Goal: Task Accomplishment & Management: Manage account settings

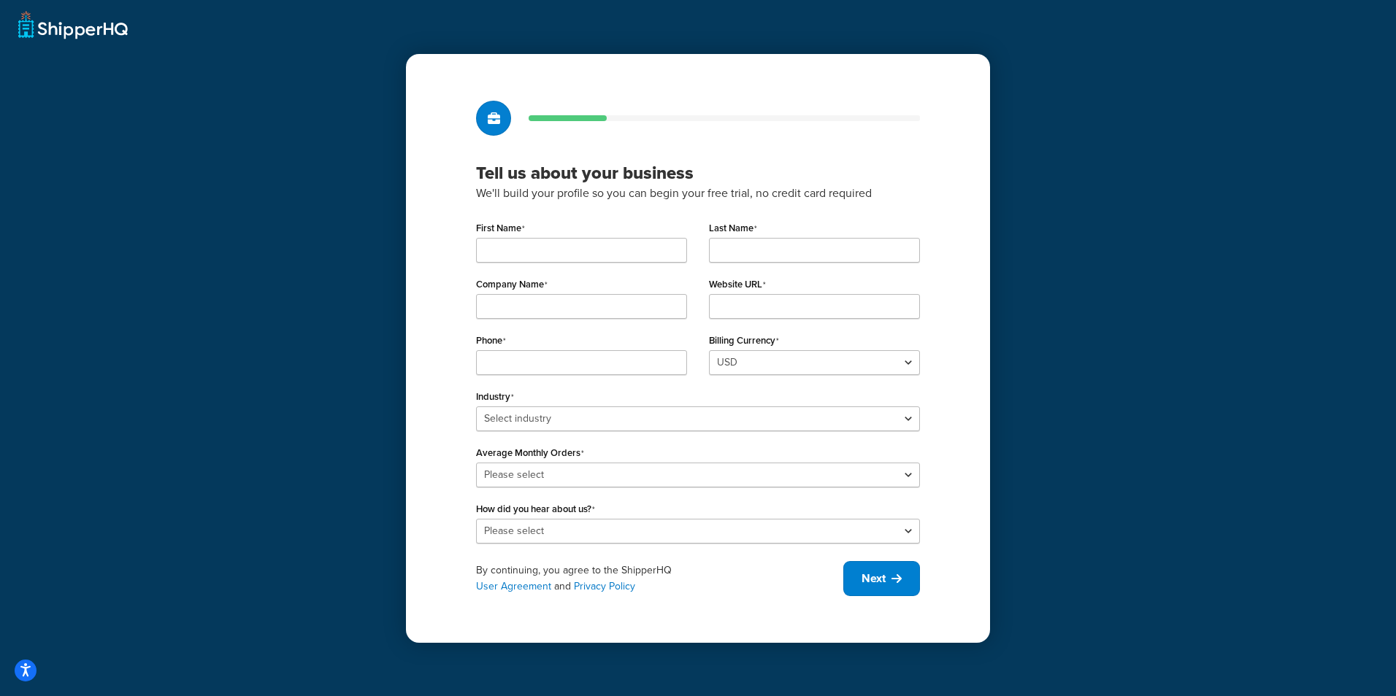
click at [564, 272] on div "First Name" at bounding box center [581, 246] width 233 height 56
click at [578, 245] on input "First Name" at bounding box center [581, 250] width 211 height 25
click at [476, 245] on input "First Name" at bounding box center [581, 250] width 211 height 25
type input "C"
type input "Aldito"
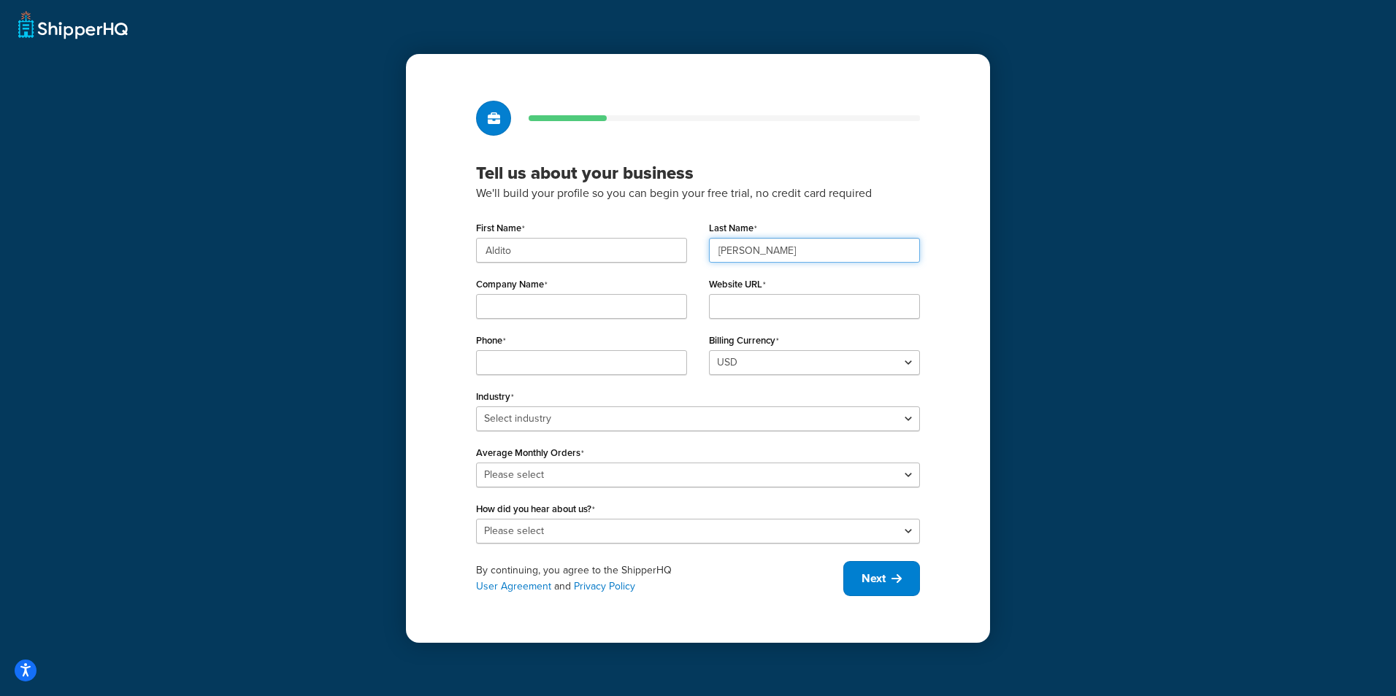
type input "Corzo"
type input "123"
type input "123.com"
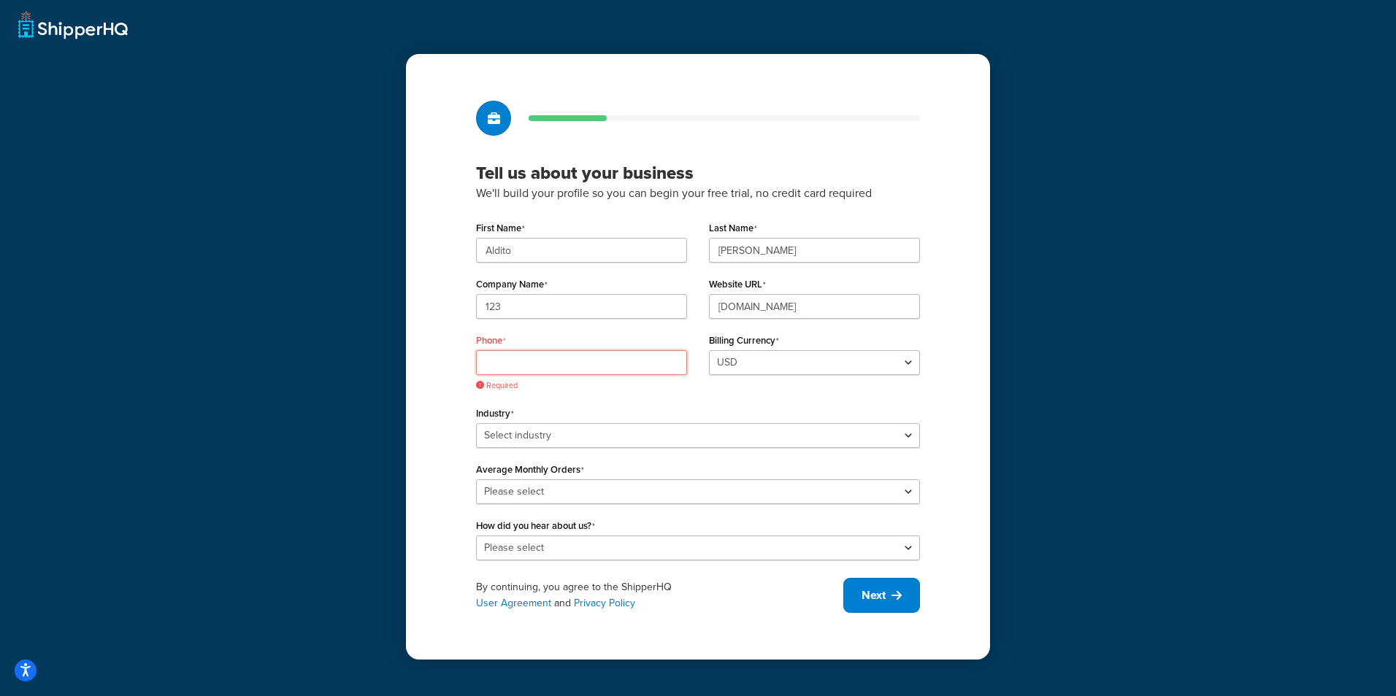
click at [606, 354] on input "Phone" at bounding box center [581, 362] width 211 height 25
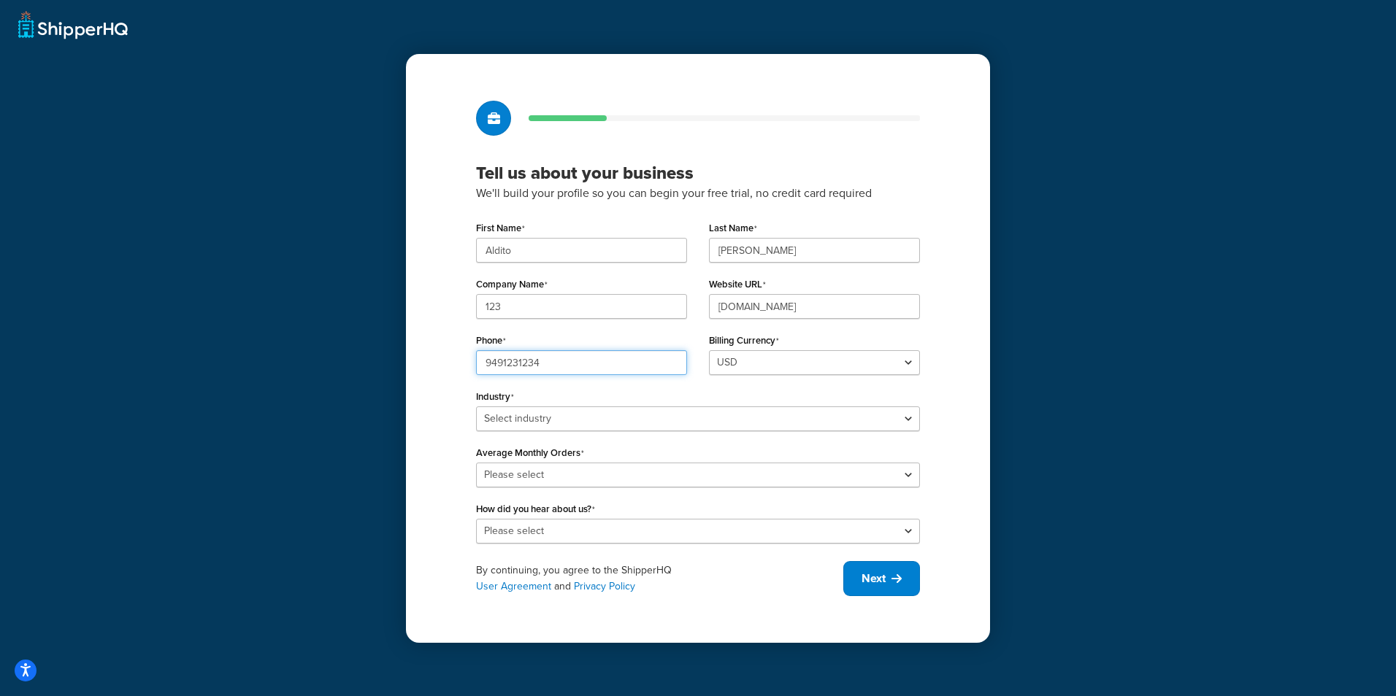
type input "9491231234"
click at [594, 415] on select "Select industry Automotive Adult Agriculture Alcohol, Tobacco & CBD Arts & Craf…" at bounding box center [698, 419] width 444 height 25
select select "5"
click at [476, 407] on select "Select industry Automotive Adult Agriculture Alcohol, Tobacco & CBD Arts & Craf…" at bounding box center [698, 419] width 444 height 25
click at [569, 463] on select "Please select 0-500 501-1,000 1,001-10,000 10,001-20,000 Over 20,000" at bounding box center [698, 475] width 444 height 25
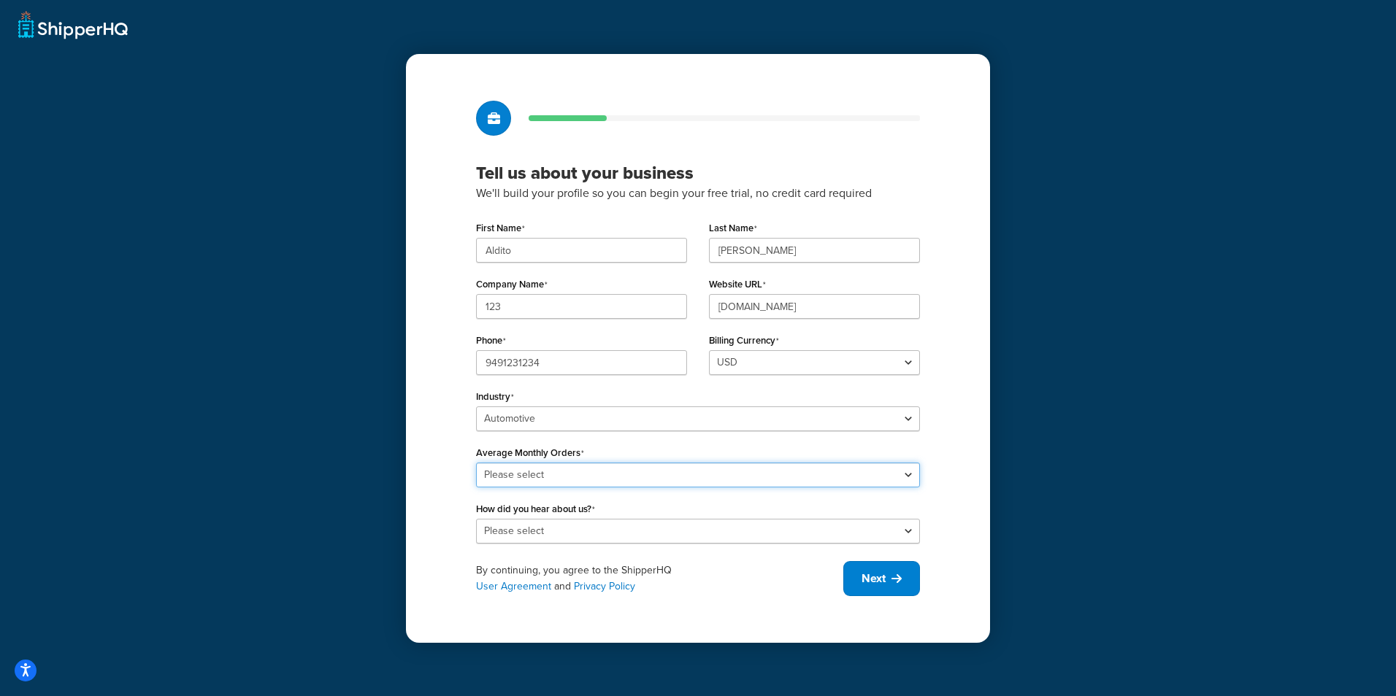
select select "5"
click at [476, 463] on select "Please select 0-500 501-1,000 1,001-10,000 10,001-20,000 Over 20,000" at bounding box center [698, 475] width 444 height 25
click at [585, 546] on div "Tell us about your business We'll build your profile so you can begin your free…" at bounding box center [698, 348] width 584 height 589
click at [585, 524] on select "Please select Online Search App Store or Marketplace Listing Referred by Agency…" at bounding box center [698, 531] width 444 height 25
select select "1"
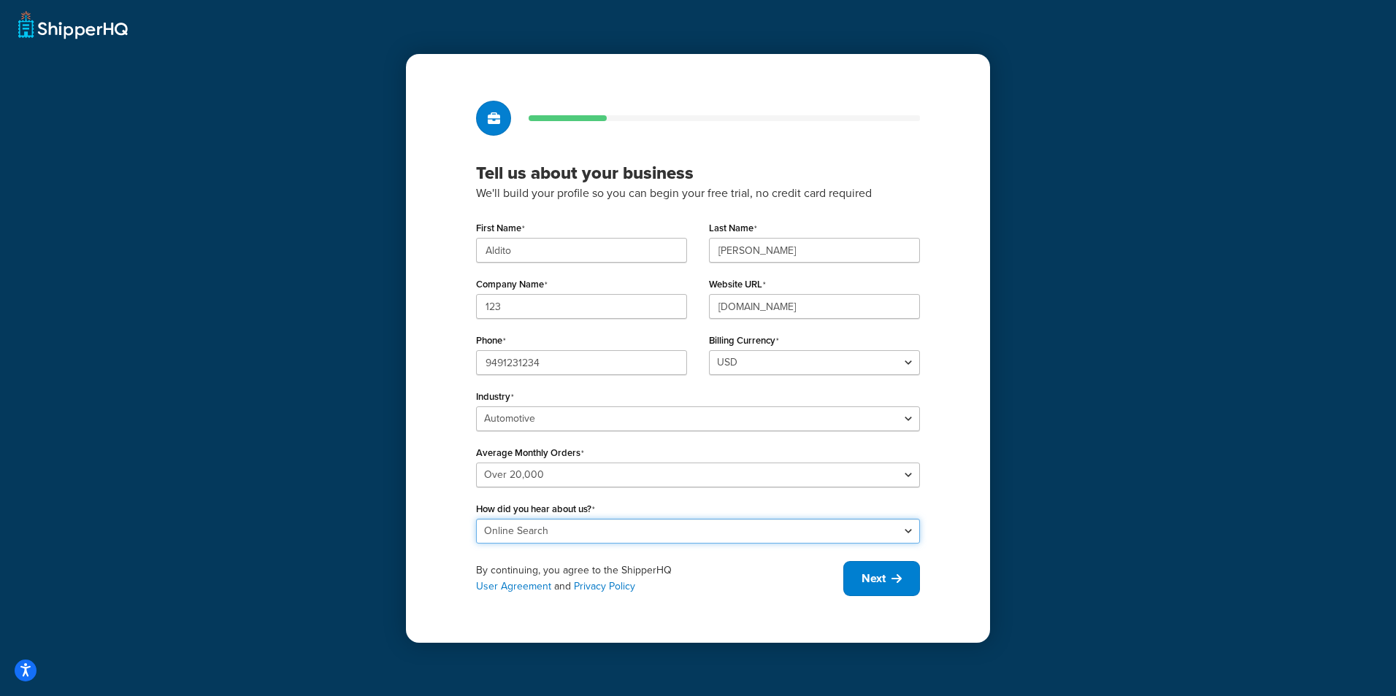
click at [476, 519] on select "Please select Online Search App Store or Marketplace Listing Referred by Agency…" at bounding box center [698, 531] width 444 height 25
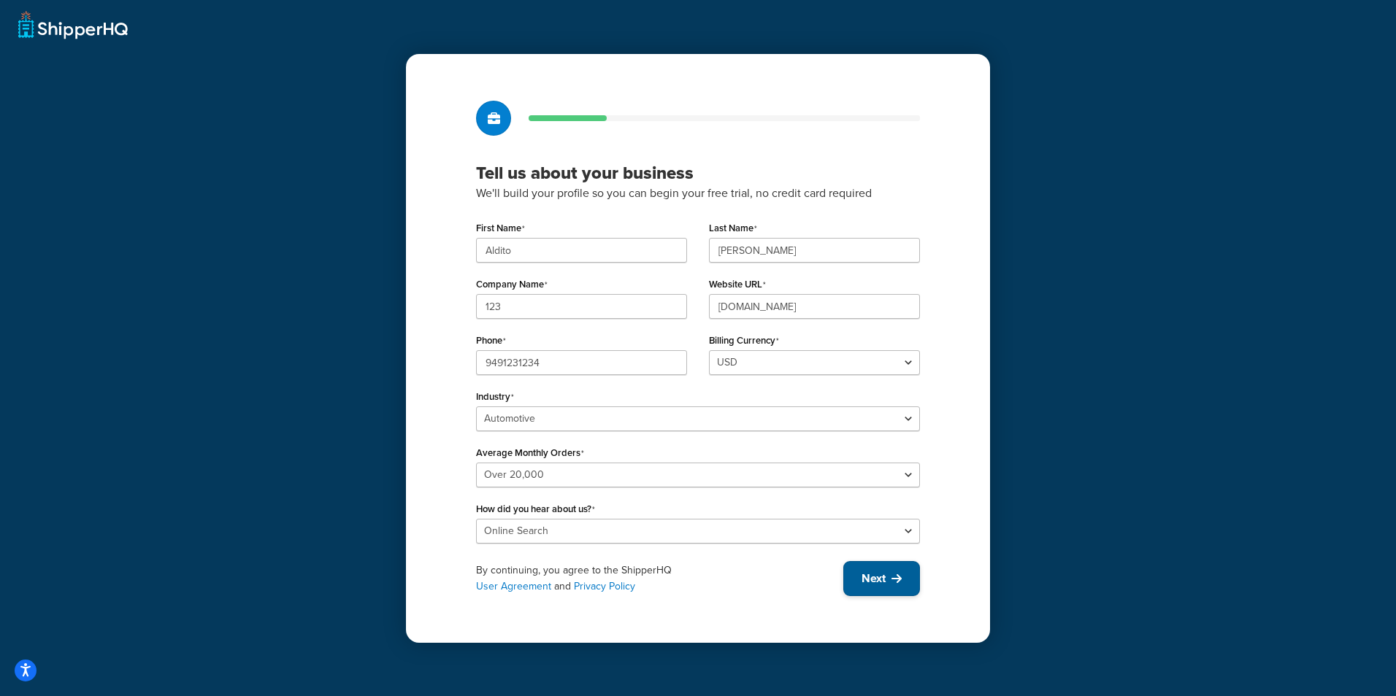
click at [887, 568] on button "Next" at bounding box center [881, 578] width 77 height 35
click at [872, 589] on div "By continuing, you agree to the ShipperHQ User Agreement and Privacy Policy Next" at bounding box center [698, 578] width 444 height 35
click at [758, 293] on div "Website URL 123.com" at bounding box center [814, 296] width 211 height 45
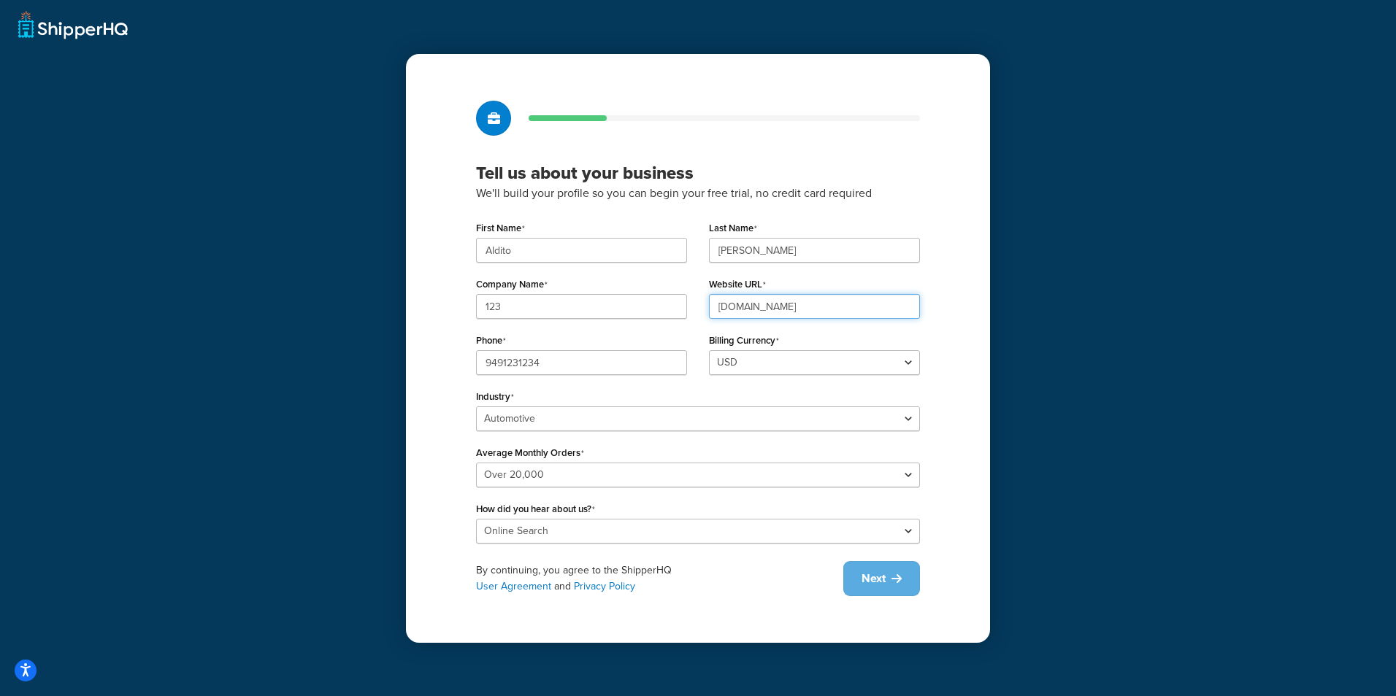
click at [755, 304] on input "123.com" at bounding box center [814, 306] width 211 height 25
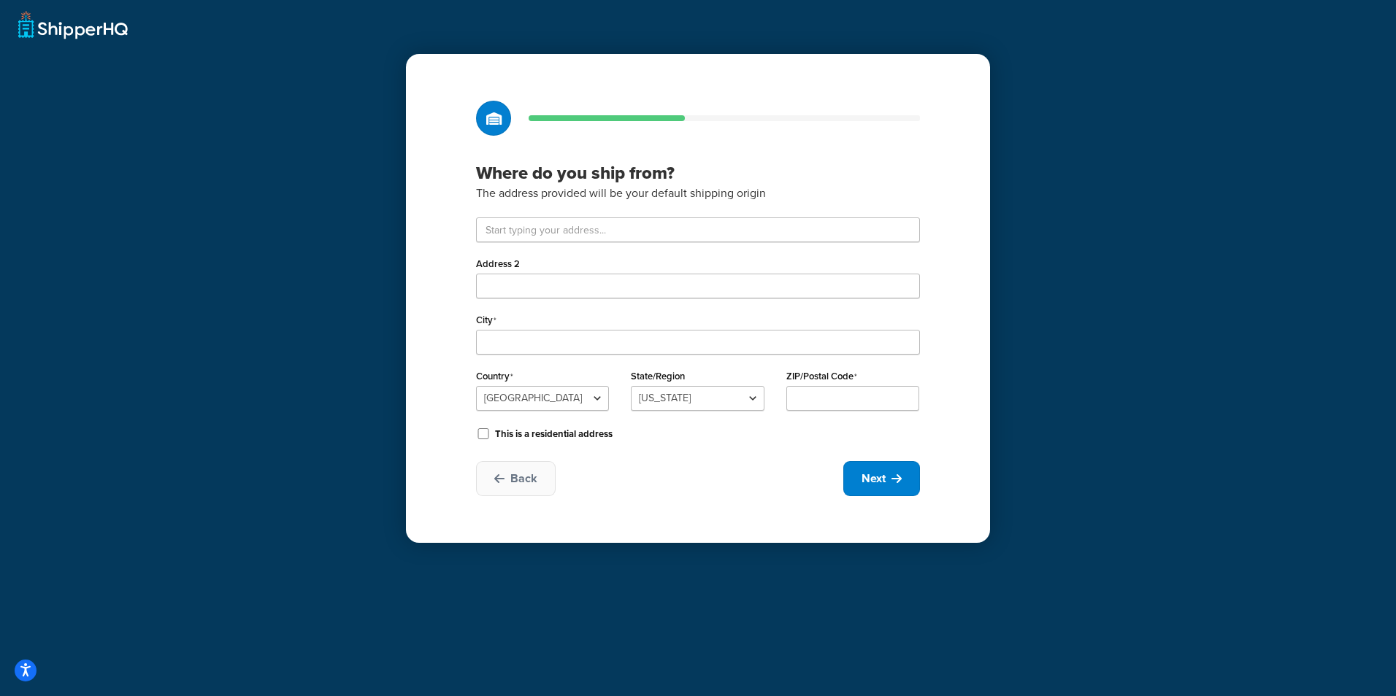
click at [755, 304] on div "Address 2 City Country United States United Kingdom Afghanistan Åland Islands A…" at bounding box center [698, 331] width 444 height 226
drag, startPoint x: 755, startPoint y: 304, endPoint x: 661, endPoint y: 315, distance: 94.8
click at [661, 315] on div "City" at bounding box center [698, 331] width 444 height 45
click at [684, 232] on input "text" at bounding box center [698, 230] width 444 height 25
click at [676, 232] on input "text" at bounding box center [698, 230] width 444 height 25
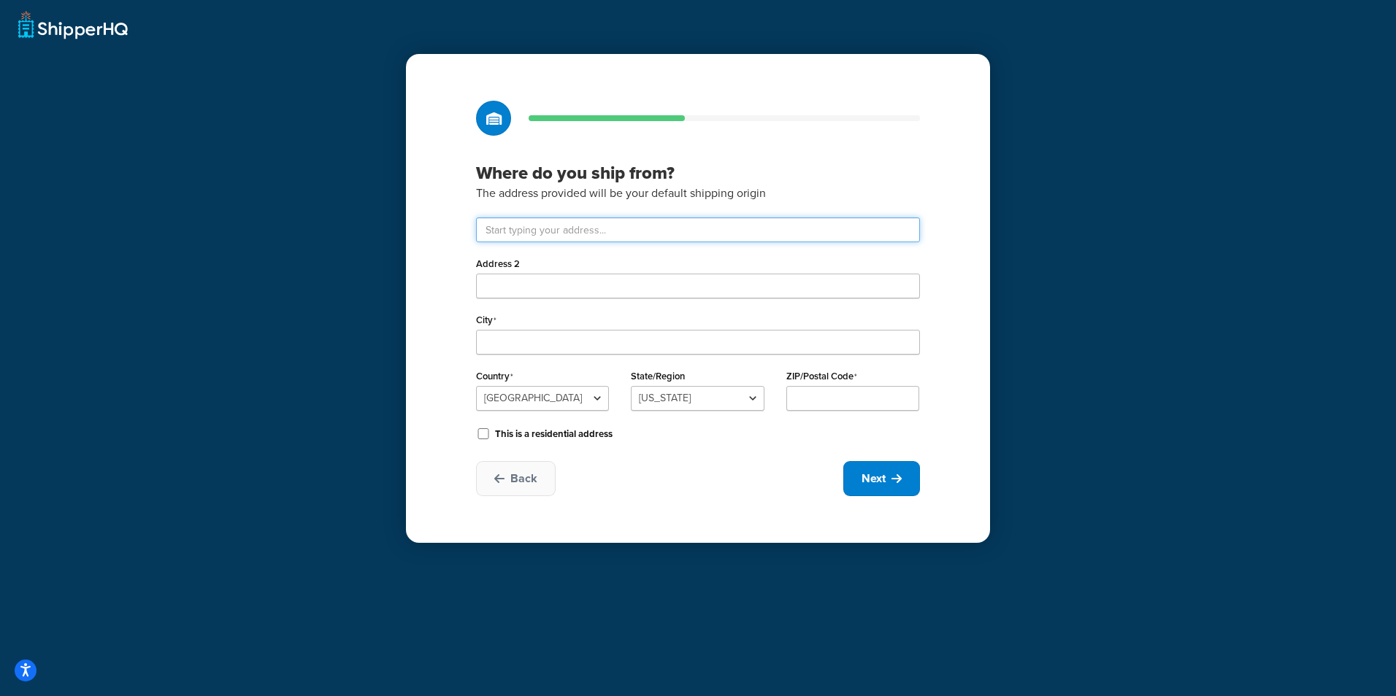
type input "Rinconada del Lago 271"
type input "Lima"
select select "1169"
click at [810, 439] on div "This is a residential address" at bounding box center [698, 433] width 444 height 22
click at [809, 385] on div "ZIP/Postal Code" at bounding box center [852, 388] width 133 height 45
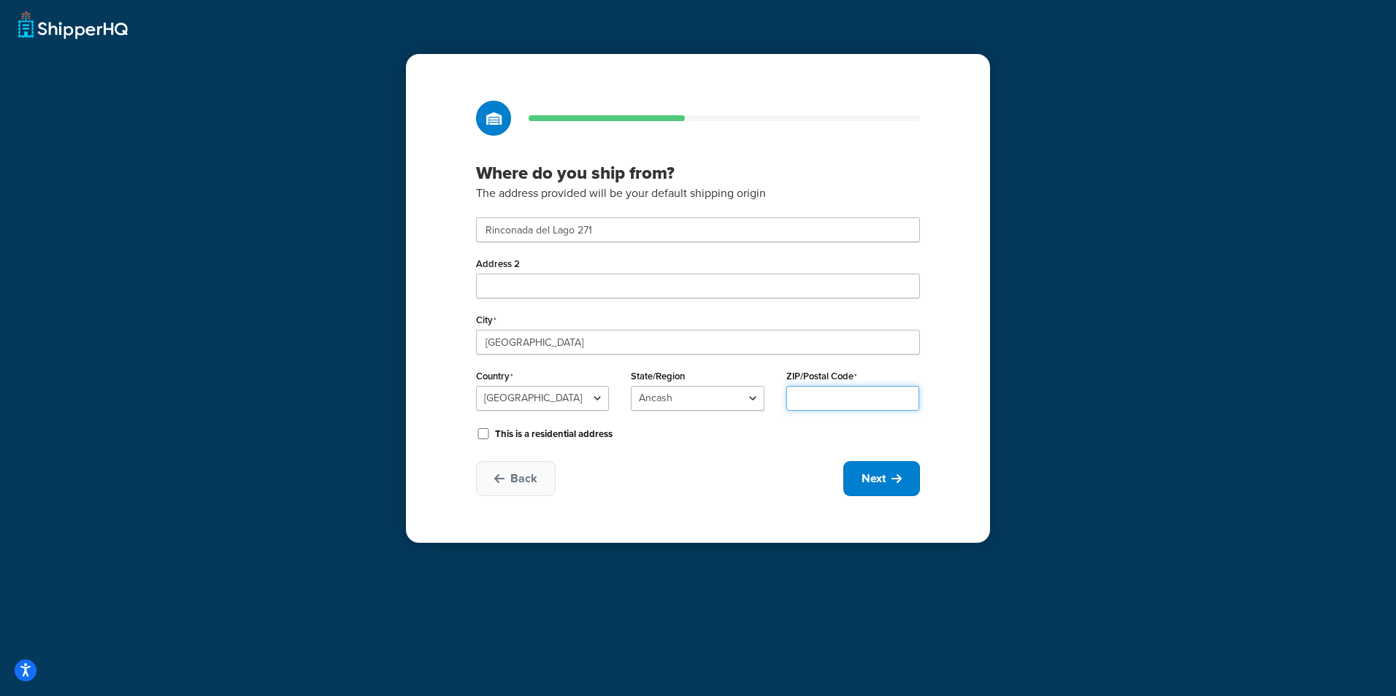
click at [816, 401] on input "ZIP/Postal Code" at bounding box center [852, 398] width 133 height 25
type input "15026"
click at [787, 431] on div "This is a residential address" at bounding box center [698, 433] width 444 height 22
click at [882, 482] on span "Next" at bounding box center [873, 479] width 24 height 16
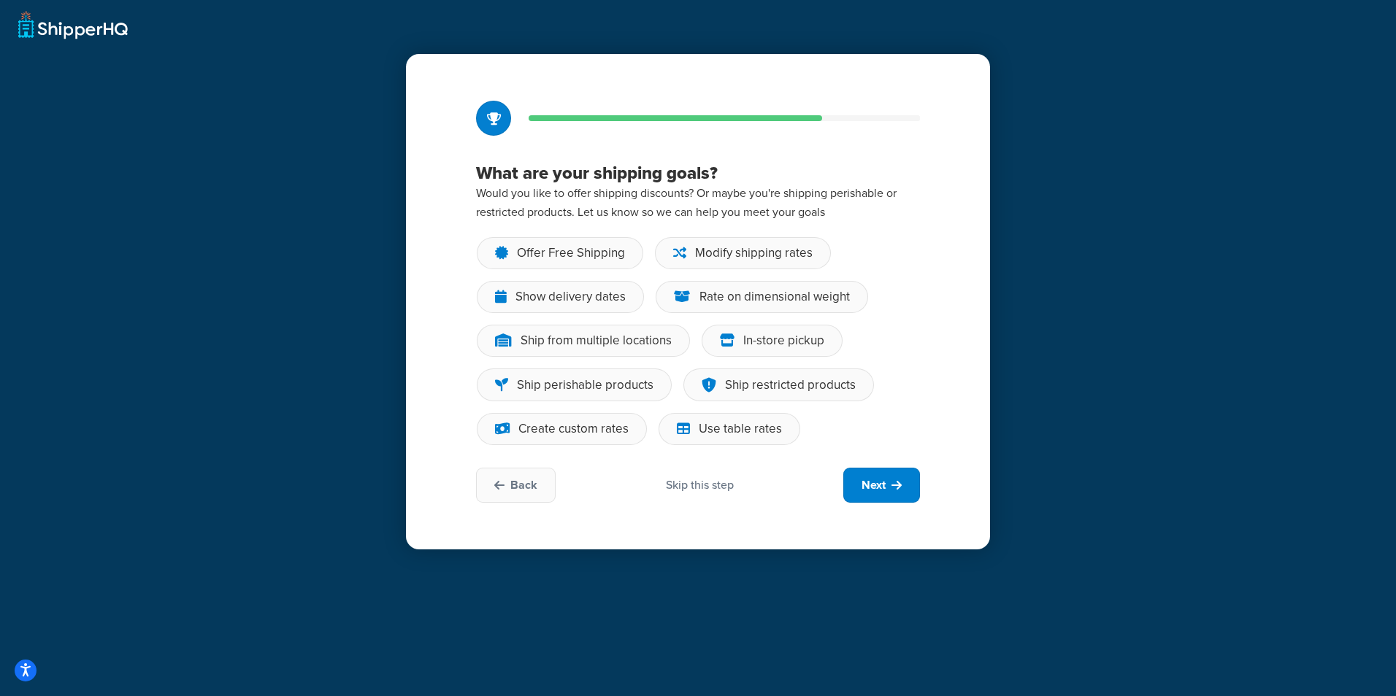
click at [558, 177] on h3 "What are your shipping goals?" at bounding box center [698, 173] width 444 height 22
click at [715, 484] on div "Skip this step" at bounding box center [700, 485] width 68 height 16
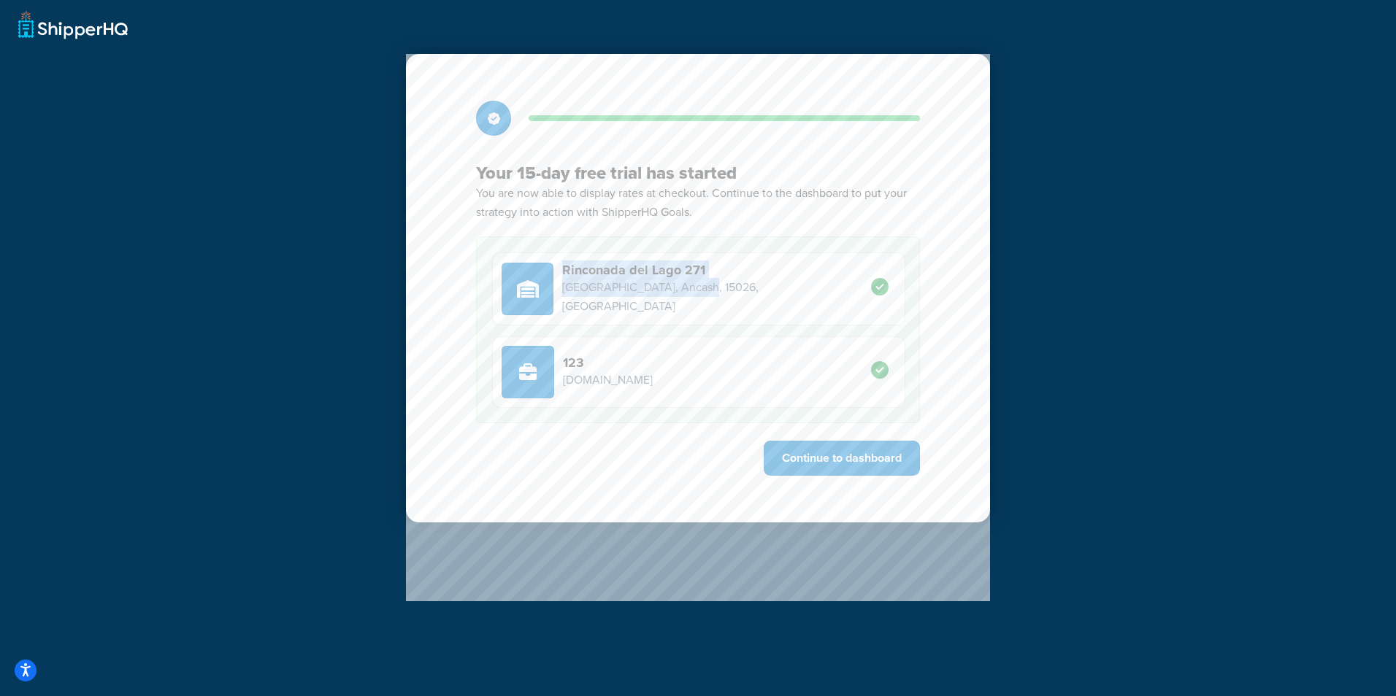
drag, startPoint x: 707, startPoint y: 296, endPoint x: 543, endPoint y: 282, distance: 164.8
click at [543, 282] on div "Rinconada del Lago 271 Lima, Ancash, 15026, Peru" at bounding box center [698, 289] width 413 height 73
click at [859, 465] on button "Continue to dashboard" at bounding box center [841, 458] width 156 height 35
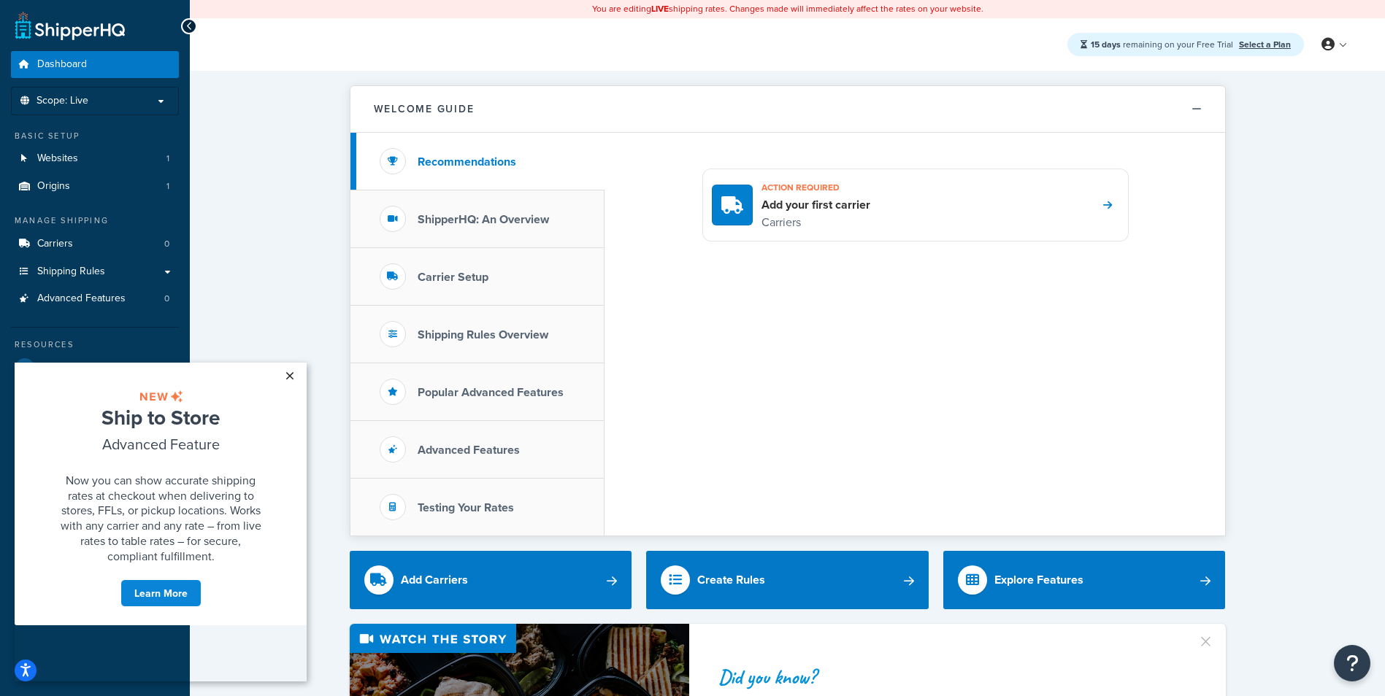
click at [288, 372] on link "×" at bounding box center [290, 376] width 26 height 26
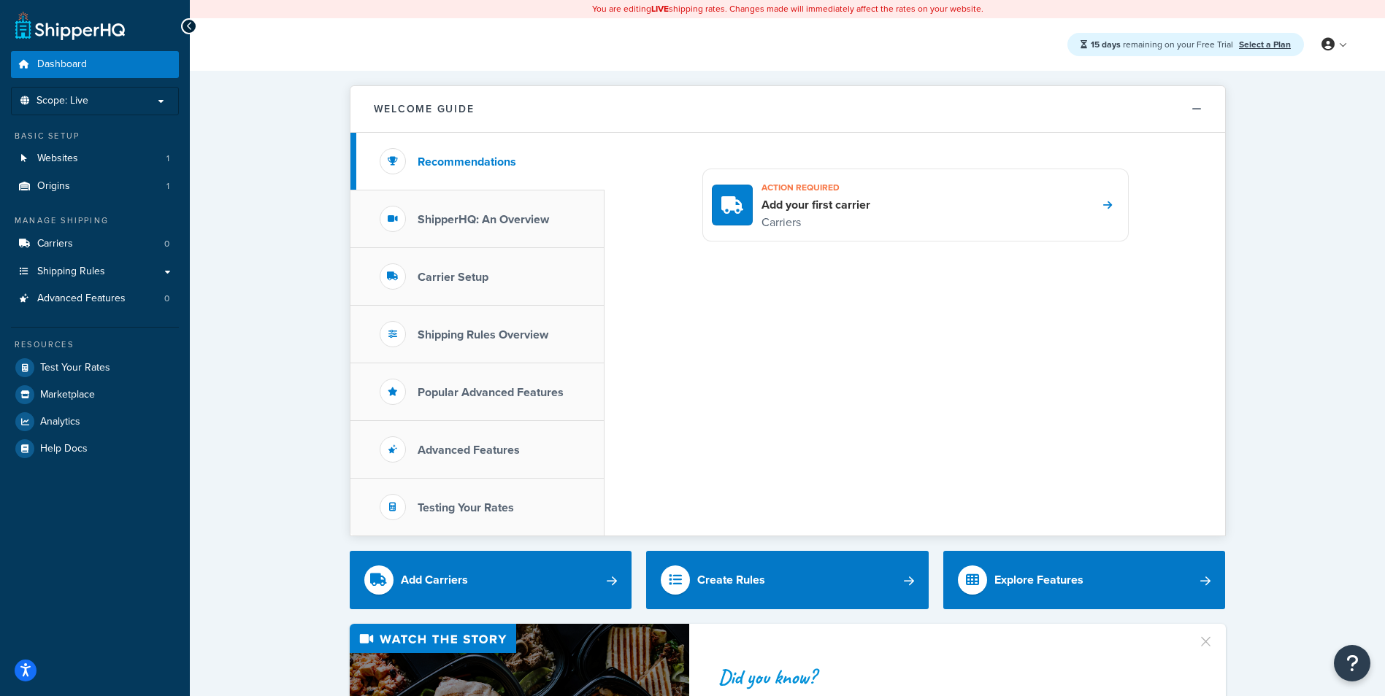
click at [785, 210] on h4 "Add your first carrier" at bounding box center [815, 205] width 109 height 16
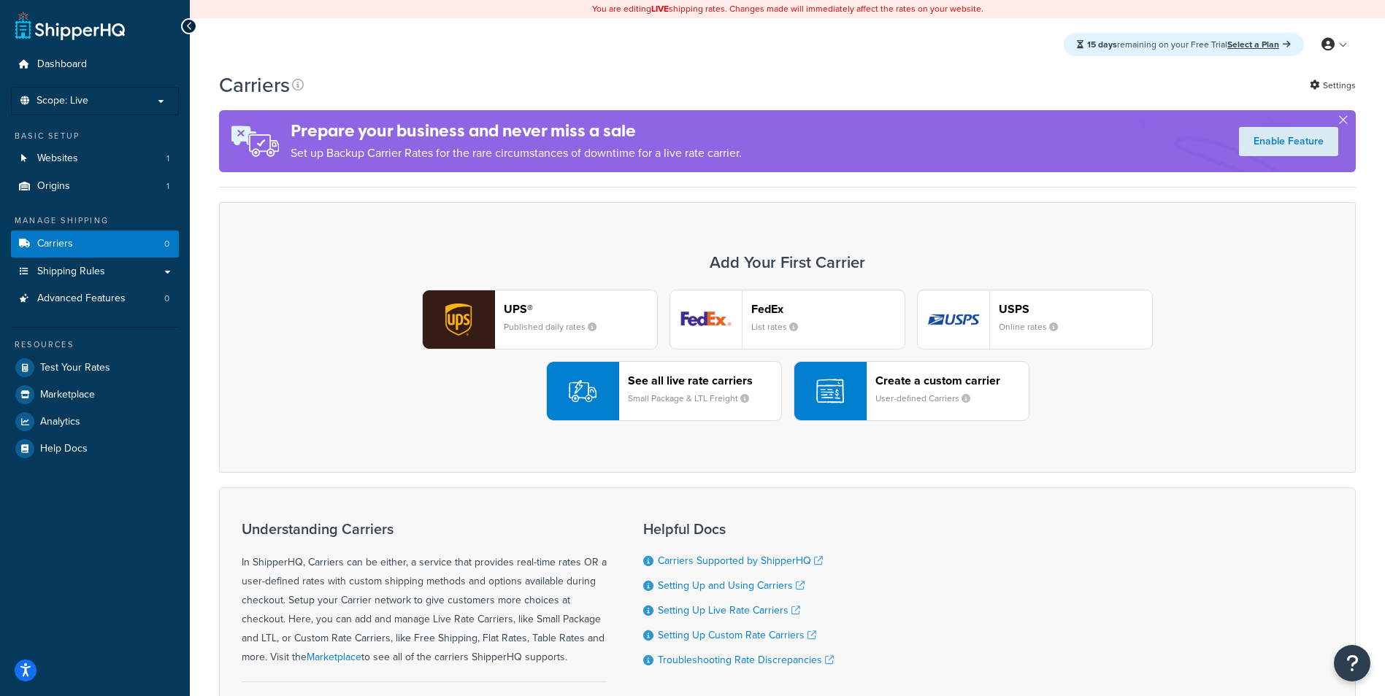
click at [816, 299] on button "FedEx List rates" at bounding box center [787, 320] width 236 height 60
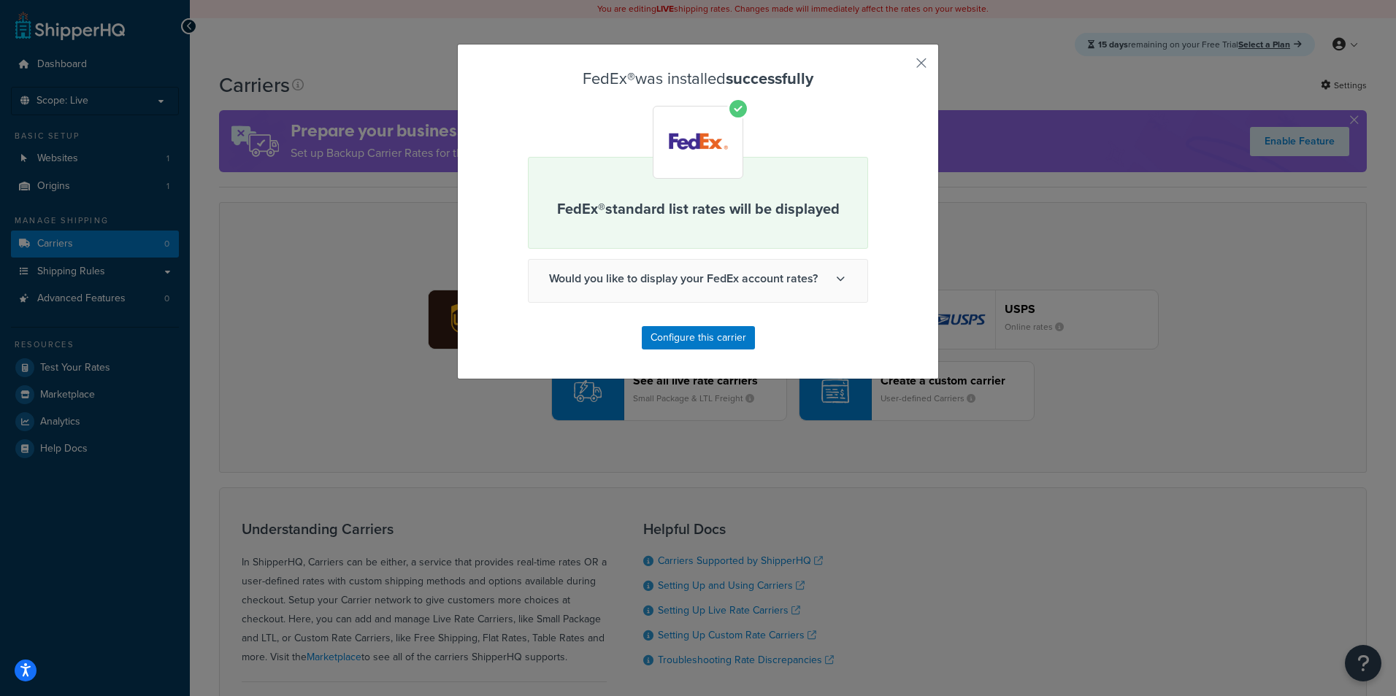
click at [722, 285] on span "Would you like to display your FedEx account rates?" at bounding box center [697, 279] width 339 height 38
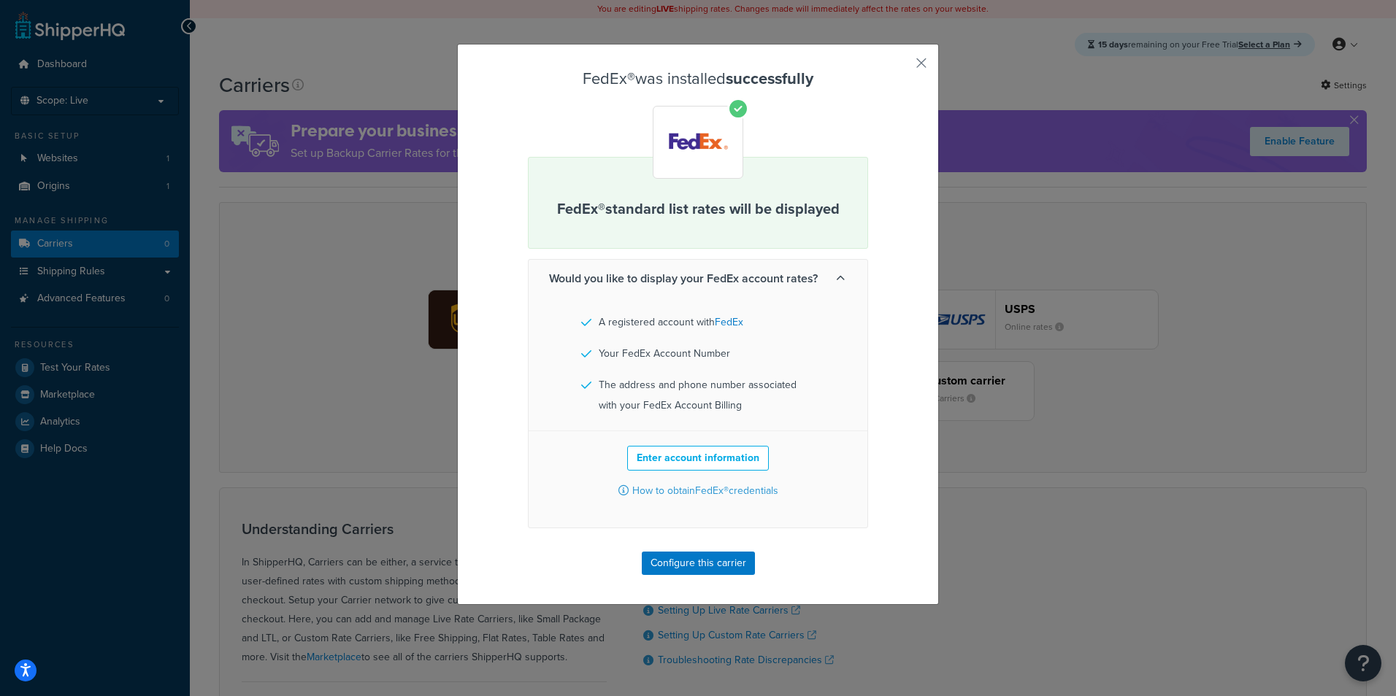
click at [696, 353] on li "Your FedEx Account Number" at bounding box center [698, 354] width 234 height 20
drag, startPoint x: 696, startPoint y: 353, endPoint x: 718, endPoint y: 393, distance: 46.7
click at [718, 393] on li "The address and phone number associated with your FedEx Account Billing" at bounding box center [698, 395] width 234 height 41
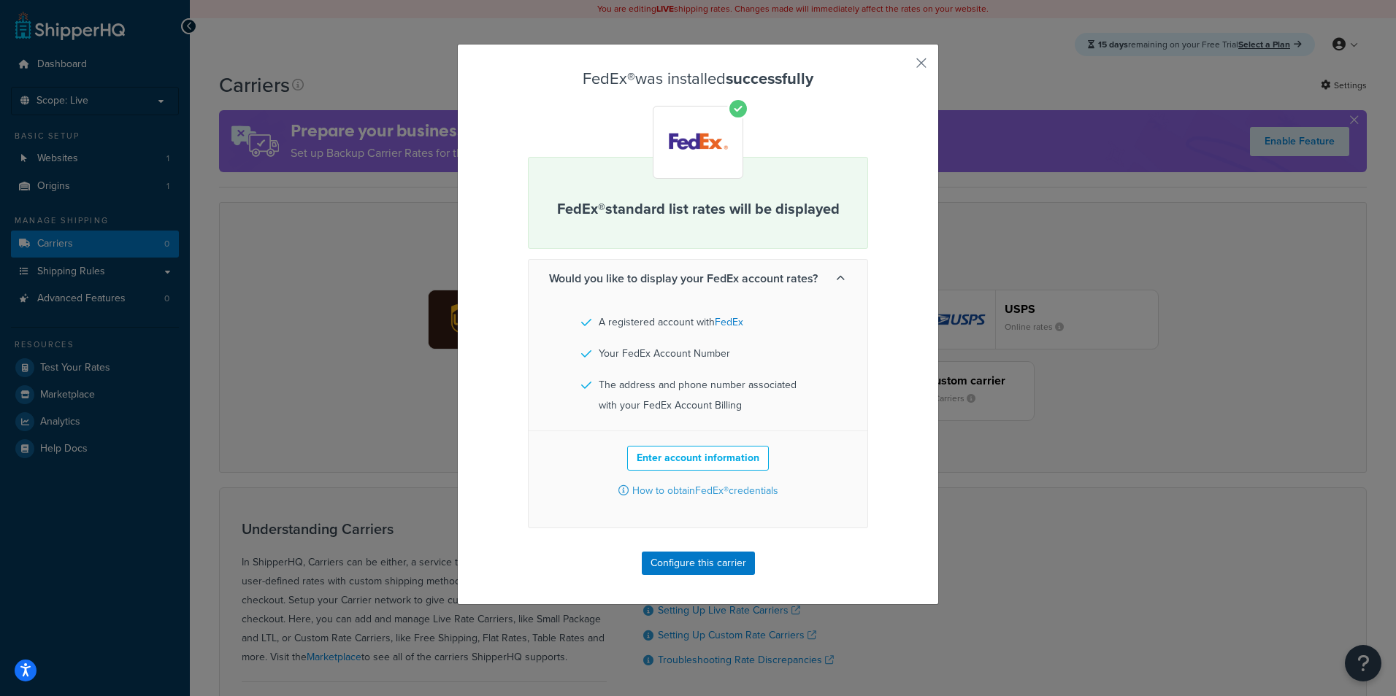
click at [721, 387] on li "The address and phone number associated with your FedEx Account Billing" at bounding box center [698, 395] width 234 height 41
drag, startPoint x: 721, startPoint y: 387, endPoint x: 783, endPoint y: 436, distance: 79.5
click at [783, 436] on div "Would you like to display your FedEx account rates? A registered account with F…" at bounding box center [698, 393] width 340 height 269
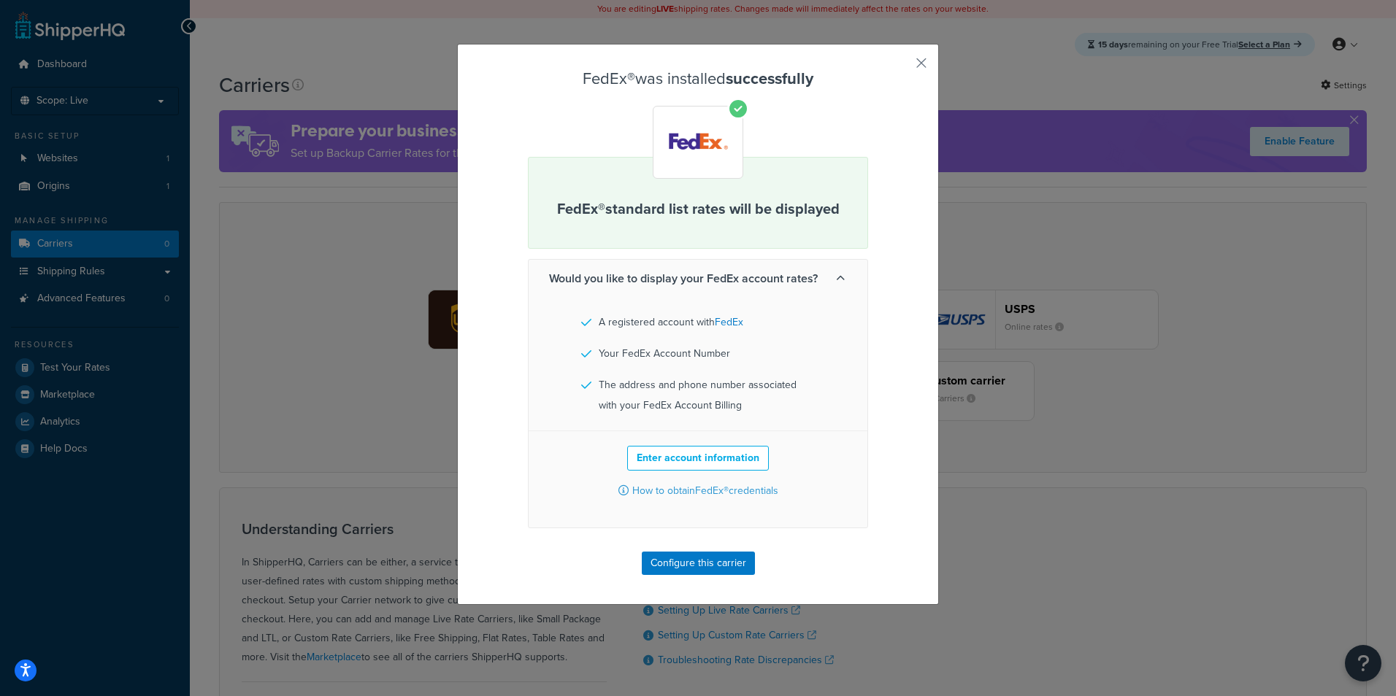
click at [901, 52] on div "FedEx® was installed successfully FedEx® standard list rates will be displayed …" at bounding box center [698, 324] width 482 height 561
click at [923, 51] on div "FedEx® was installed successfully FedEx® standard list rates will be displayed …" at bounding box center [698, 324] width 482 height 561
click at [901, 66] on button "button" at bounding box center [900, 68] width 4 height 4
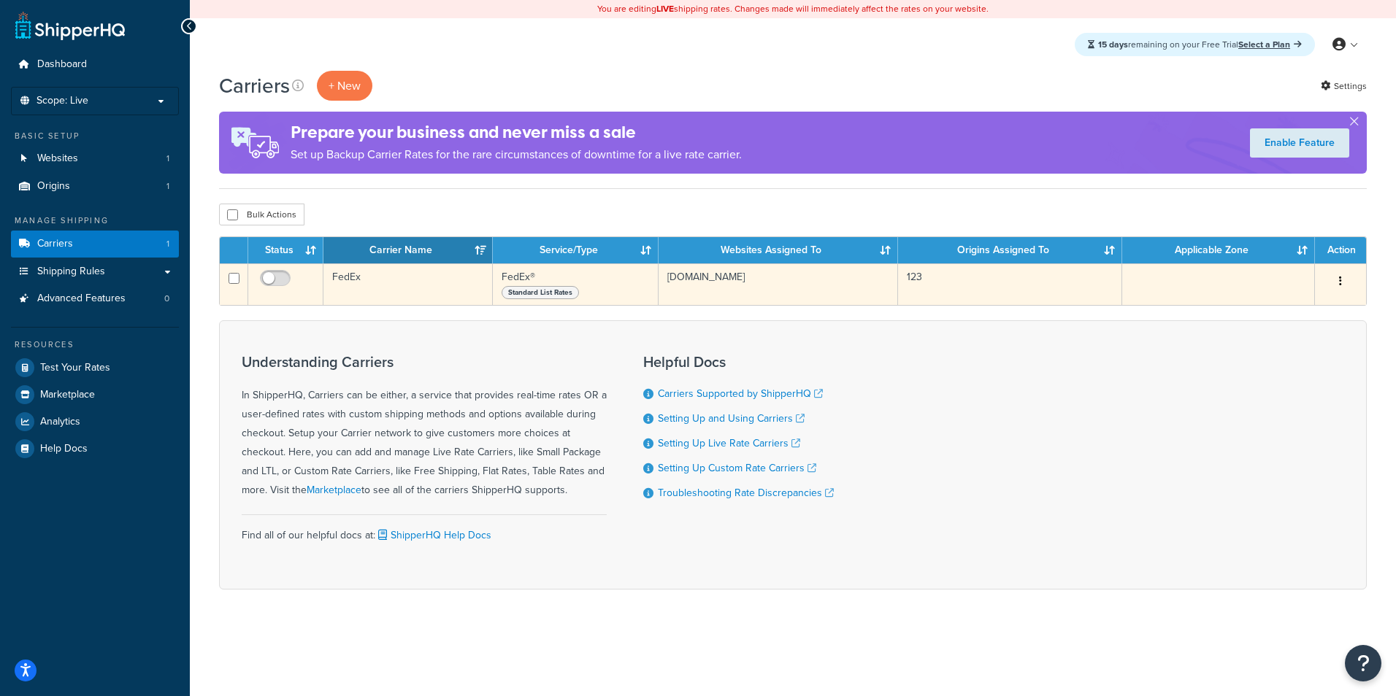
click at [282, 268] on td at bounding box center [285, 284] width 75 height 42
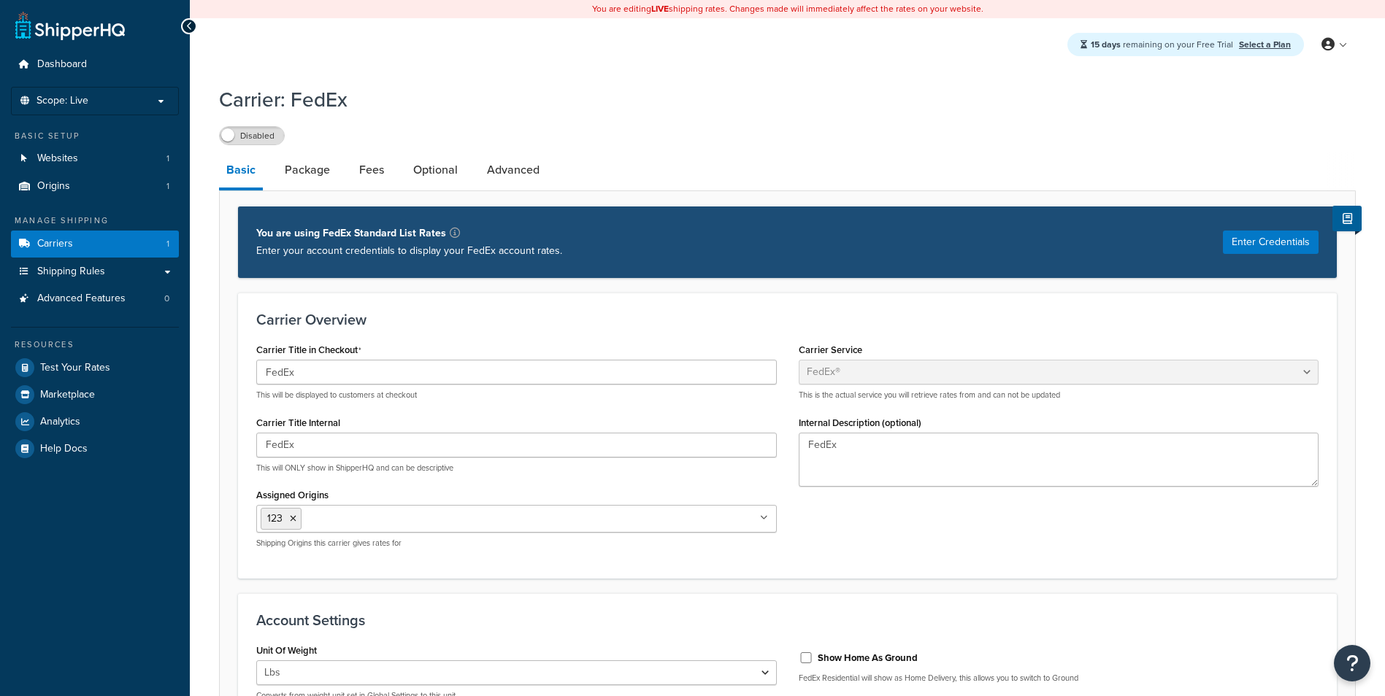
select select "fedEx"
select select "REGULAR_PICKUP"
select select "YOUR_PACKAGING"
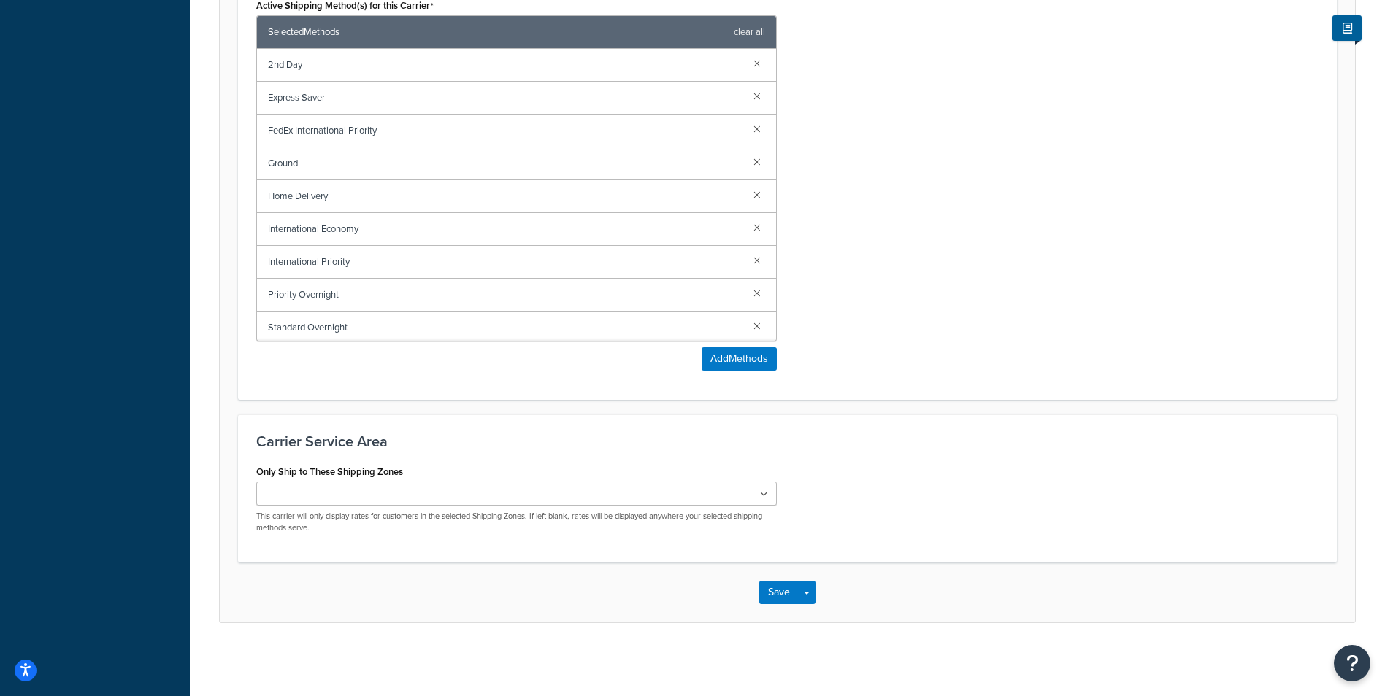
scroll to position [859, 0]
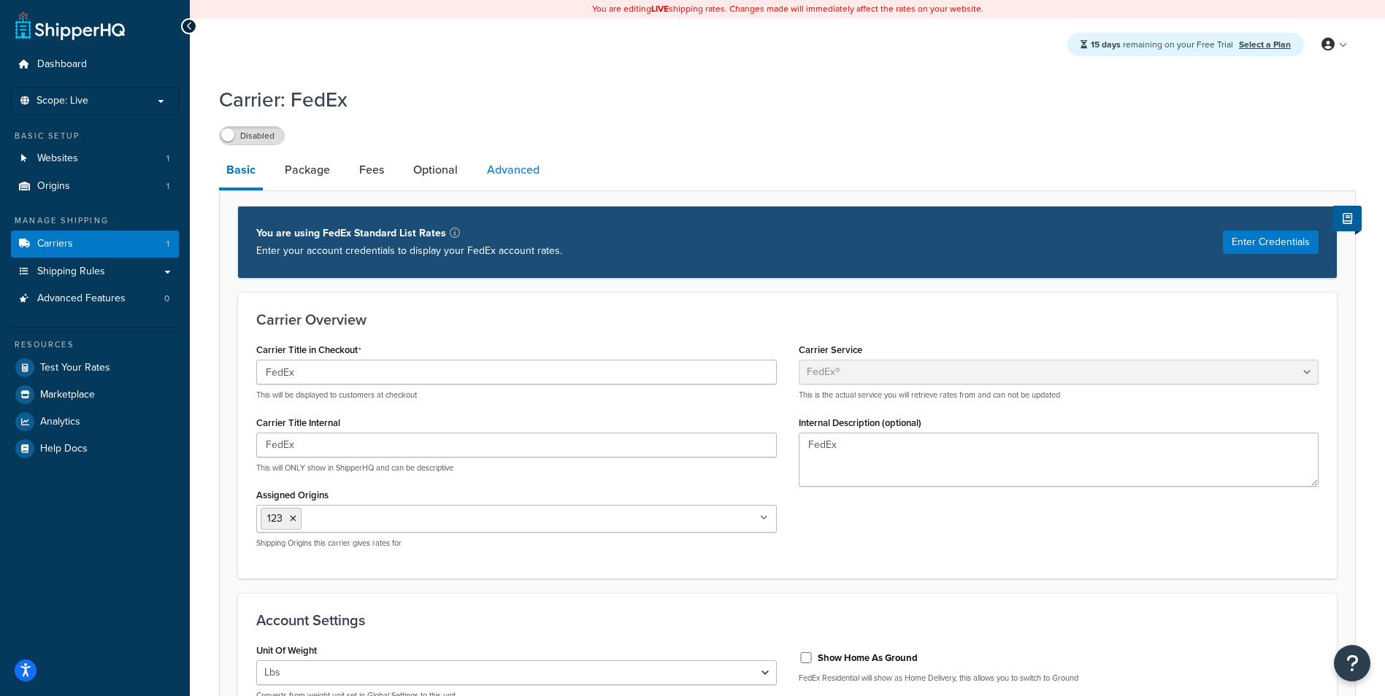
click at [517, 182] on link "Advanced" at bounding box center [513, 170] width 67 height 35
select select "false"
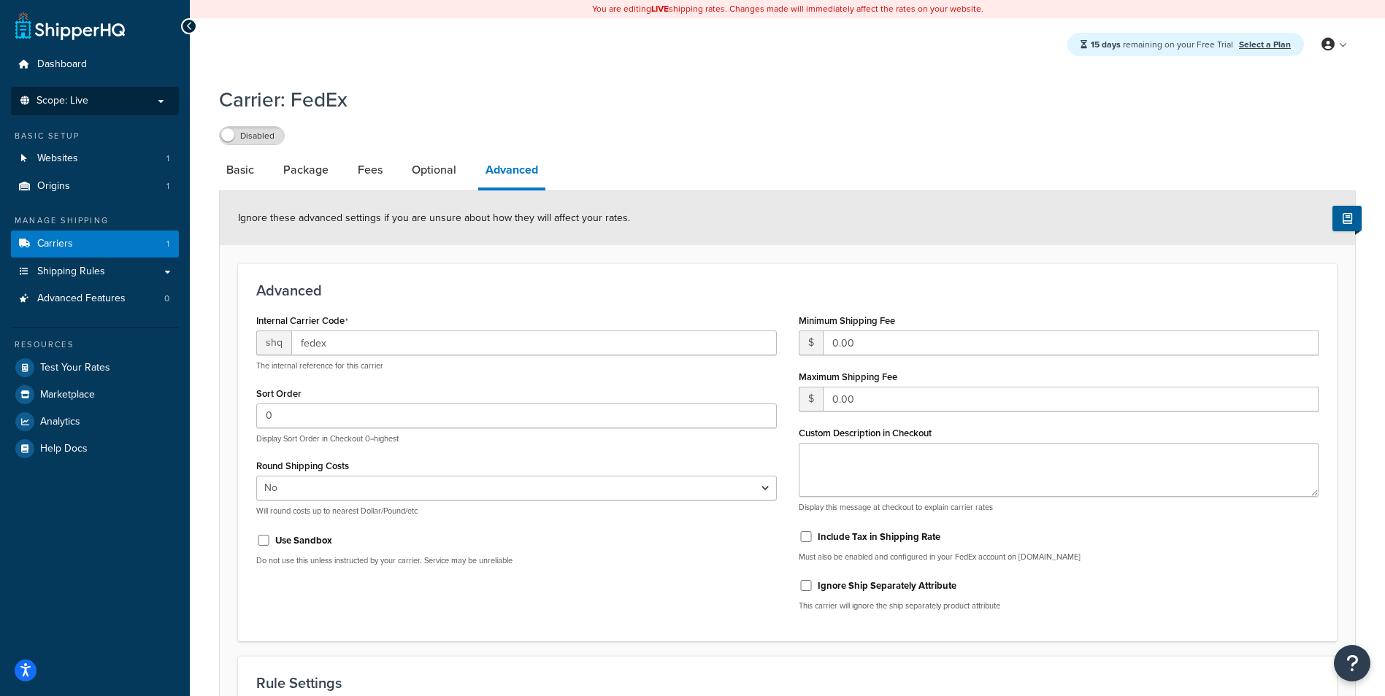
click at [72, 90] on li "Scope: Live" at bounding box center [95, 101] width 168 height 28
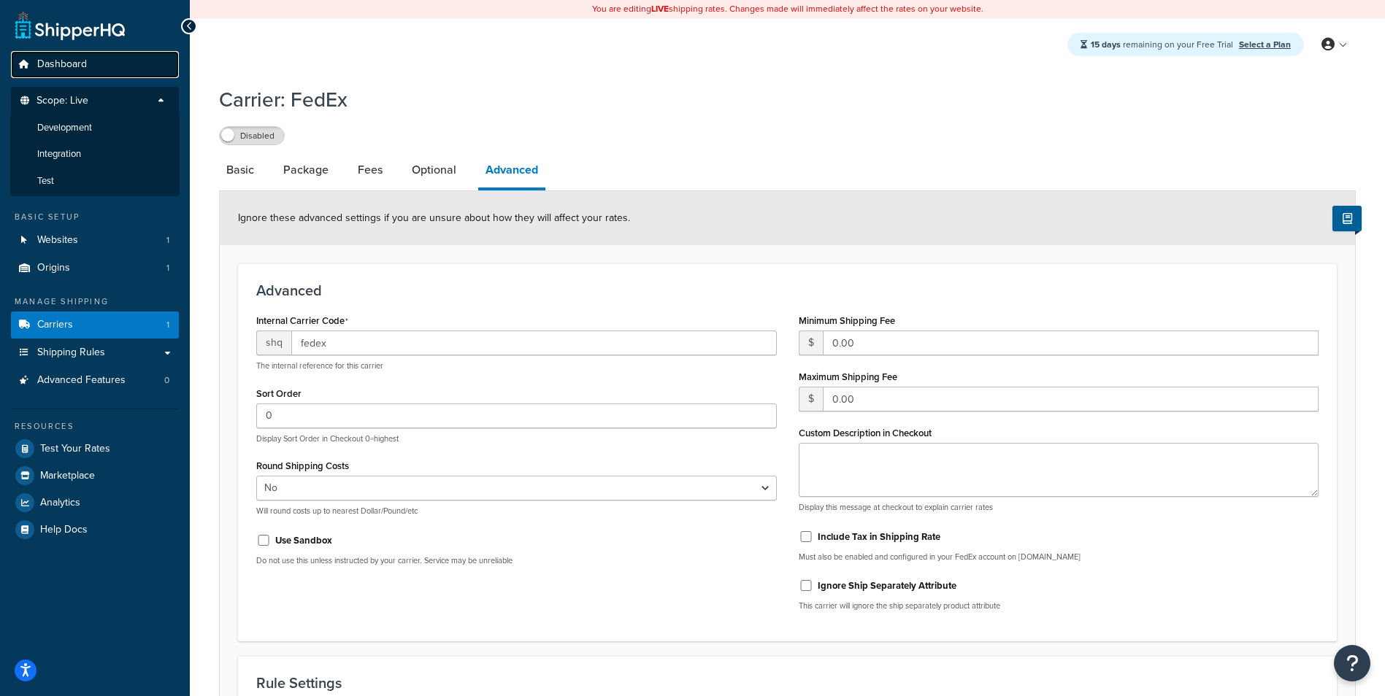
click at [107, 74] on link "Dashboard" at bounding box center [95, 64] width 168 height 27
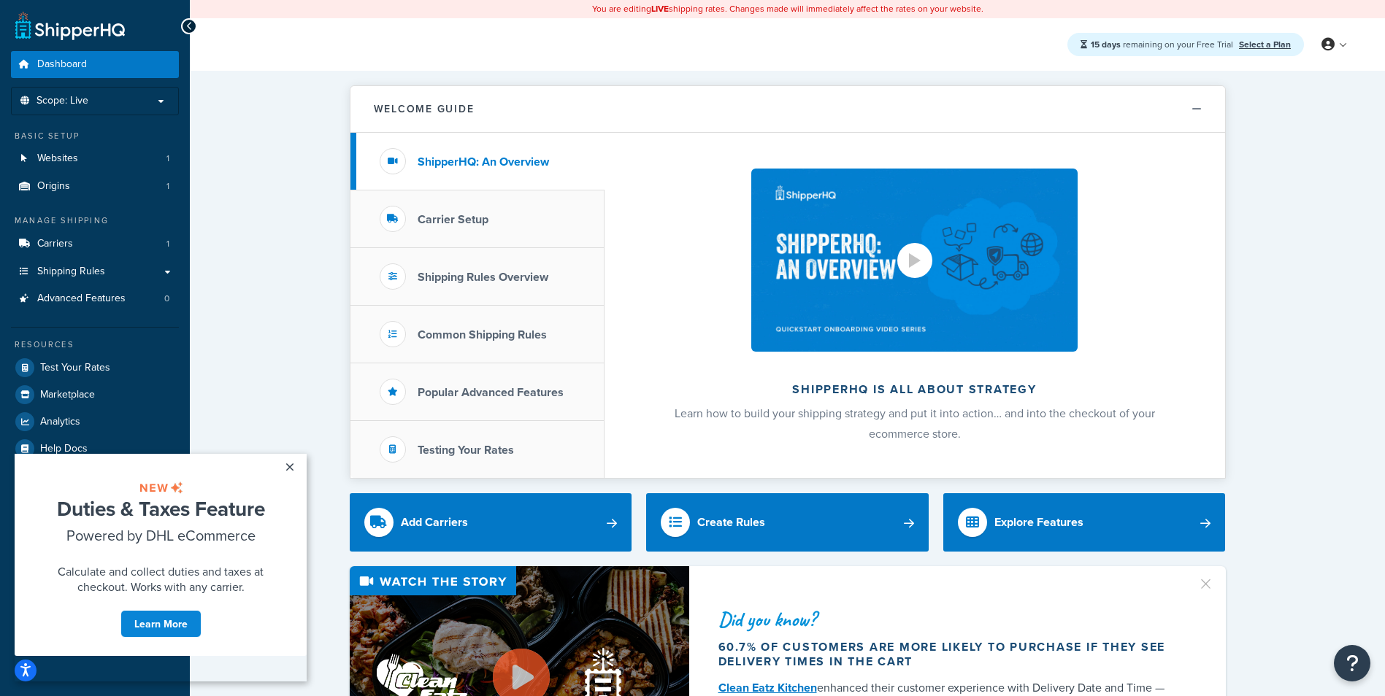
click at [912, 301] on img at bounding box center [914, 260] width 326 height 183
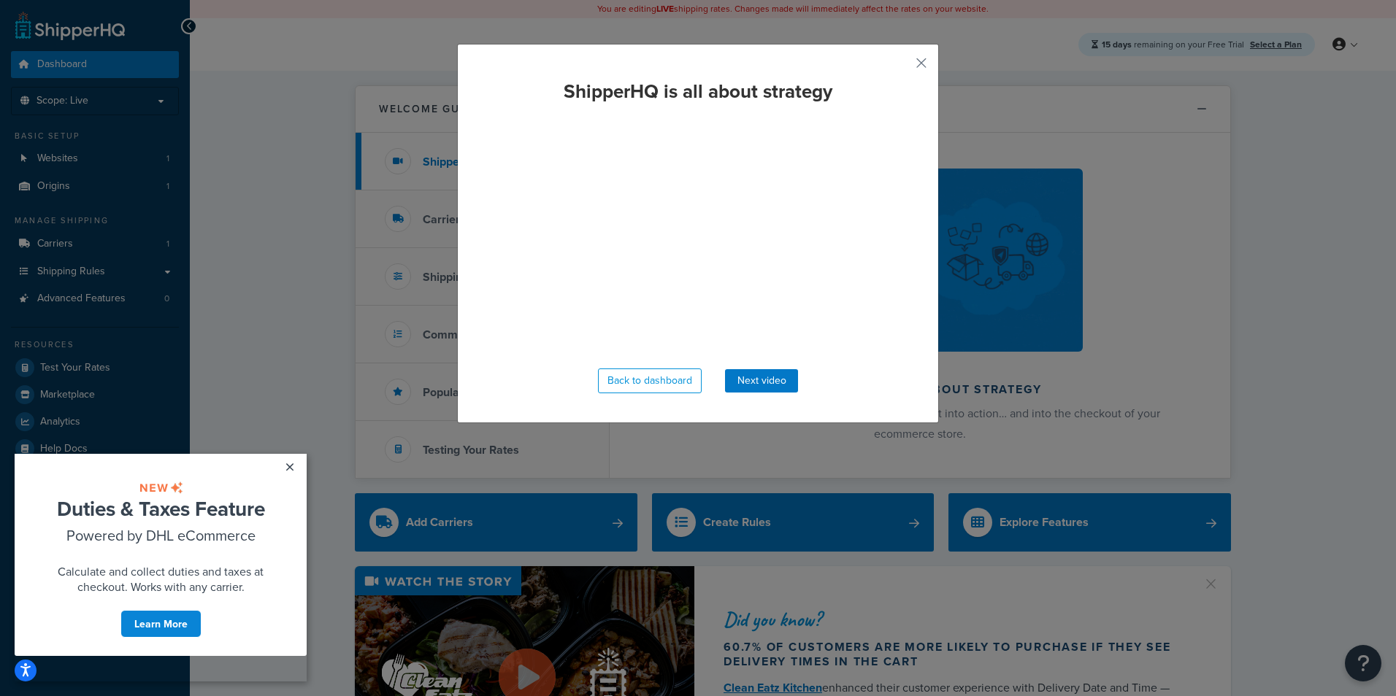
click at [918, 51] on div "ShipperHQ is all about strategy Back to dashboard Next video" at bounding box center [698, 234] width 482 height 380
click at [901, 66] on button "button" at bounding box center [900, 68] width 4 height 4
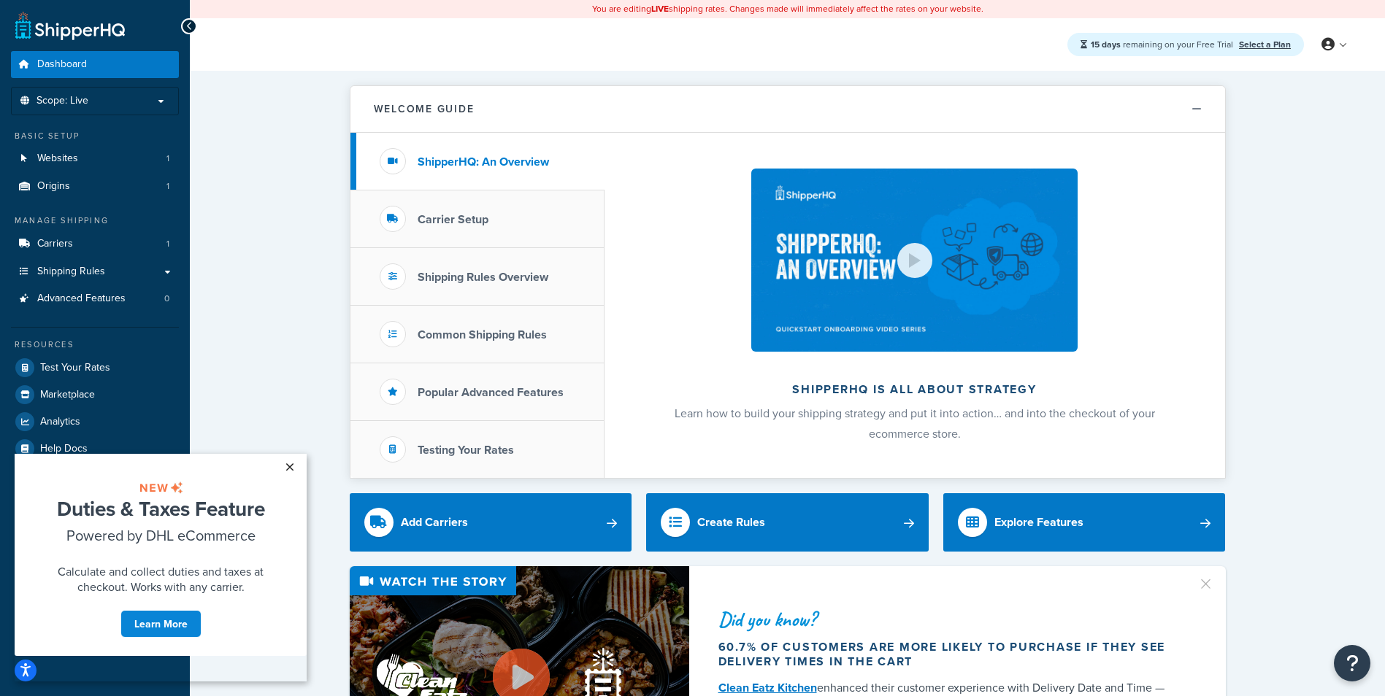
click at [291, 474] on link "×" at bounding box center [290, 467] width 26 height 26
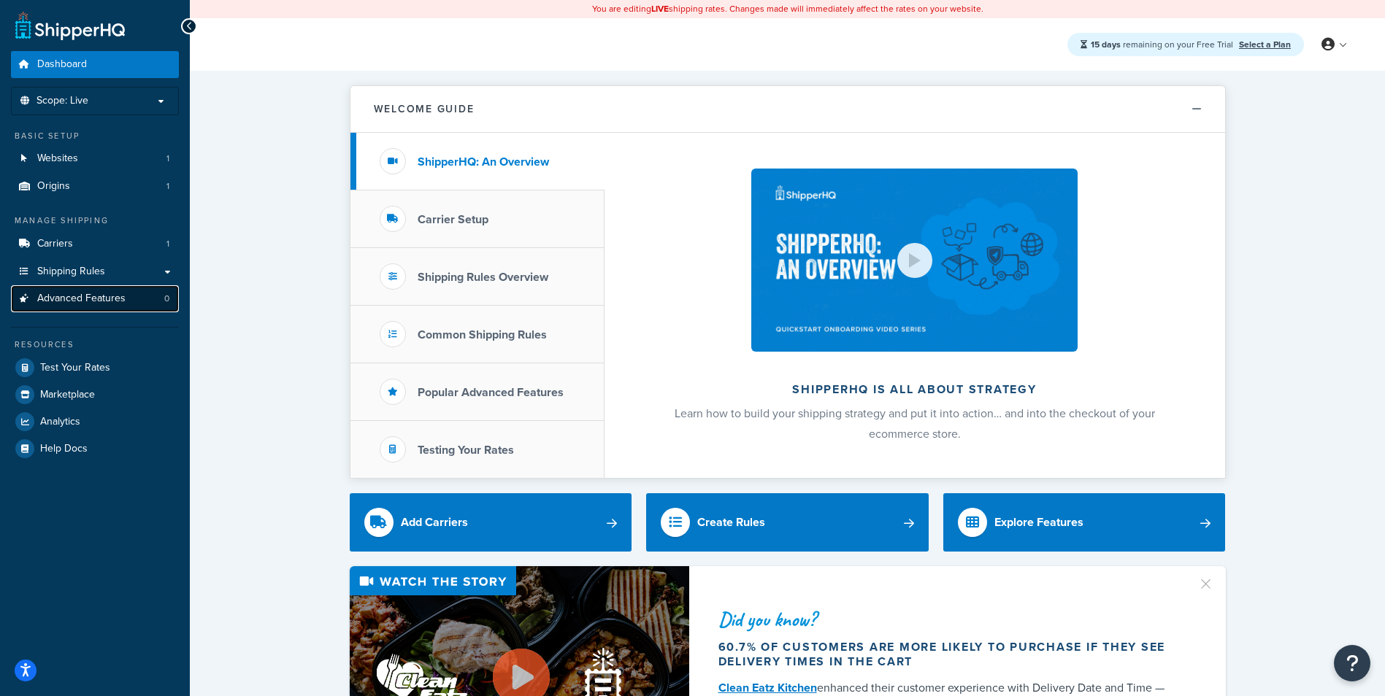
click at [99, 297] on span "Advanced Features" at bounding box center [81, 299] width 88 height 12
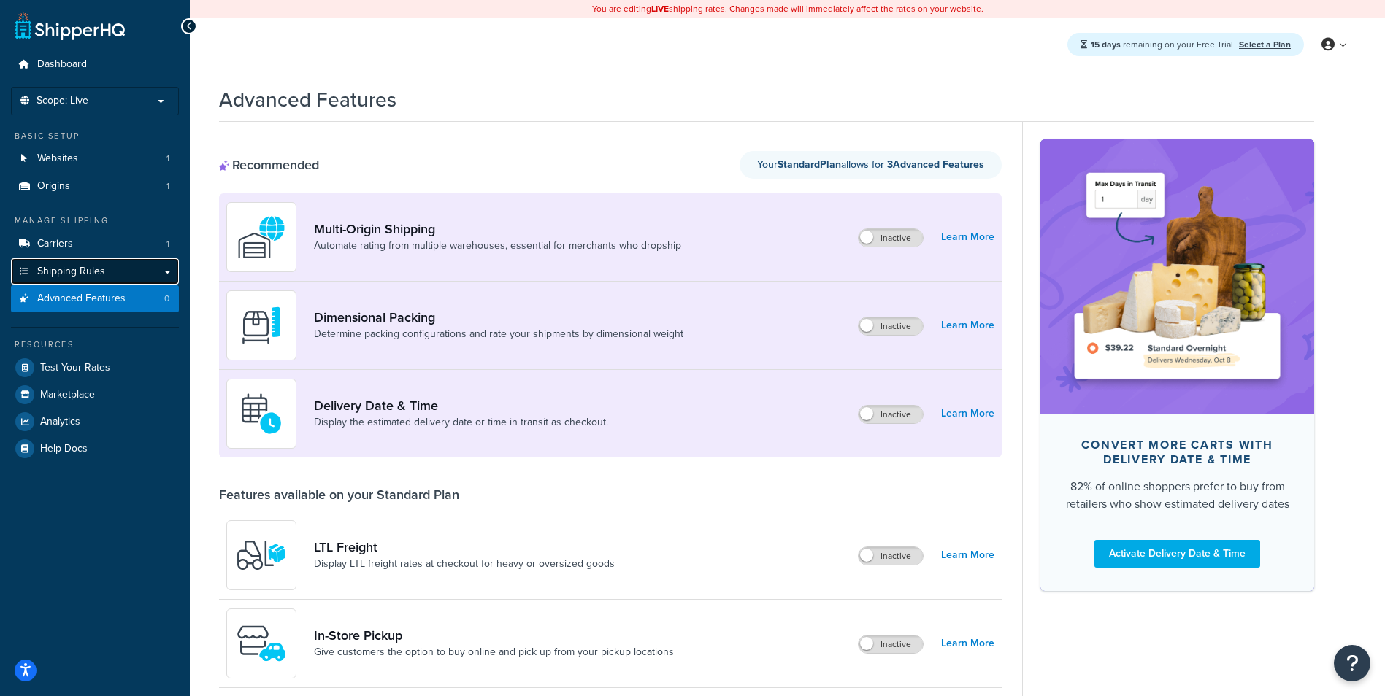
click at [108, 269] on link "Shipping Rules" at bounding box center [95, 271] width 168 height 27
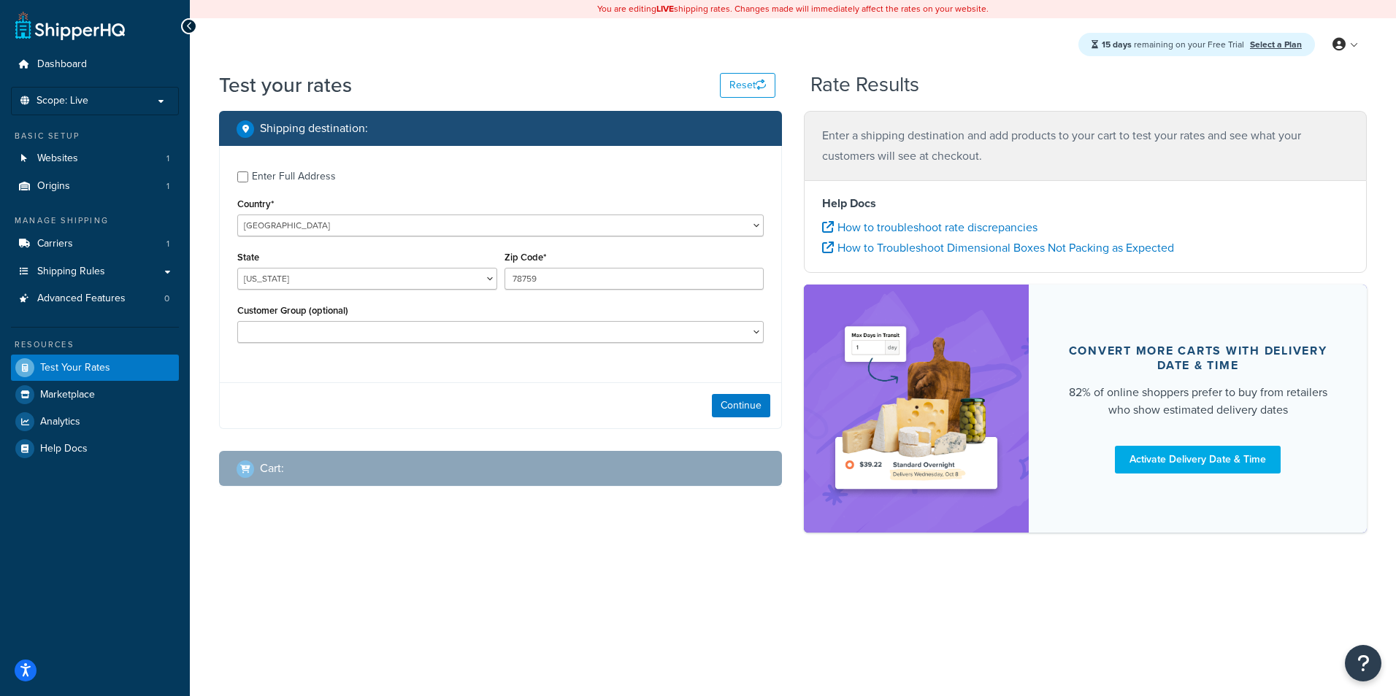
select select "[GEOGRAPHIC_DATA]"
click at [101, 160] on link "Websites 1" at bounding box center [95, 158] width 168 height 27
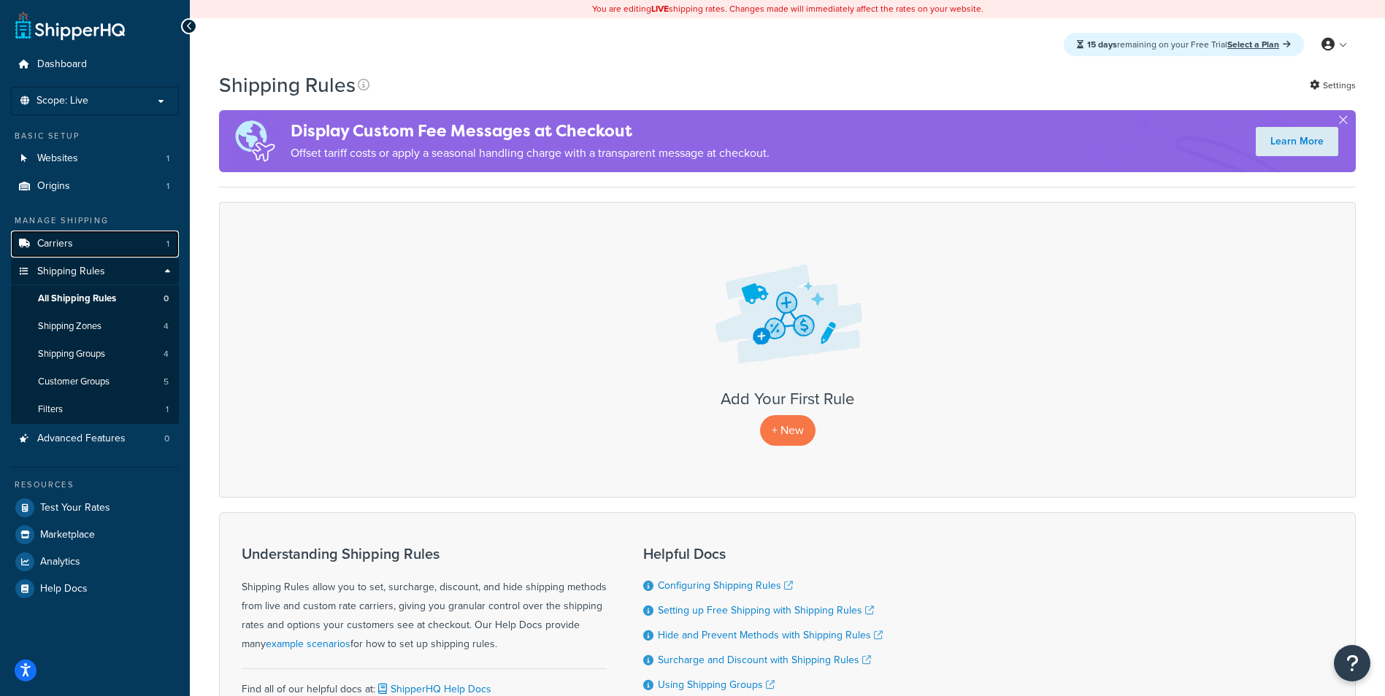
click at [123, 251] on link "Carriers 1" at bounding box center [95, 244] width 168 height 27
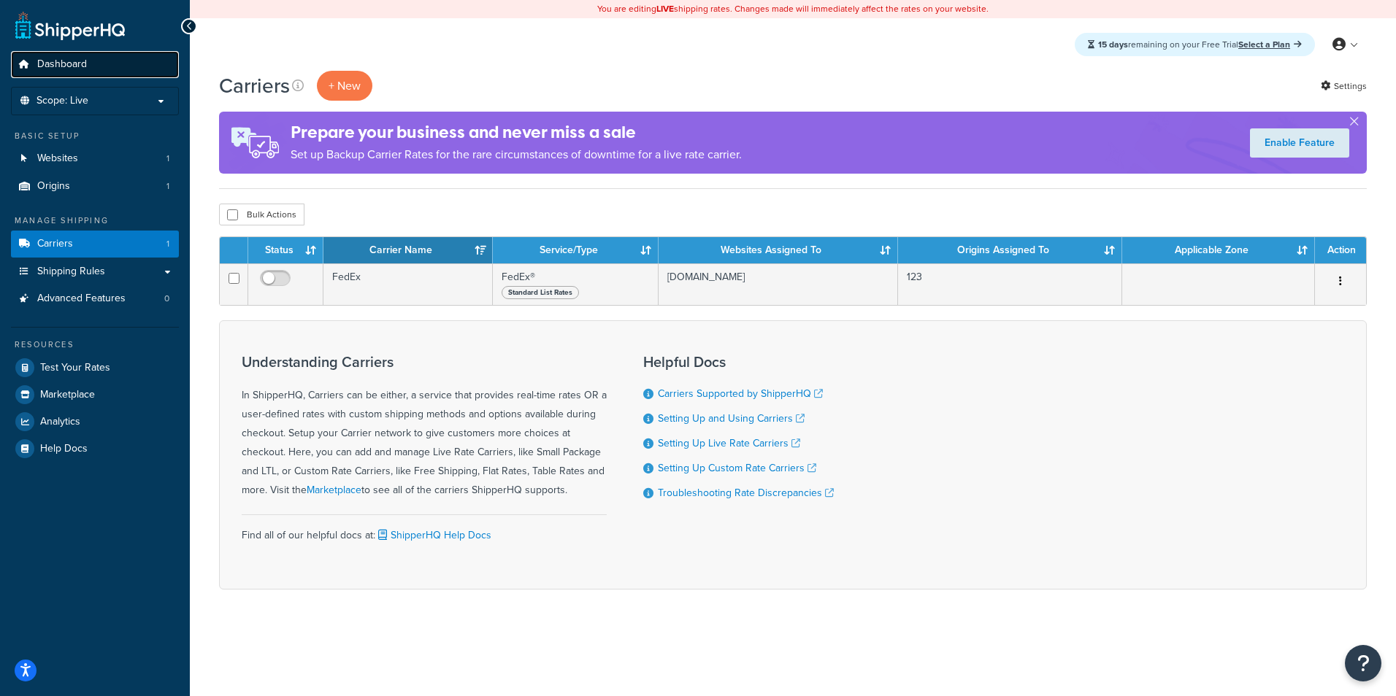
click at [81, 77] on link "Dashboard" at bounding box center [95, 64] width 168 height 27
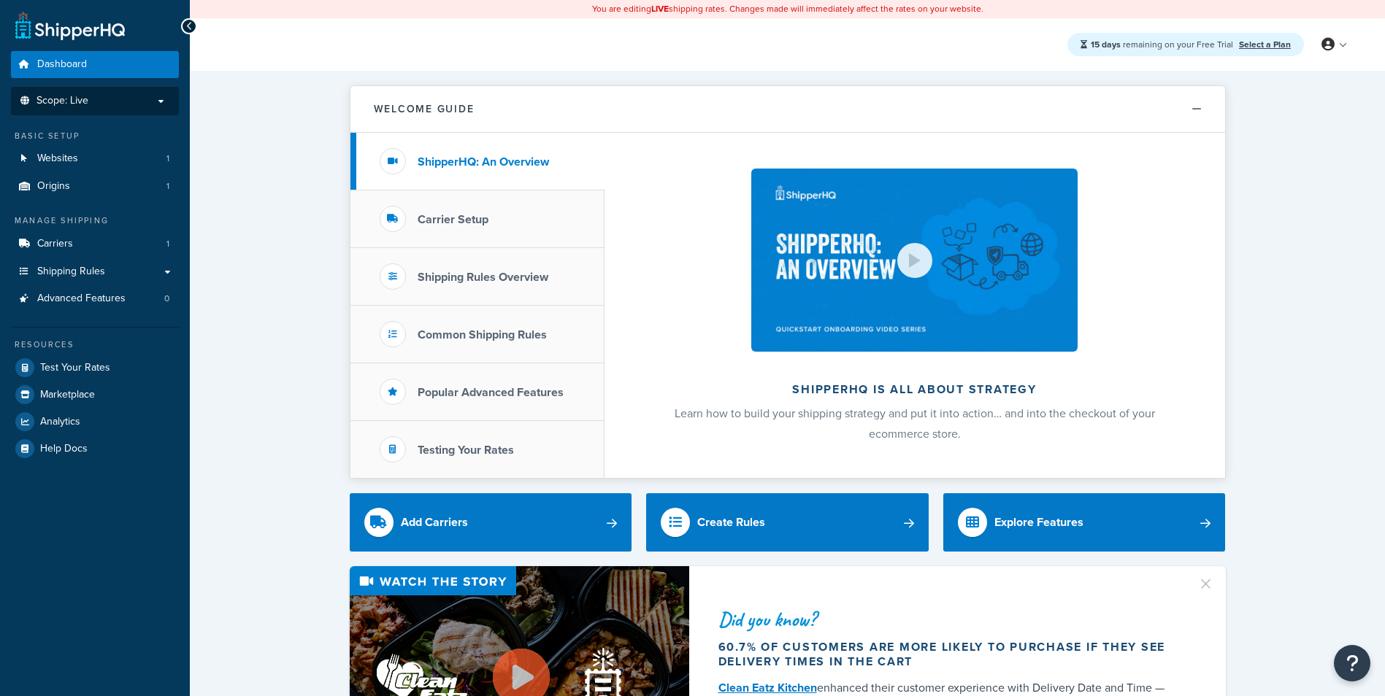
click at [87, 95] on span "Scope: Live" at bounding box center [62, 101] width 52 height 12
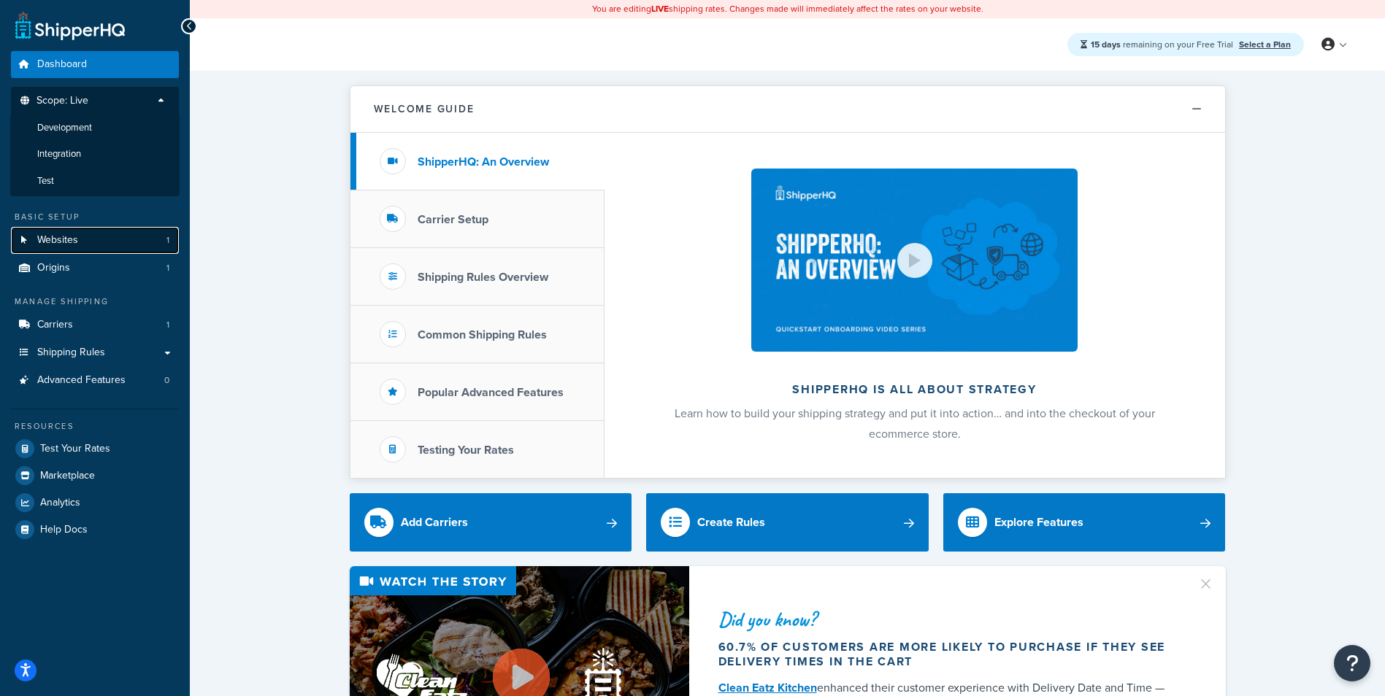
click at [114, 253] on link "Websites 1" at bounding box center [95, 240] width 168 height 27
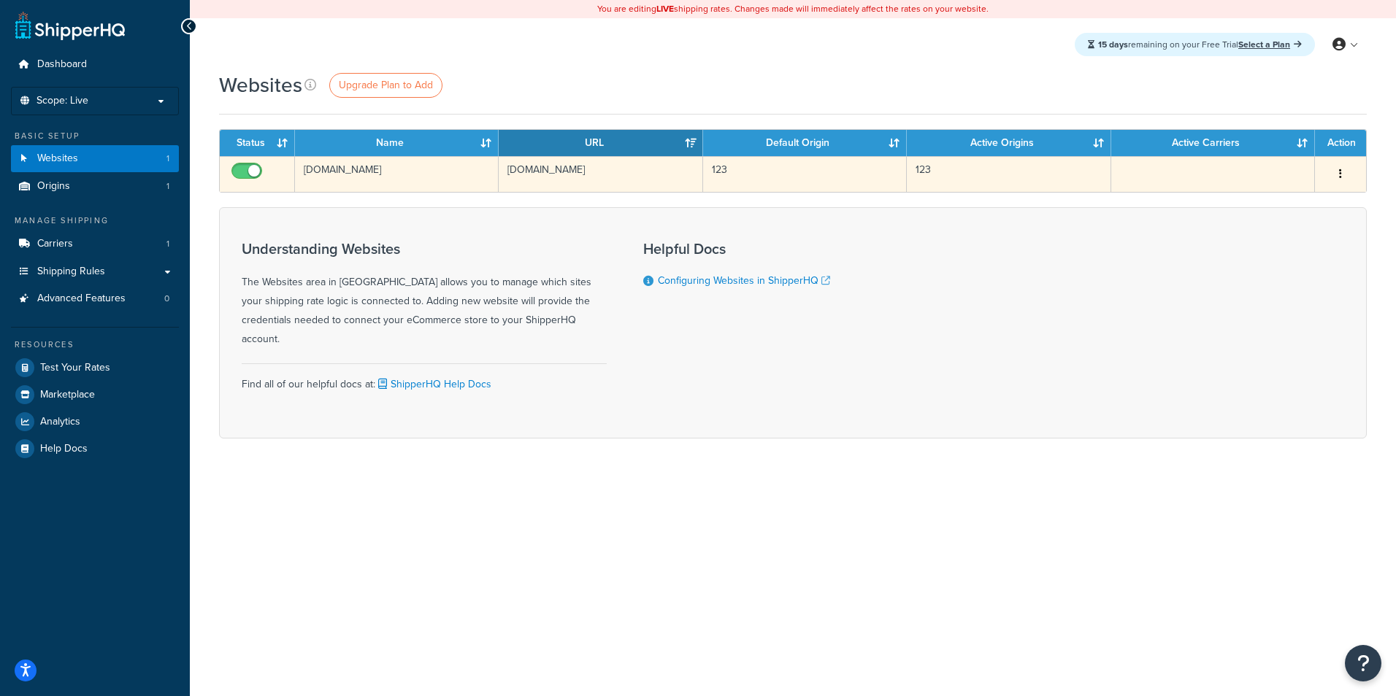
click at [368, 172] on td "123.com" at bounding box center [397, 174] width 204 height 36
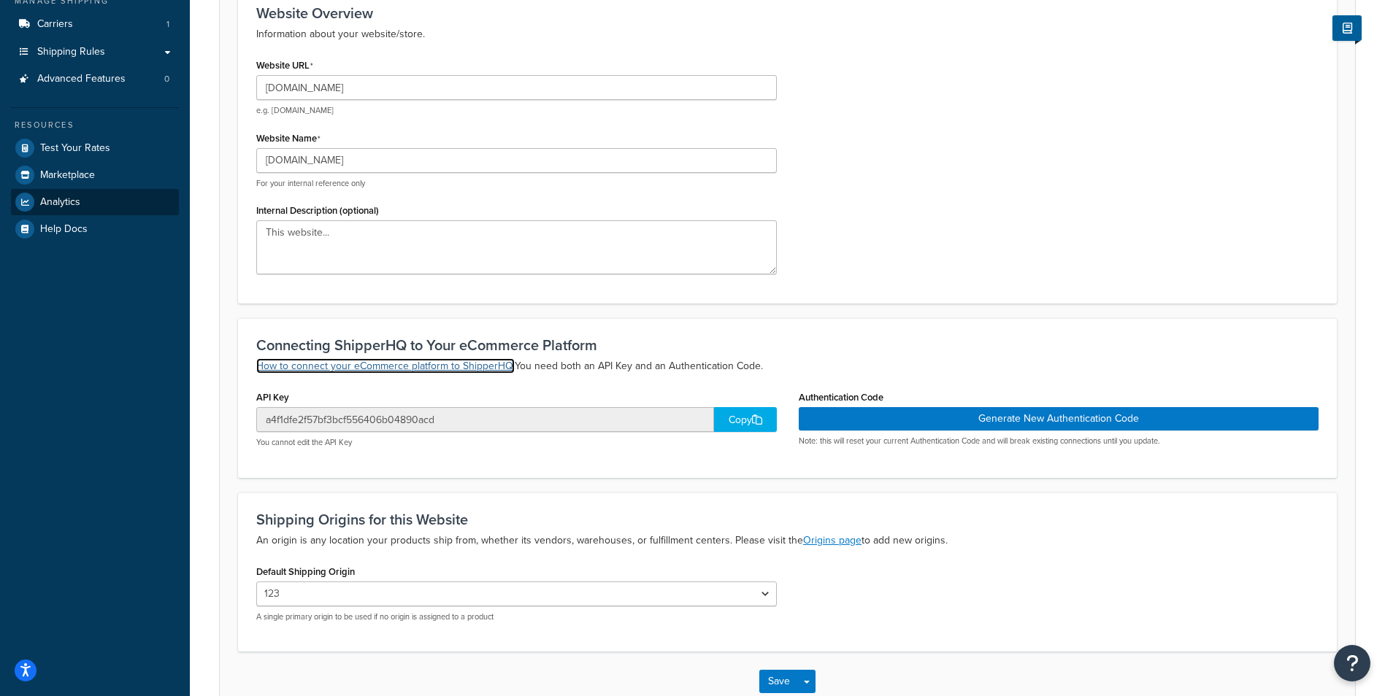
scroll to position [91, 0]
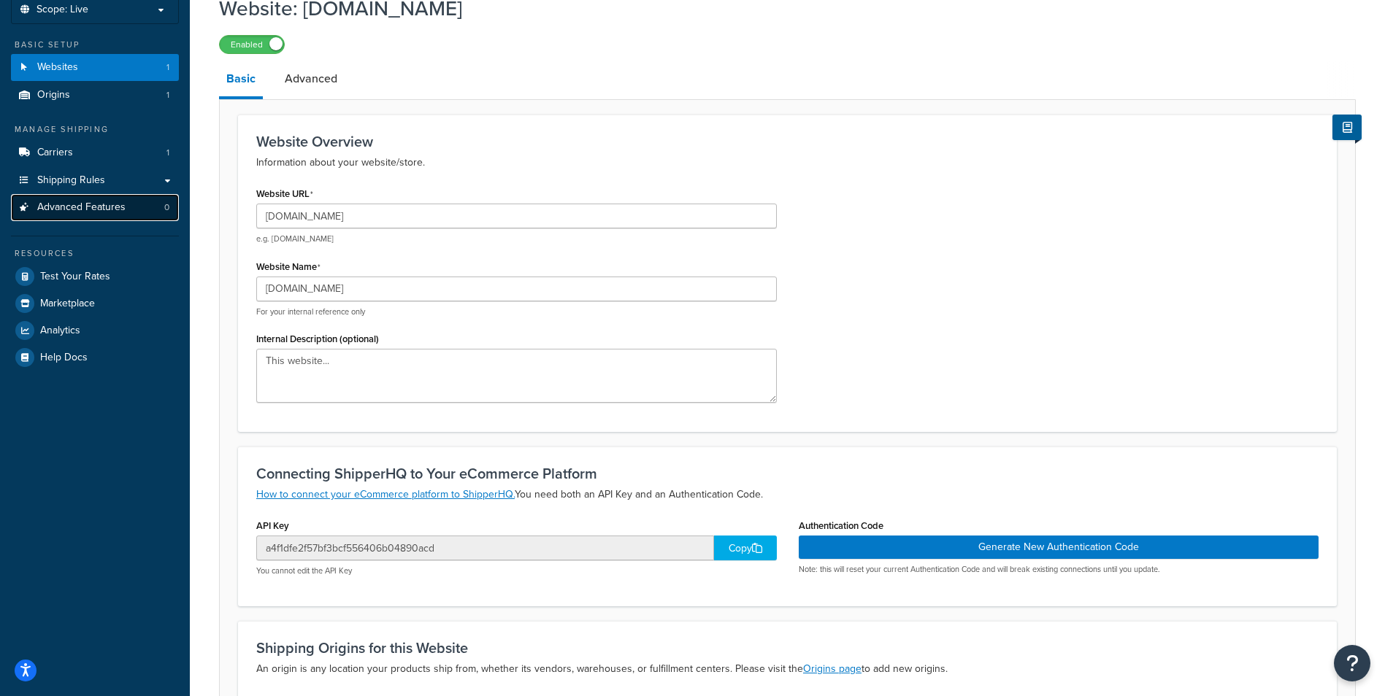
click at [135, 205] on link "Advanced Features 0" at bounding box center [95, 207] width 168 height 27
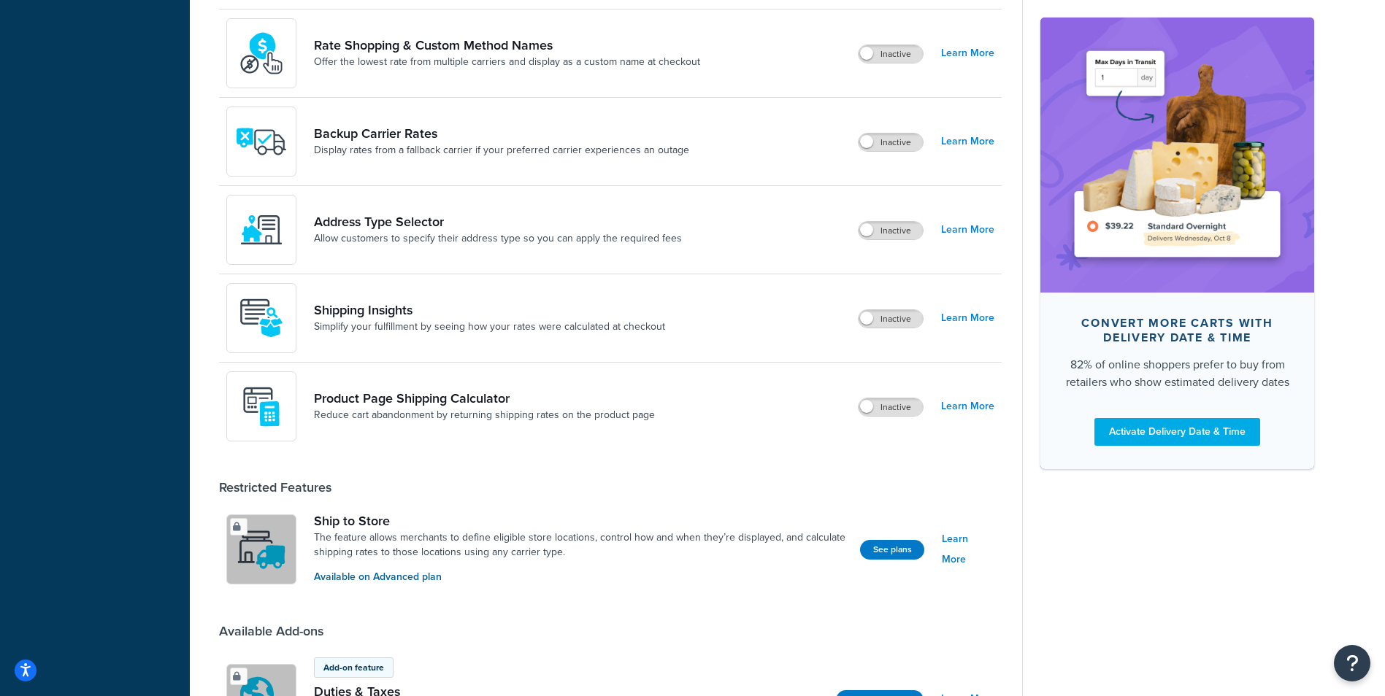
scroll to position [803, 0]
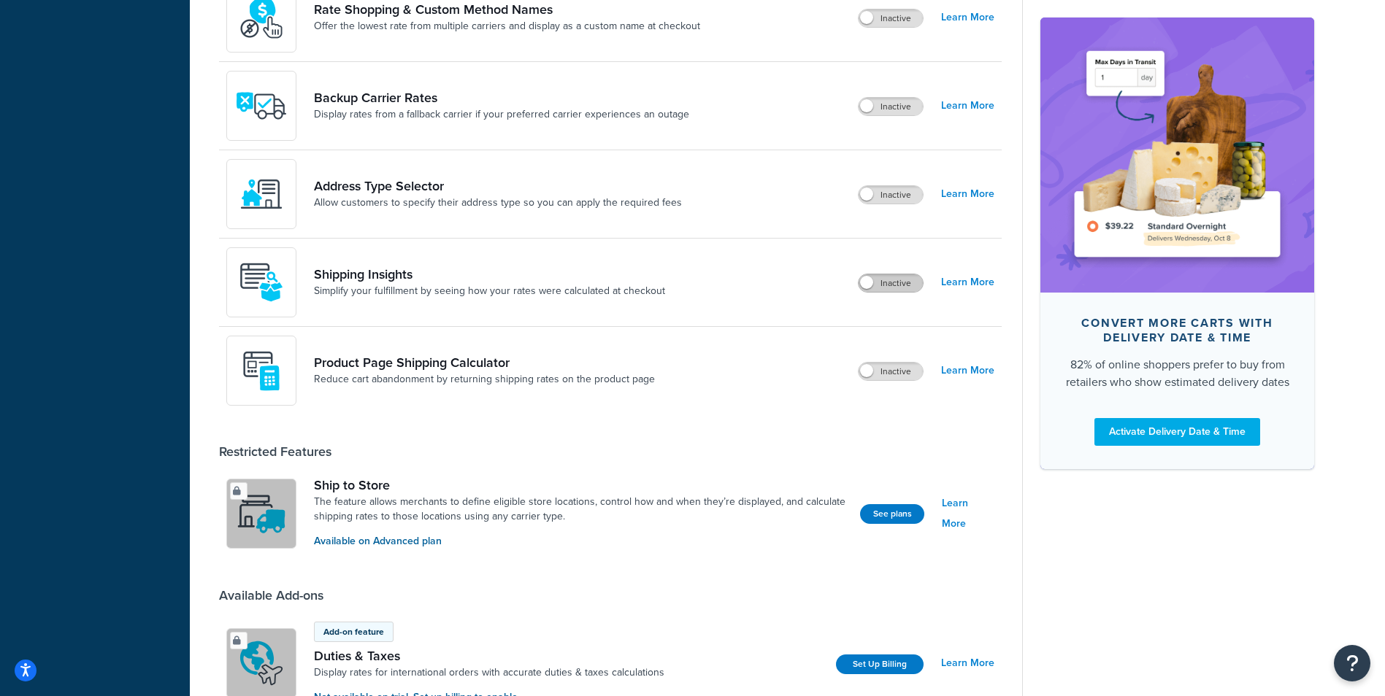
click at [893, 280] on label "Inactive" at bounding box center [890, 283] width 64 height 18
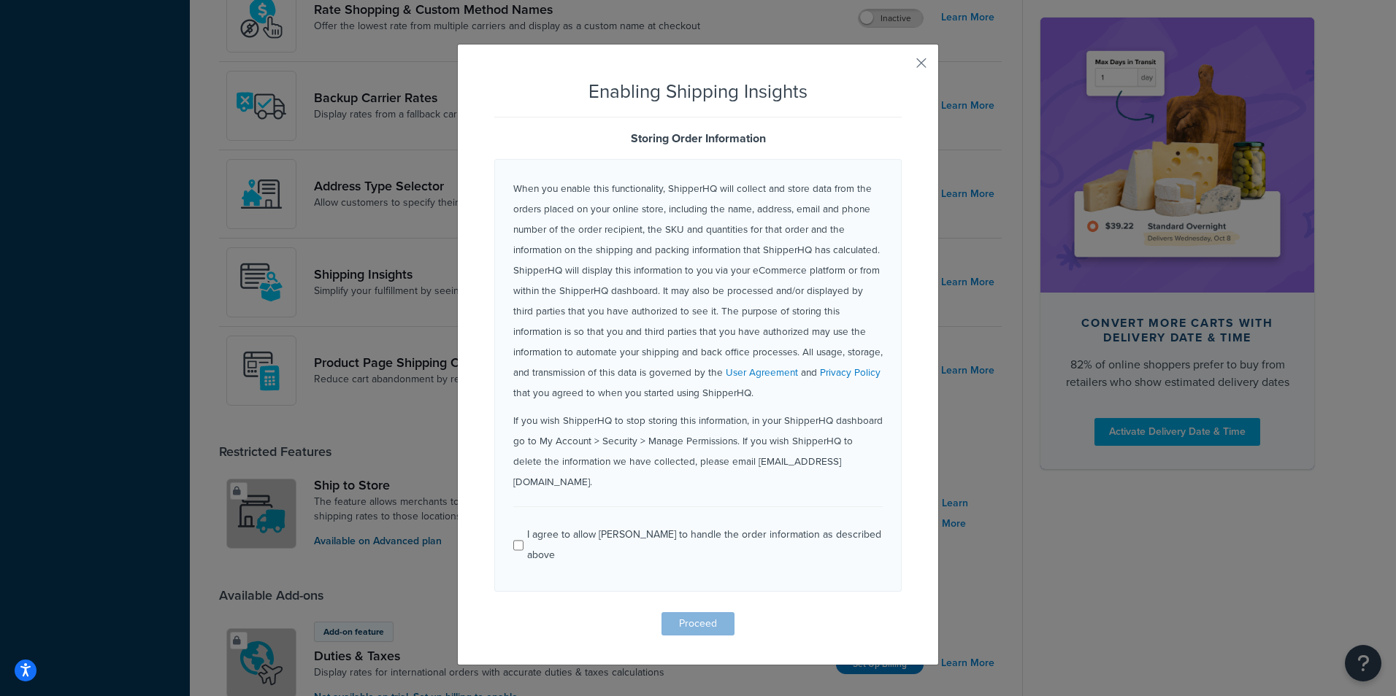
click at [671, 207] on p "When you enable this functionality, ShipperHQ will collect and store data from …" at bounding box center [697, 290] width 369 height 225
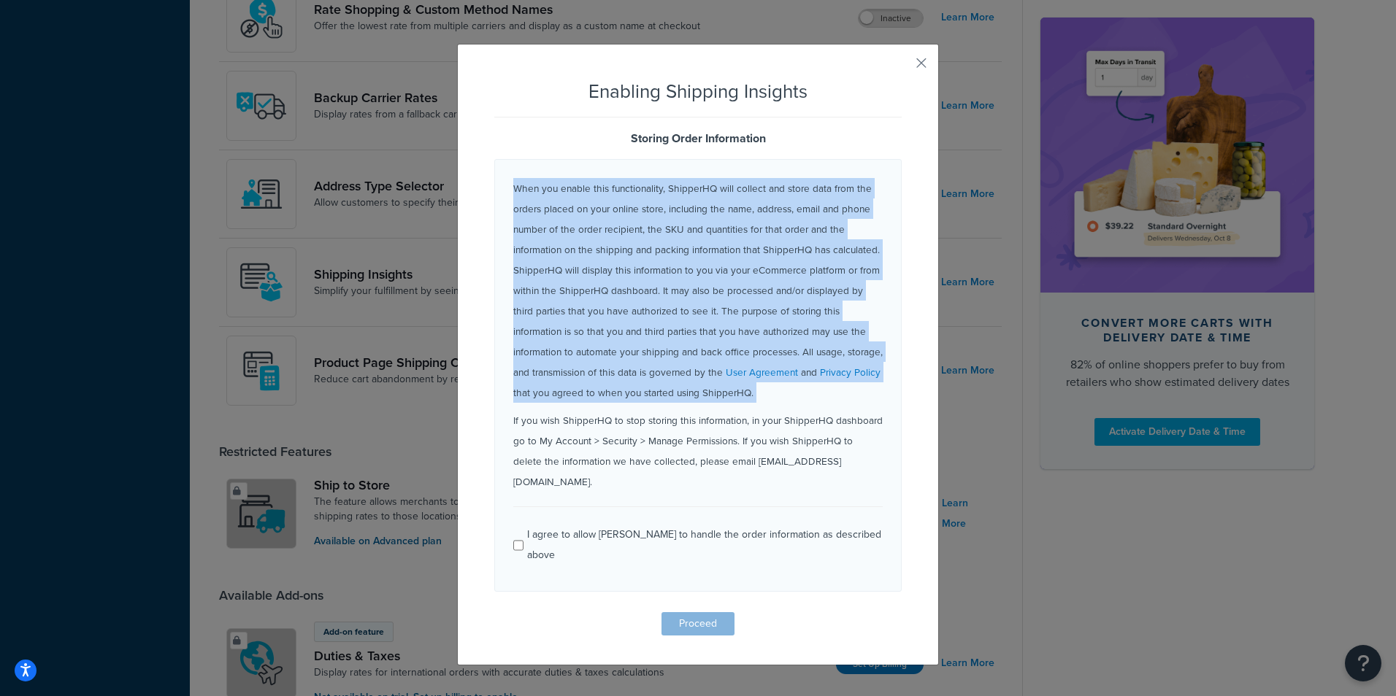
click at [671, 207] on p "When you enable this functionality, ShipperHQ will collect and store data from …" at bounding box center [697, 290] width 369 height 225
drag, startPoint x: 671, startPoint y: 207, endPoint x: 817, endPoint y: 347, distance: 202.4
click at [817, 347] on p "When you enable this functionality, ShipperHQ will collect and store data from …" at bounding box center [697, 290] width 369 height 225
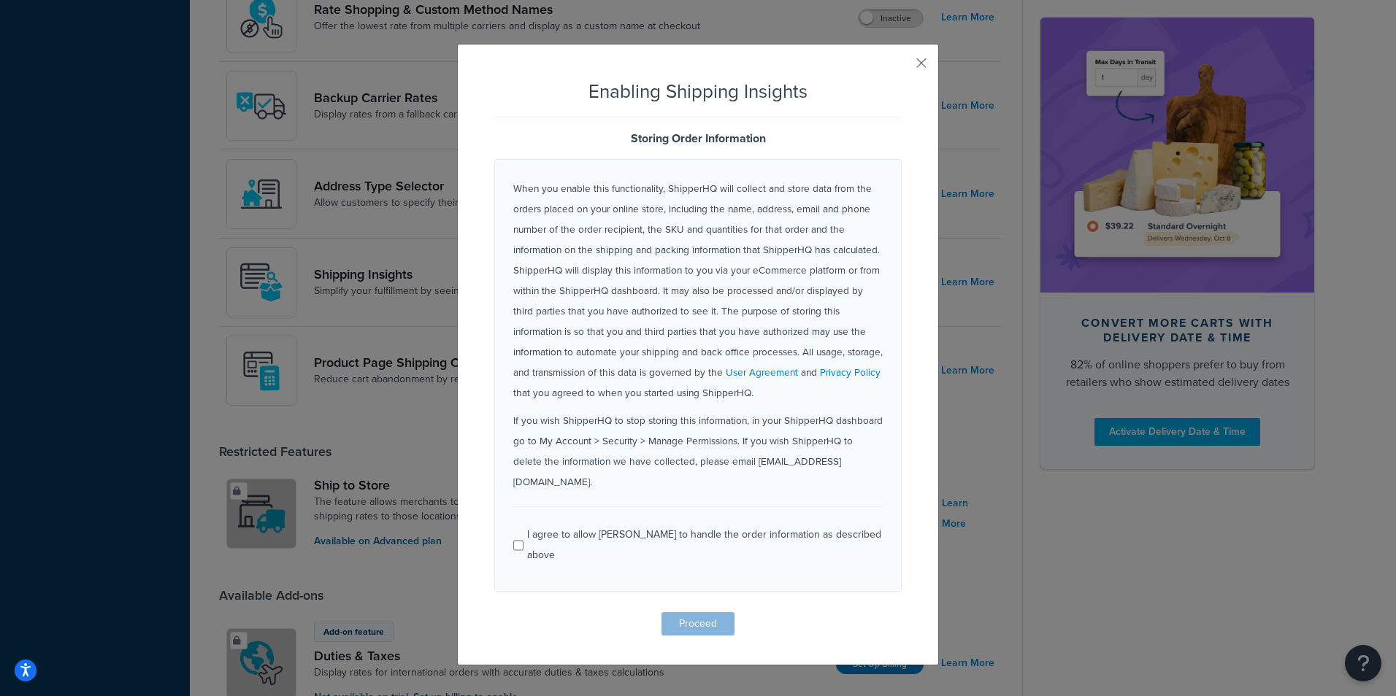
click at [672, 525] on div "I agree to allow ShipperHQ to handle the order information as described above" at bounding box center [704, 545] width 355 height 41
click at [523, 540] on input "I agree to allow ShipperHQ to handle the order information as described above" at bounding box center [518, 545] width 10 height 11
checkbox input "true"
click at [690, 612] on button "Proceed" at bounding box center [697, 623] width 73 height 23
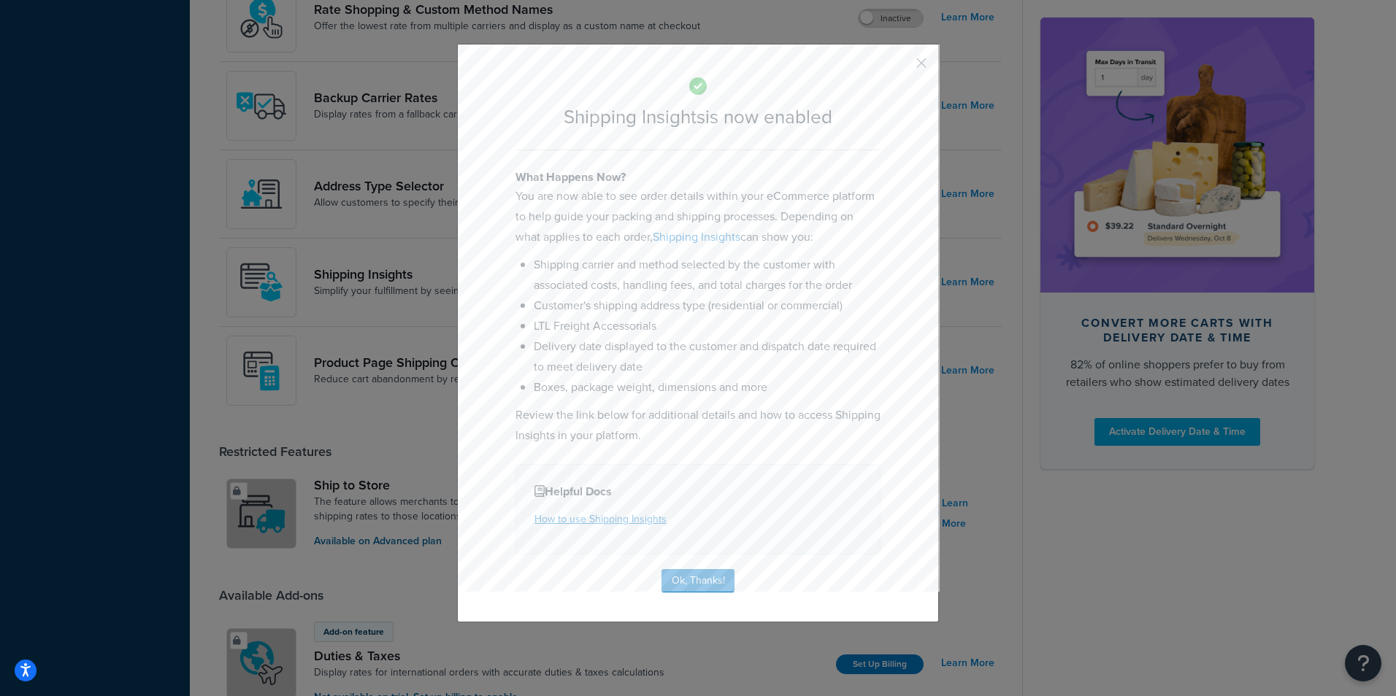
drag, startPoint x: 496, startPoint y: 196, endPoint x: 847, endPoint y: 231, distance: 352.8
click at [847, 231] on form "Shipping Insights is now enabled What Happens Now? You are now able to see orde…" at bounding box center [697, 329] width 407 height 526
click at [689, 589] on button "Ok, Thanks!" at bounding box center [697, 580] width 73 height 23
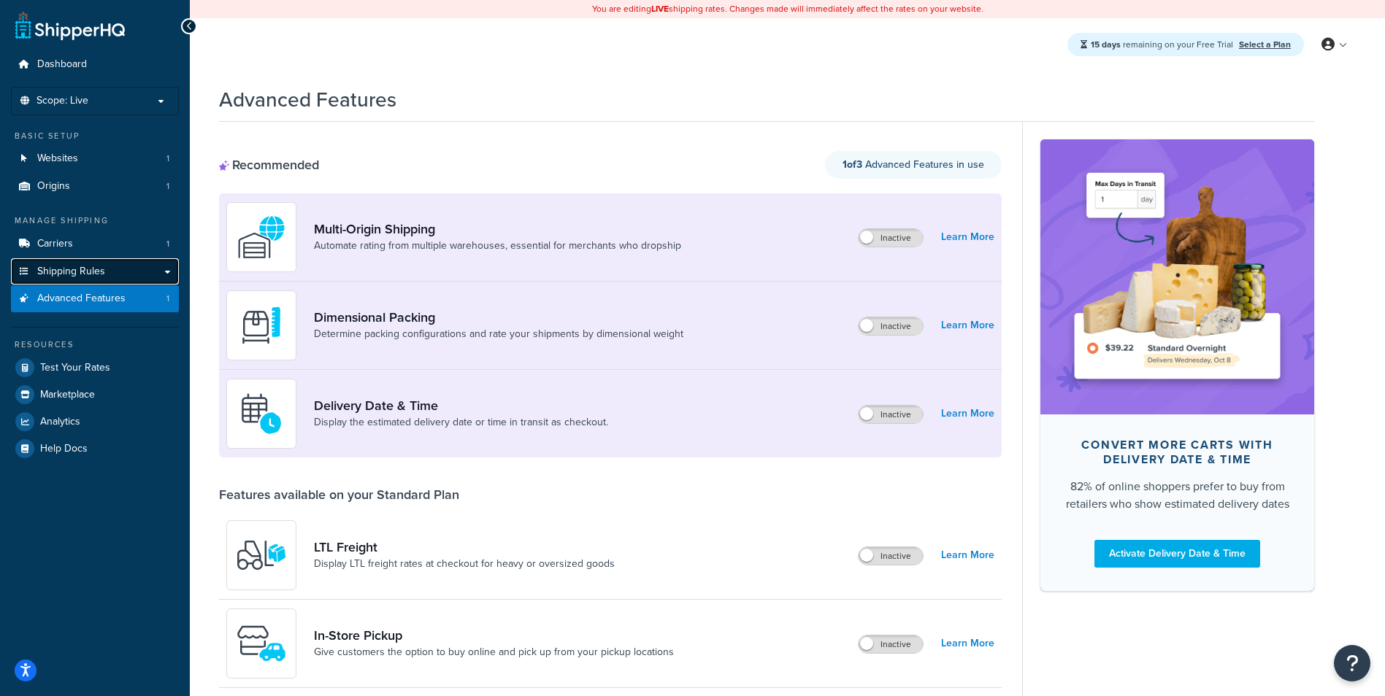
click at [104, 275] on span "Shipping Rules" at bounding box center [71, 272] width 68 height 12
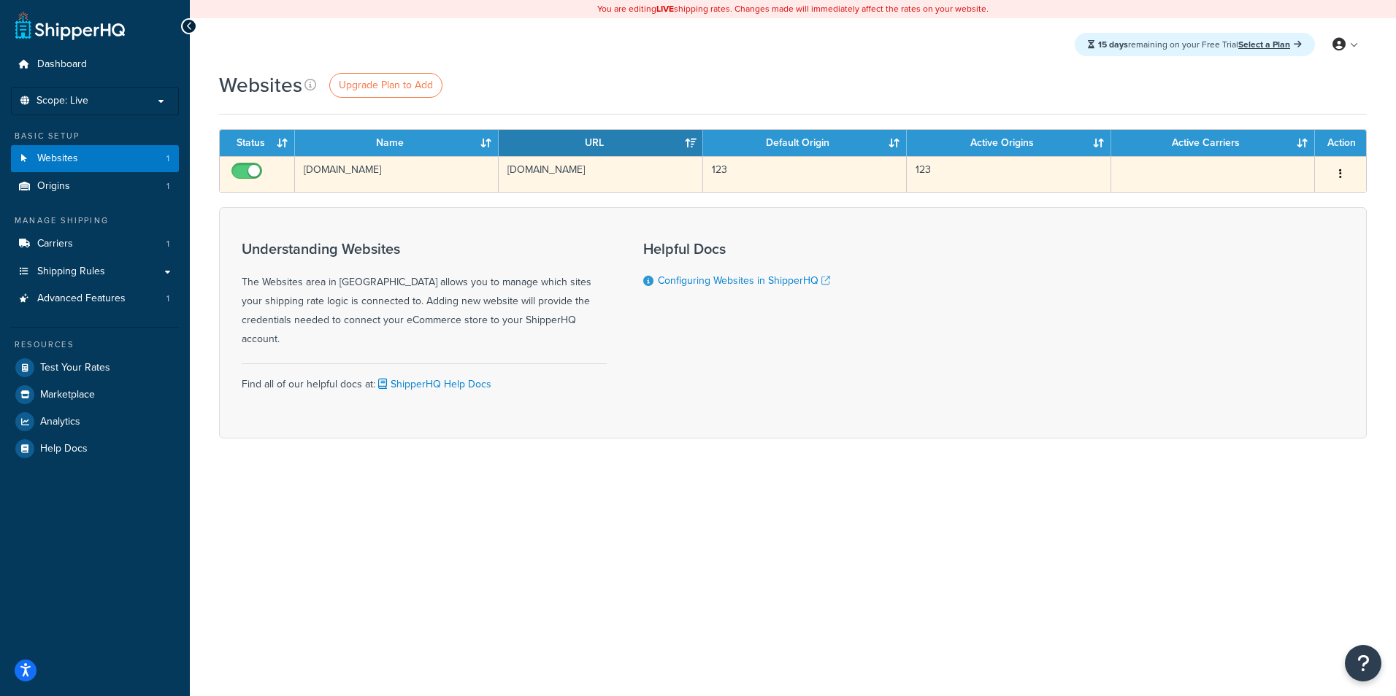
click at [378, 175] on td "[DOMAIN_NAME]" at bounding box center [397, 174] width 204 height 36
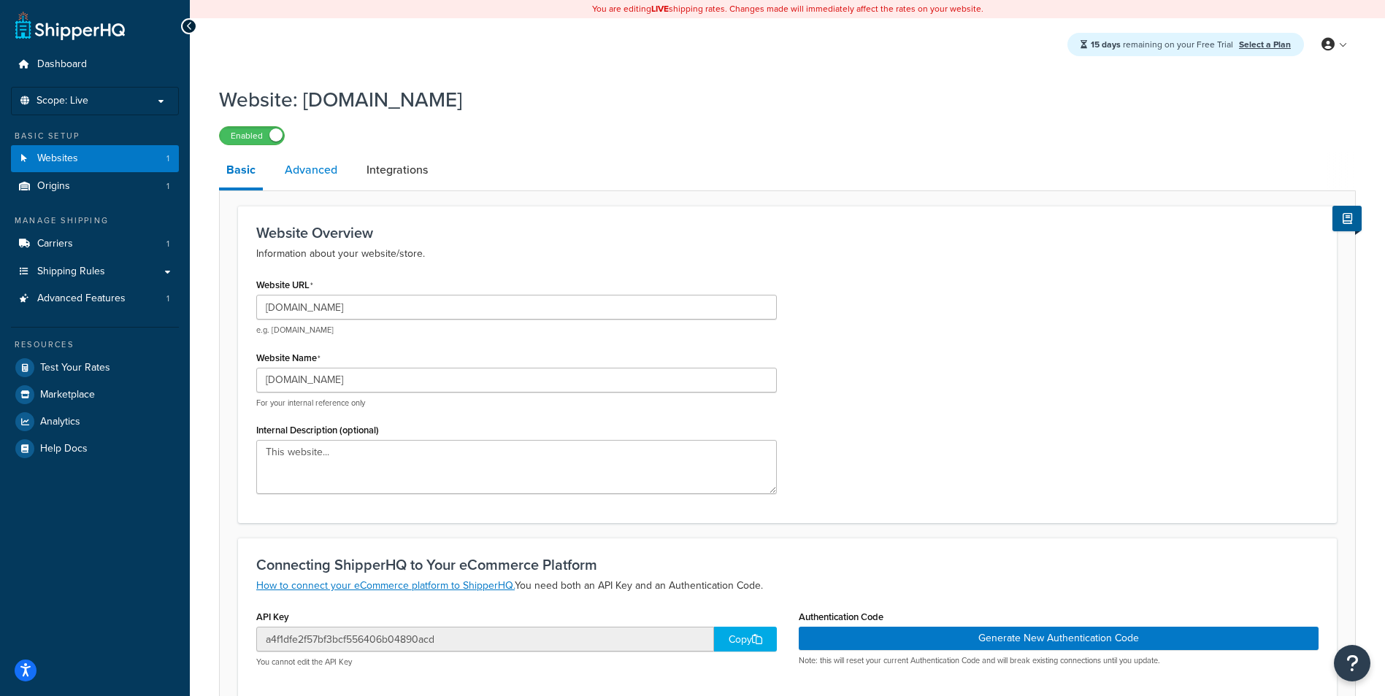
click at [292, 163] on link "Advanced" at bounding box center [310, 170] width 67 height 35
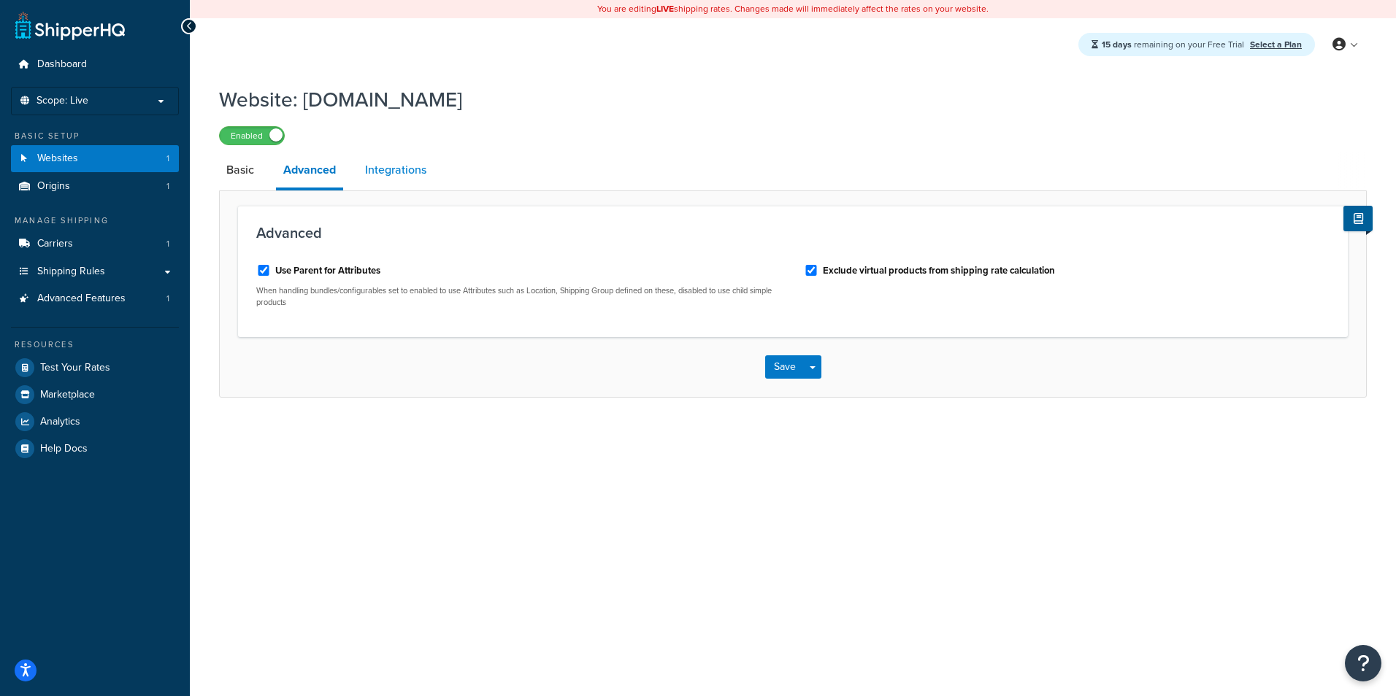
click at [369, 176] on link "Integrations" at bounding box center [396, 170] width 76 height 35
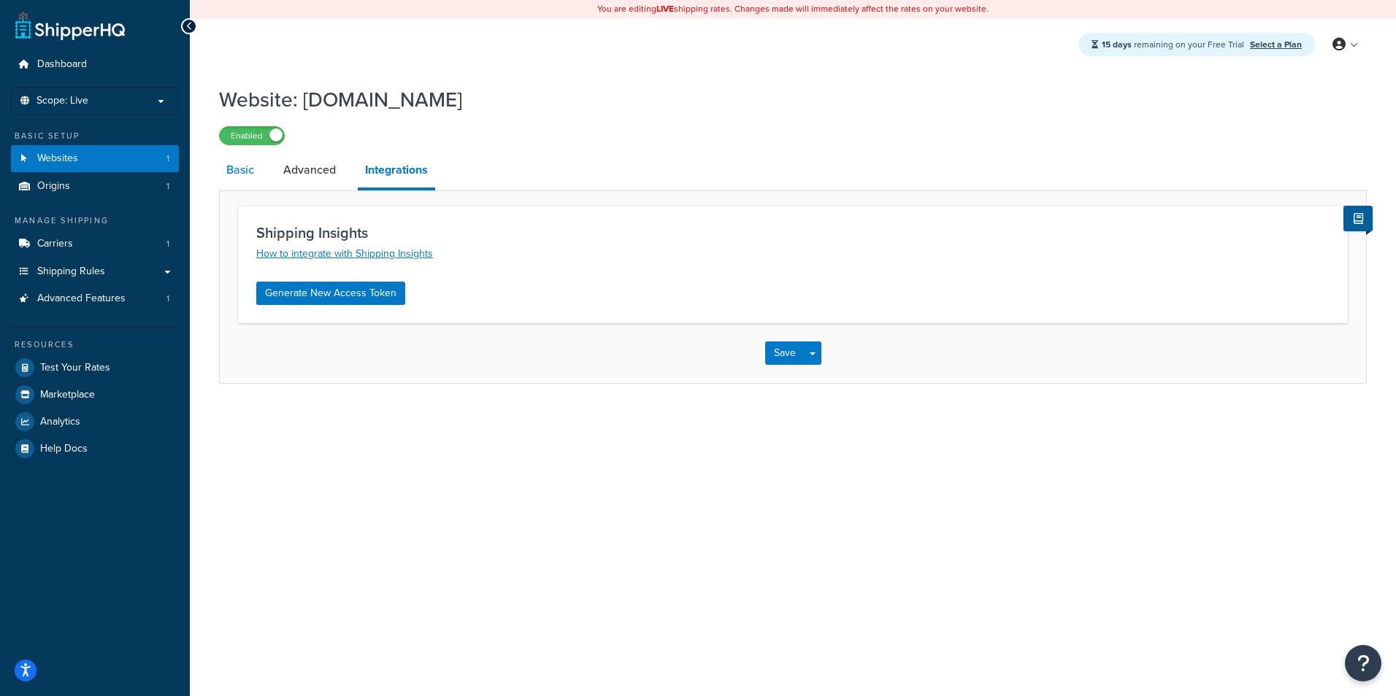
click at [223, 185] on link "Basic" at bounding box center [240, 170] width 42 height 35
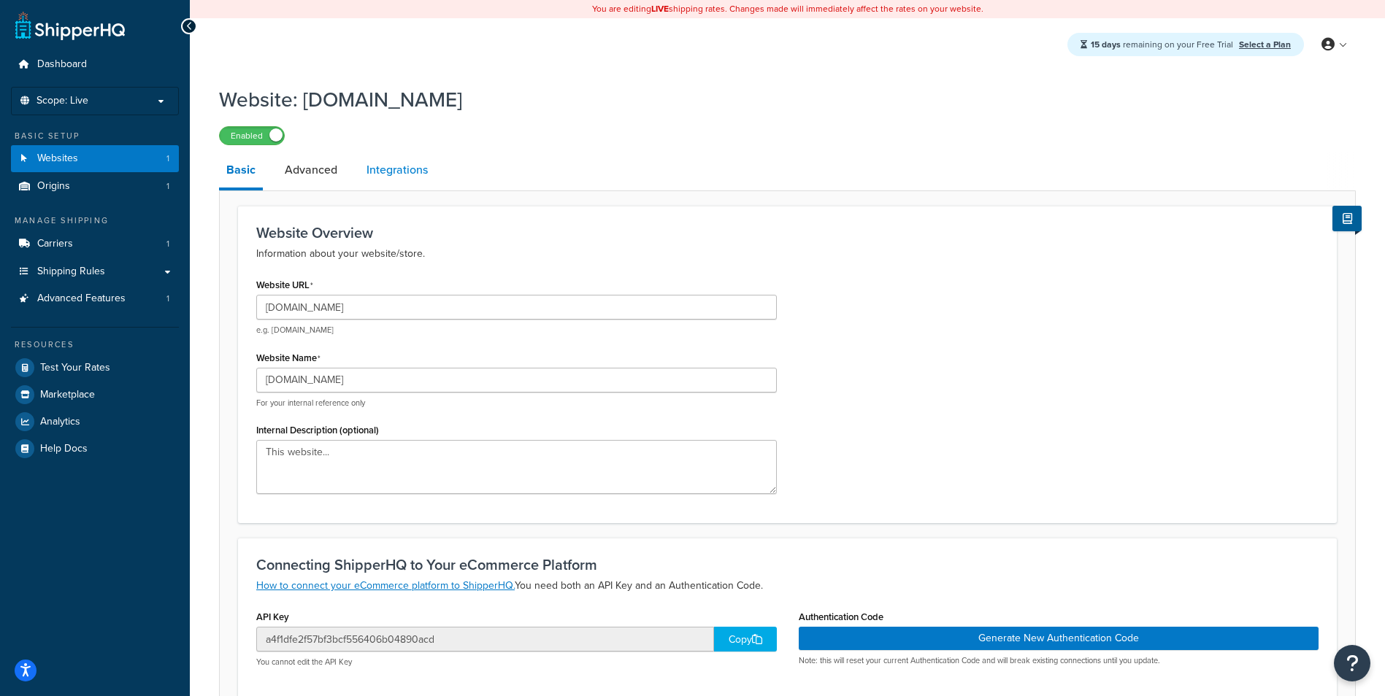
click at [414, 183] on link "Integrations" at bounding box center [397, 170] width 76 height 35
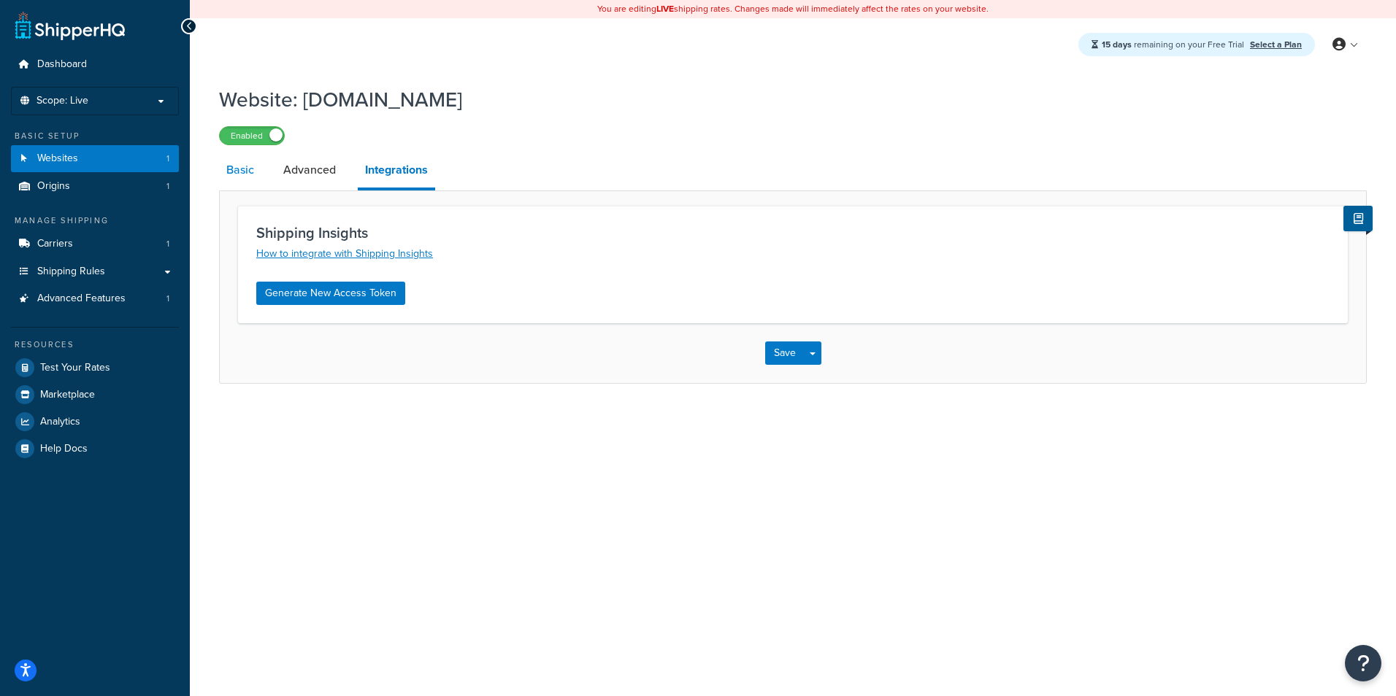
click at [228, 182] on link "Basic" at bounding box center [240, 170] width 42 height 35
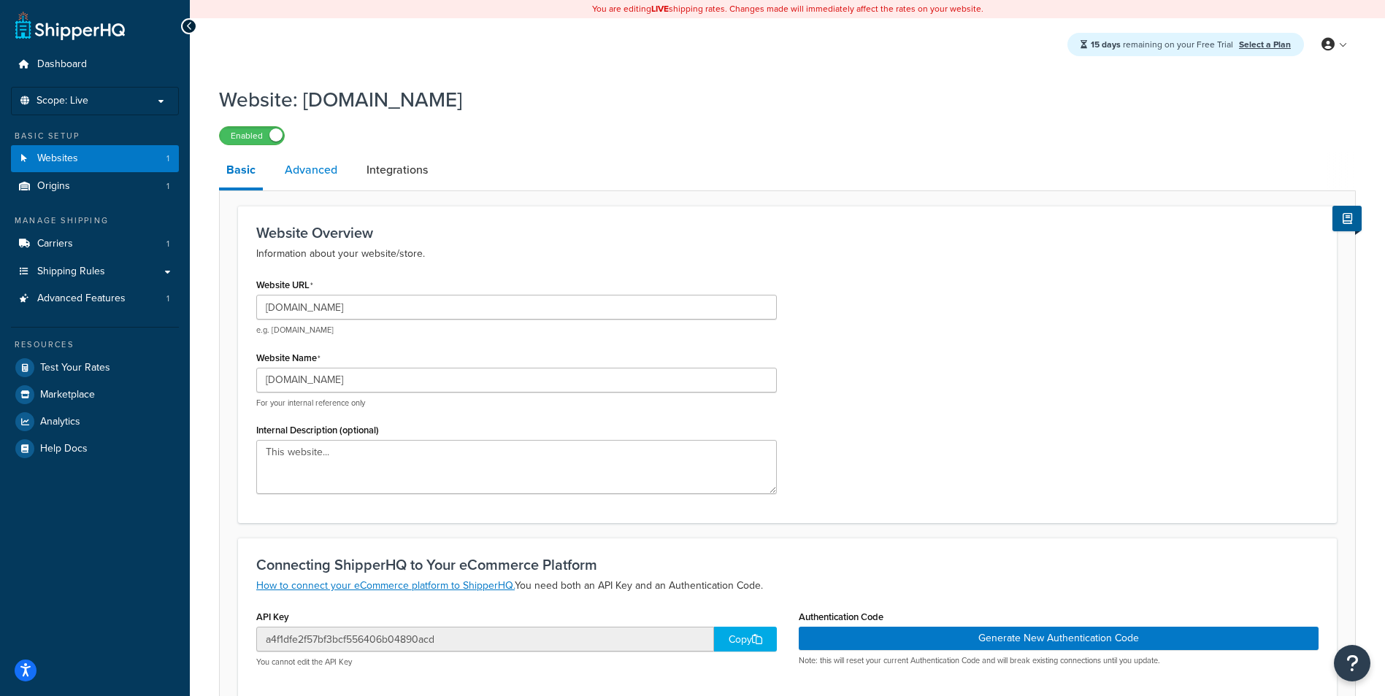
click at [336, 157] on link "Advanced" at bounding box center [310, 170] width 67 height 35
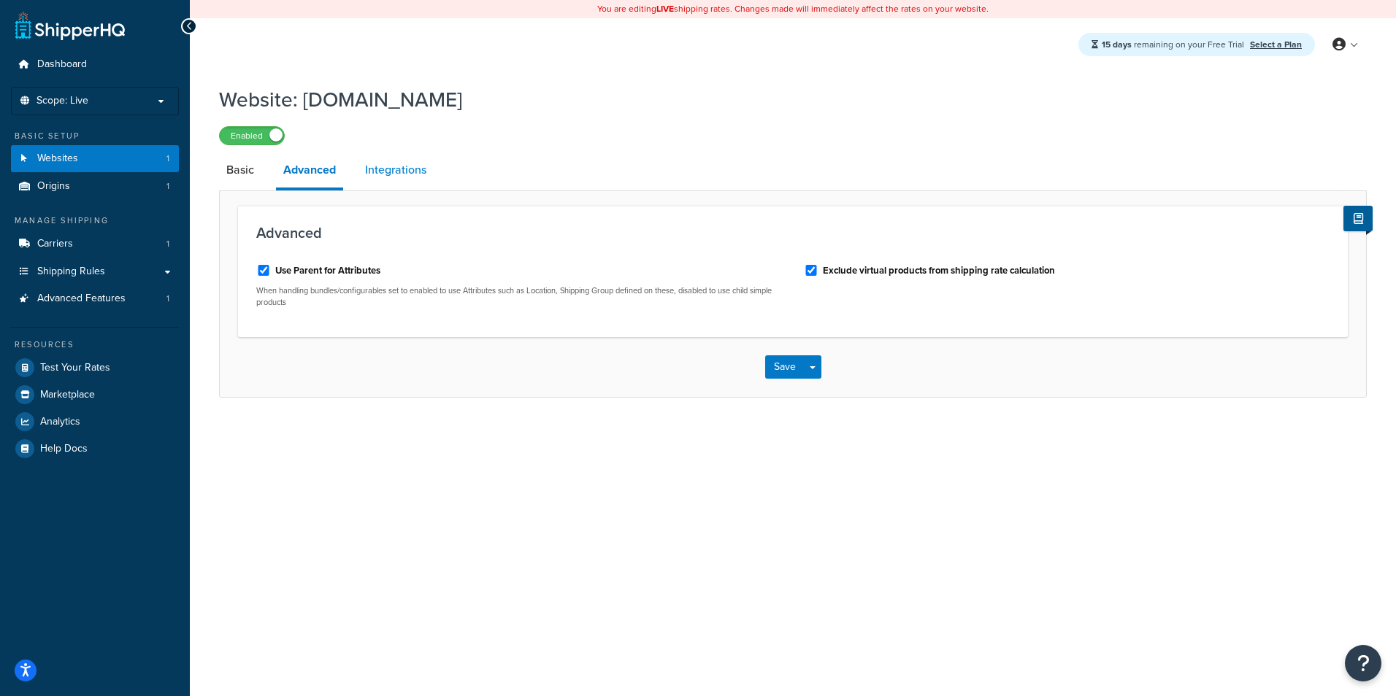
click at [404, 169] on link "Integrations" at bounding box center [396, 170] width 76 height 35
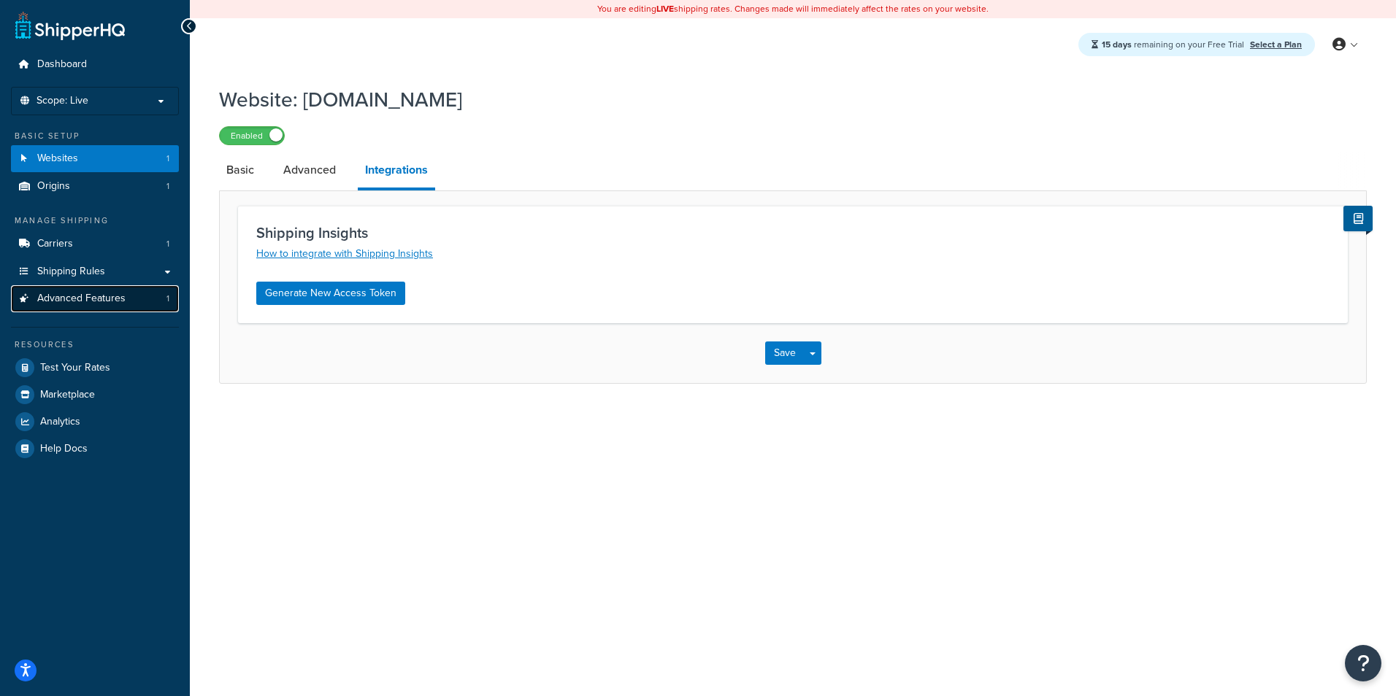
click at [116, 307] on link "Advanced Features 1" at bounding box center [95, 298] width 168 height 27
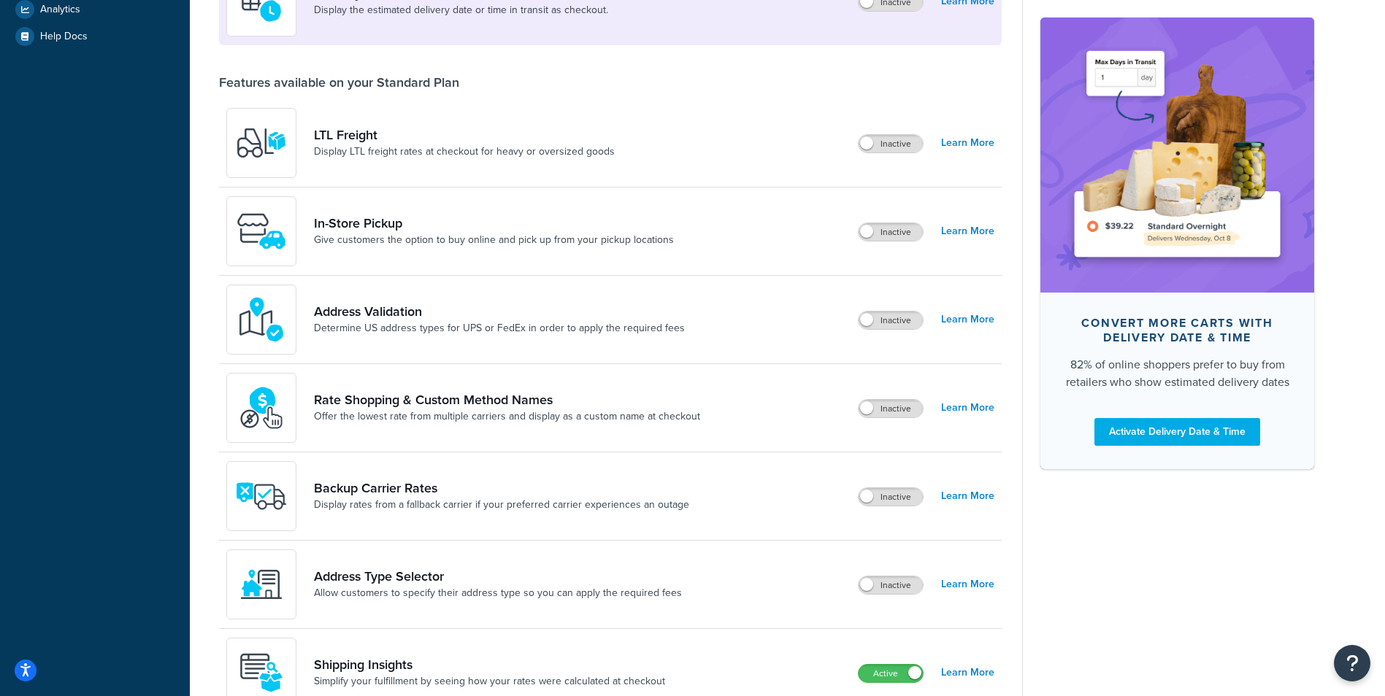
scroll to position [438, 0]
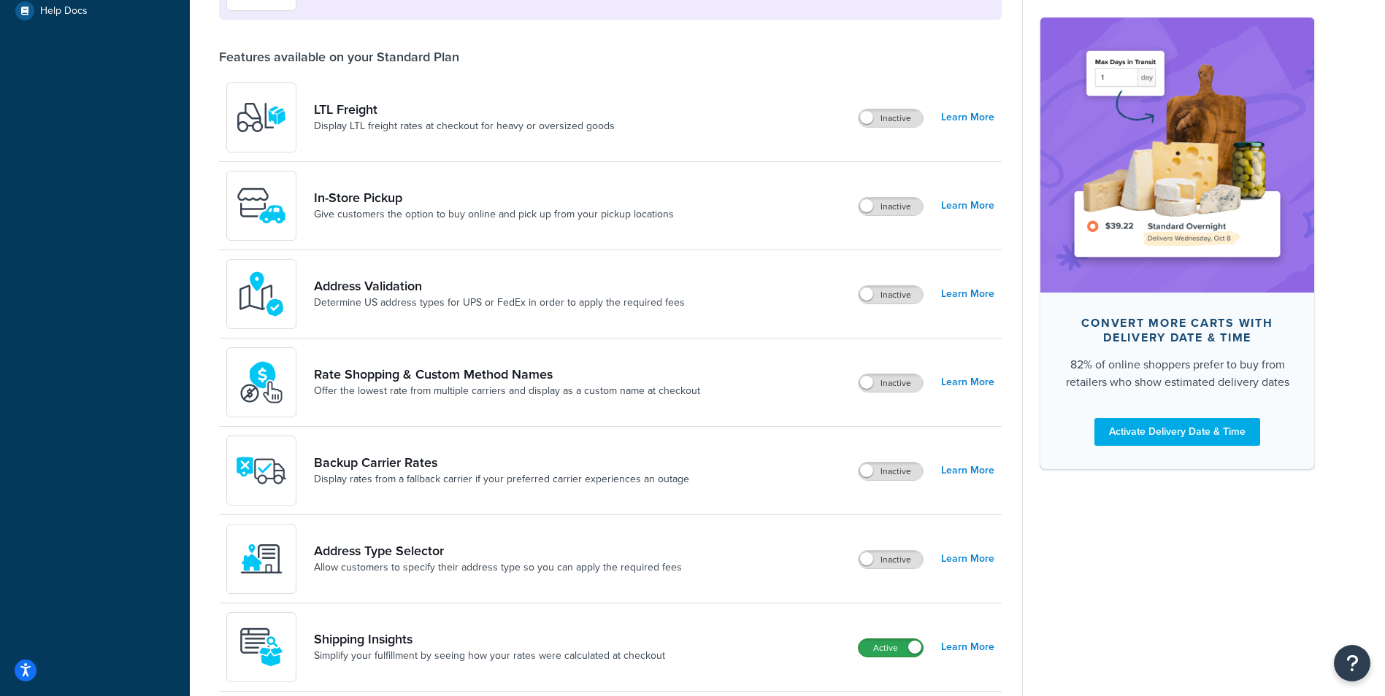
click at [885, 653] on label "Active" at bounding box center [890, 648] width 64 height 18
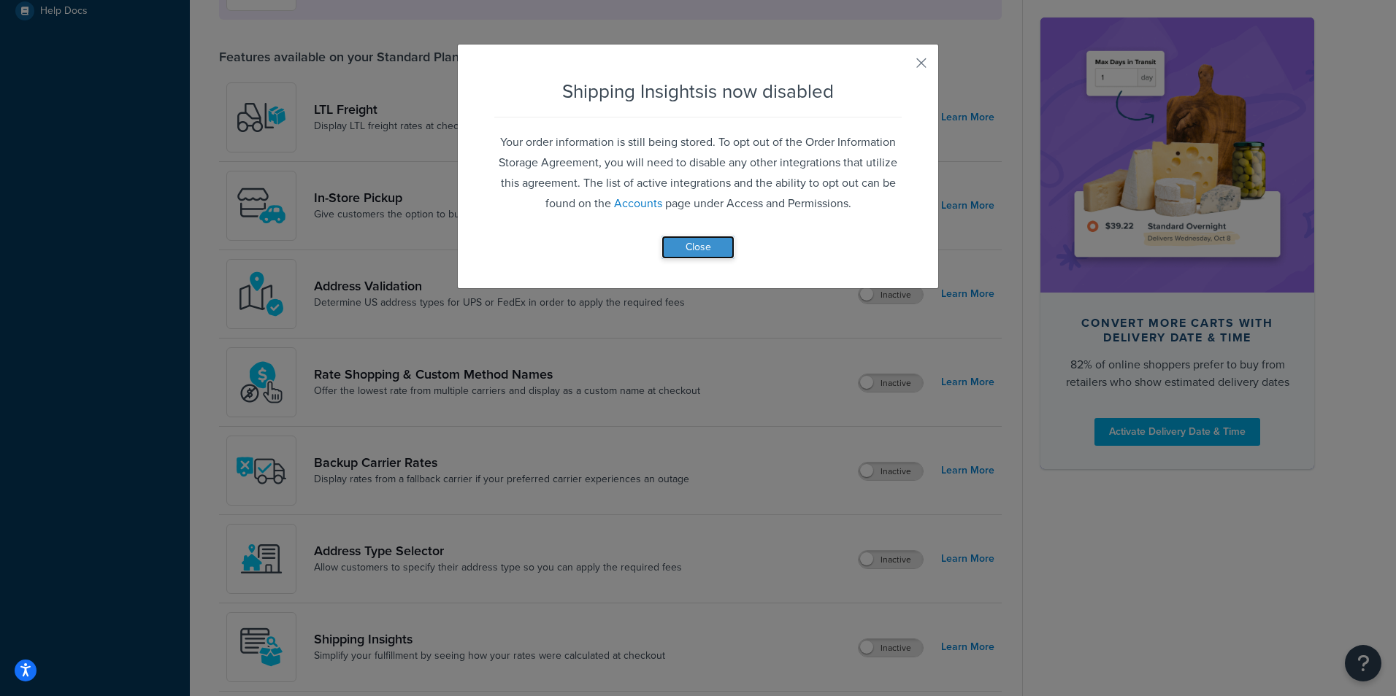
click at [693, 245] on button "Close" at bounding box center [697, 247] width 73 height 23
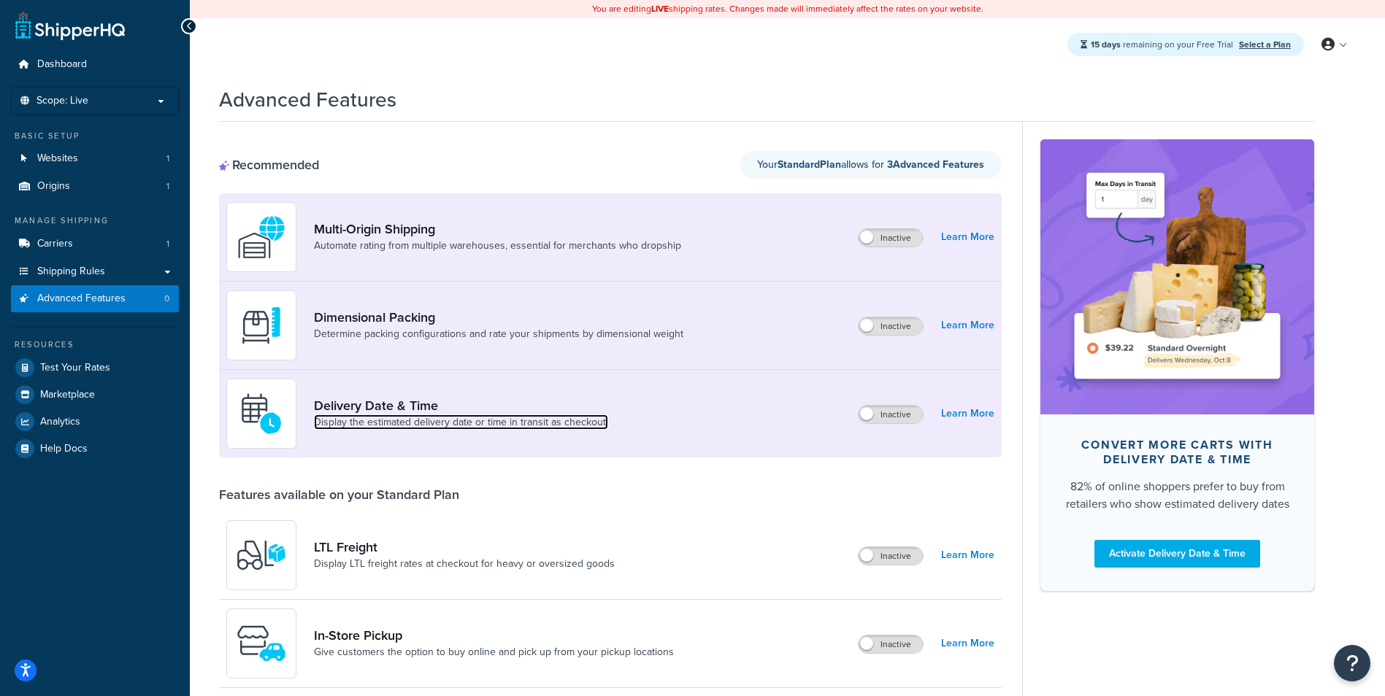
click at [491, 426] on link "Display the estimated delivery date or time in transit as checkout." at bounding box center [461, 422] width 294 height 15
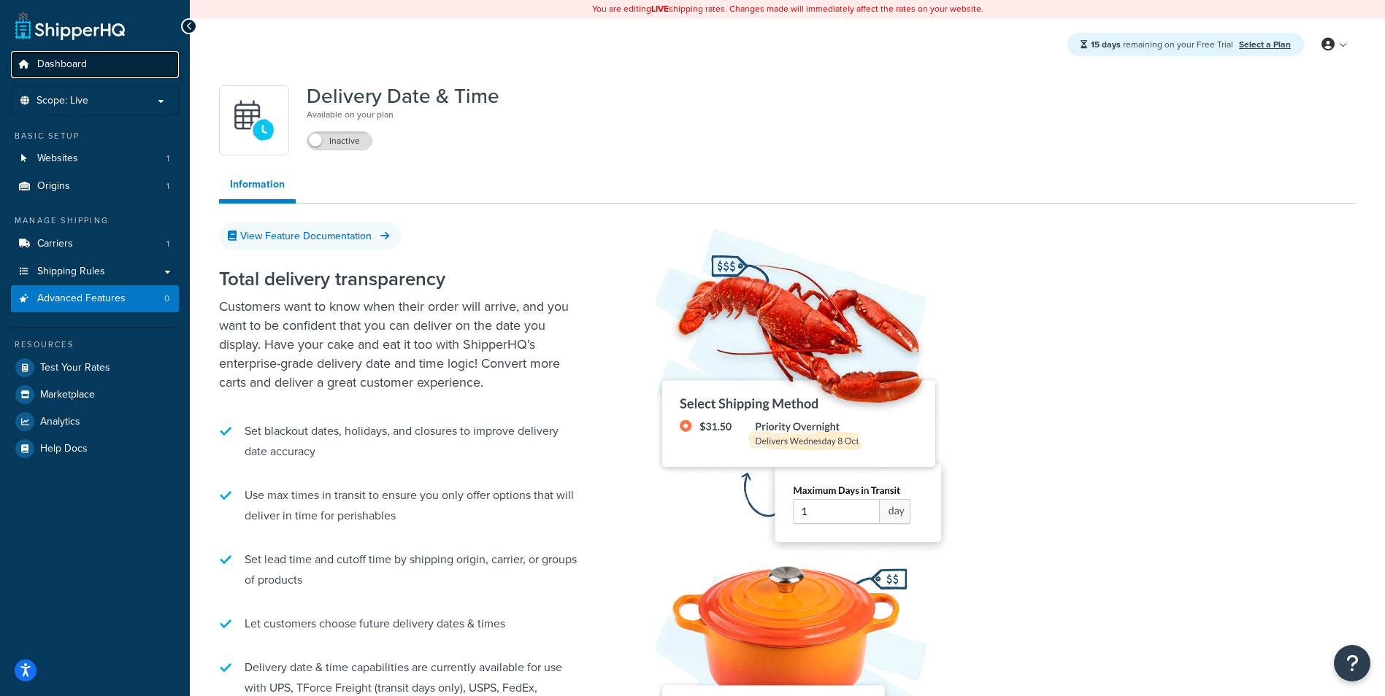
click at [66, 63] on span "Dashboard" at bounding box center [62, 64] width 50 height 12
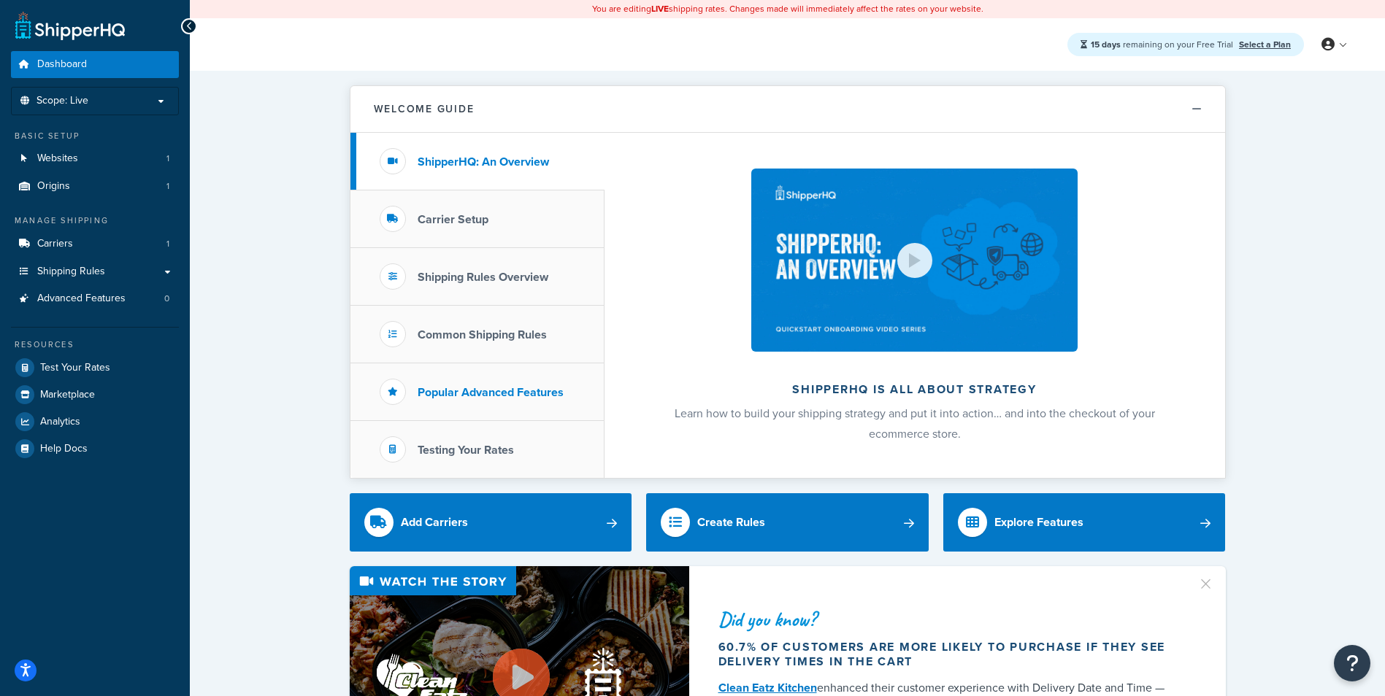
click at [553, 412] on li "Popular Advanced Features" at bounding box center [477, 392] width 254 height 58
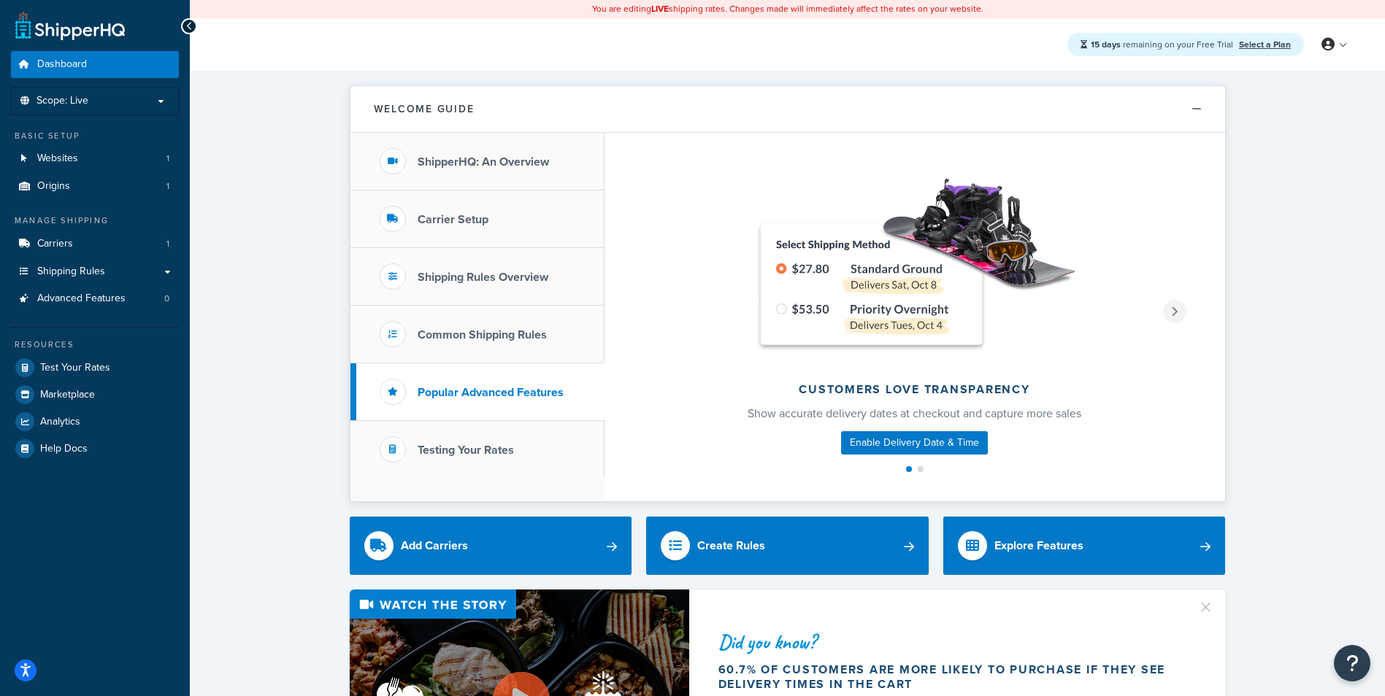
click at [1172, 321] on div at bounding box center [1174, 311] width 23 height 23
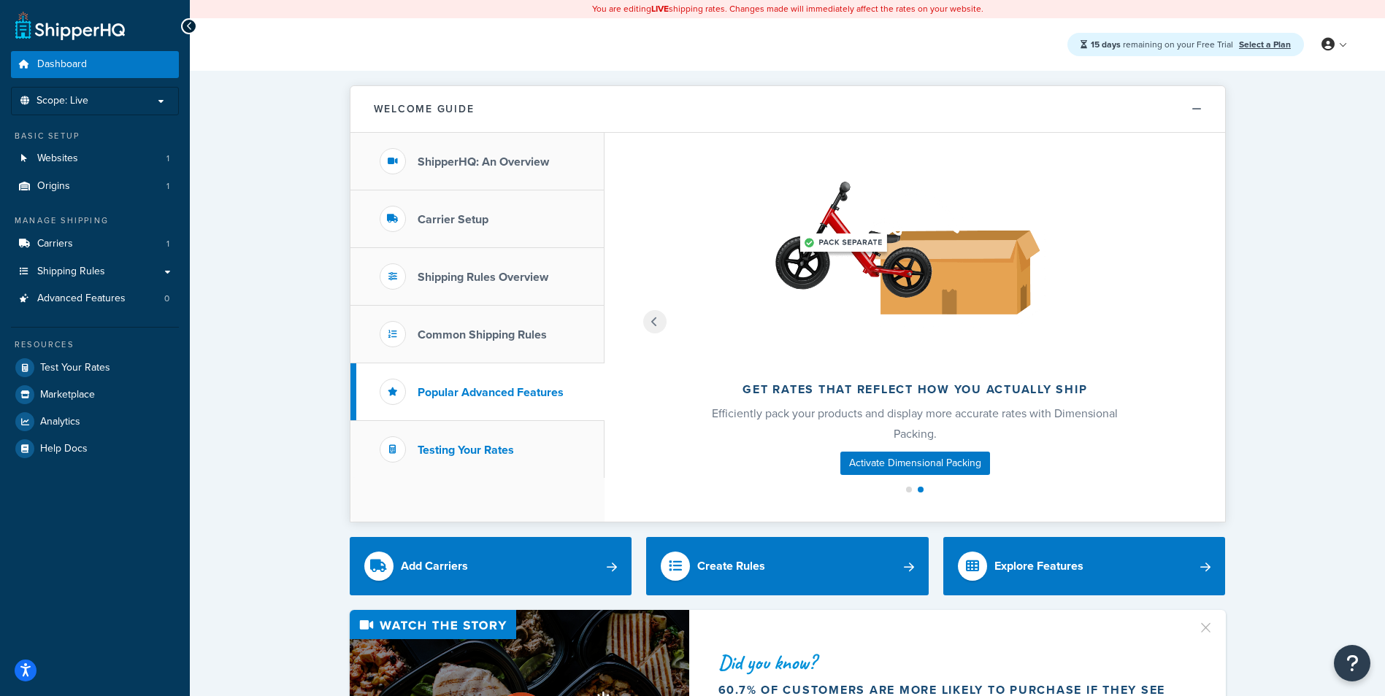
click at [493, 467] on li "Testing Your Rates" at bounding box center [477, 449] width 254 height 57
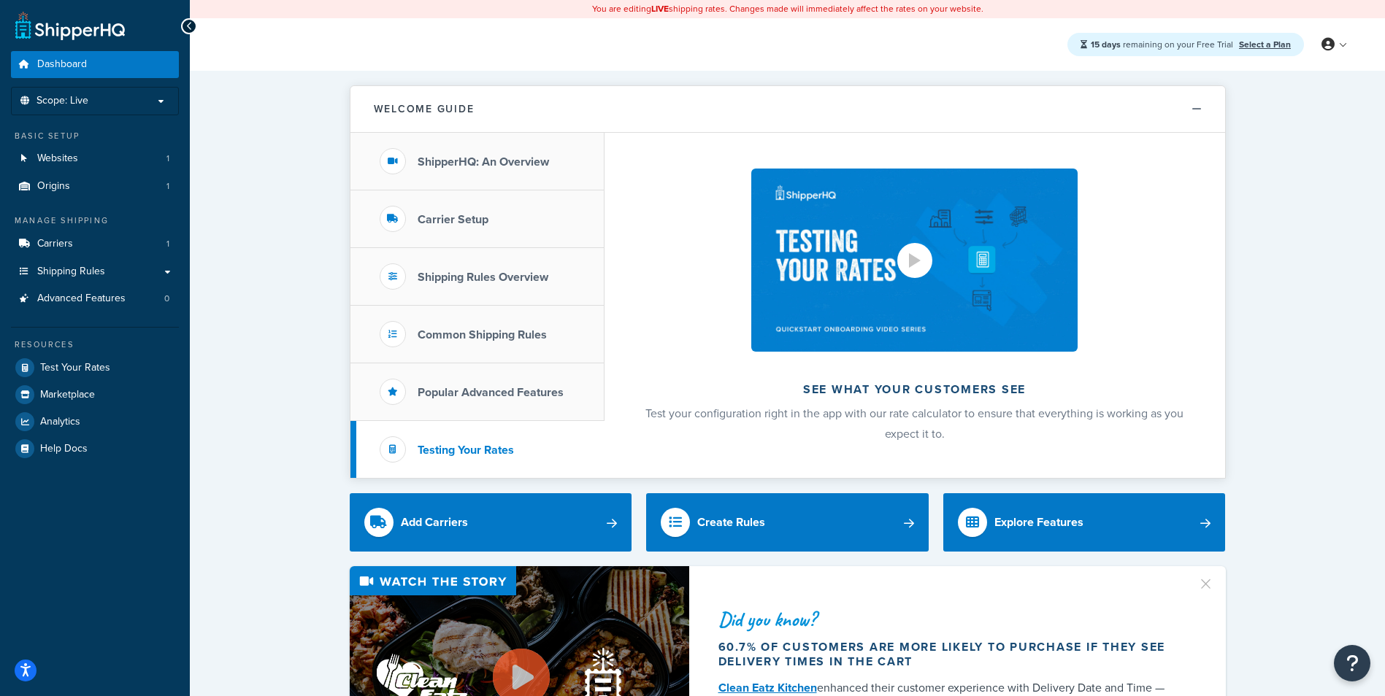
click at [944, 295] on img at bounding box center [914, 260] width 326 height 183
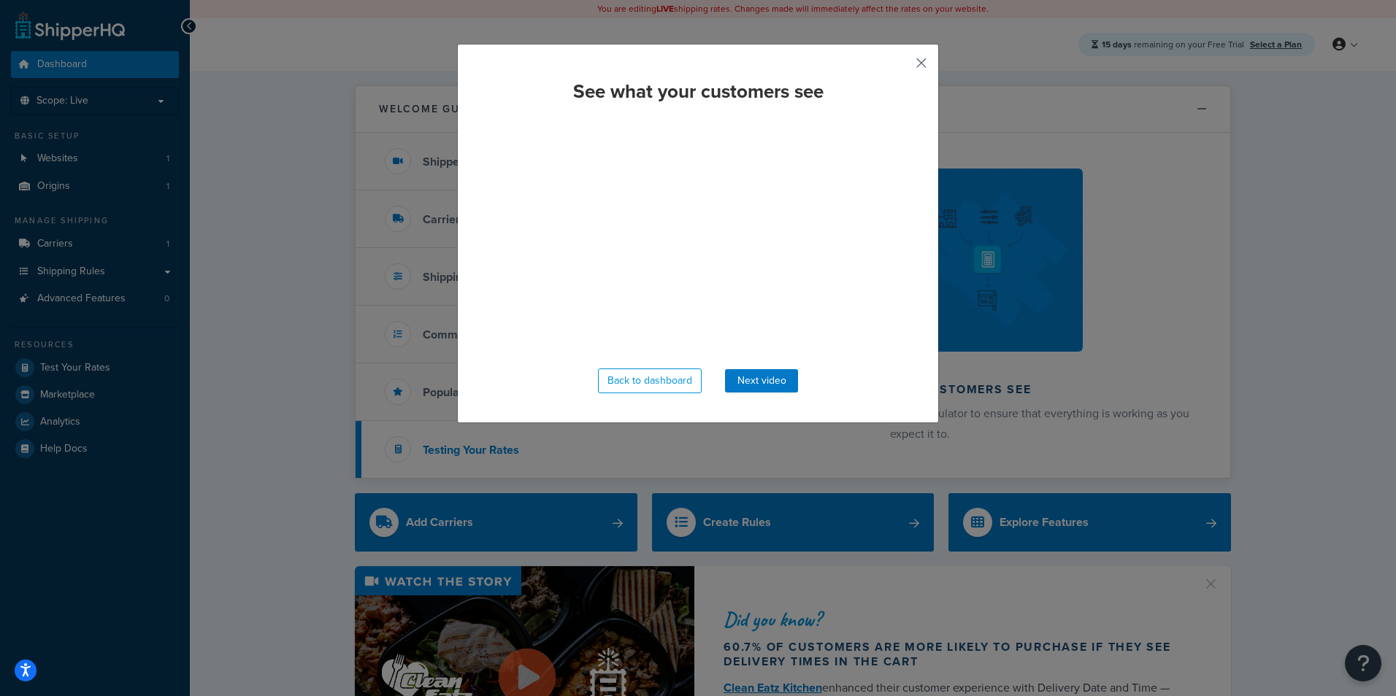
click at [901, 66] on button "button" at bounding box center [900, 68] width 4 height 4
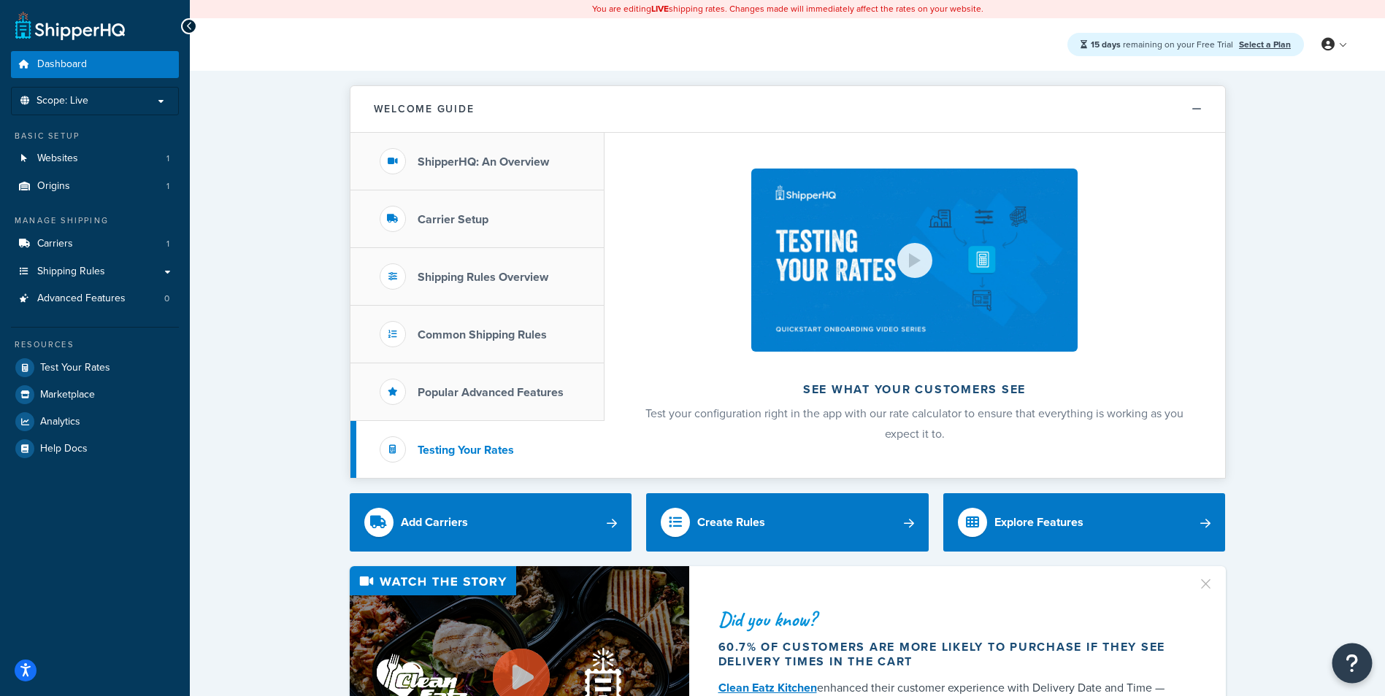
click at [1339, 668] on button "Open Resource Center" at bounding box center [1352, 664] width 40 height 40
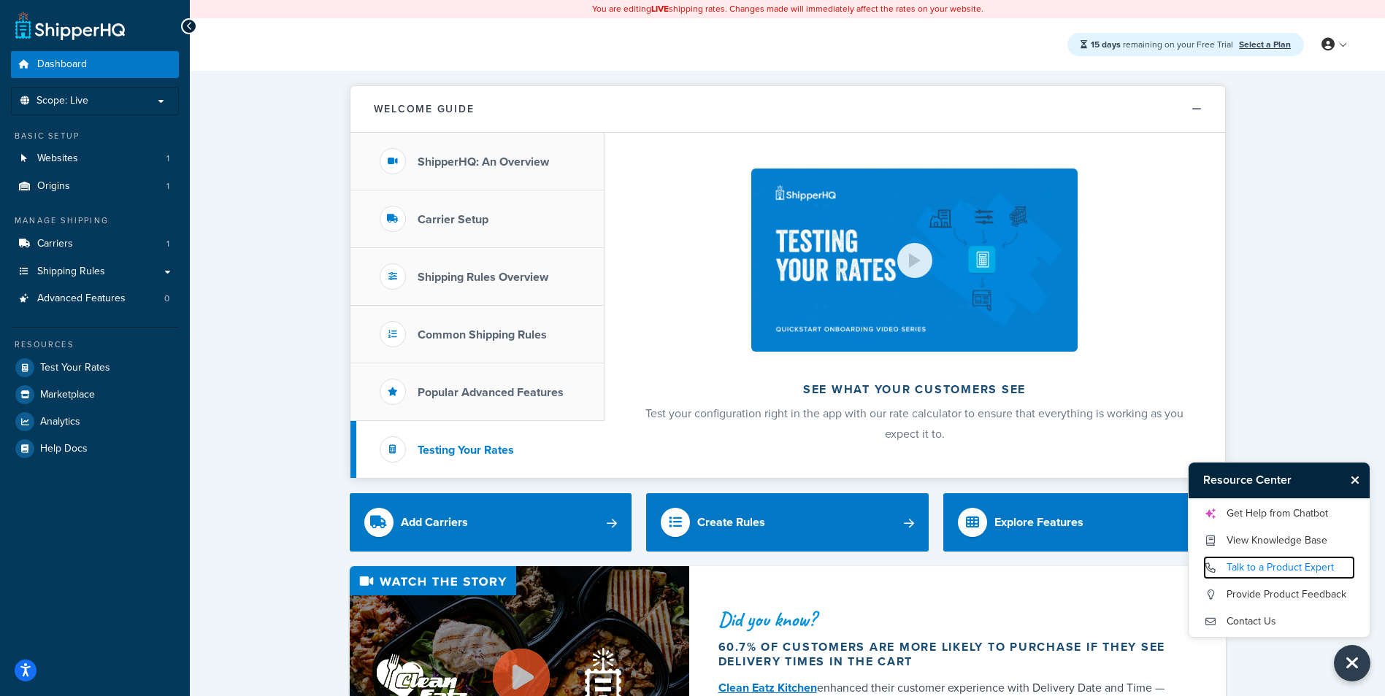
click at [1285, 573] on link "Talk to a Product Expert" at bounding box center [1279, 567] width 152 height 23
click at [93, 245] on link "Carriers 1" at bounding box center [95, 244] width 168 height 27
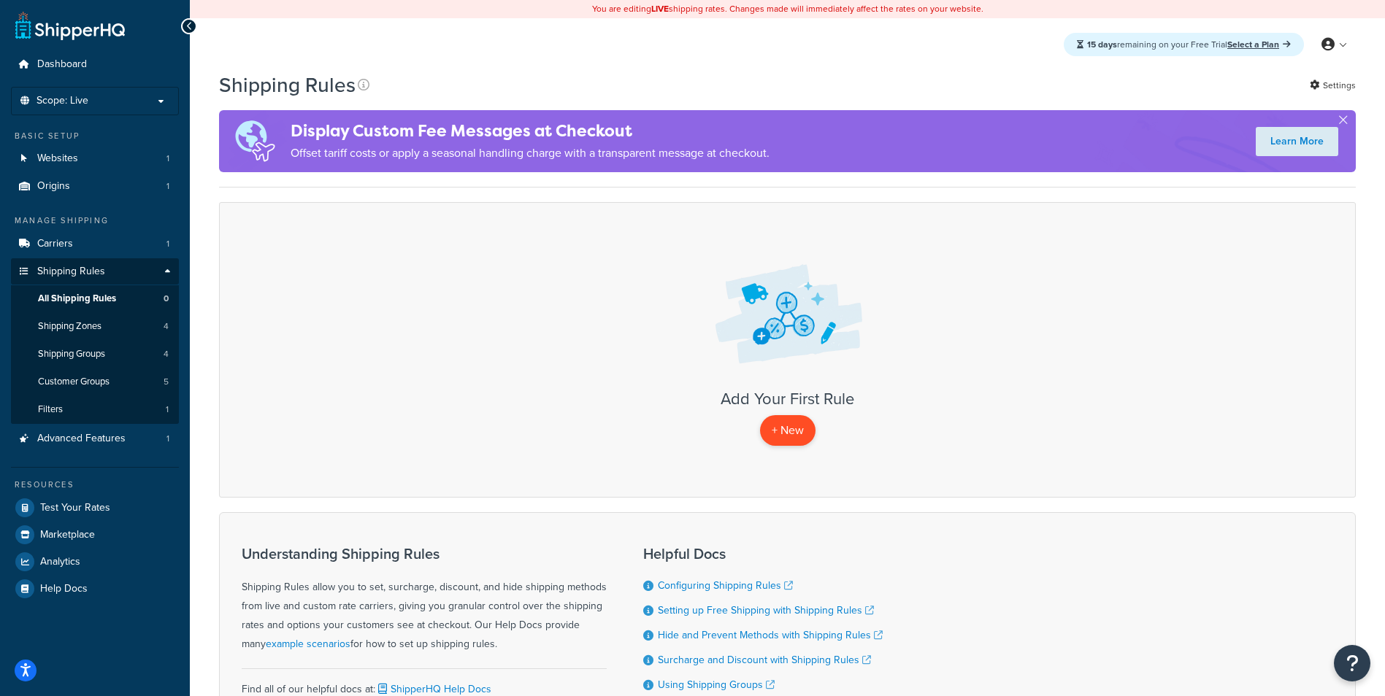
click at [779, 433] on p "+ New" at bounding box center [787, 430] width 55 height 30
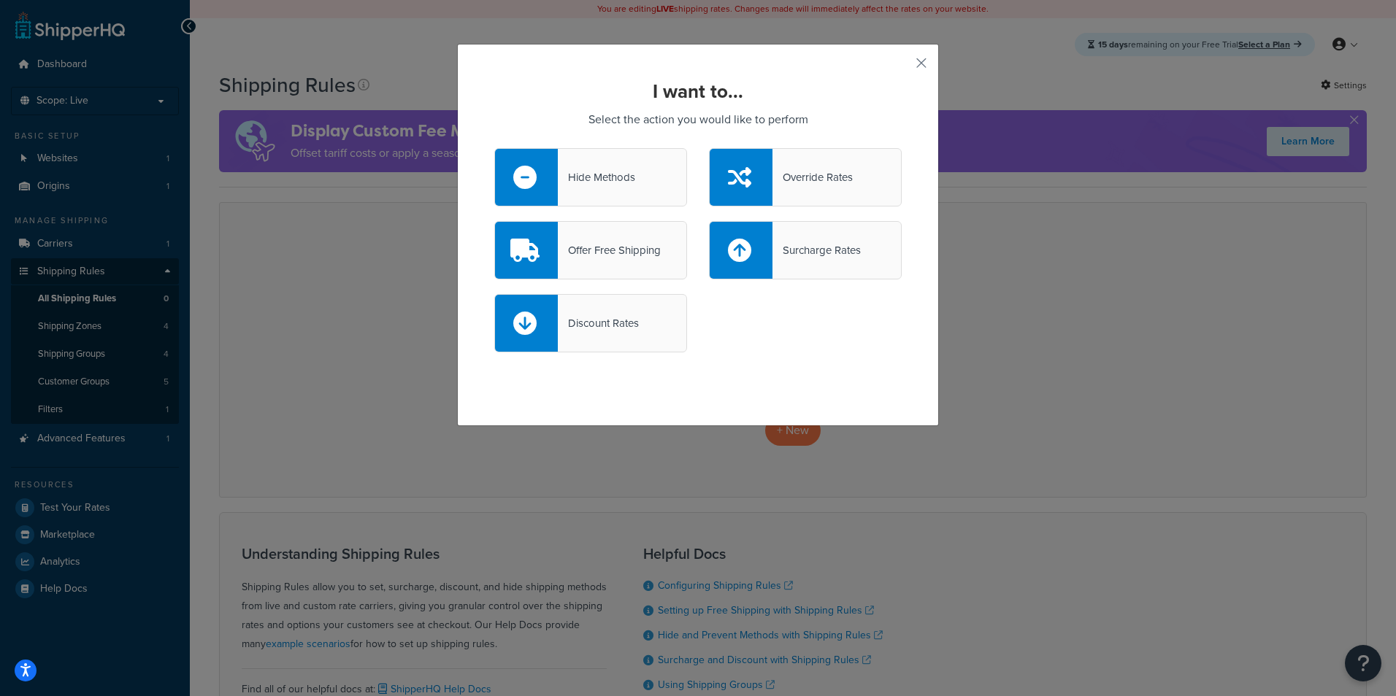
click at [850, 269] on div "Surcharge Rates" at bounding box center [805, 250] width 193 height 58
click at [0, 0] on input "Surcharge Rates" at bounding box center [0, 0] width 0 height 0
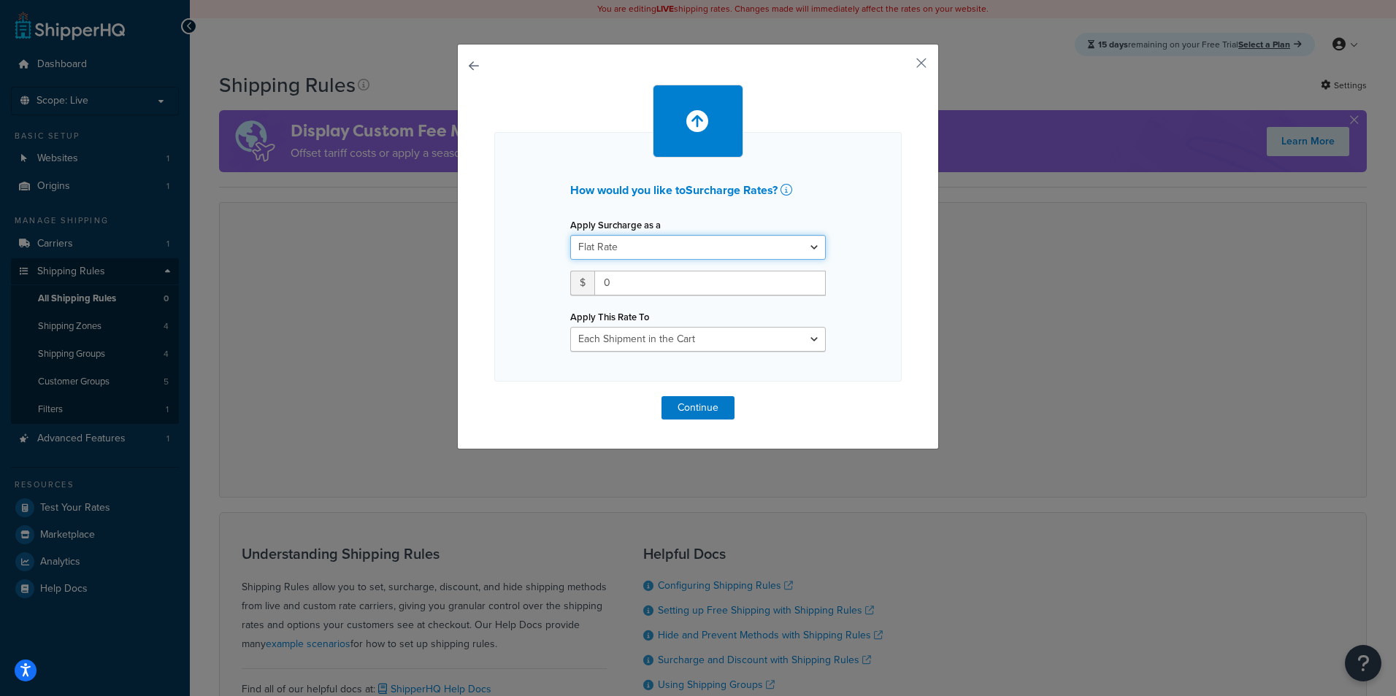
click at [713, 240] on select "Flat Rate Percentage Flat Rate & Percentage" at bounding box center [697, 247] width 255 height 25
click at [809, 204] on div "How would you like to Surcharge Rates ? Apply Surcharge as a Flat Rate Percenta…" at bounding box center [697, 268] width 255 height 168
click at [922, 56] on div "How would you like to Surcharge Rates ? Apply Surcharge as a Flat Rate Percenta…" at bounding box center [698, 247] width 482 height 406
click at [907, 70] on div "How would you like to Surcharge Rates ? Apply Surcharge as a Flat Rate Percenta…" at bounding box center [698, 247] width 482 height 406
click at [699, 286] on input "0" at bounding box center [709, 283] width 231 height 25
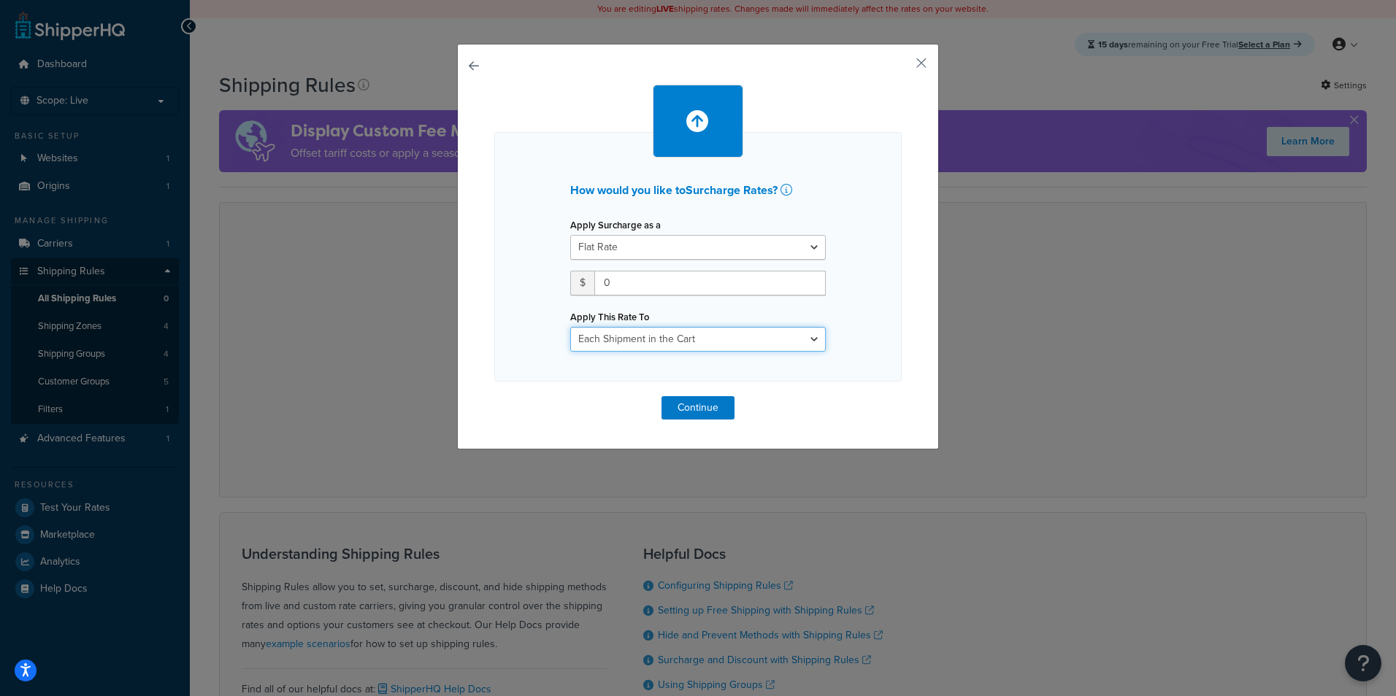
click at [704, 339] on select "Each Shipment in the Cart Each Shipping Group in the Cart Each Item within a Sh…" at bounding box center [697, 339] width 255 height 25
click at [721, 245] on select "Flat Rate Percentage Flat Rate & Percentage" at bounding box center [697, 247] width 255 height 25
select select "PERCENTAGE"
click at [570, 235] on select "Flat Rate Percentage Flat Rate & Percentage" at bounding box center [697, 247] width 255 height 25
click at [788, 334] on select "Each Shipment in the Cart Each Shipping Group in the Cart Each Item within a Sh…" at bounding box center [697, 339] width 255 height 25
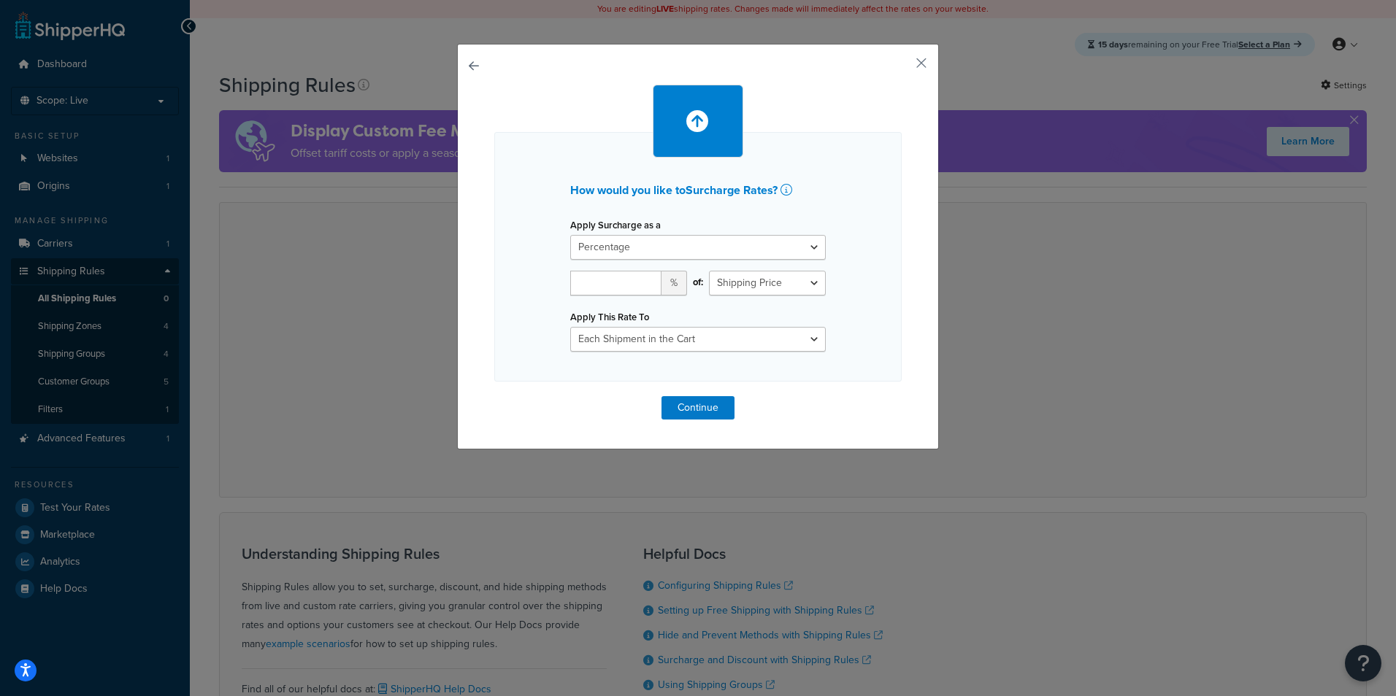
click at [894, 290] on div "How would you like to Surcharge Rates ? Apply Surcharge as a Flat Rate Percenta…" at bounding box center [697, 257] width 407 height 250
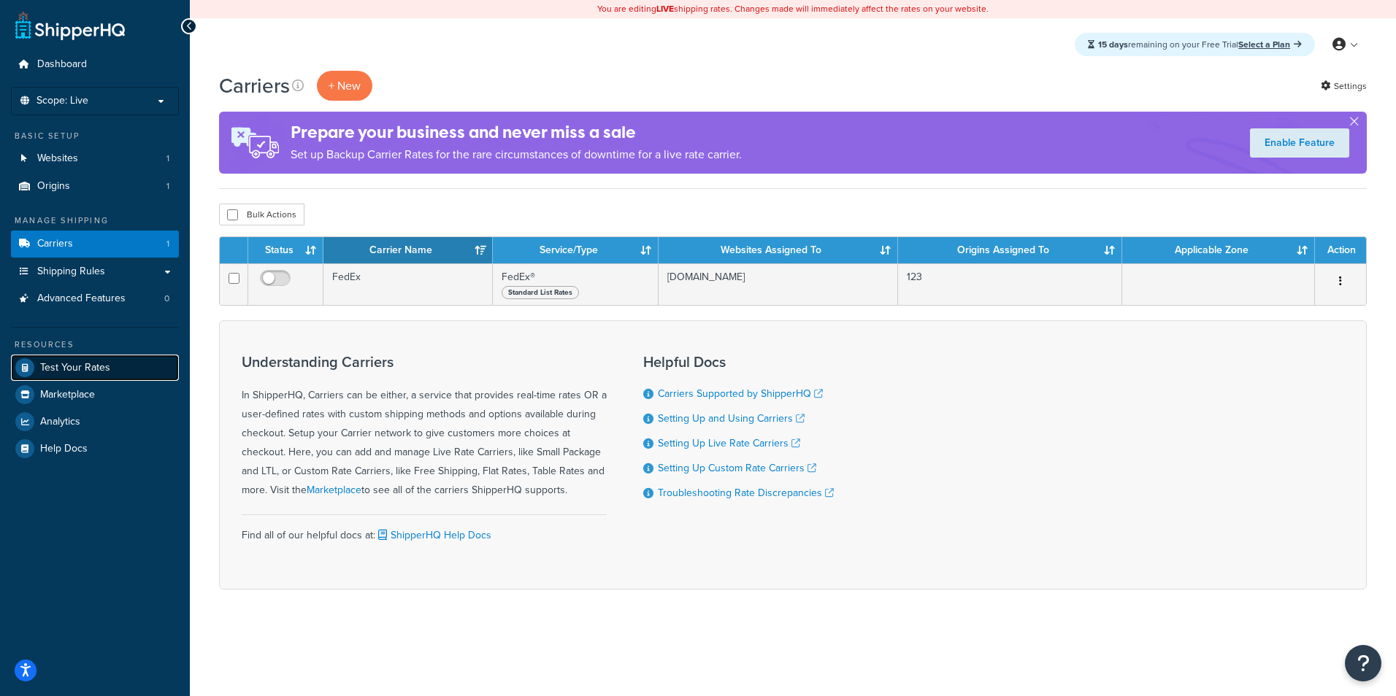
click at [101, 362] on span "Test Your Rates" at bounding box center [75, 368] width 70 height 12
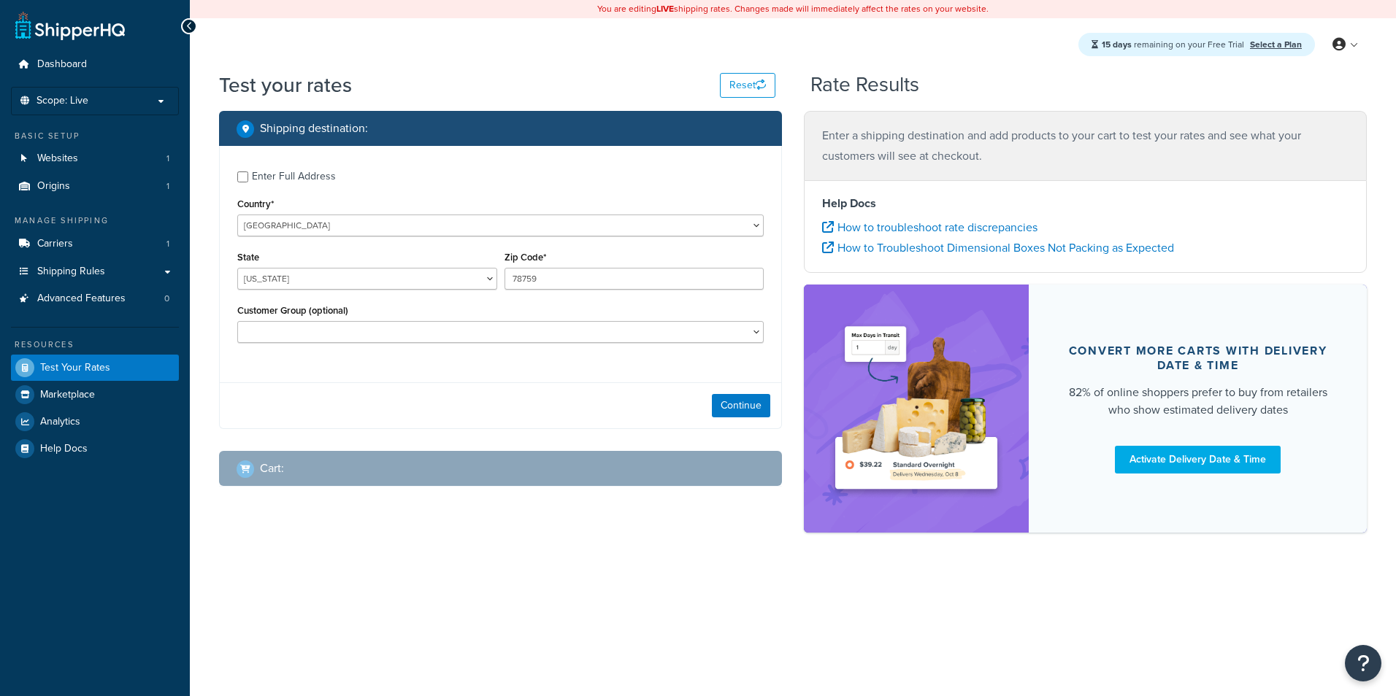
select select "TX"
click at [103, 269] on span "Shipping Rules" at bounding box center [71, 272] width 68 height 12
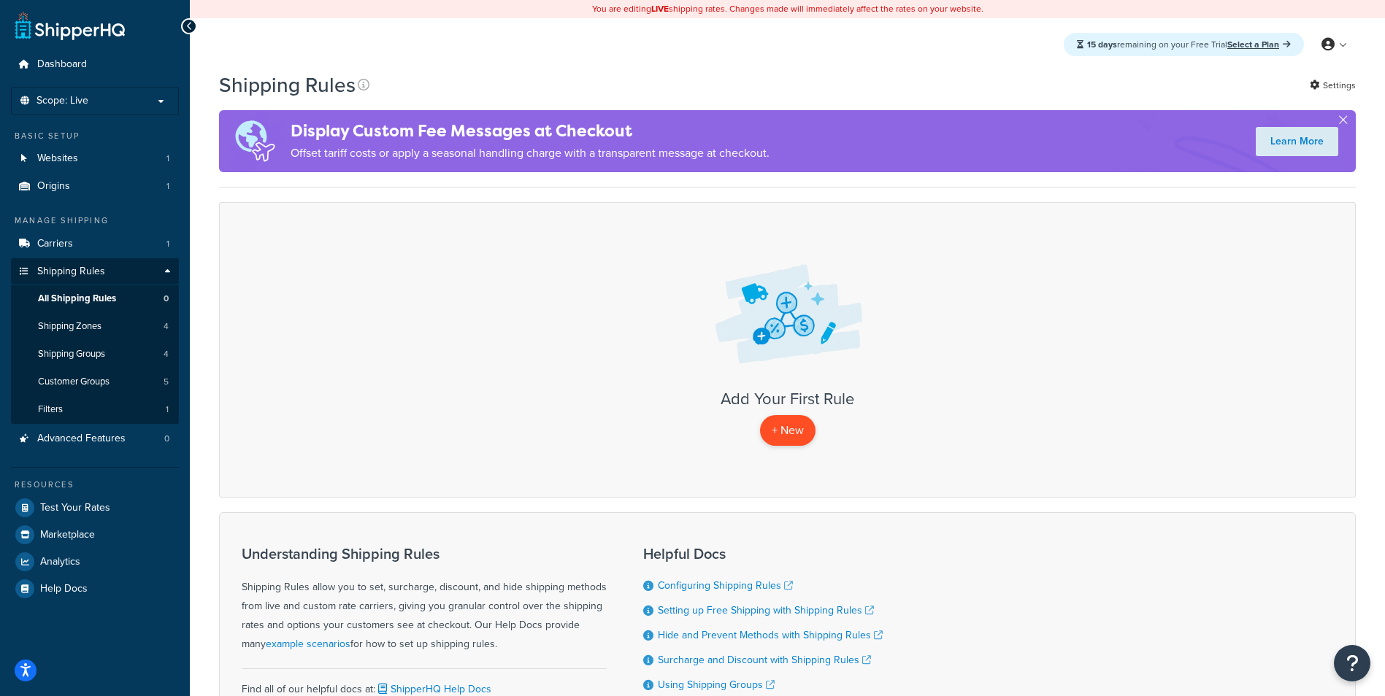
click at [784, 430] on p "+ New" at bounding box center [787, 430] width 55 height 30
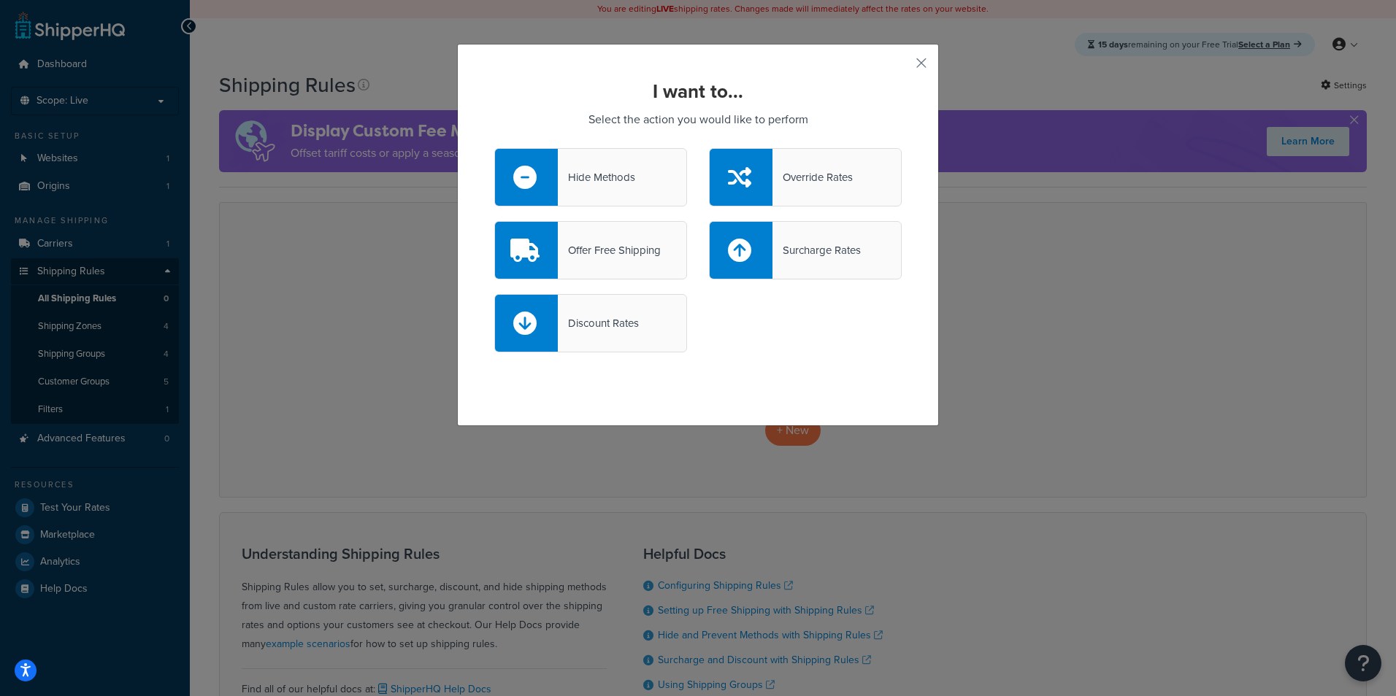
click at [610, 169] on div "Hide Methods" at bounding box center [596, 177] width 77 height 20
click at [0, 0] on input "Hide Methods" at bounding box center [0, 0] width 0 height 0
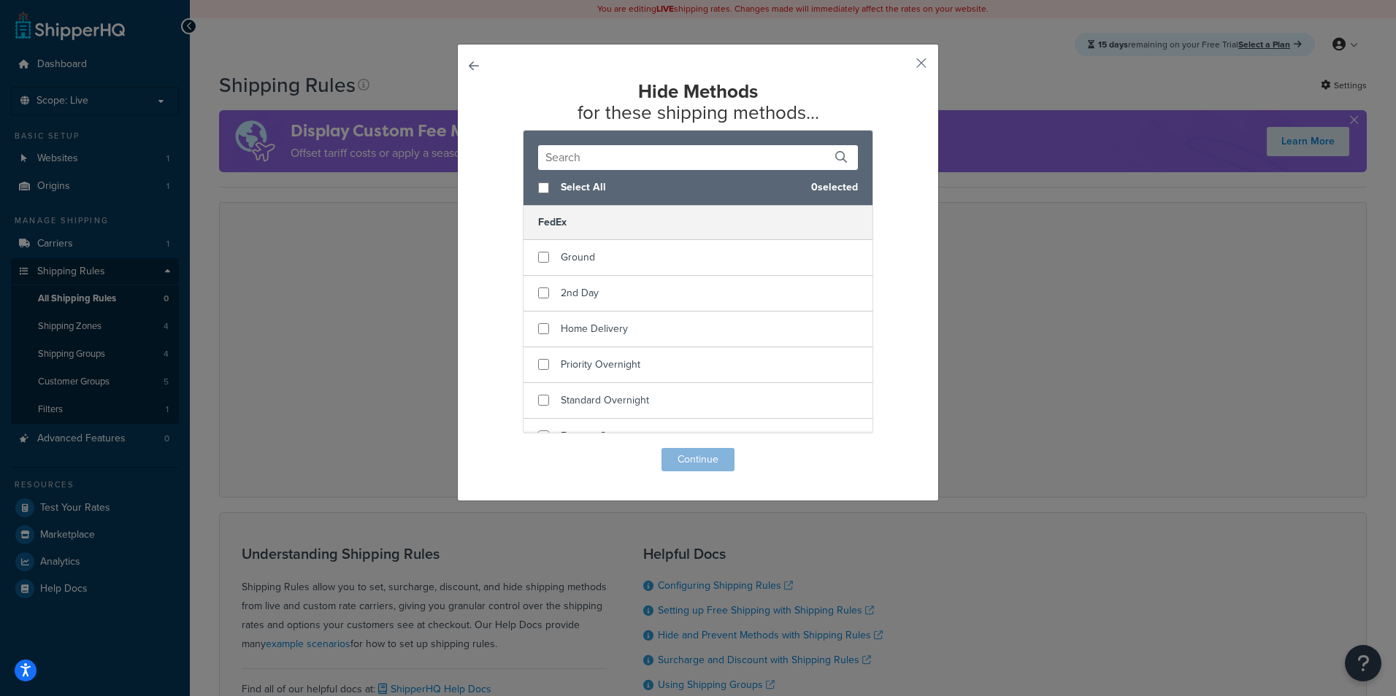
click at [494, 448] on button "button" at bounding box center [494, 448] width 0 height 0
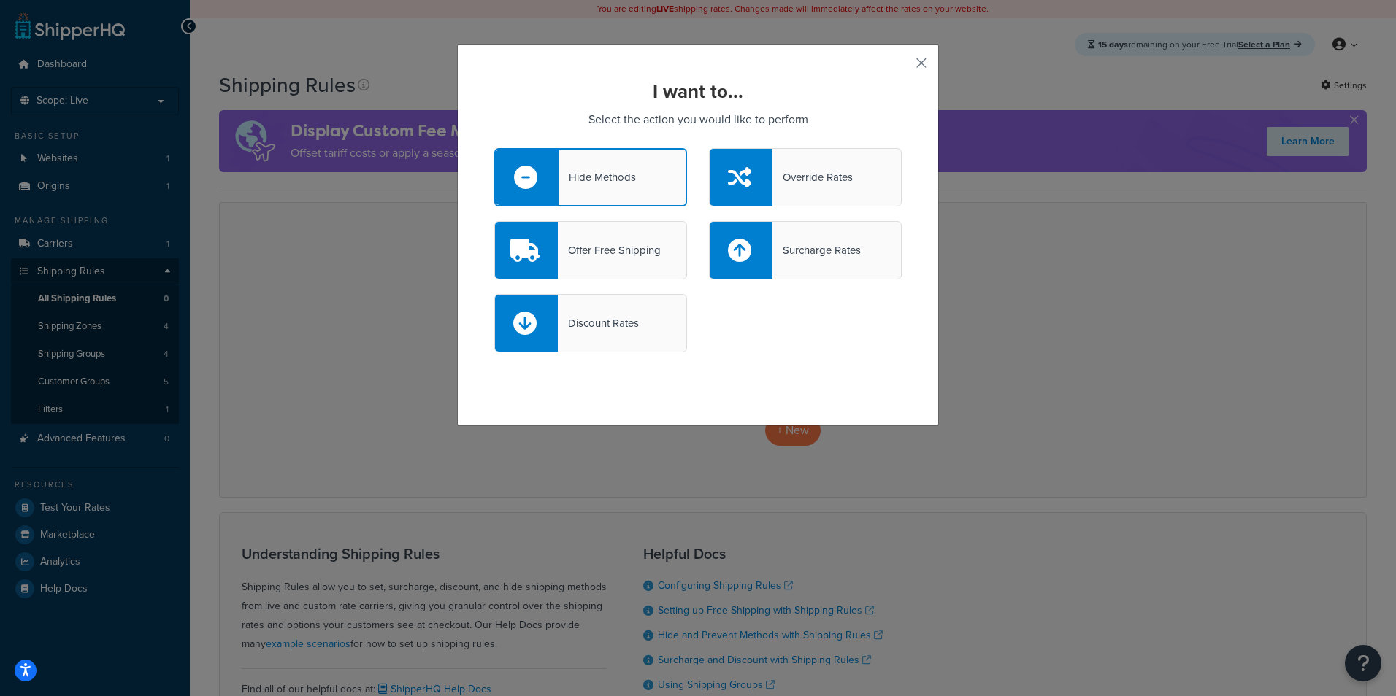
click at [639, 255] on div "Offer Free Shipping" at bounding box center [609, 250] width 103 height 20
click at [0, 0] on input "Offer Free Shipping" at bounding box center [0, 0] width 0 height 0
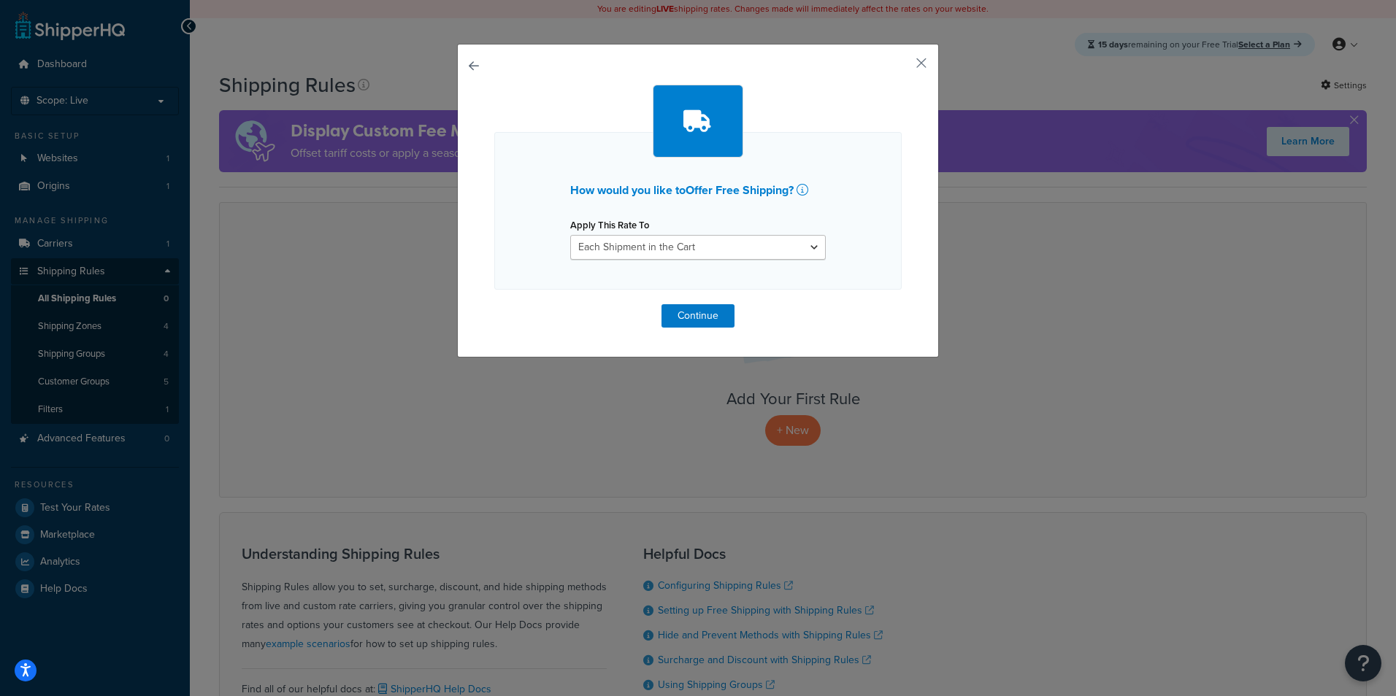
click at [463, 55] on div "How would you like to Offer Free Shipping ? Apply This Rate To Each Shipment in…" at bounding box center [698, 201] width 482 height 314
click at [494, 304] on button "button" at bounding box center [494, 304] width 0 height 0
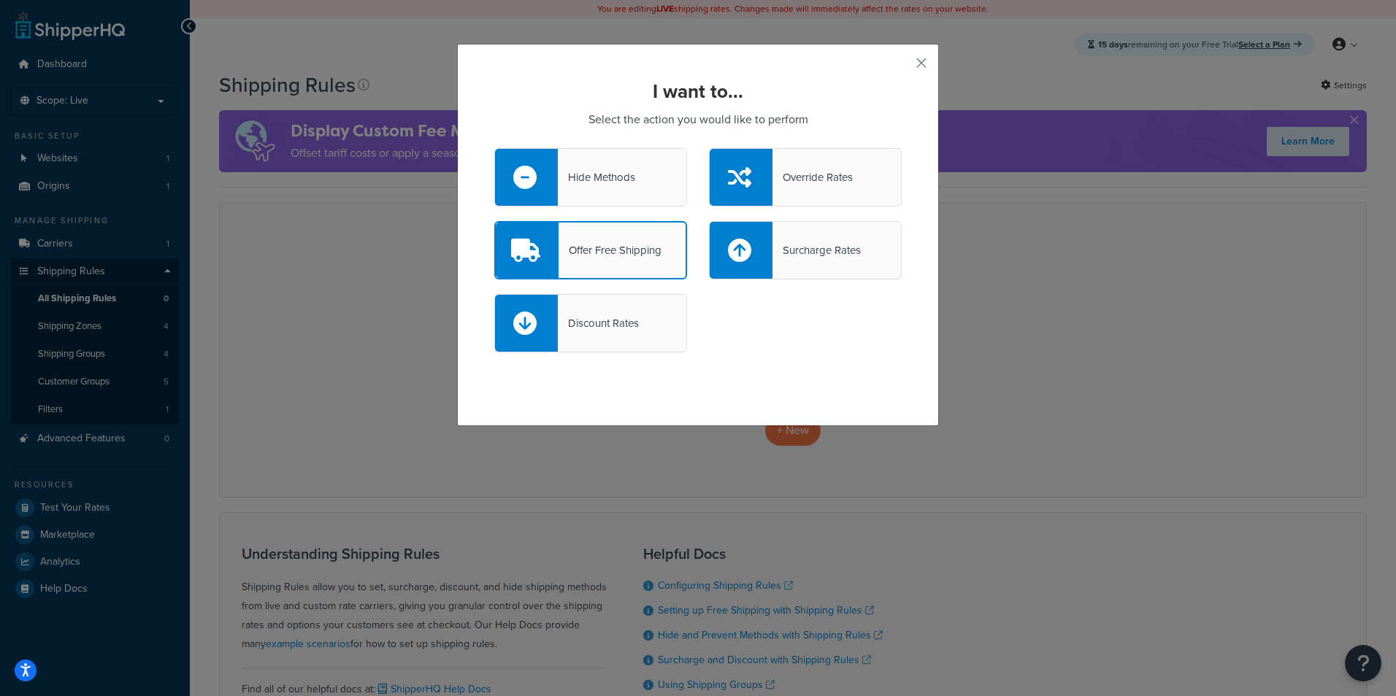
click at [591, 329] on div "Discount Rates" at bounding box center [598, 323] width 81 height 20
click at [0, 0] on input "Discount Rates" at bounding box center [0, 0] width 0 height 0
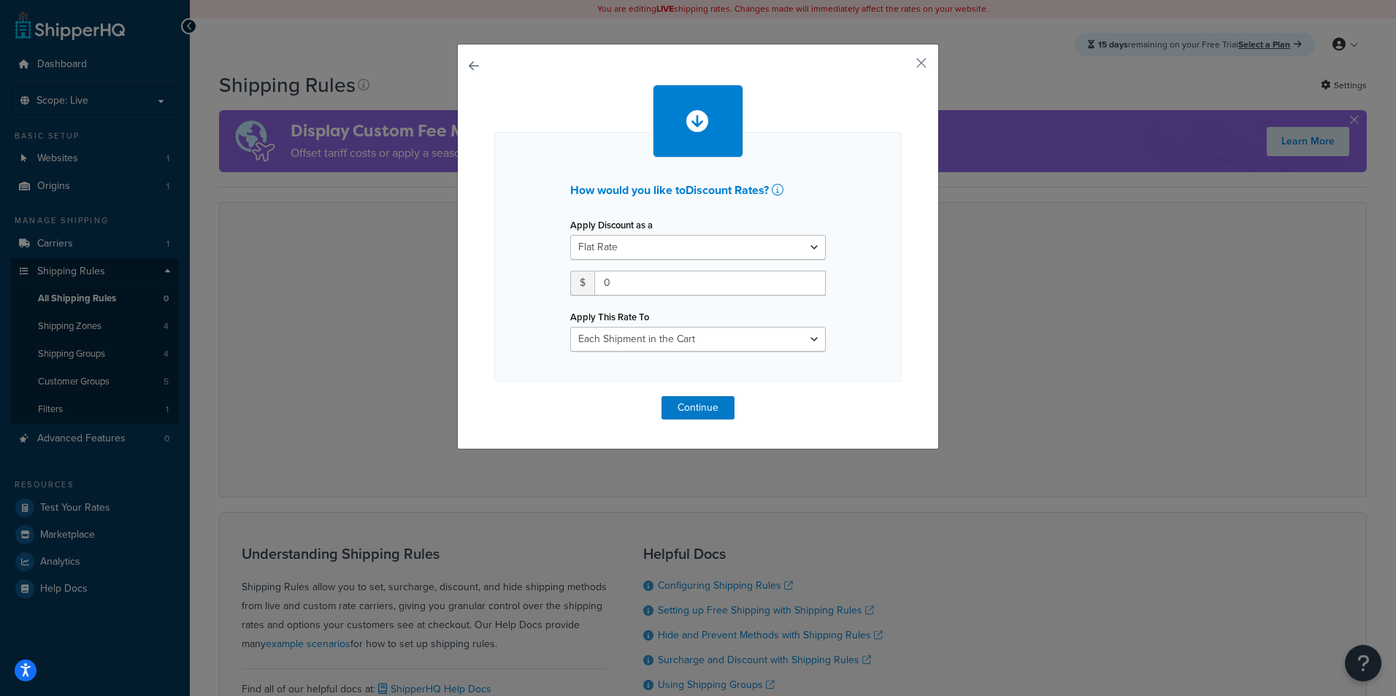
click at [494, 396] on button "button" at bounding box center [494, 396] width 0 height 0
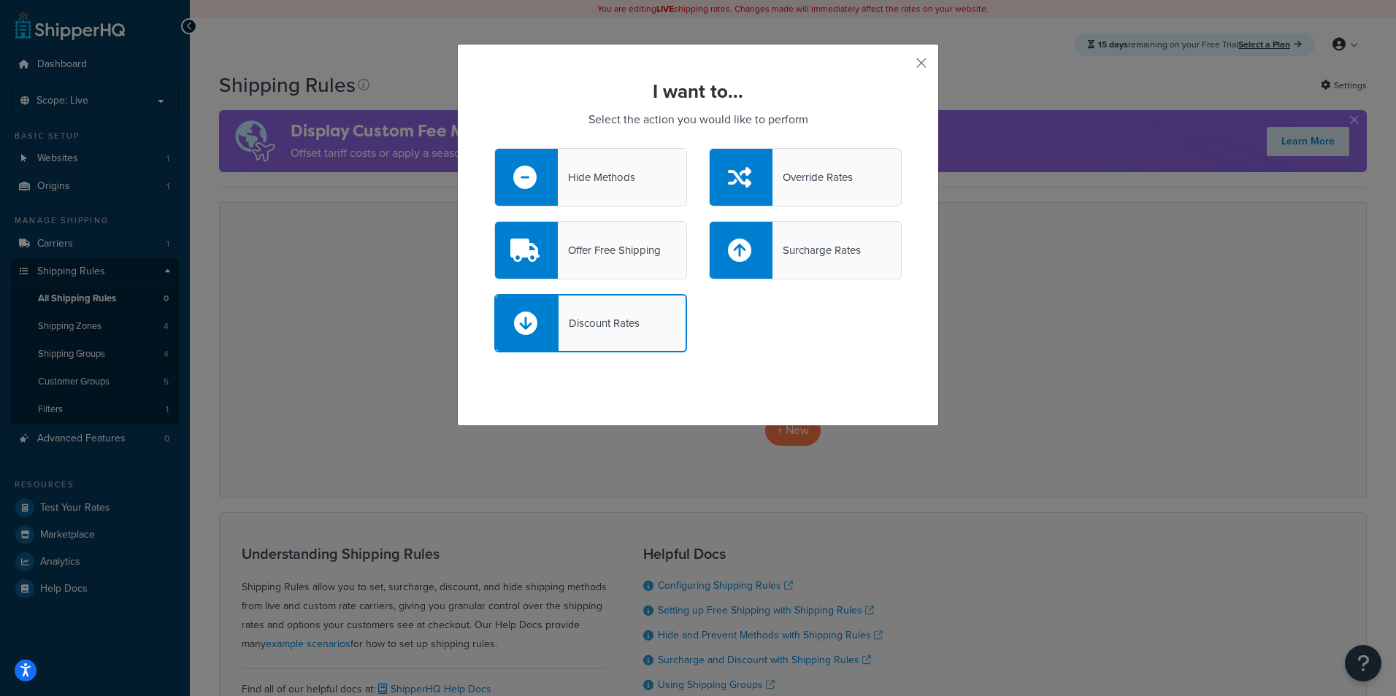
click at [814, 242] on div "Surcharge Rates" at bounding box center [816, 250] width 88 height 20
click at [0, 0] on input "Surcharge Rates" at bounding box center [0, 0] width 0 height 0
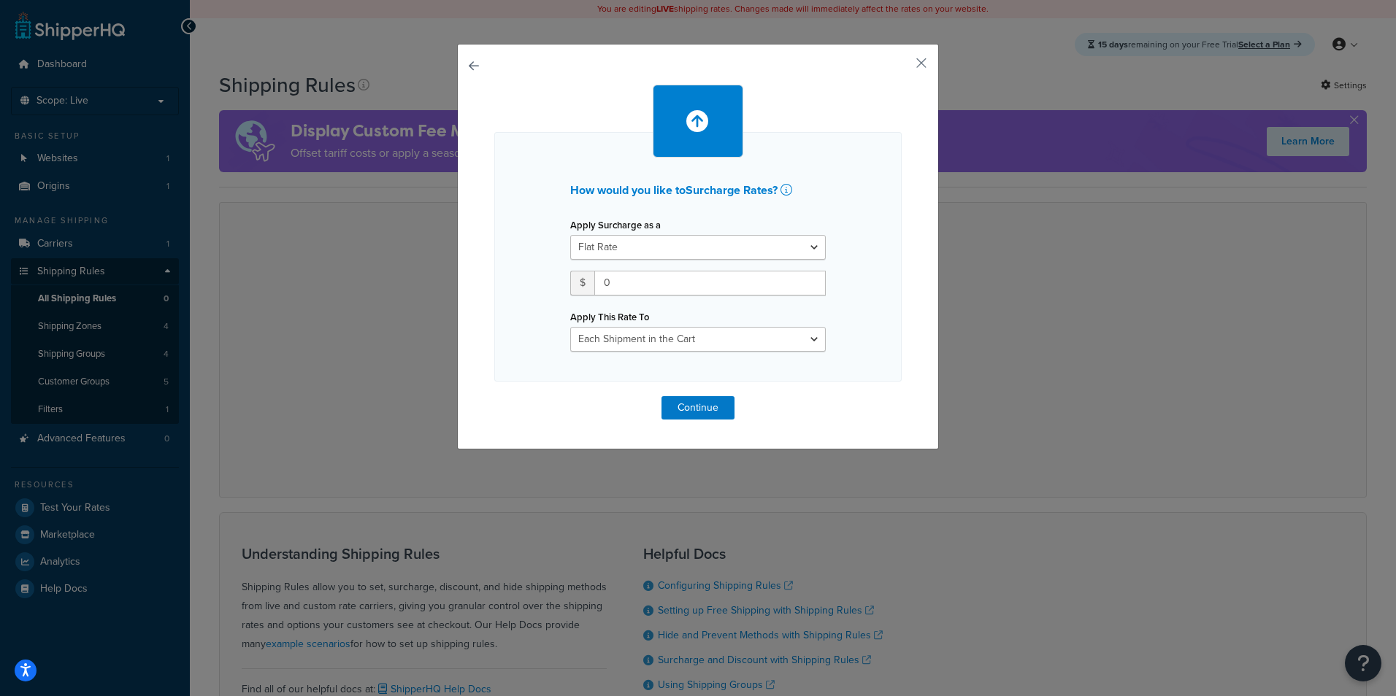
click at [494, 396] on button "button" at bounding box center [494, 396] width 0 height 0
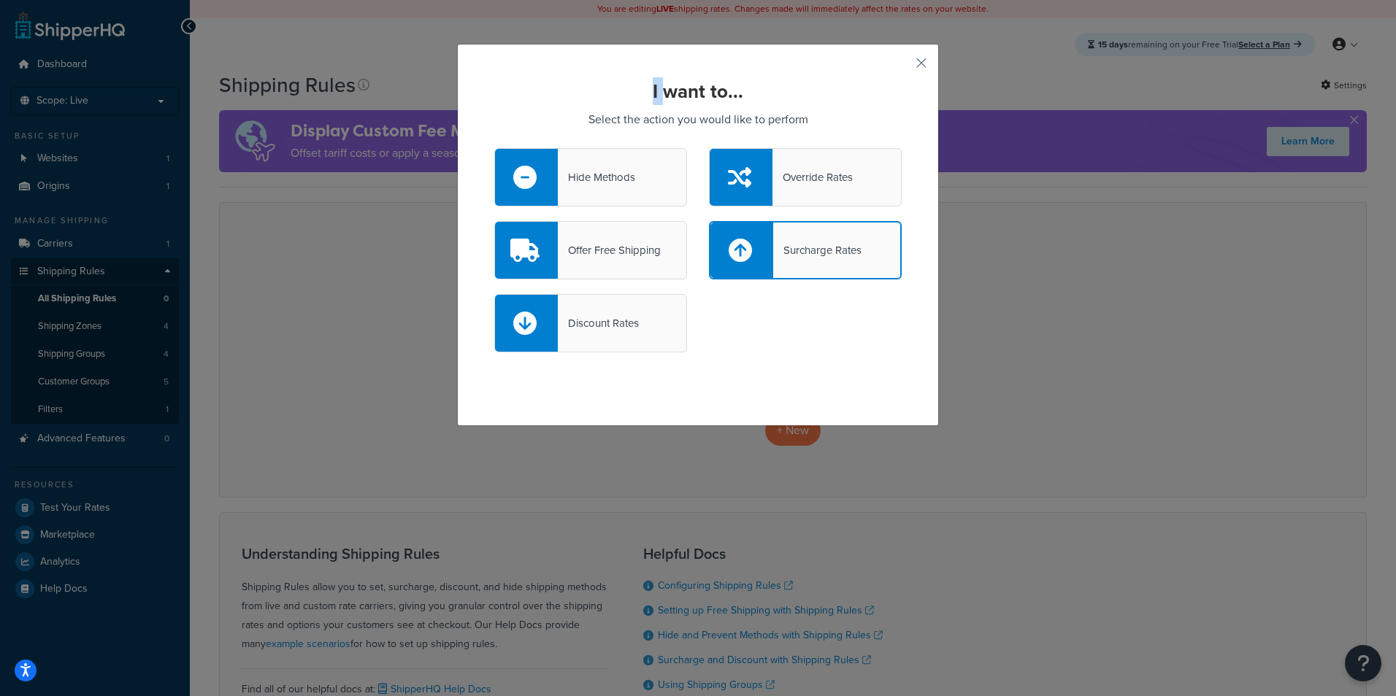
click at [472, 67] on div "I want to... Select the action you would like to perform Hide Methods Override …" at bounding box center [698, 235] width 482 height 382
click at [901, 66] on button "button" at bounding box center [900, 68] width 4 height 4
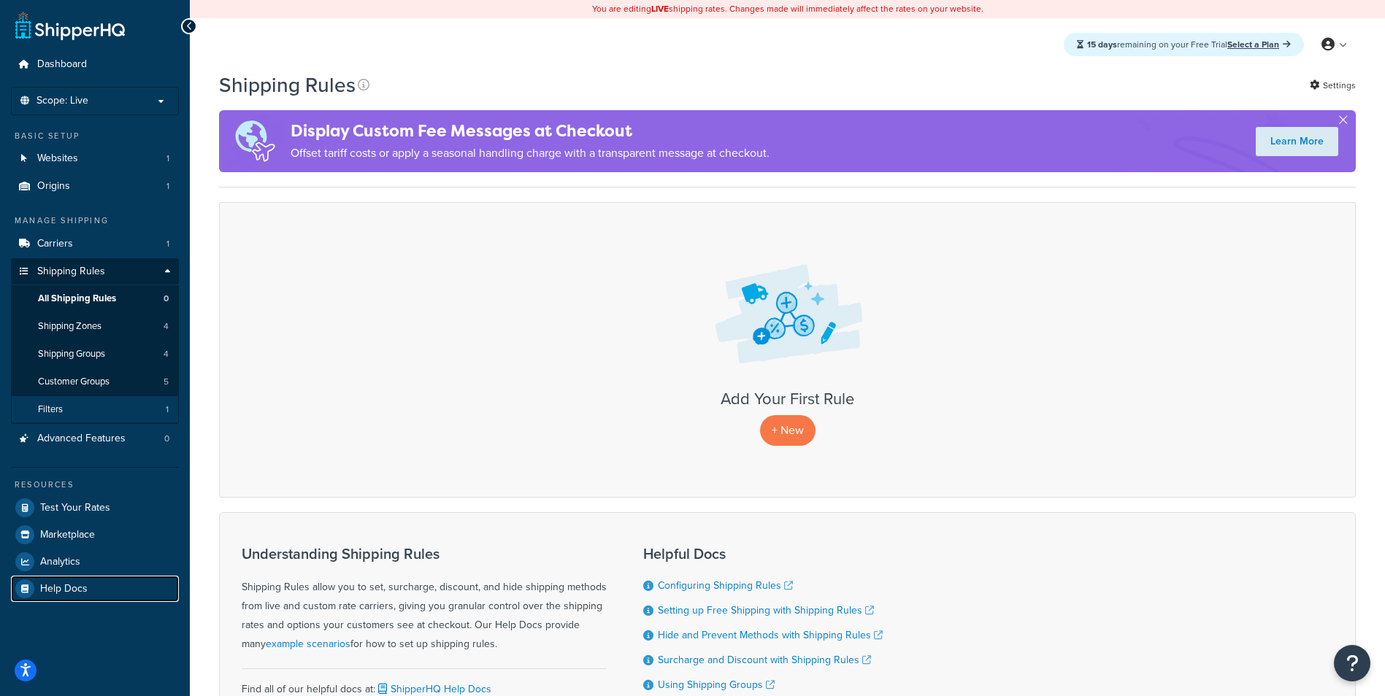
scroll to position [146, 0]
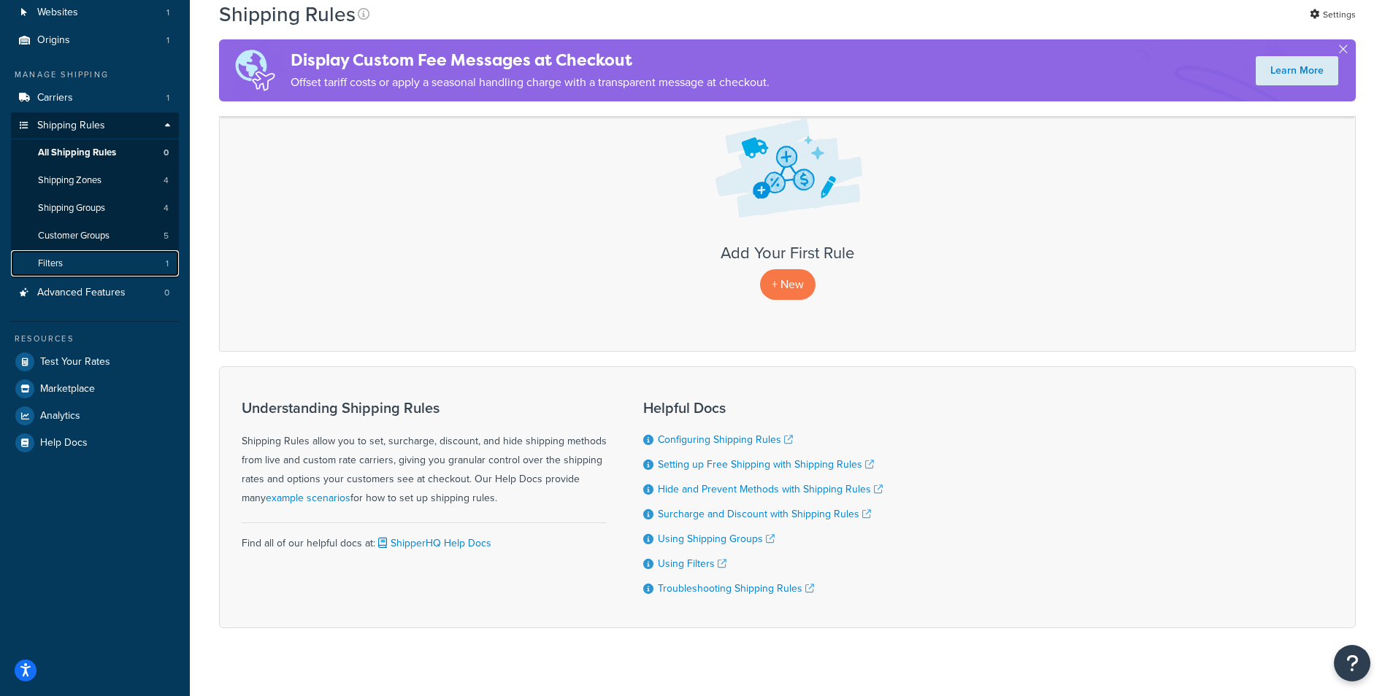
click at [119, 275] on link "Filters 1" at bounding box center [95, 263] width 168 height 27
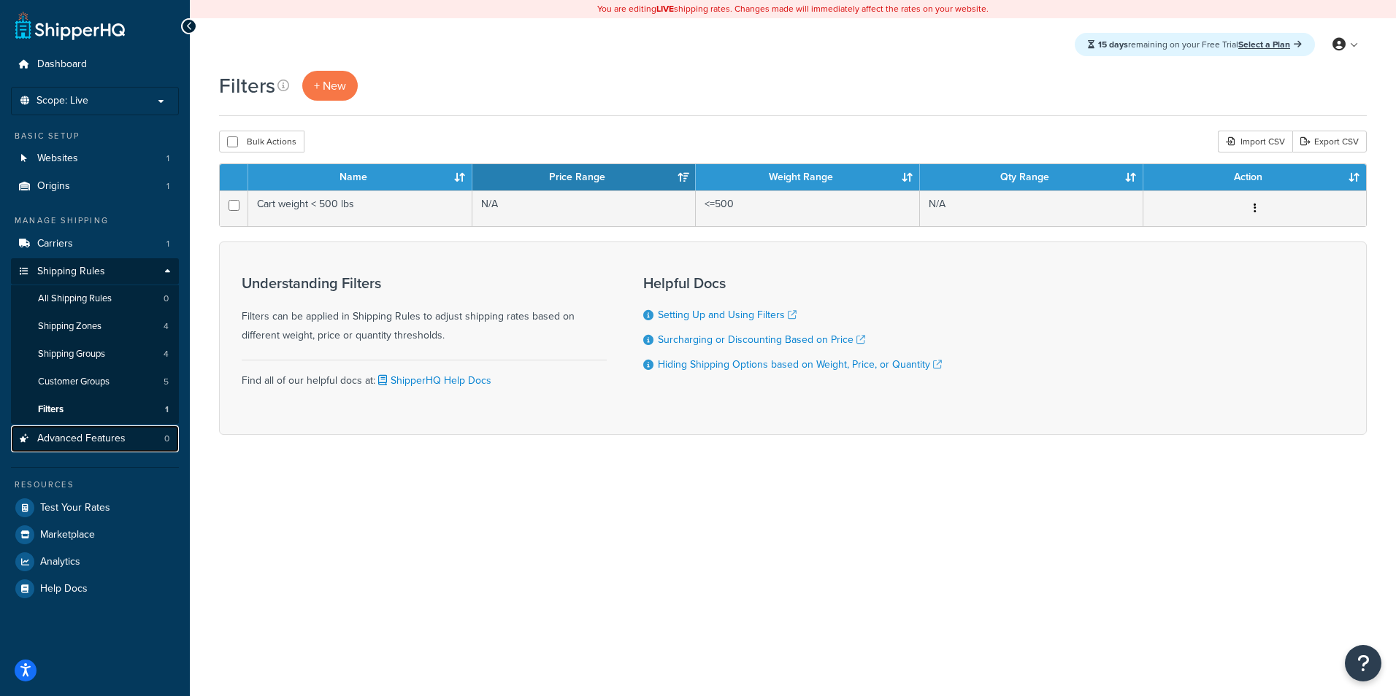
click at [81, 428] on link "Advanced Features 0" at bounding box center [95, 439] width 168 height 27
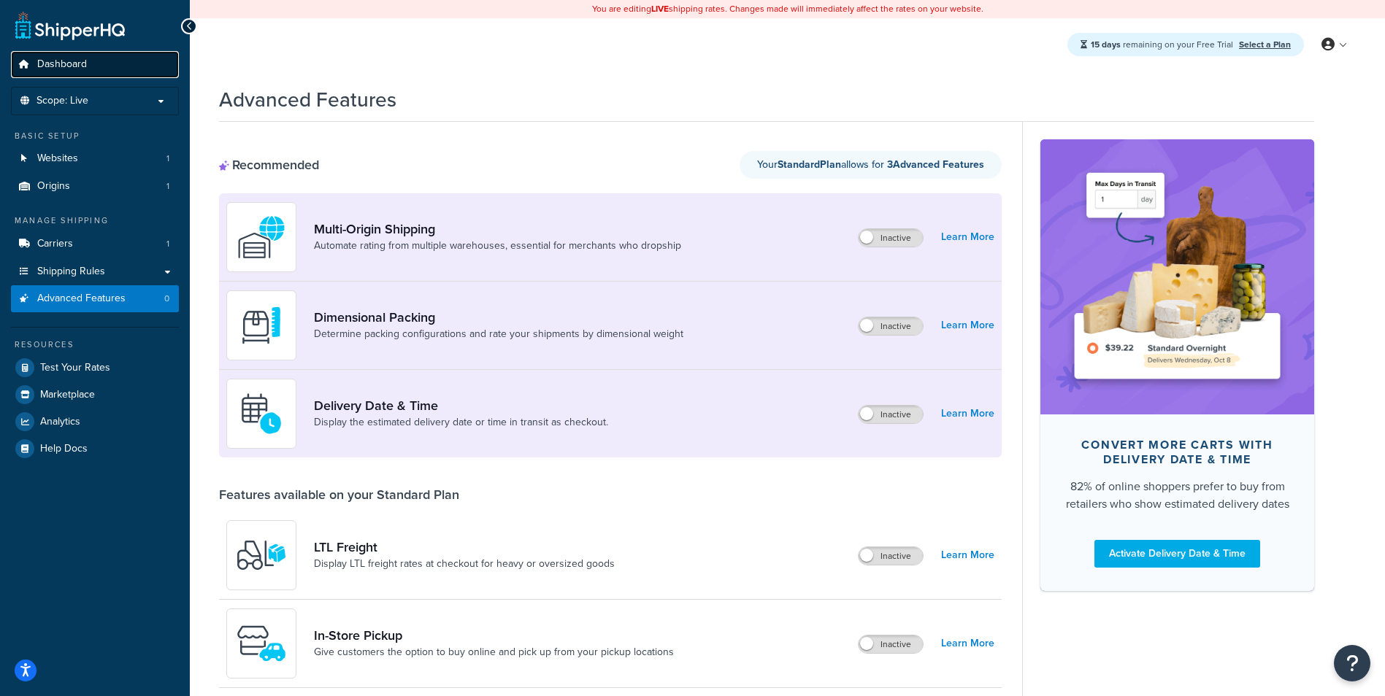
click at [72, 58] on span "Dashboard" at bounding box center [62, 64] width 50 height 12
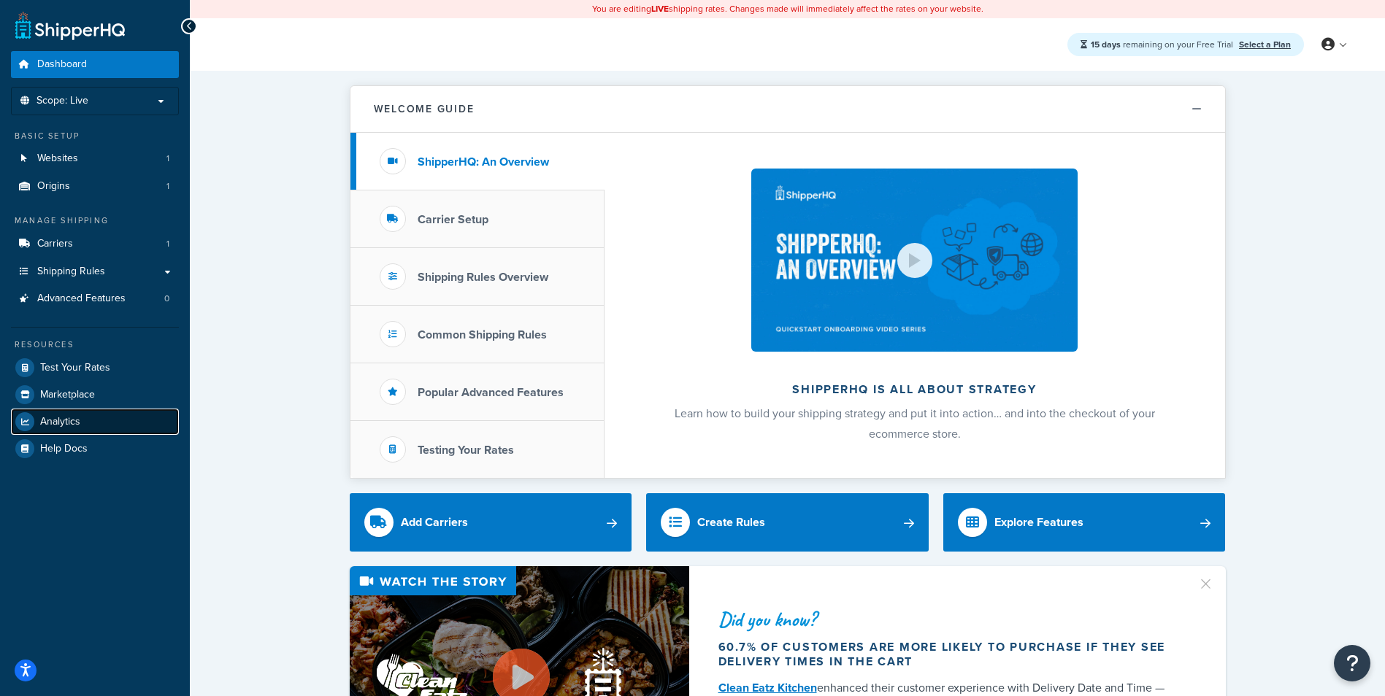
click at [77, 427] on span "Analytics" at bounding box center [60, 422] width 40 height 12
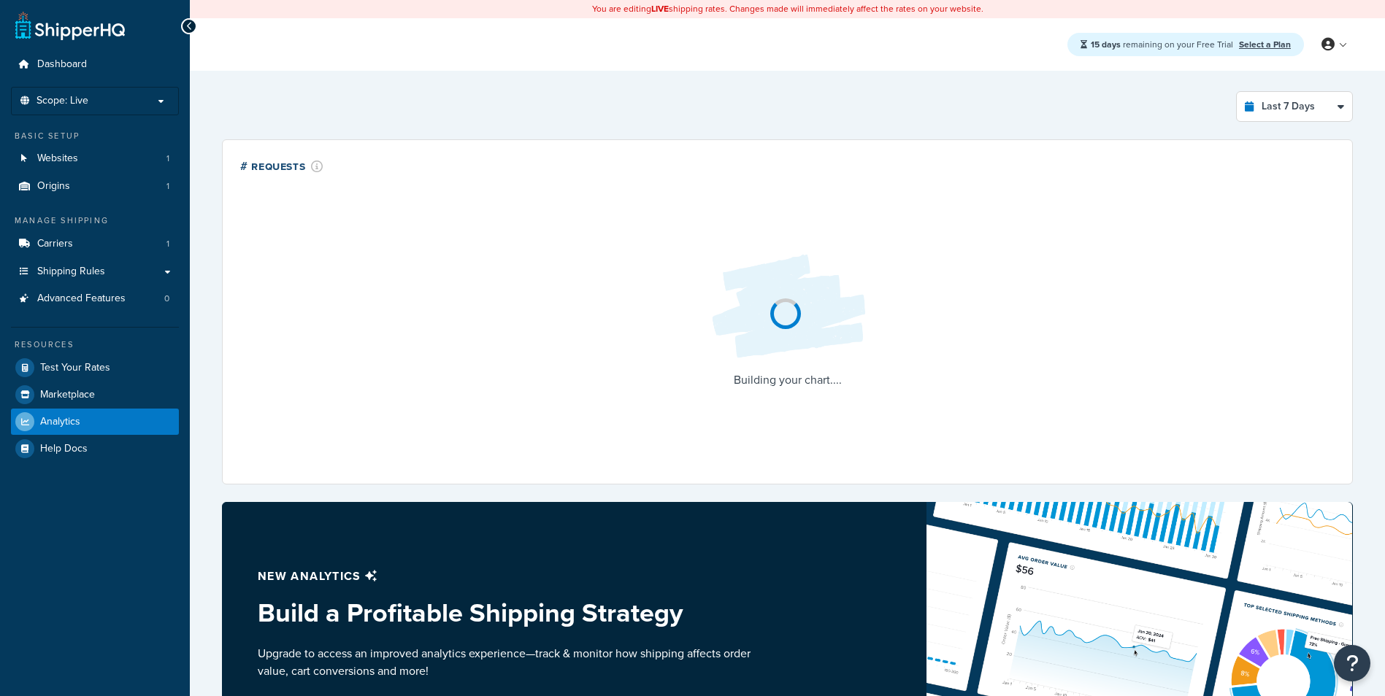
select select "last_7_days"
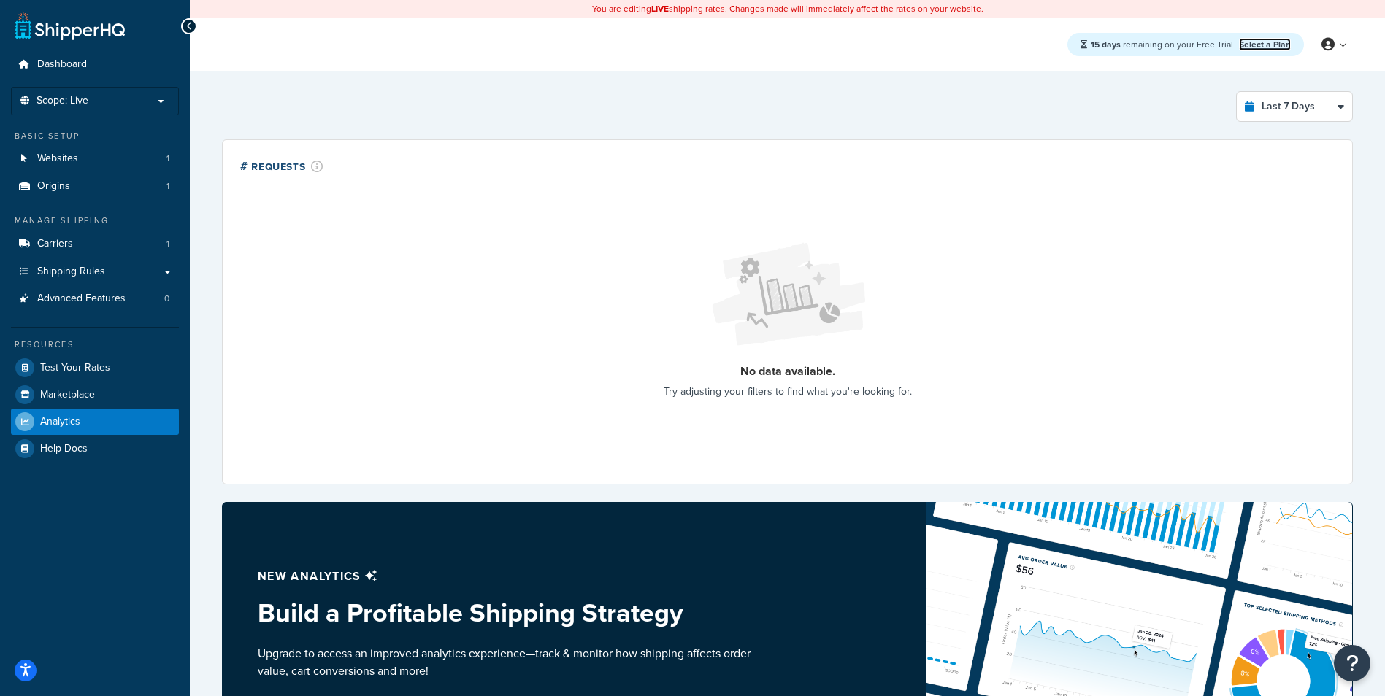
click at [1289, 39] on link "Select a Plan" at bounding box center [1265, 44] width 52 height 13
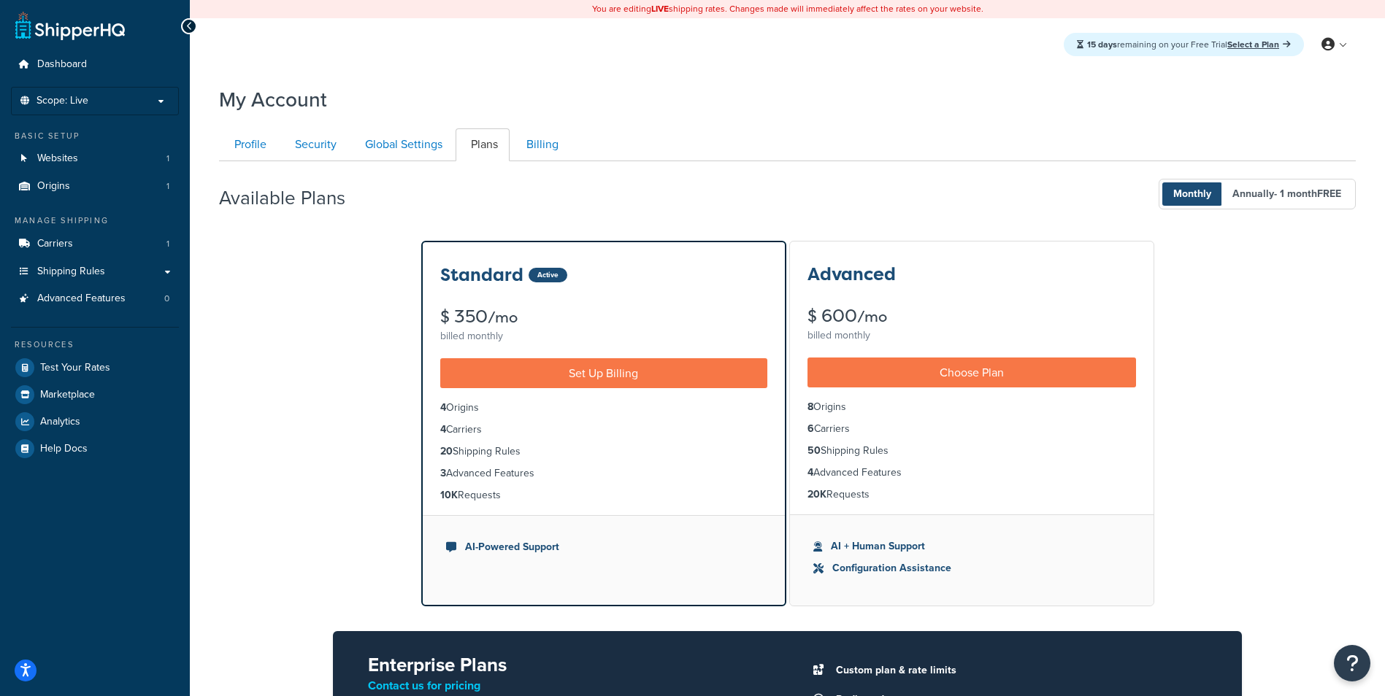
drag, startPoint x: 794, startPoint y: 393, endPoint x: 898, endPoint y: 496, distance: 146.6
click at [898, 496] on ul "8 Origins 6 Carriers 50 Shipping Rules 4 Advanced Features 20K Requests" at bounding box center [971, 451] width 363 height 127
click at [898, 496] on li "20K Requests" at bounding box center [971, 495] width 328 height 16
click at [903, 496] on li "20K Requests" at bounding box center [971, 495] width 328 height 16
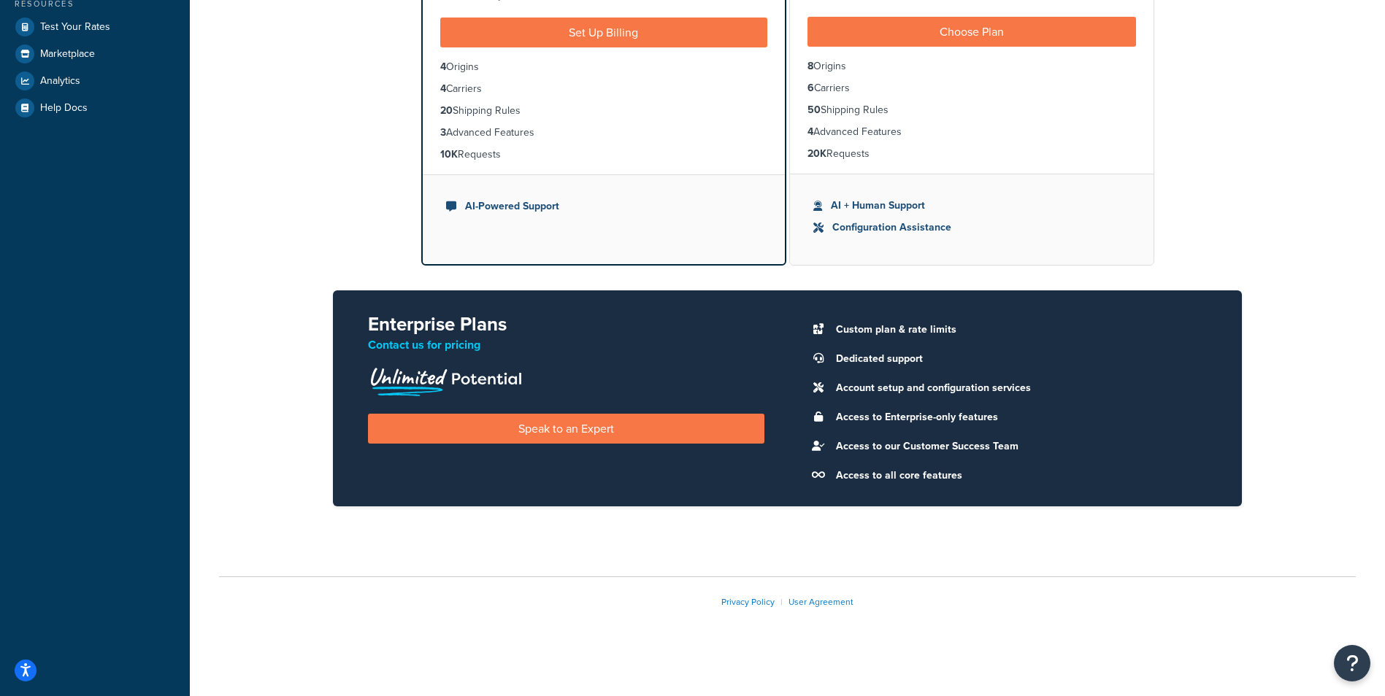
scroll to position [345, 0]
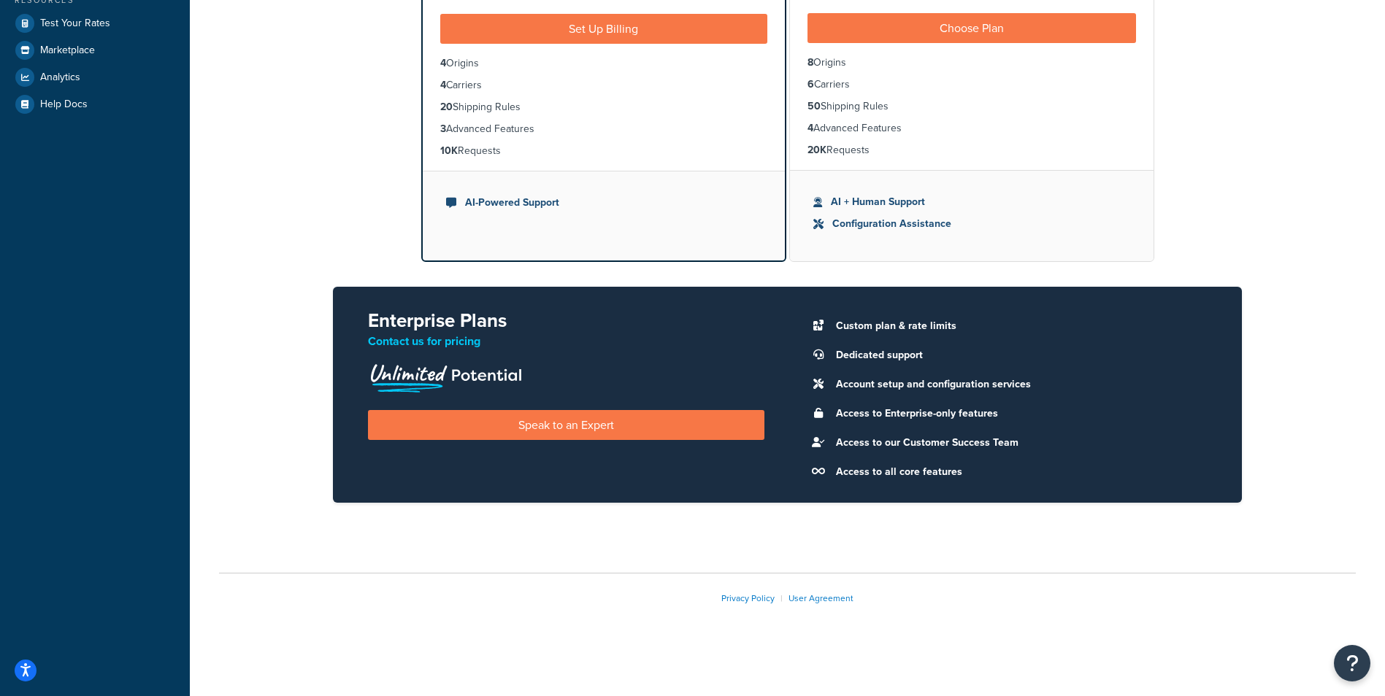
click at [886, 327] on li "Custom plan & rate limits" at bounding box center [1017, 326] width 379 height 20
drag, startPoint x: 886, startPoint y: 327, endPoint x: 901, endPoint y: 351, distance: 28.2
click at [901, 351] on li "Dedicated support" at bounding box center [1017, 355] width 379 height 20
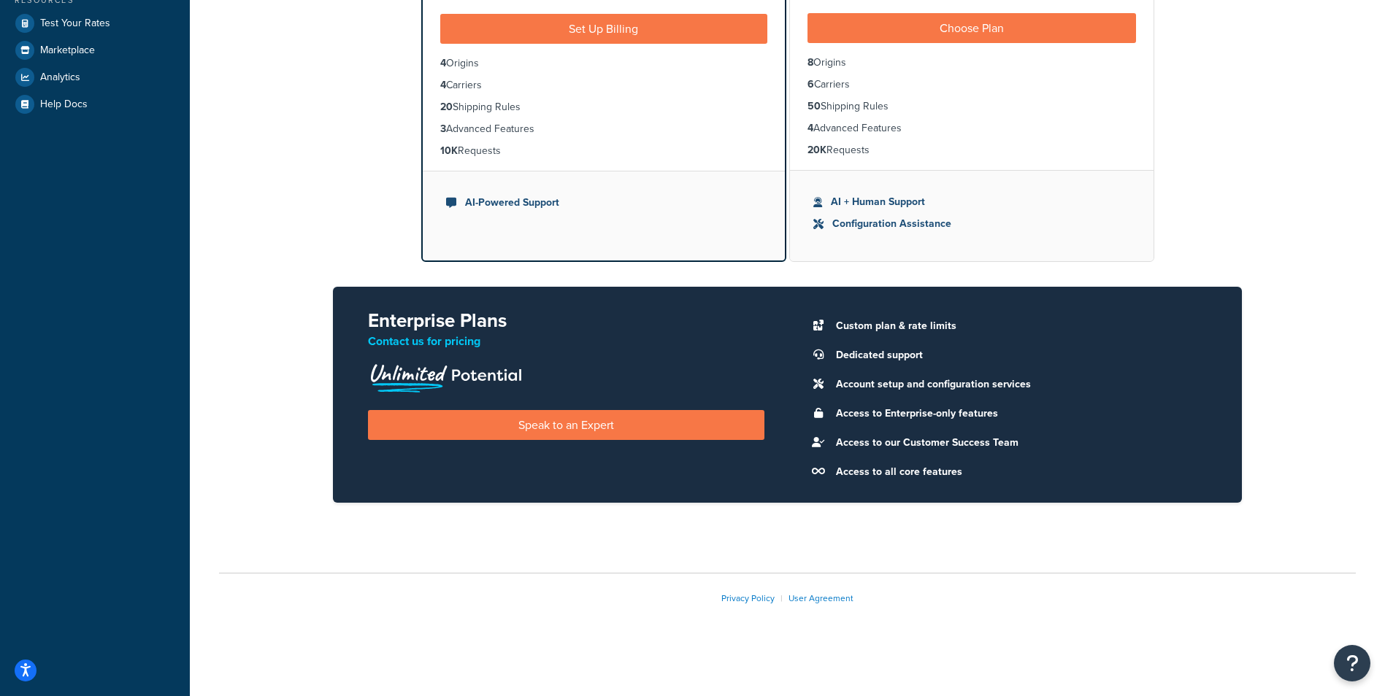
click at [903, 356] on li "Dedicated support" at bounding box center [1017, 355] width 379 height 20
drag, startPoint x: 903, startPoint y: 356, endPoint x: 911, endPoint y: 379, distance: 24.0
click at [911, 379] on li "Account setup and configuration services" at bounding box center [1017, 384] width 379 height 20
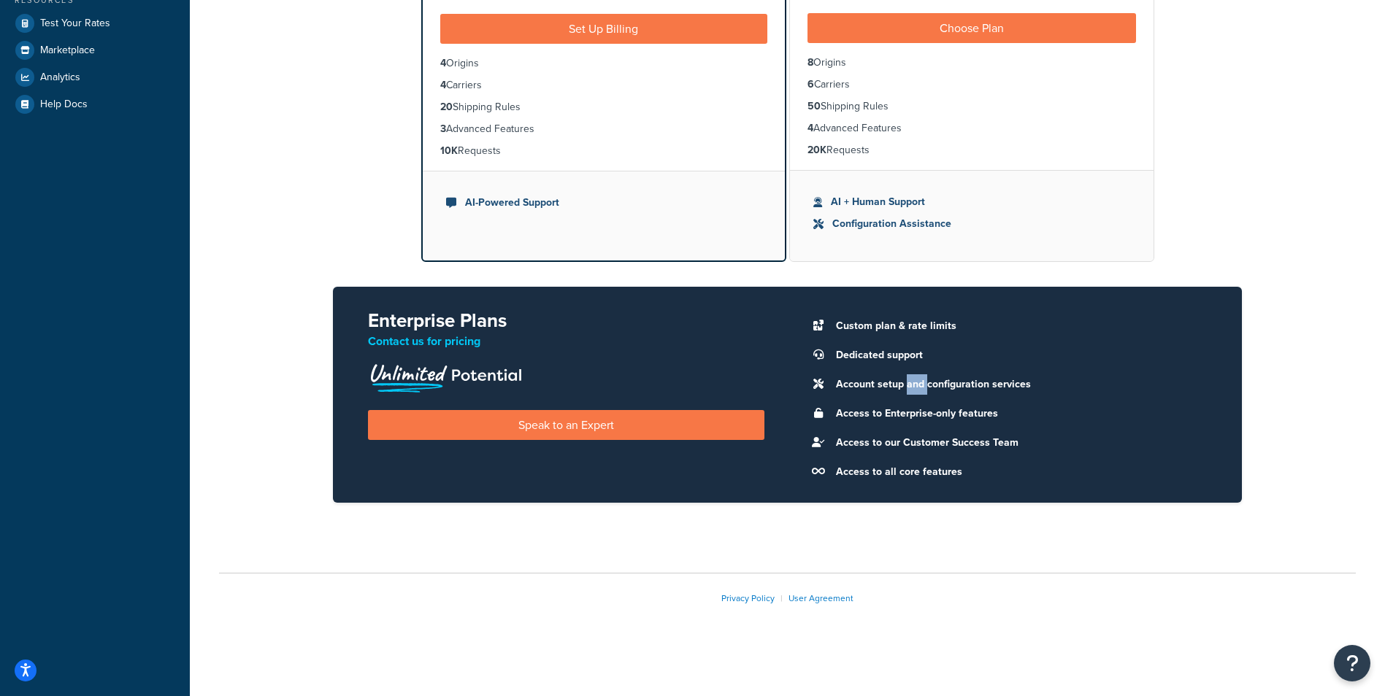
click at [911, 379] on li "Account setup and configuration services" at bounding box center [1017, 384] width 379 height 20
drag, startPoint x: 911, startPoint y: 379, endPoint x: 958, endPoint y: 420, distance: 62.6
click at [941, 419] on li "Access to Enterprise-only features" at bounding box center [1017, 414] width 379 height 20
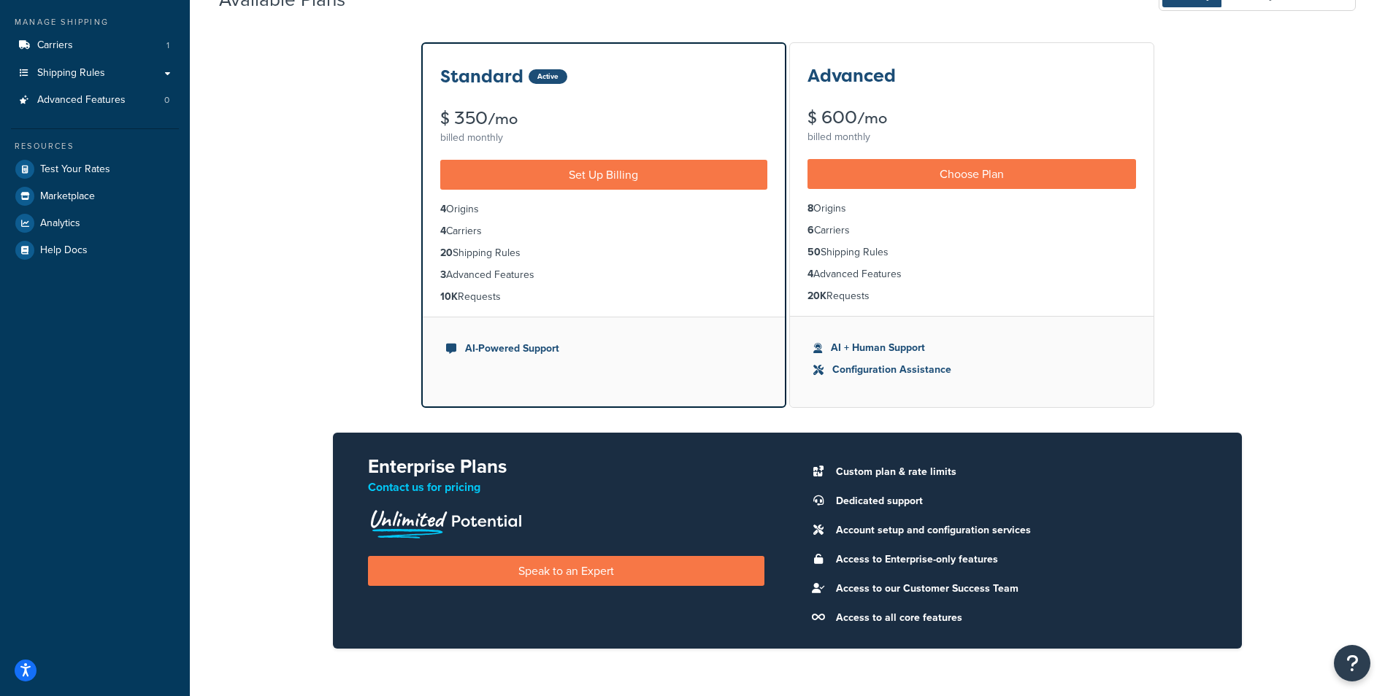
scroll to position [126, 0]
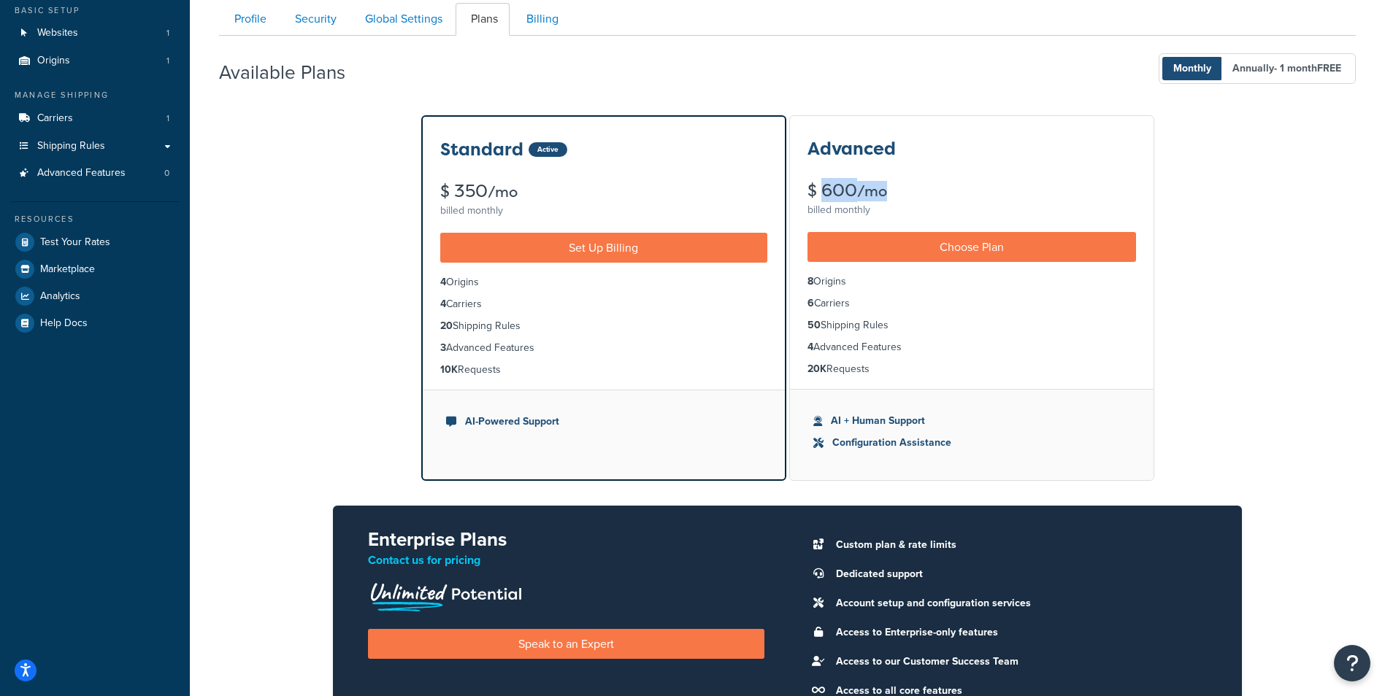
drag, startPoint x: 795, startPoint y: 182, endPoint x: 895, endPoint y: 185, distance: 100.0
click at [895, 185] on div "Advanced $ 600 /mo billed monthly" at bounding box center [971, 168] width 363 height 104
click at [895, 185] on div "$ 600 /mo" at bounding box center [971, 191] width 328 height 18
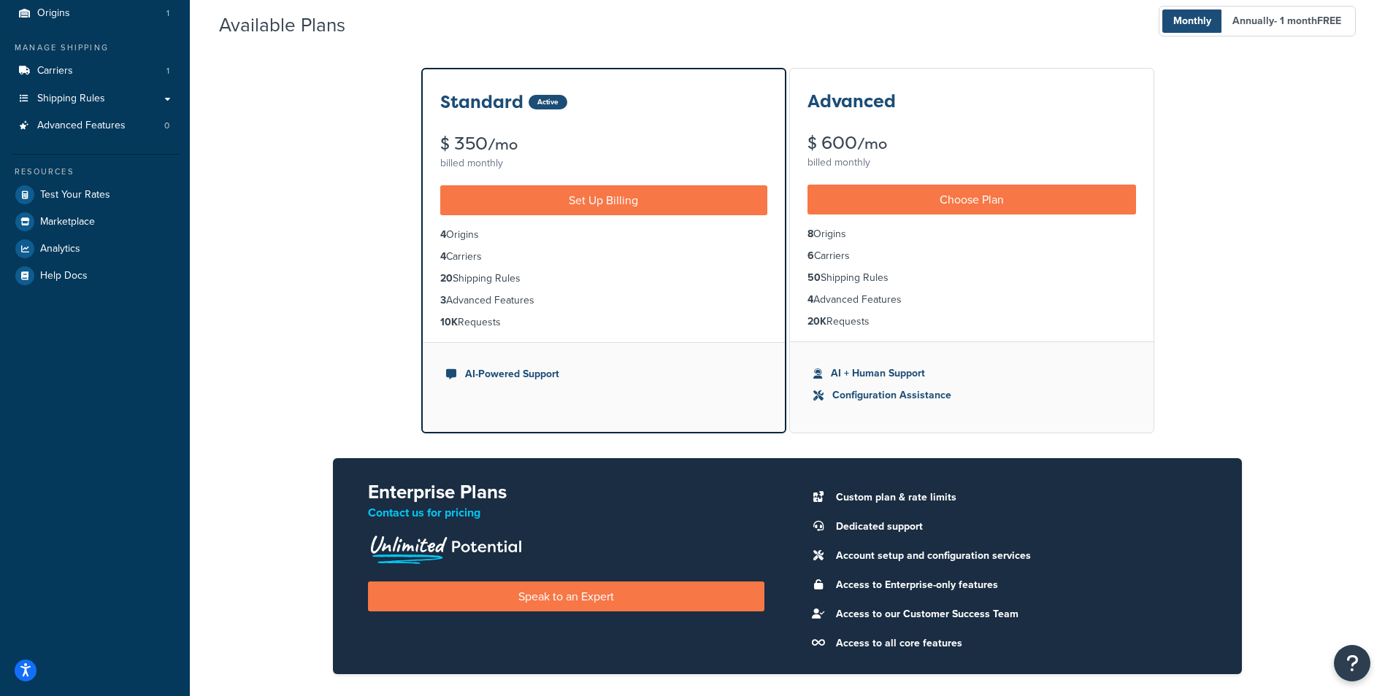
scroll to position [0, 0]
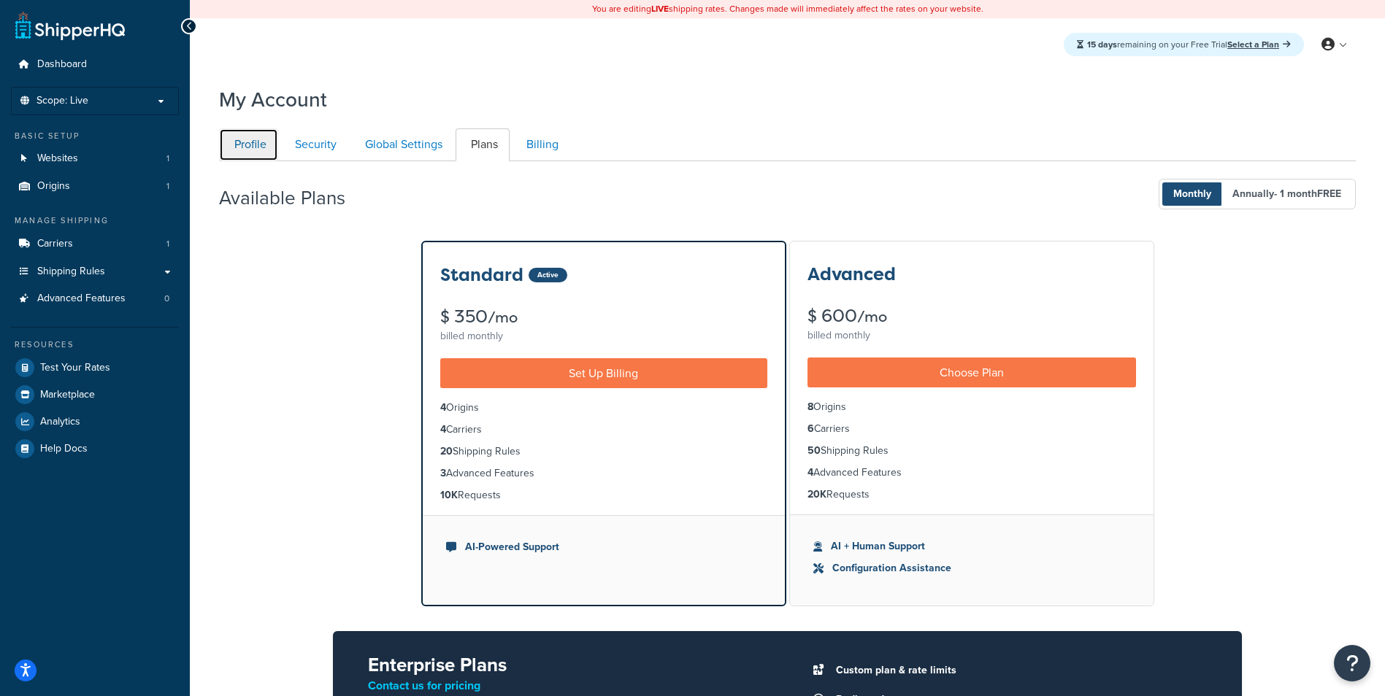
click at [253, 142] on link "Profile" at bounding box center [248, 144] width 59 height 33
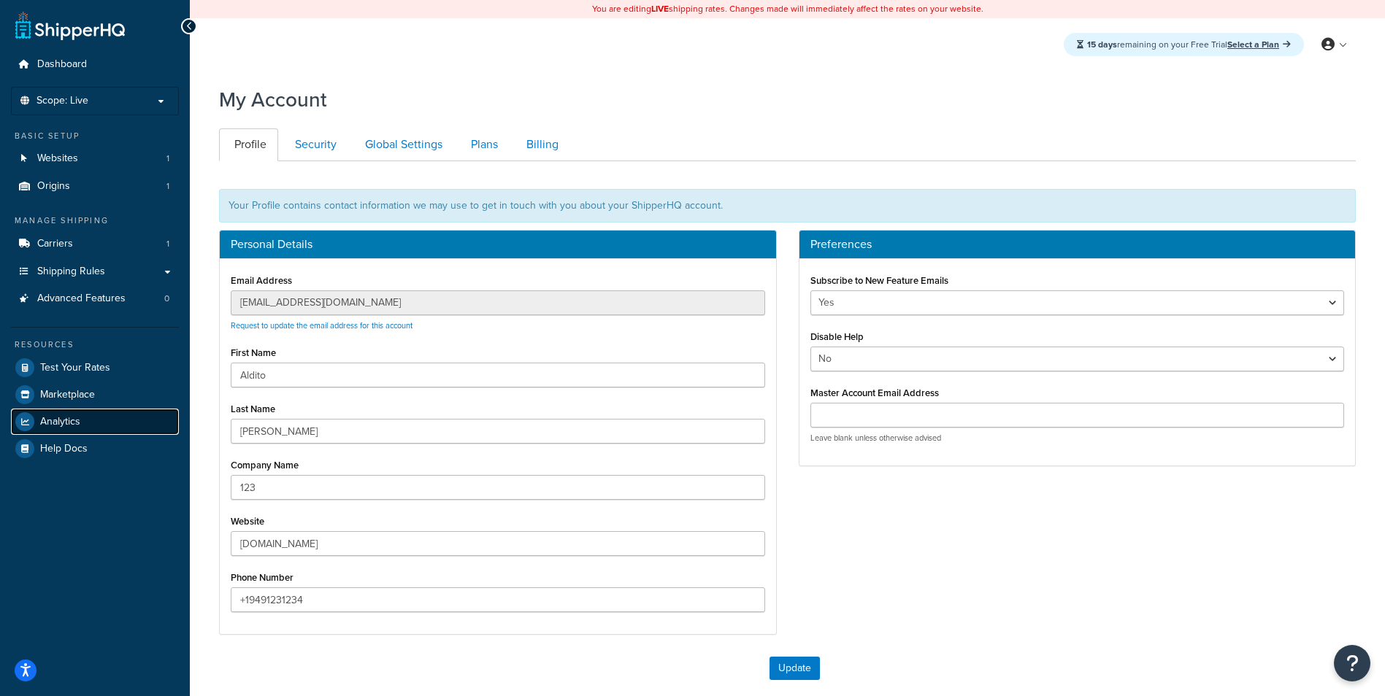
click at [107, 423] on link "Analytics" at bounding box center [95, 422] width 168 height 26
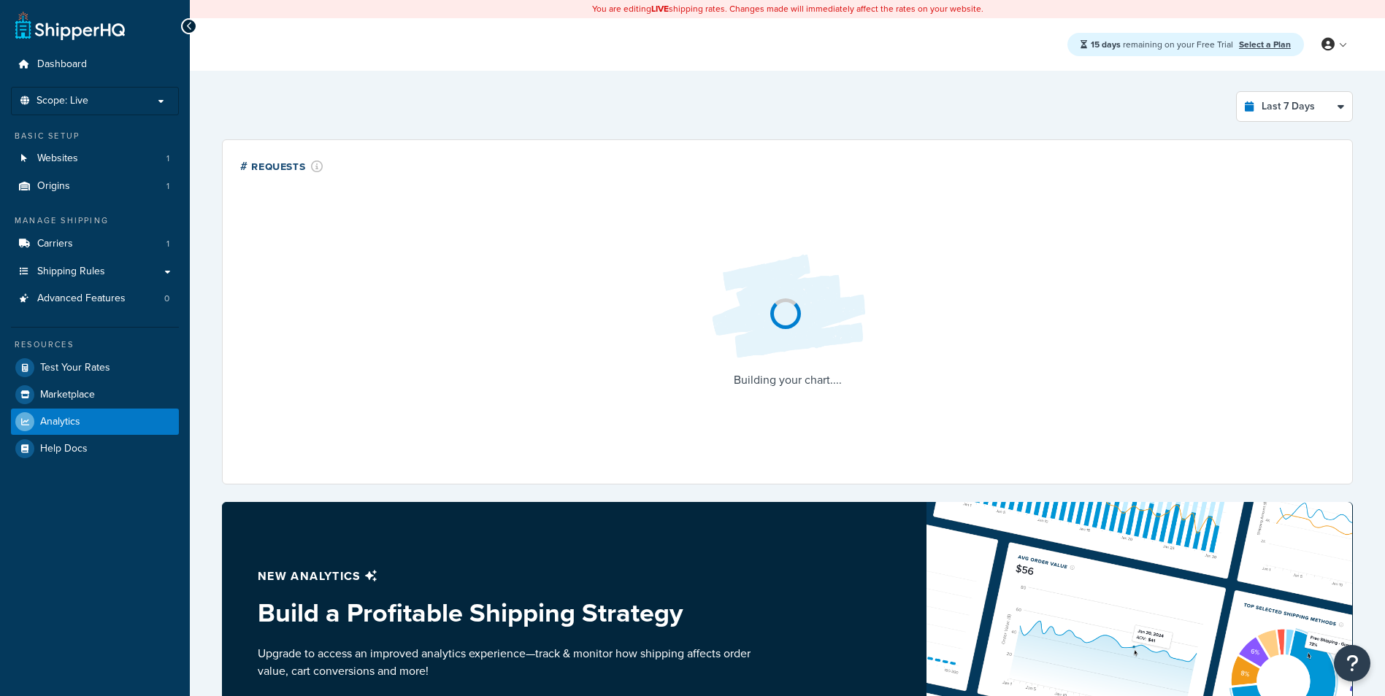
select select "last_7_days"
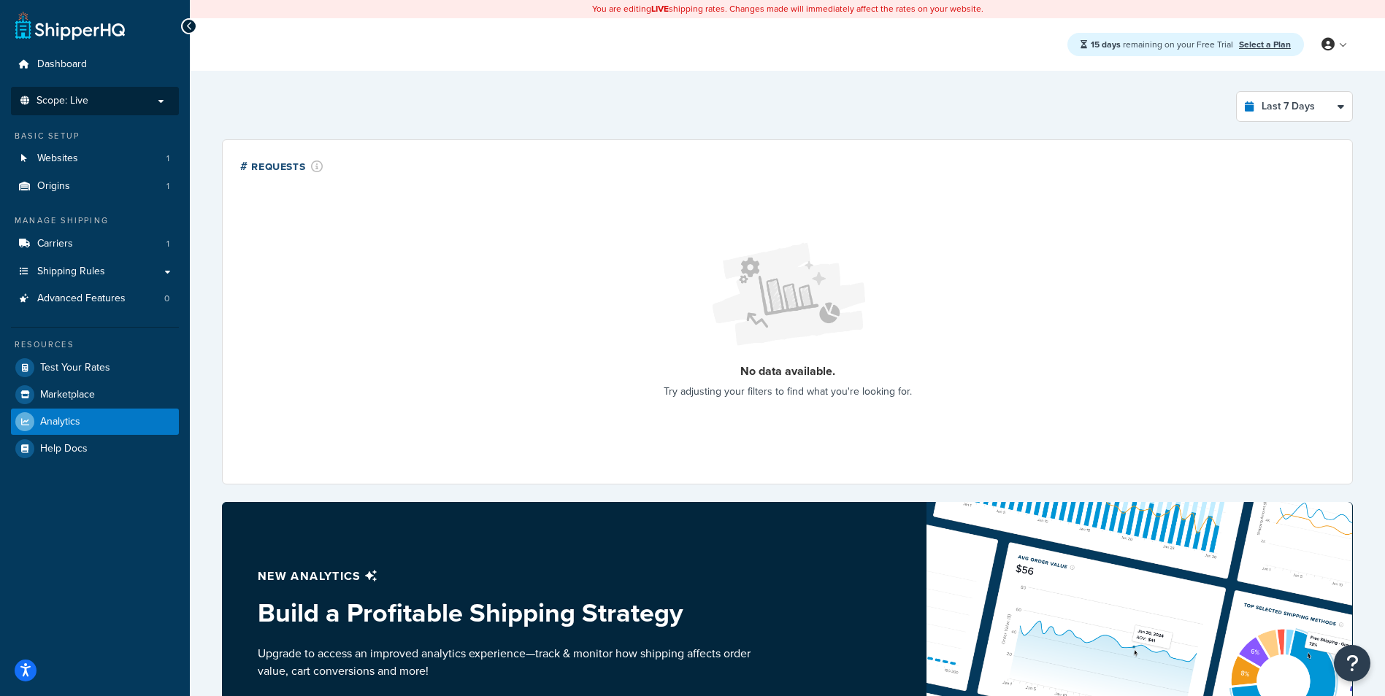
click at [89, 110] on li "Scope: Live" at bounding box center [95, 101] width 168 height 28
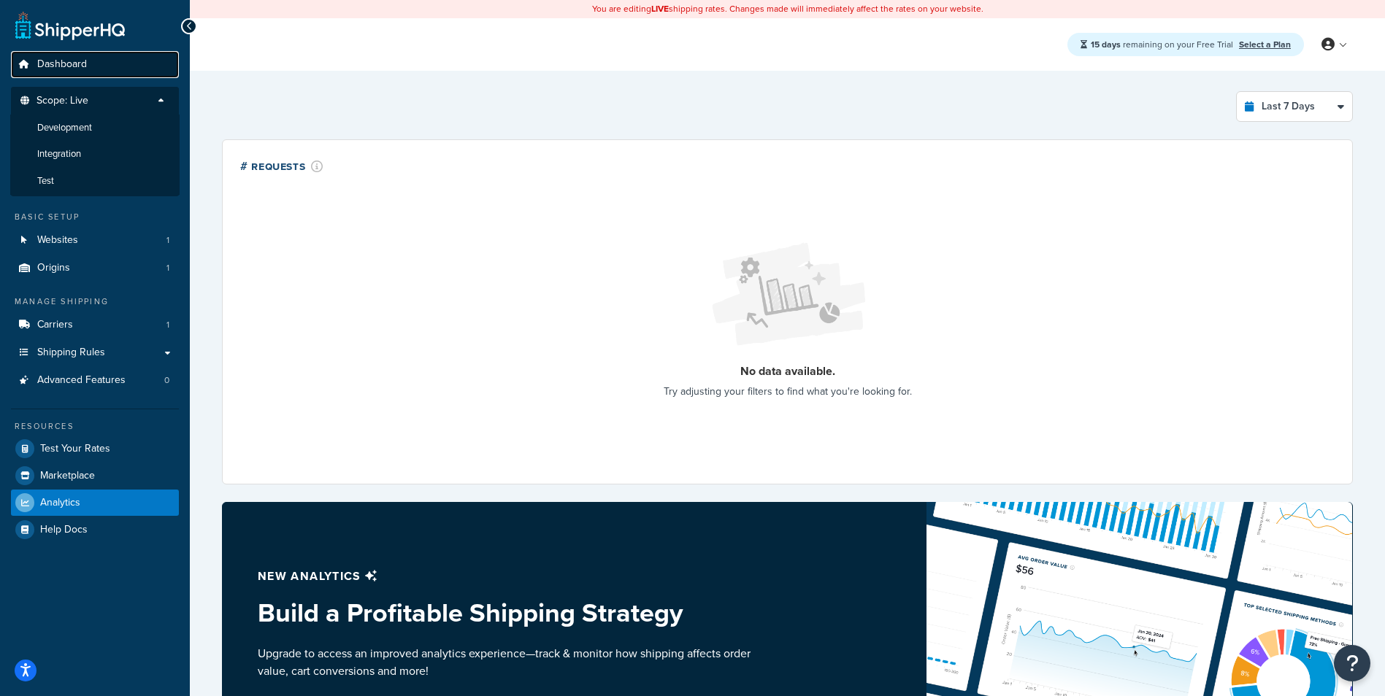
click at [90, 56] on link "Dashboard" at bounding box center [95, 64] width 168 height 27
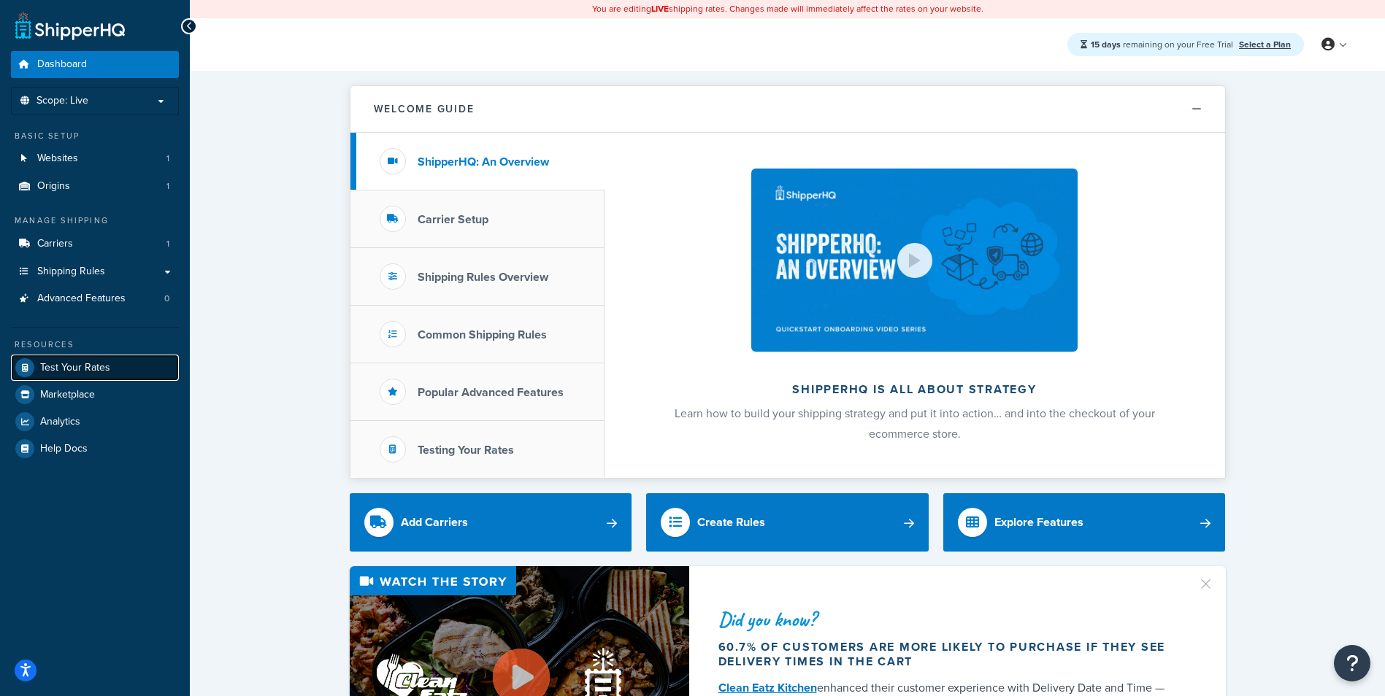
click at [112, 361] on link "Test Your Rates" at bounding box center [95, 368] width 168 height 26
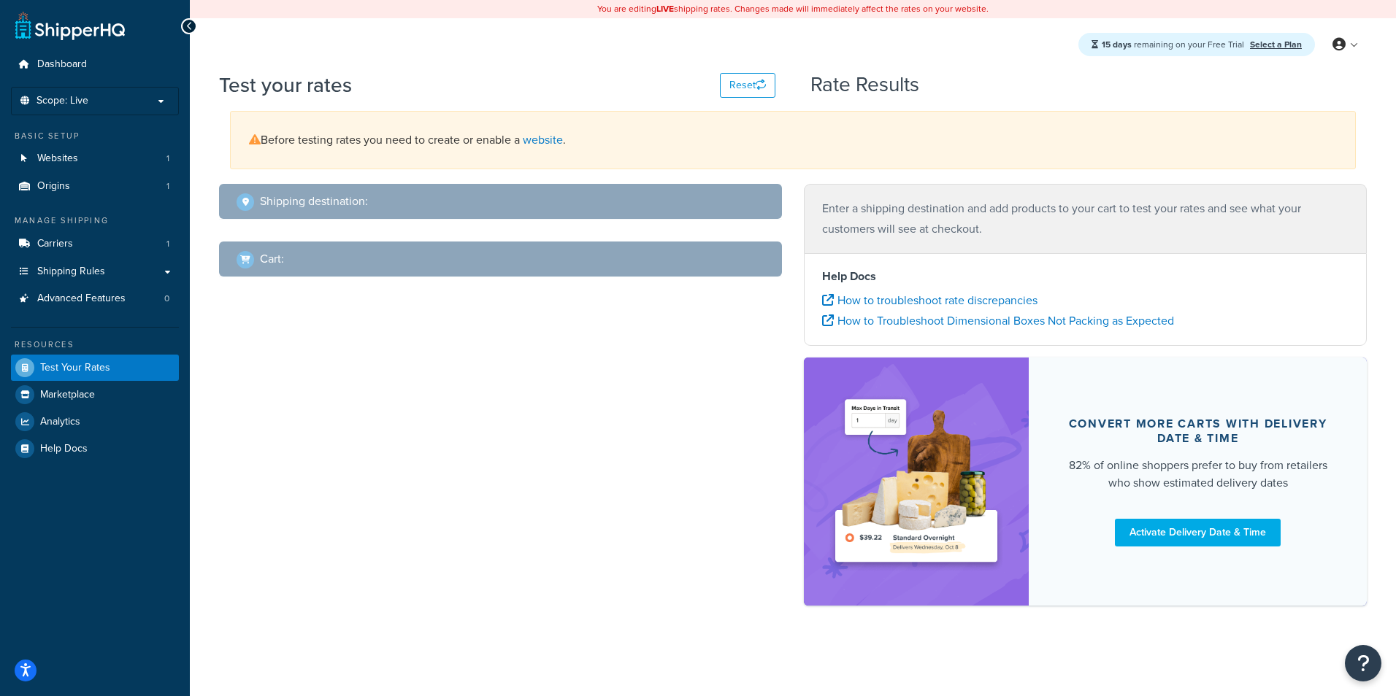
select select "TX"
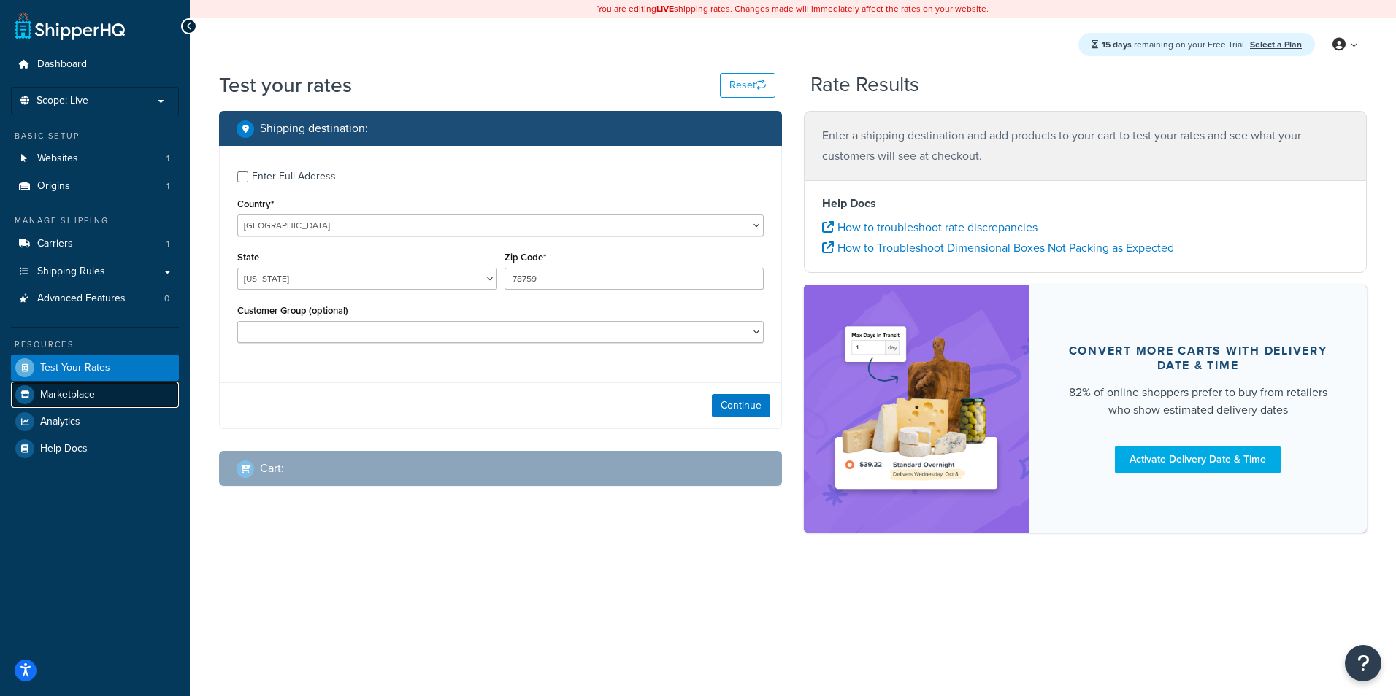
click at [112, 390] on link "Marketplace" at bounding box center [95, 395] width 168 height 26
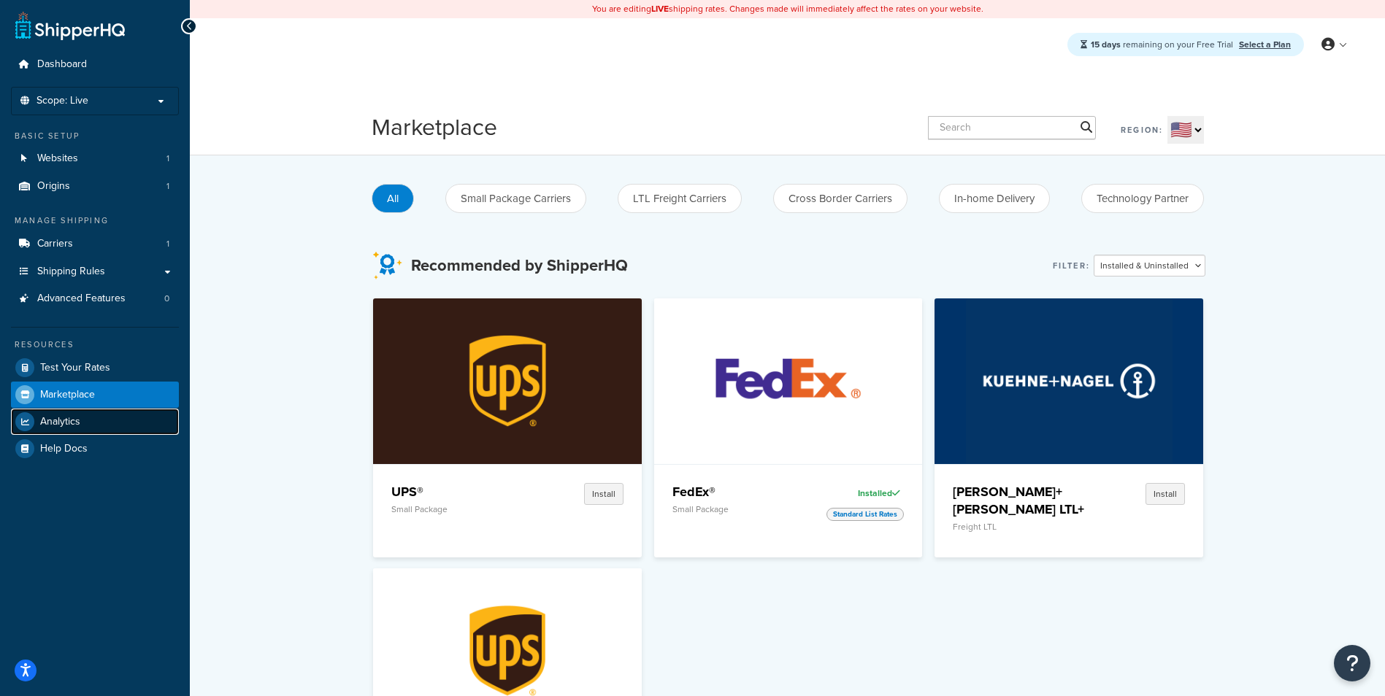
click at [99, 413] on link "Analytics" at bounding box center [95, 422] width 168 height 26
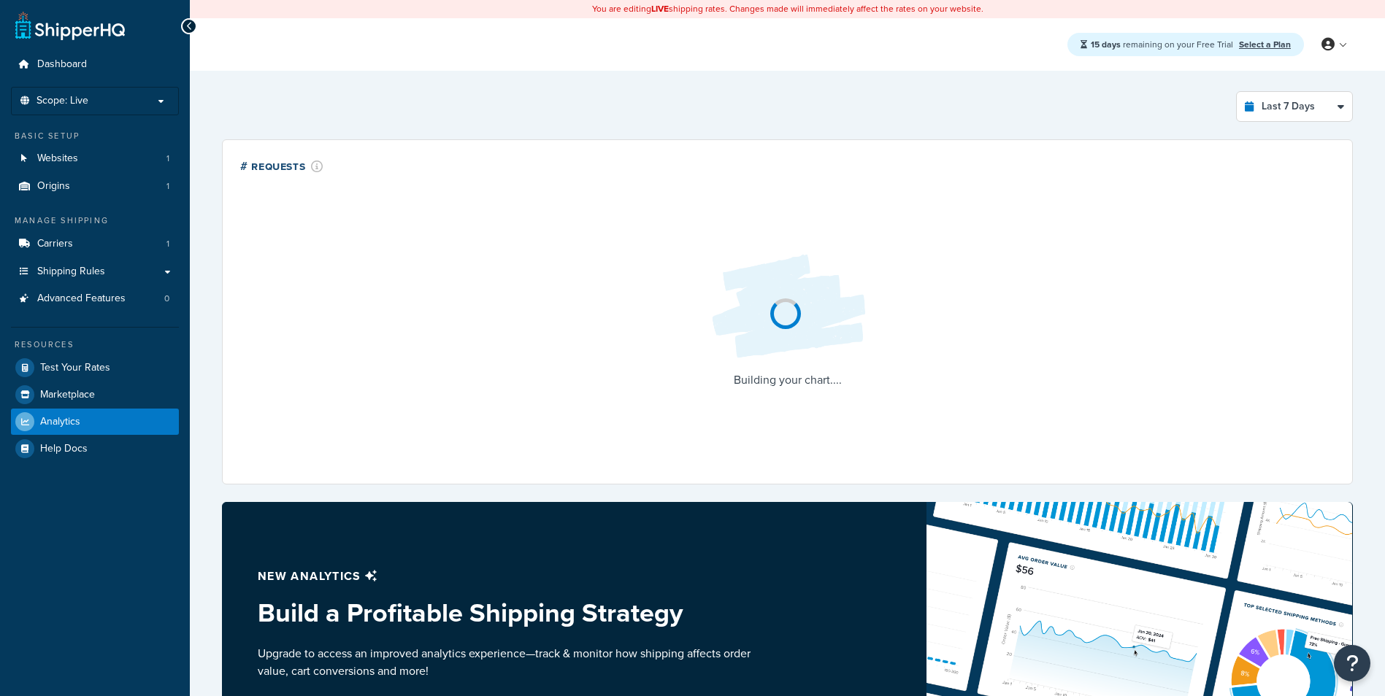
select select "last_7_days"
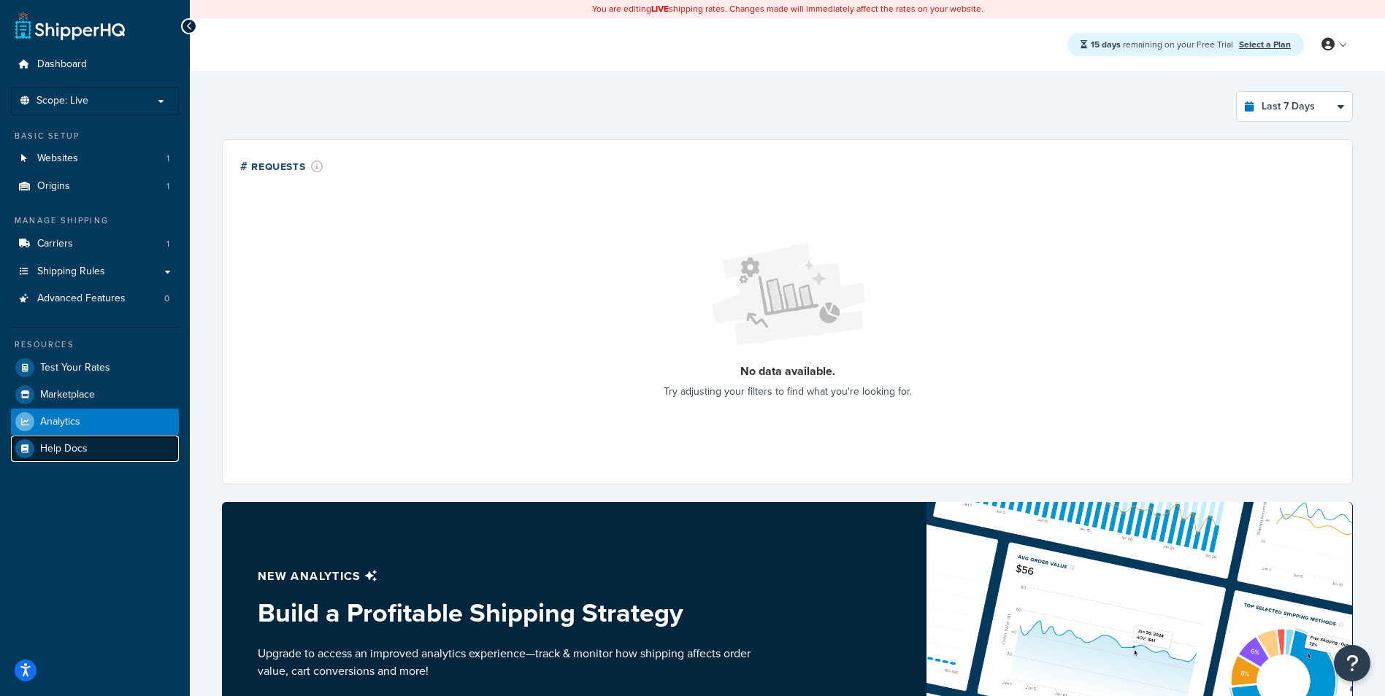
click at [93, 445] on link "Help Docs" at bounding box center [95, 449] width 168 height 26
click at [94, 161] on link "Websites 1" at bounding box center [95, 158] width 168 height 27
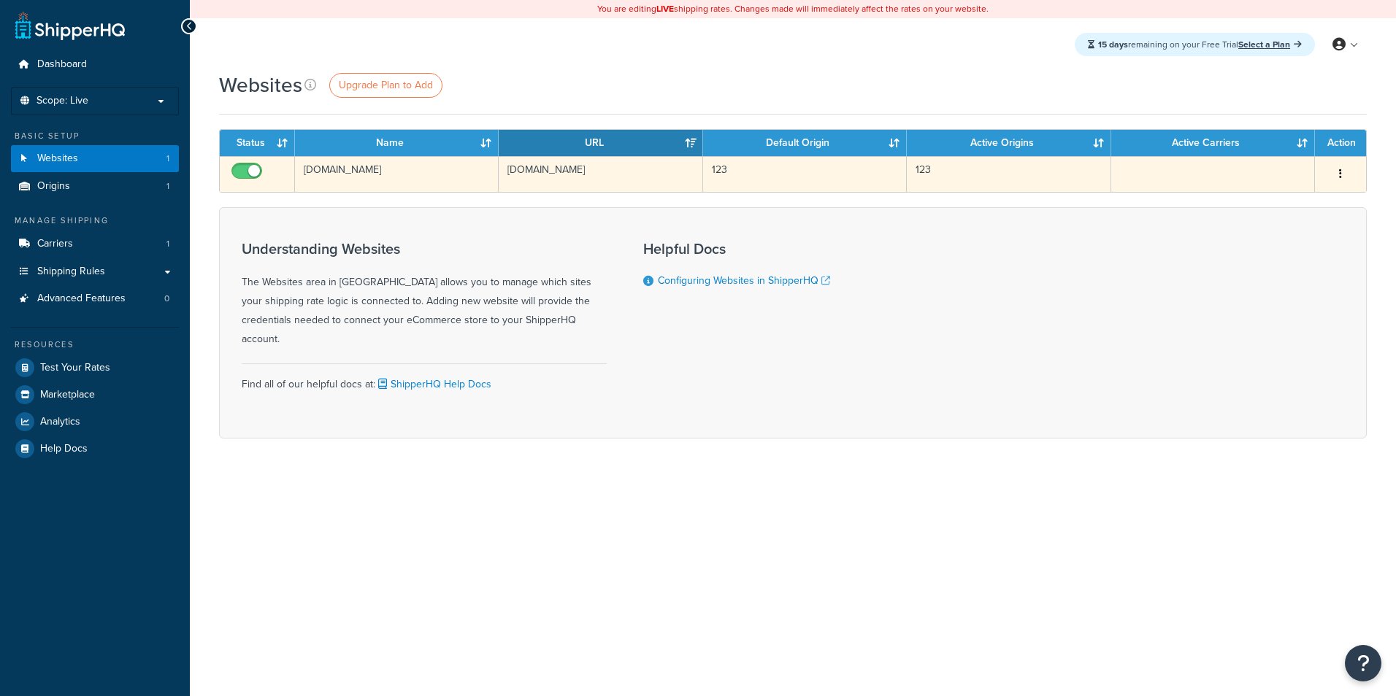
click at [390, 178] on td "[DOMAIN_NAME]" at bounding box center [397, 174] width 204 height 36
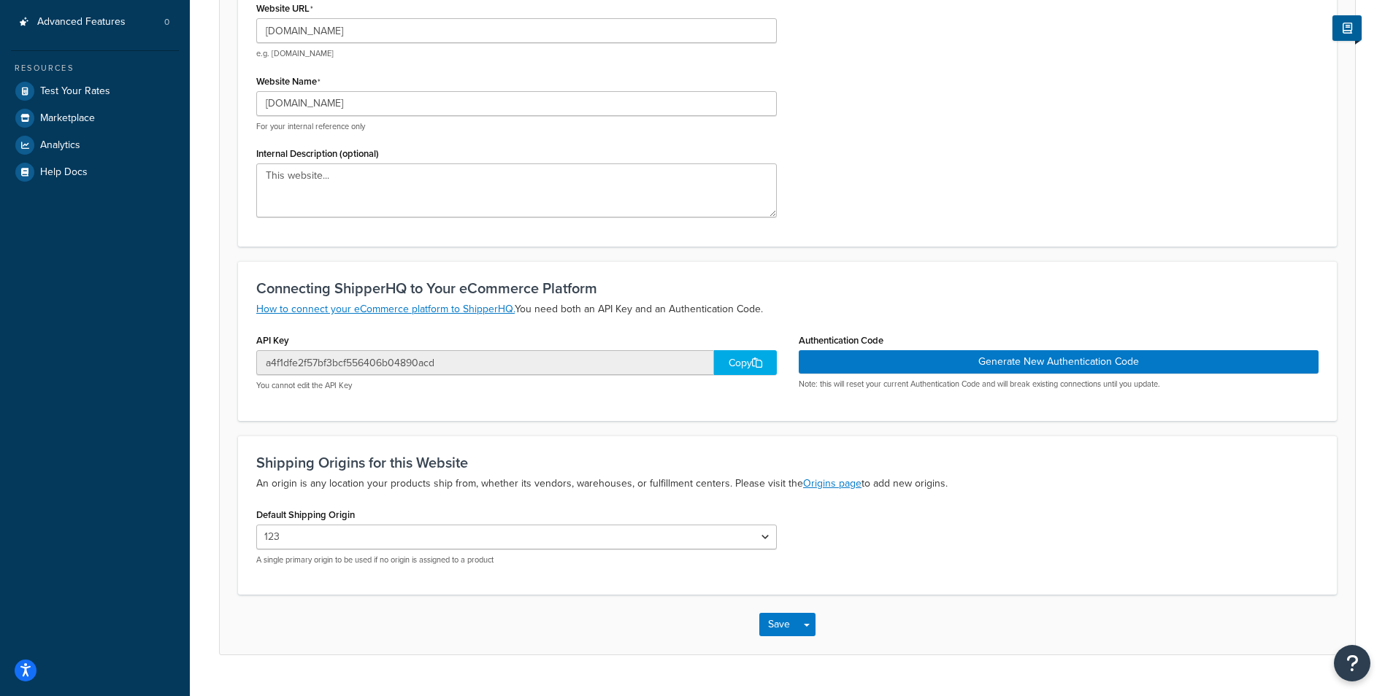
scroll to position [292, 0]
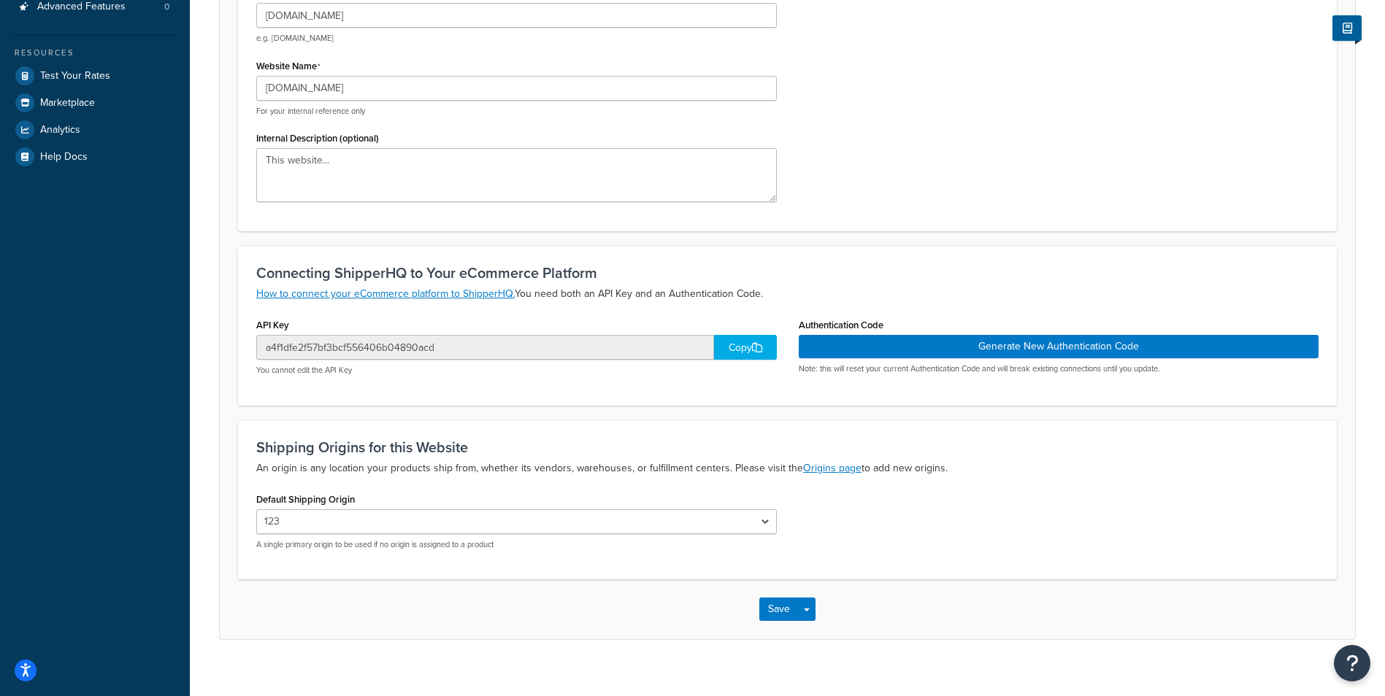
click at [744, 352] on div "Copy" at bounding box center [745, 347] width 63 height 25
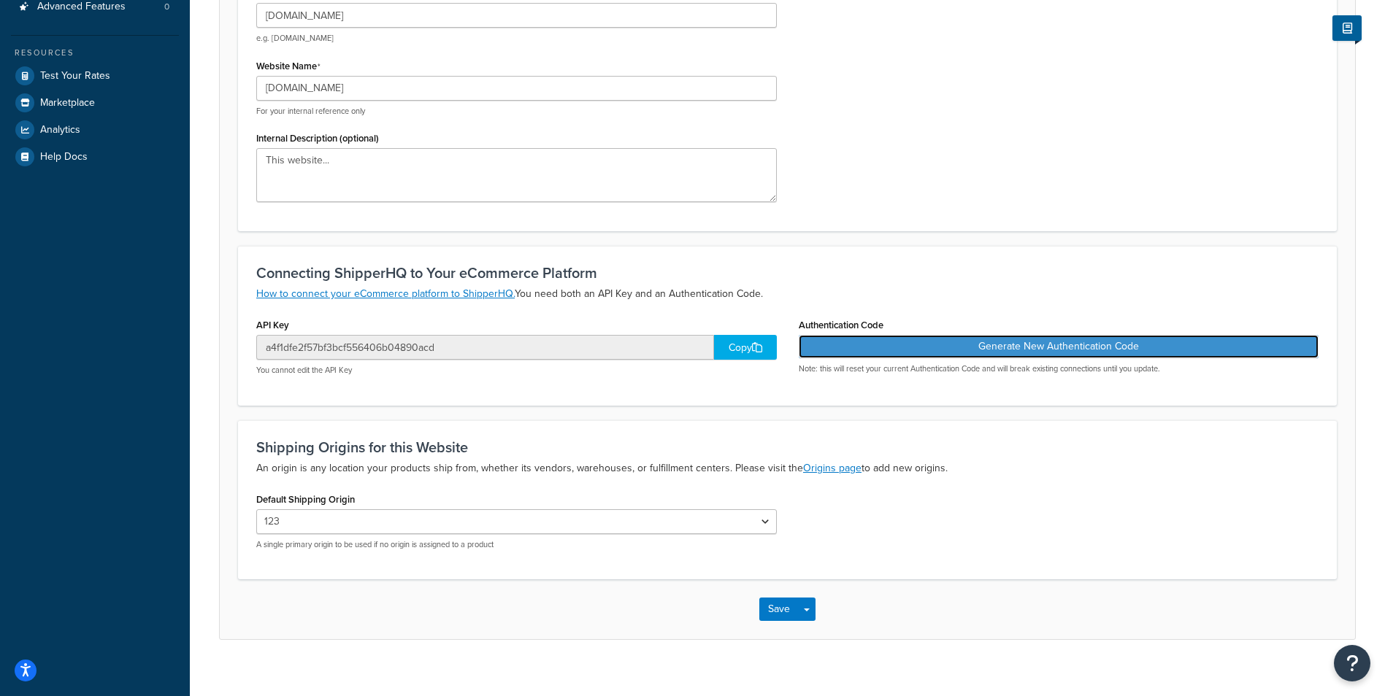
click at [1228, 336] on button "Generate New Authentication Code" at bounding box center [1059, 346] width 520 height 23
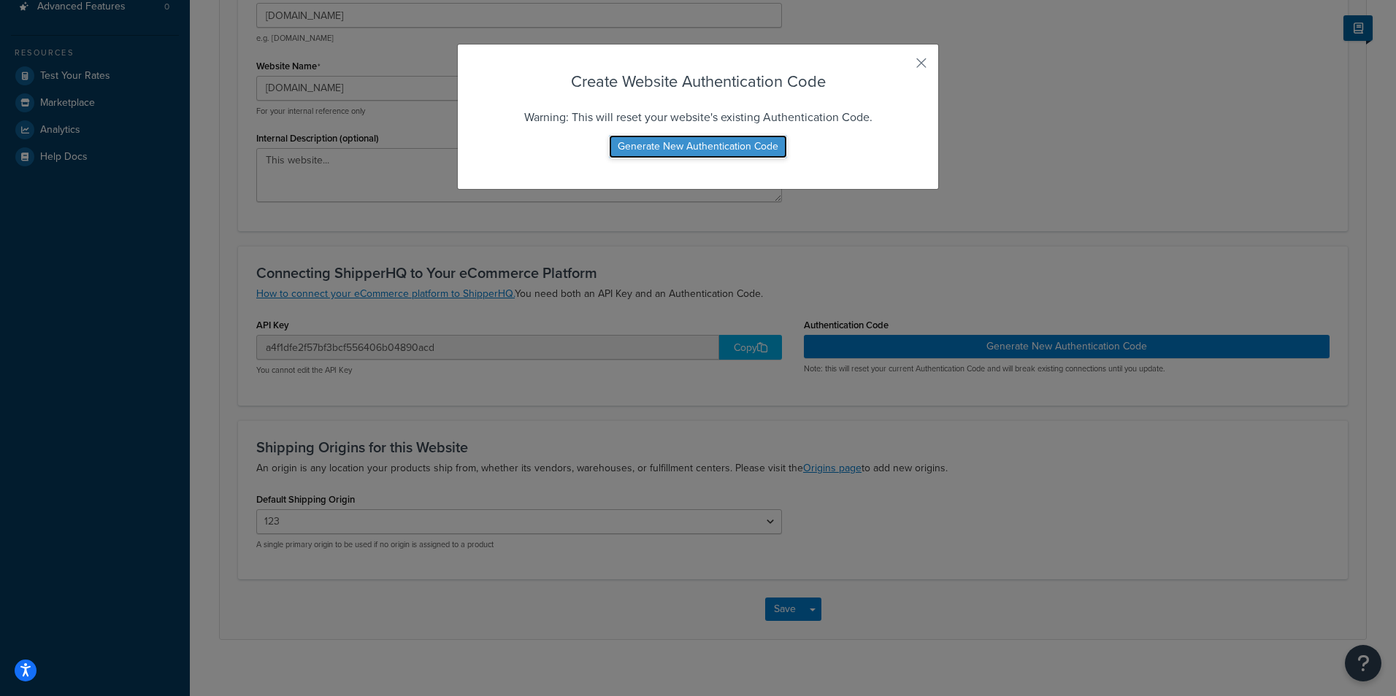
click at [724, 148] on button "Generate New Authentication Code" at bounding box center [698, 146] width 178 height 23
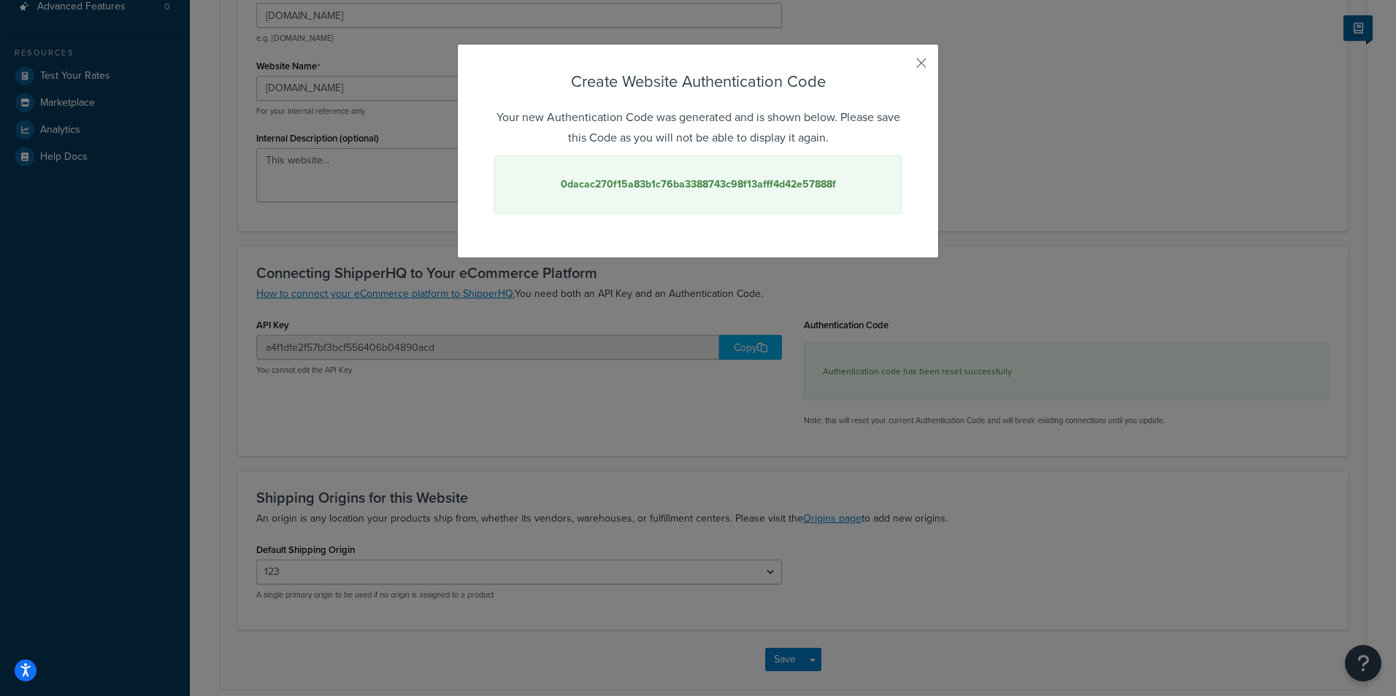
click at [744, 185] on strong "0dacac270f15a83b1c76ba3388743c98f13afff4d42e57888f" at bounding box center [698, 184] width 275 height 15
copy strong "0dacac270f15a83b1c76ba3388743c98f13afff4d42e57888f"
click at [925, 58] on div "Create Website Authentication Code Your new Authentication Code was generated a…" at bounding box center [698, 151] width 482 height 215
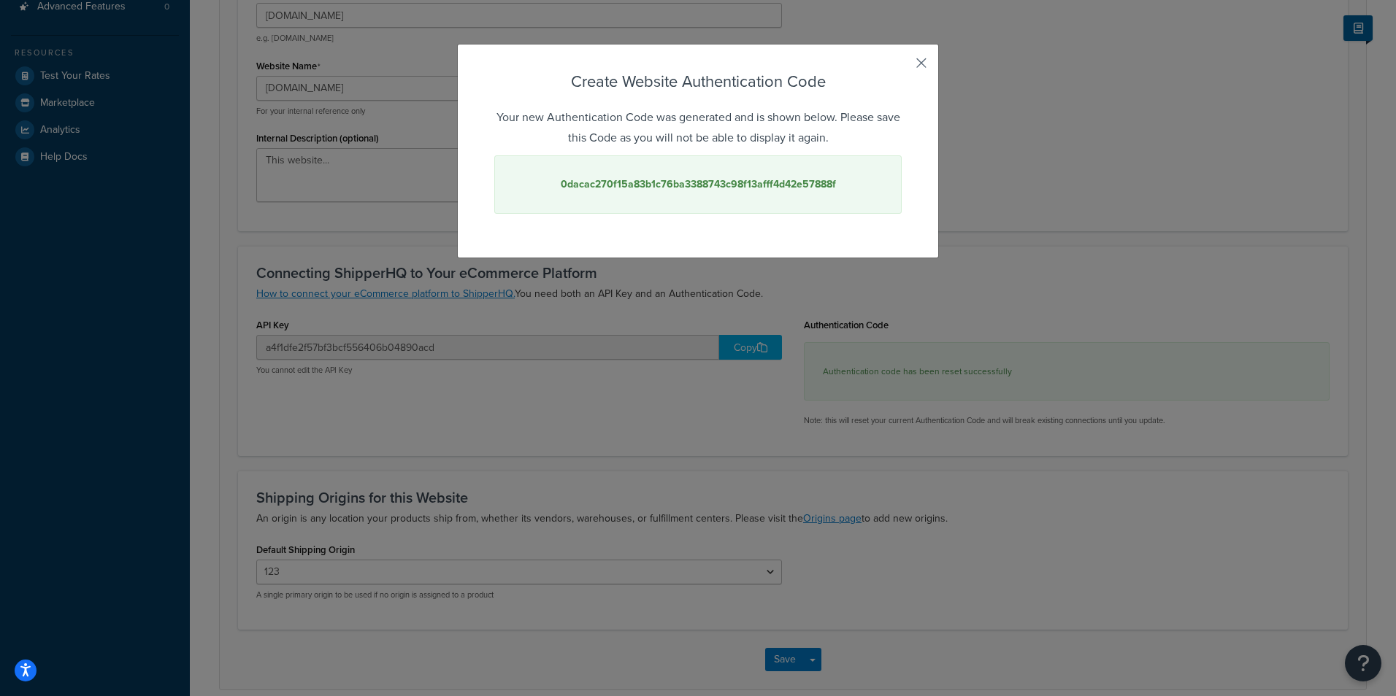
click at [901, 66] on button "button" at bounding box center [900, 68] width 4 height 4
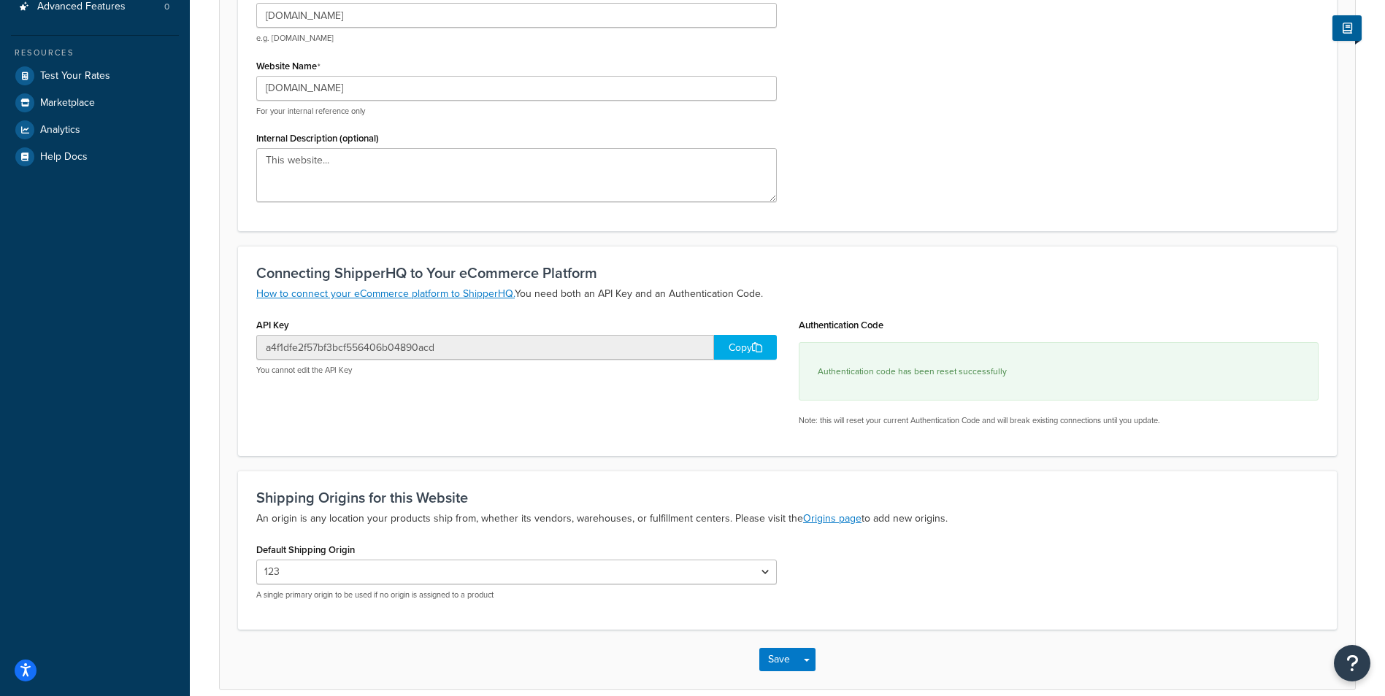
scroll to position [0, 0]
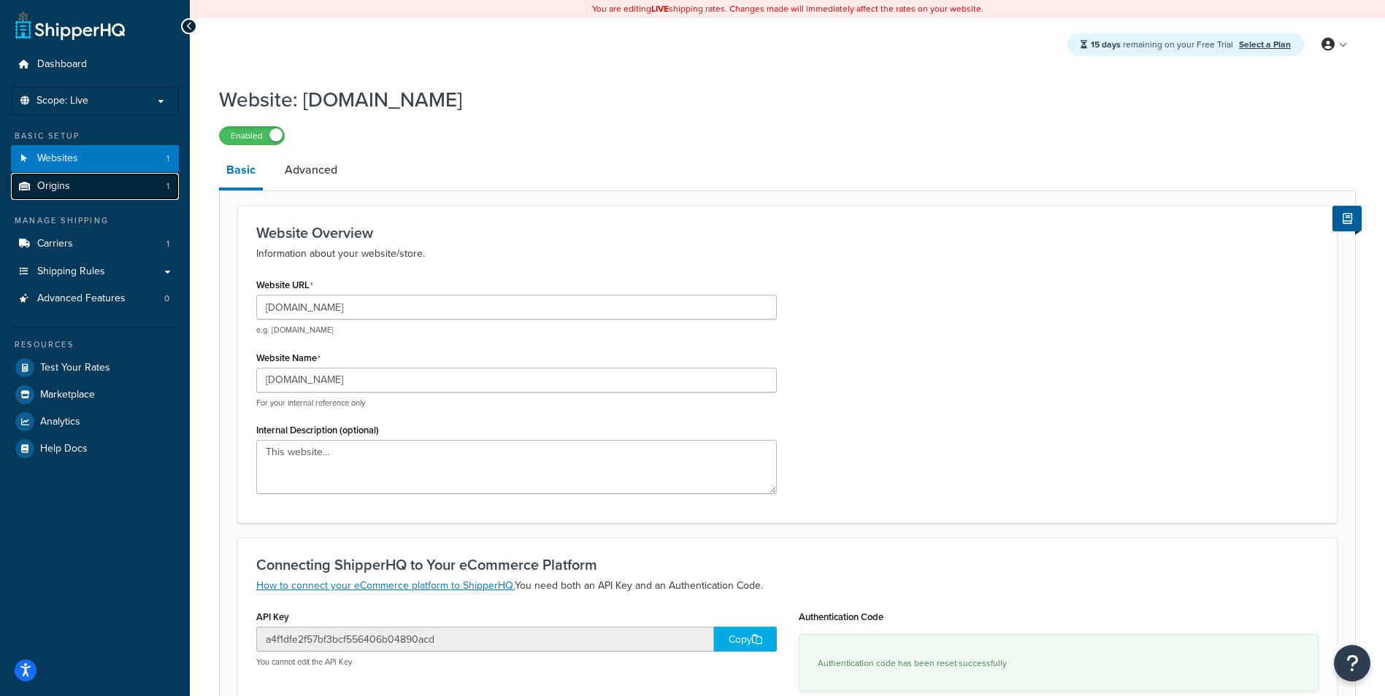
click at [123, 188] on link "Origins 1" at bounding box center [95, 186] width 168 height 27
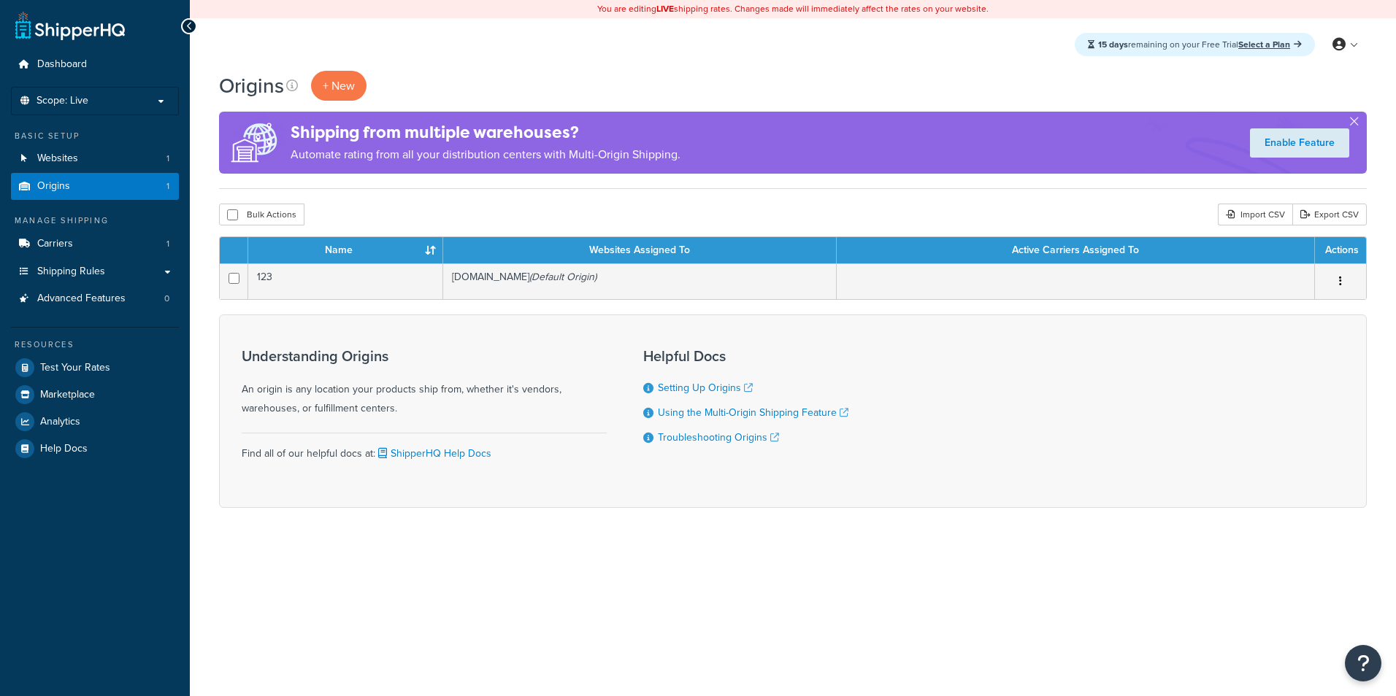
click at [554, 262] on th "Websites Assigned To" at bounding box center [639, 250] width 393 height 26
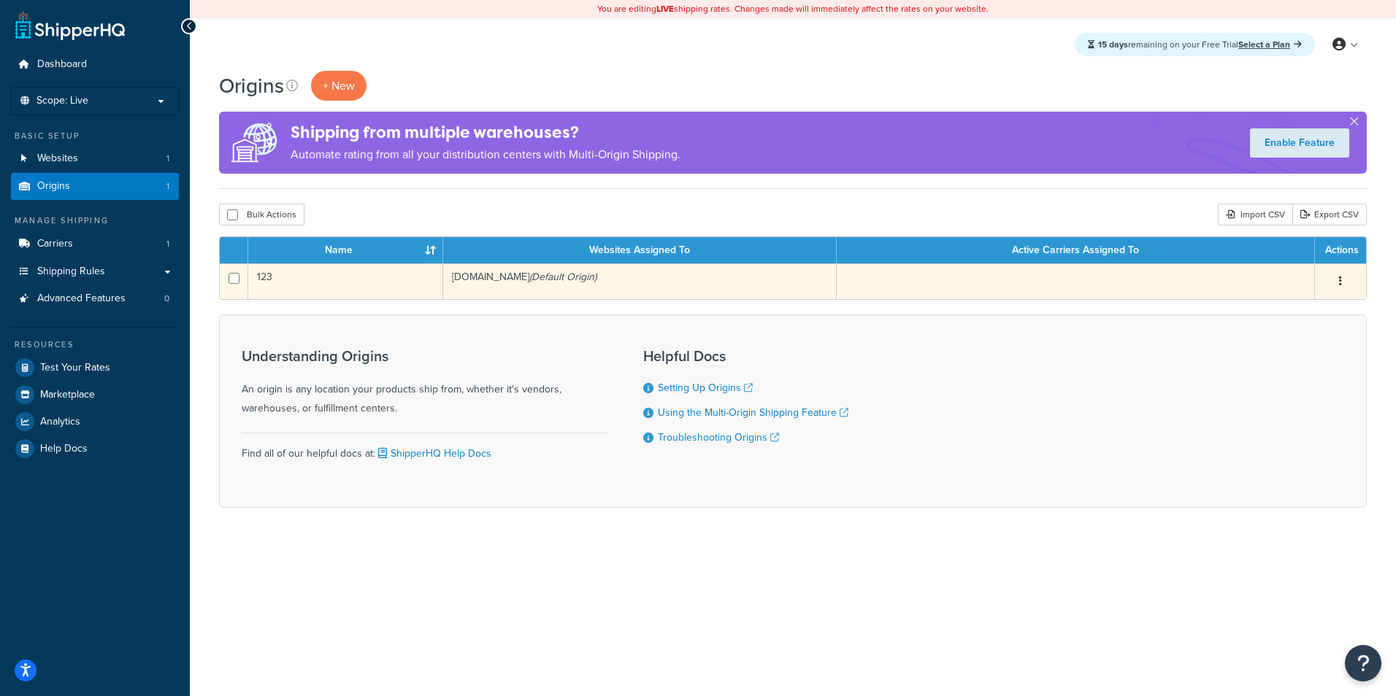
click at [586, 277] on td "123.com (Default Origin)" at bounding box center [639, 281] width 393 height 36
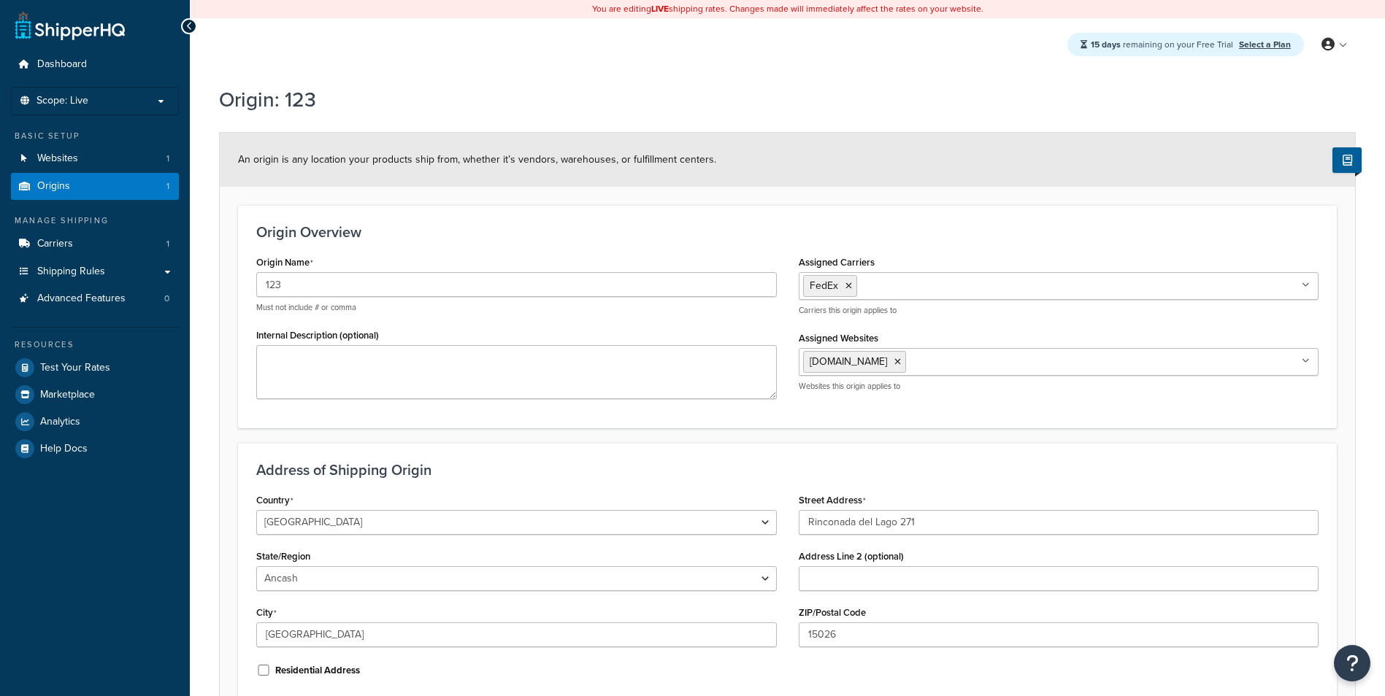
select select "1169"
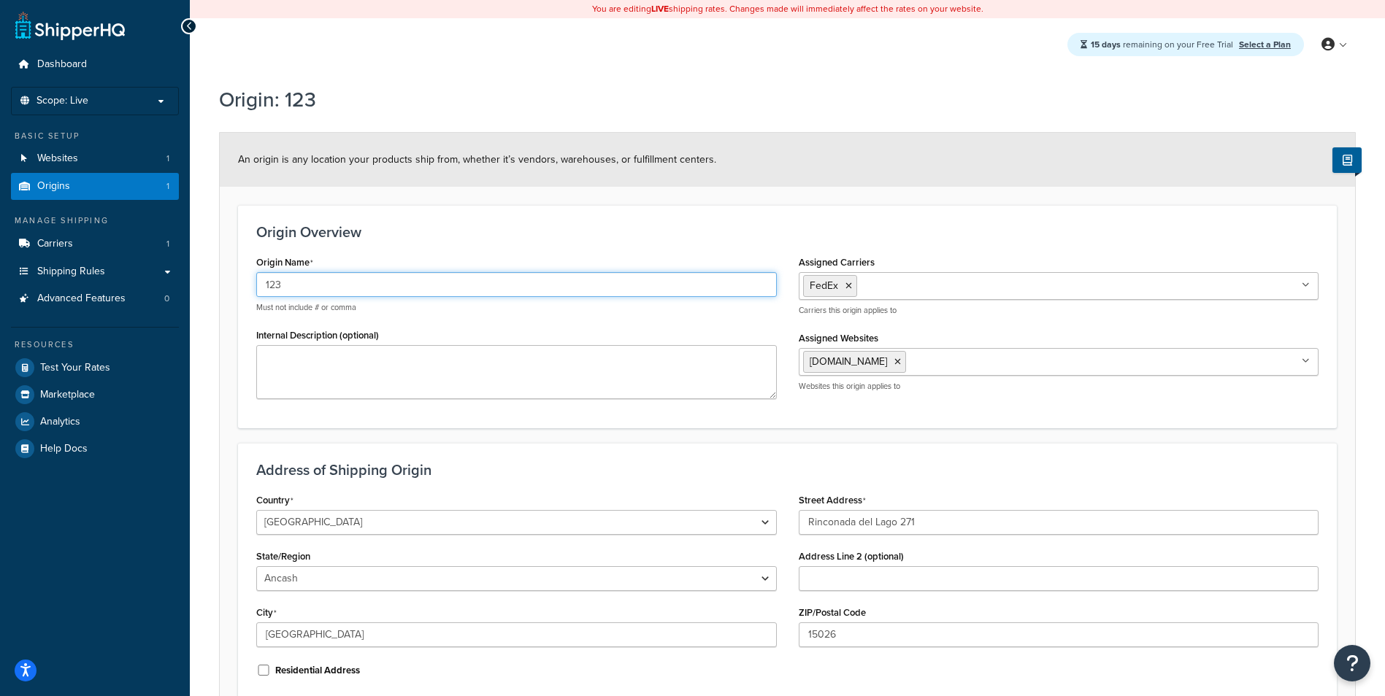
click at [593, 296] on input "123" at bounding box center [516, 284] width 520 height 25
type input "Main Hub"
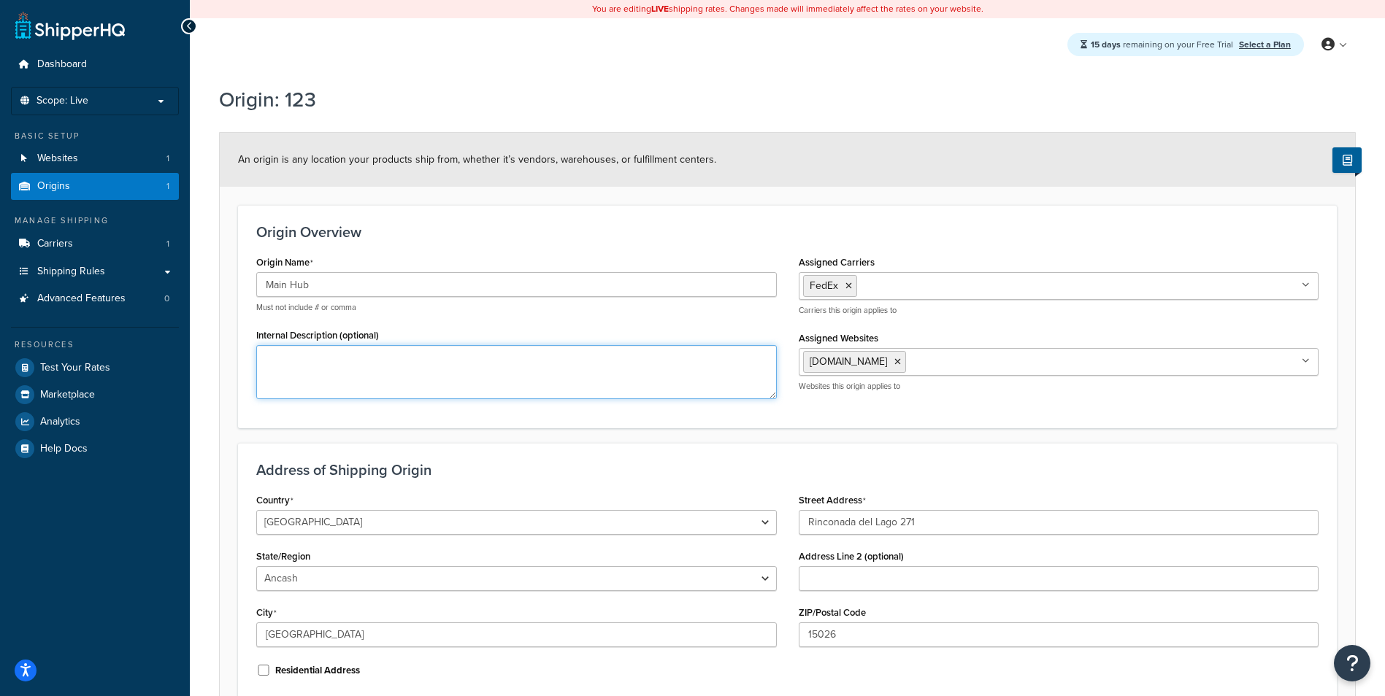
scroll to position [73, 0]
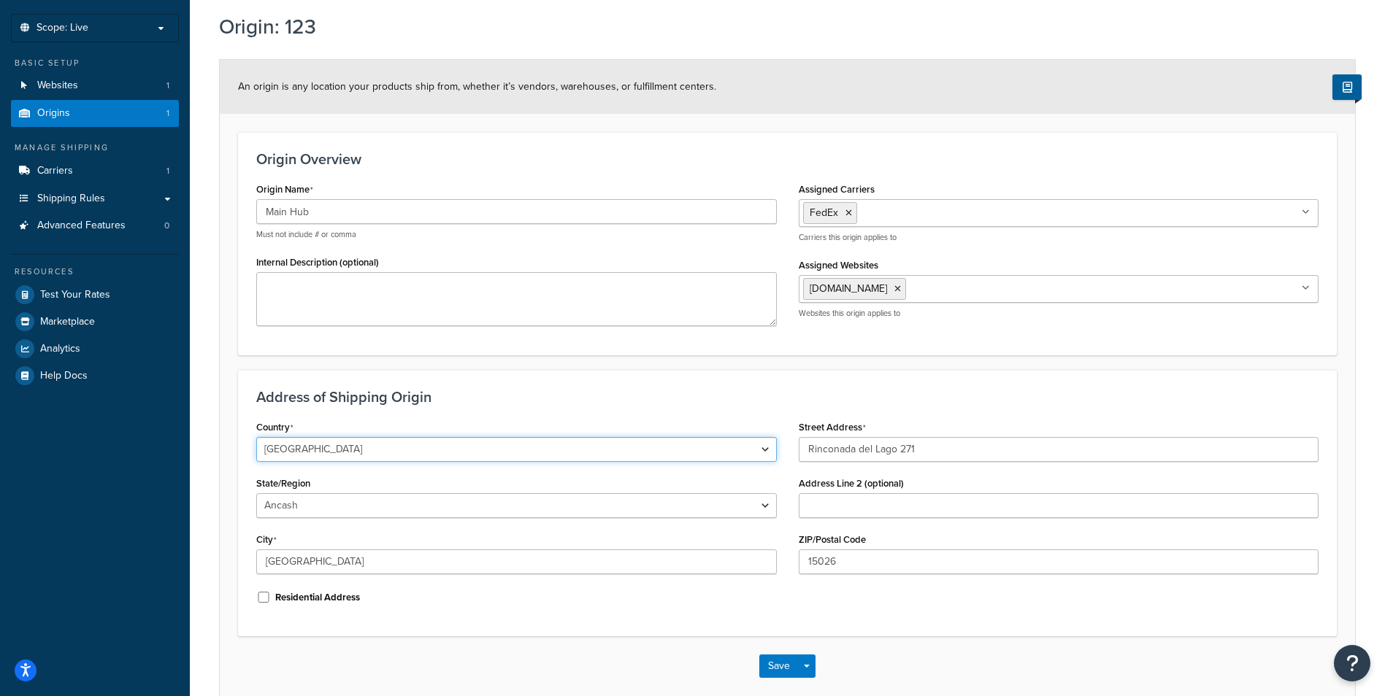
click at [551, 455] on select "United States United Kingdom Afghanistan Åland Islands Albania Algeria American…" at bounding box center [516, 449] width 520 height 25
select select "1000"
click at [256, 437] on select "United States United Kingdom Afghanistan Åland Islands Albania Algeria American…" at bounding box center [516, 449] width 520 height 25
click at [919, 456] on input "Rinconada del Lago 271" at bounding box center [1059, 449] width 520 height 25
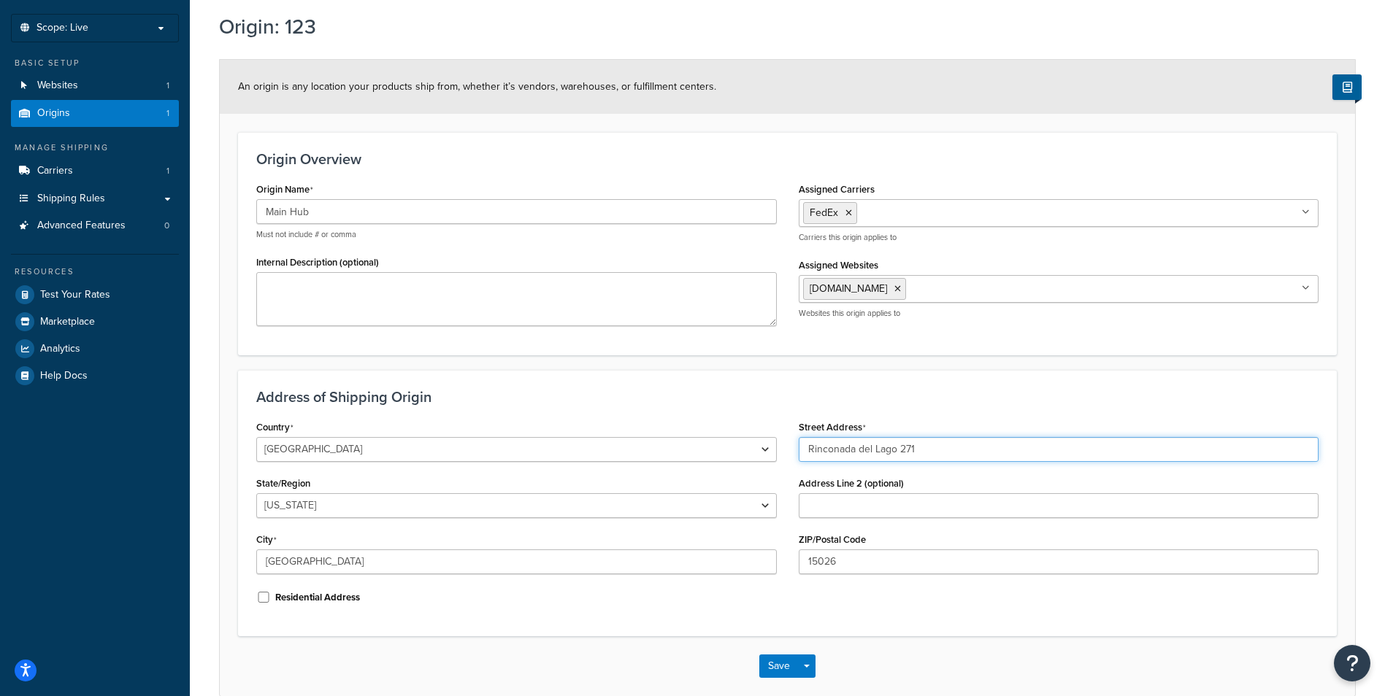
click at [919, 456] on input "Rinconada del Lago 271" at bounding box center [1059, 449] width 520 height 25
type input "5251 California Avenue"
select select "5"
click at [580, 507] on select "Alabama Alaska American Samoa Arizona Arkansas Armed Forces Americas Armed Forc…" at bounding box center [516, 505] width 520 height 25
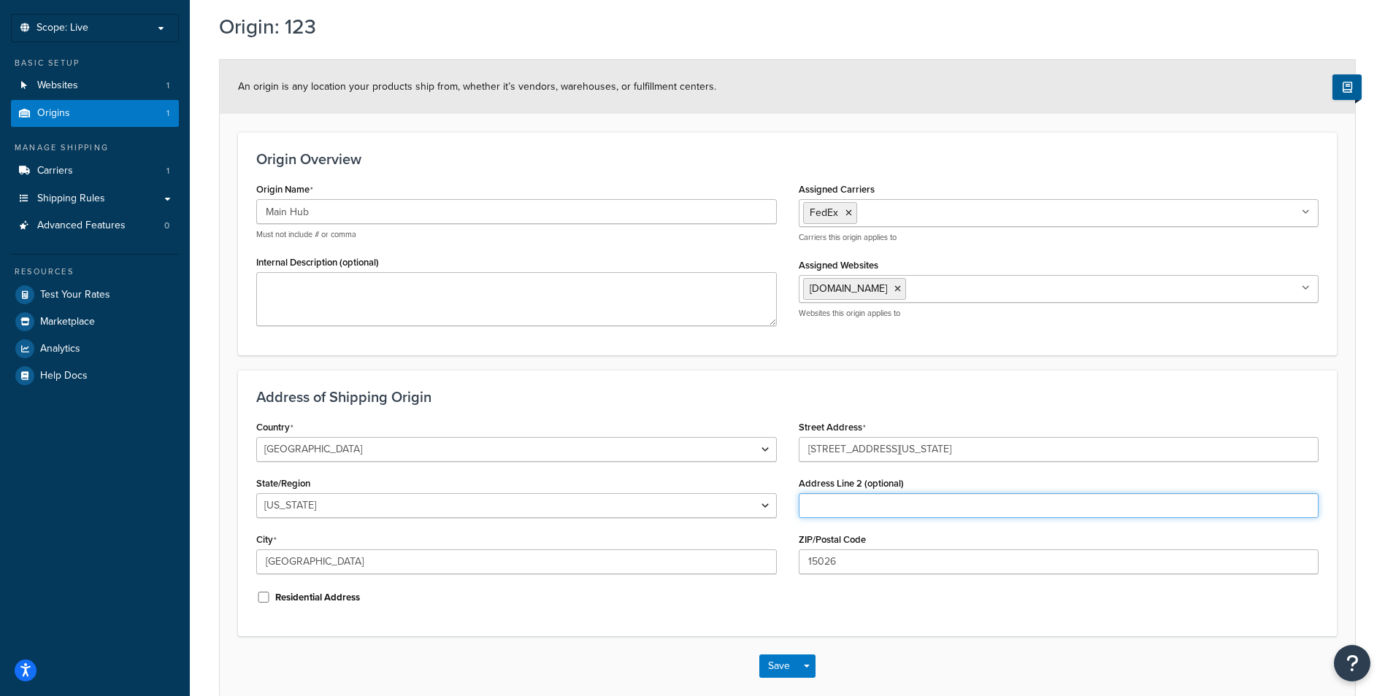
click at [828, 504] on input "Address Line 2 (optional)" at bounding box center [1059, 505] width 520 height 25
click at [620, 572] on input "Lima" at bounding box center [516, 562] width 520 height 25
click at [630, 562] on input "Lima" at bounding box center [516, 562] width 520 height 25
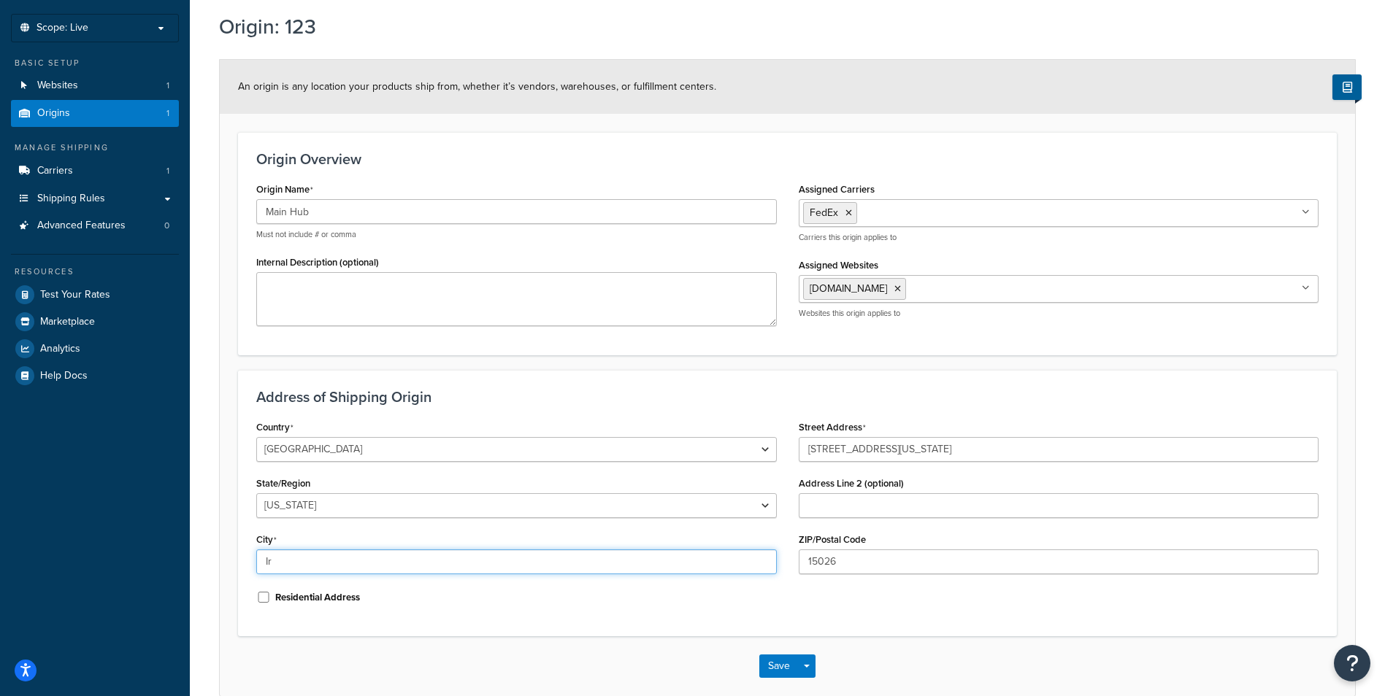
type input "Irvine"
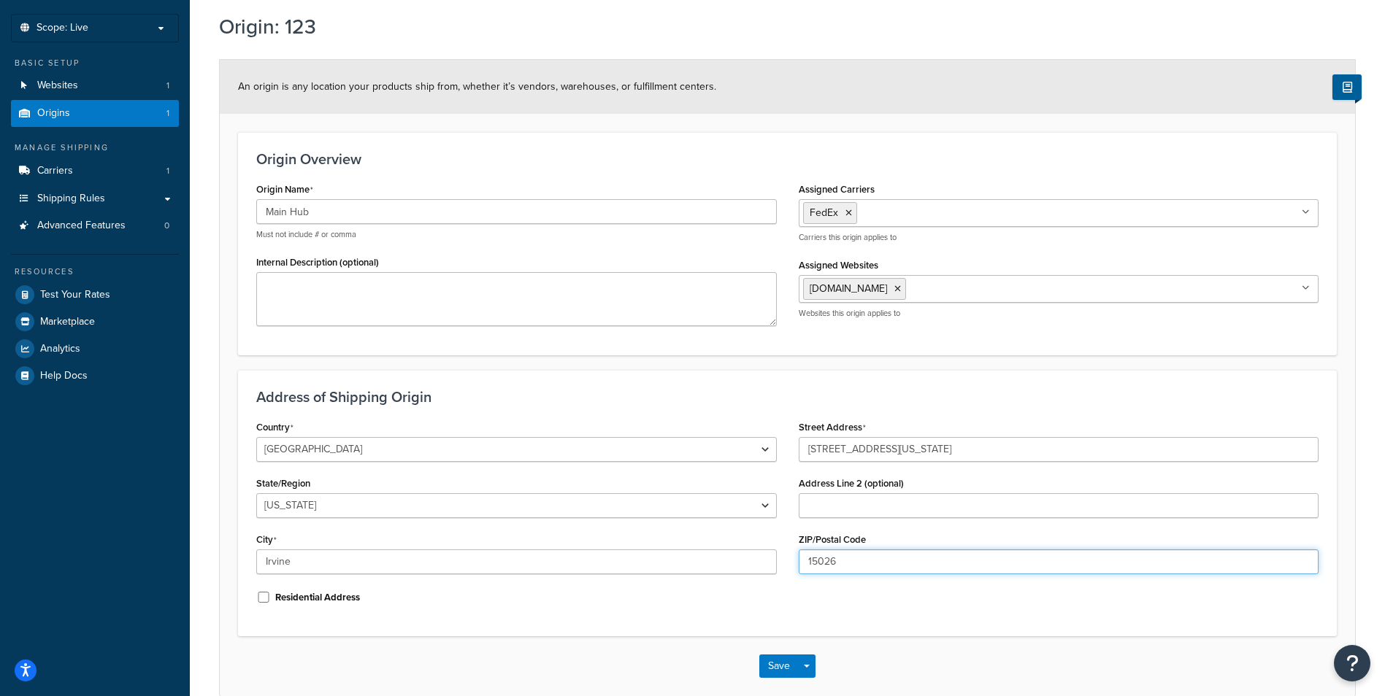
click at [869, 567] on input "15026" at bounding box center [1059, 562] width 520 height 25
click at [870, 568] on input "15026" at bounding box center [1059, 562] width 520 height 25
click at [882, 460] on input "5251 California Avenue" at bounding box center [1059, 449] width 520 height 25
click at [859, 551] on input "92618" at bounding box center [1059, 562] width 520 height 25
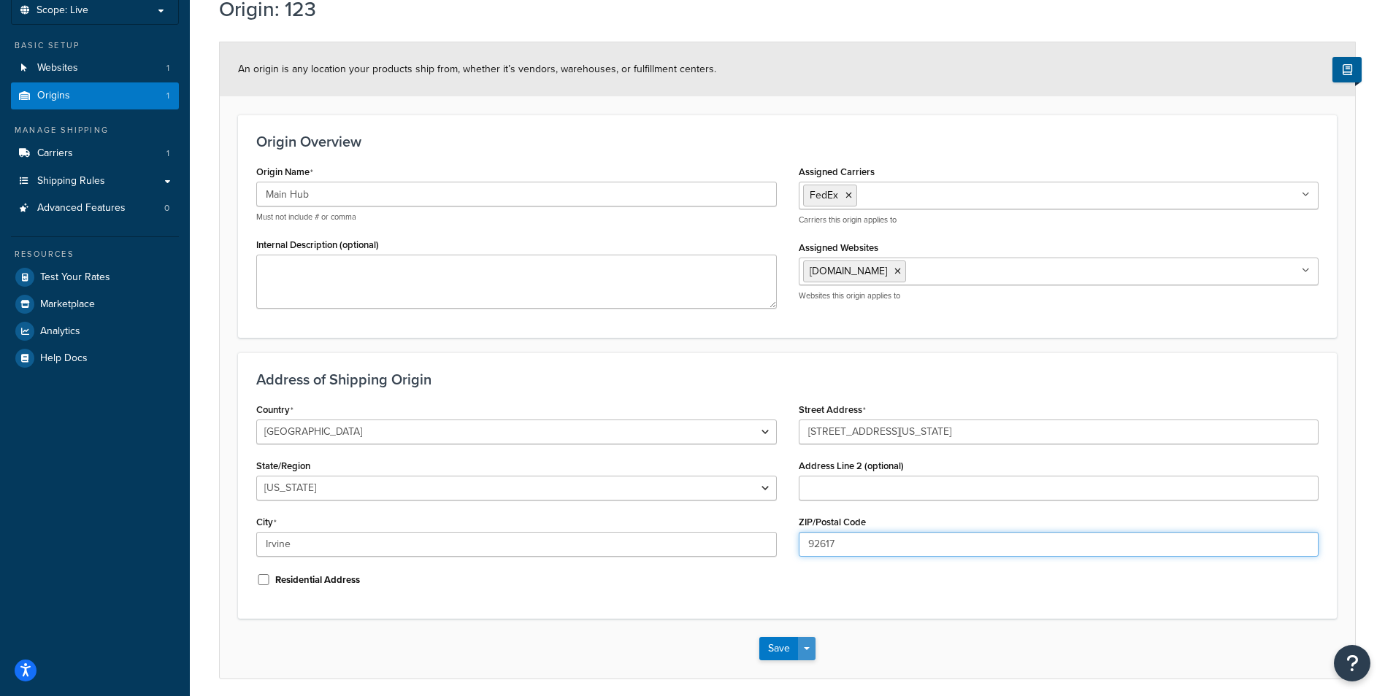
scroll to position [147, 0]
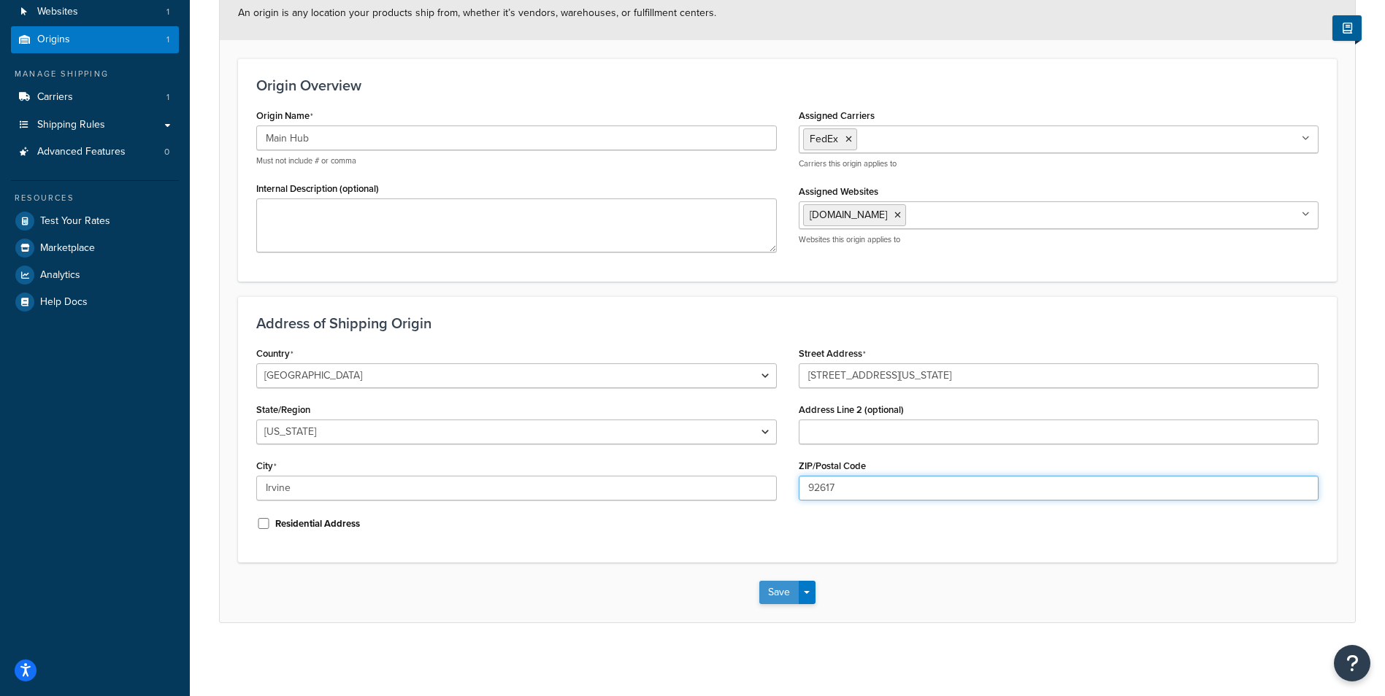
type input "92617"
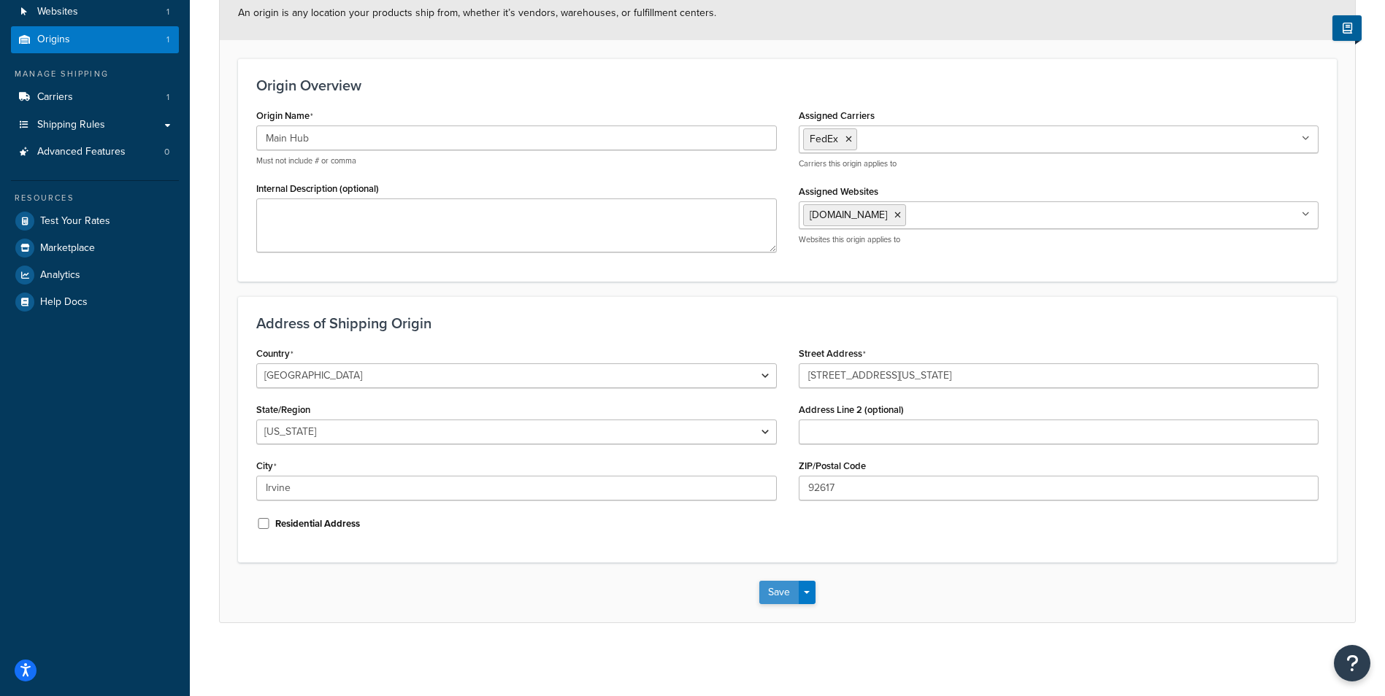
click at [782, 595] on button "Save" at bounding box center [778, 592] width 39 height 23
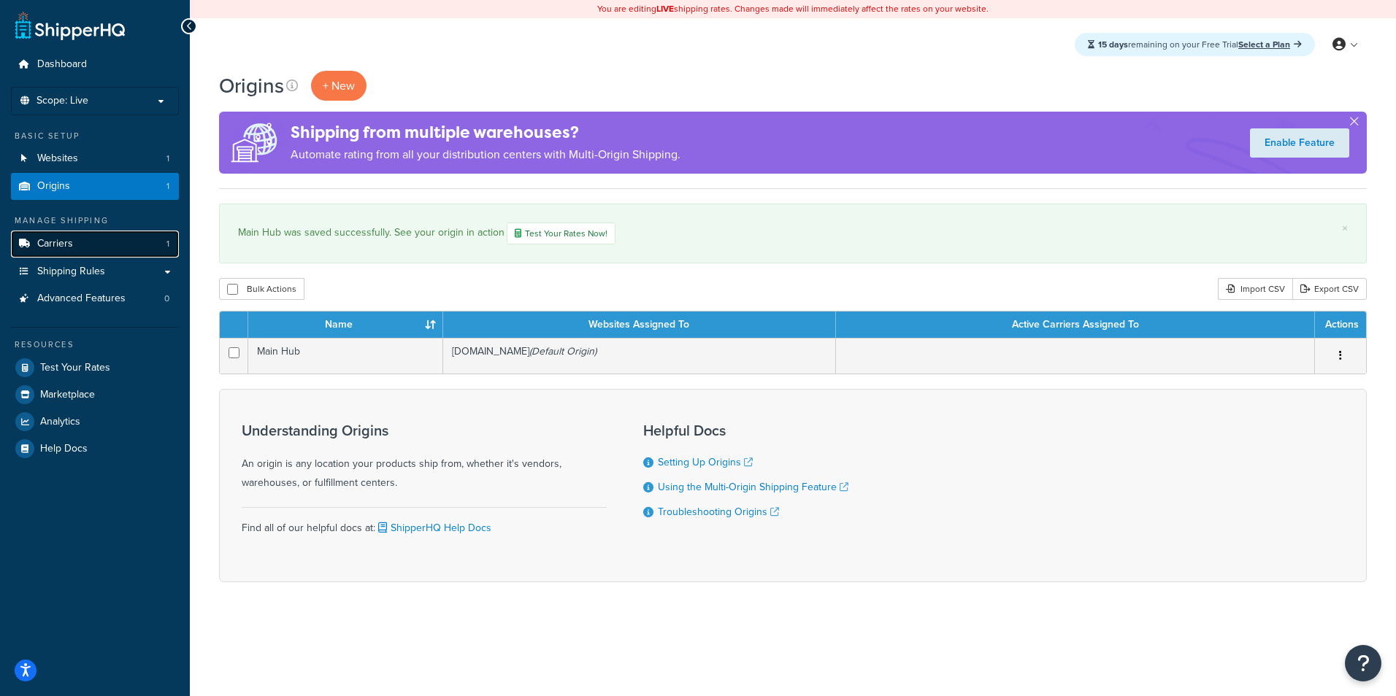
click at [100, 249] on link "Carriers 1" at bounding box center [95, 244] width 168 height 27
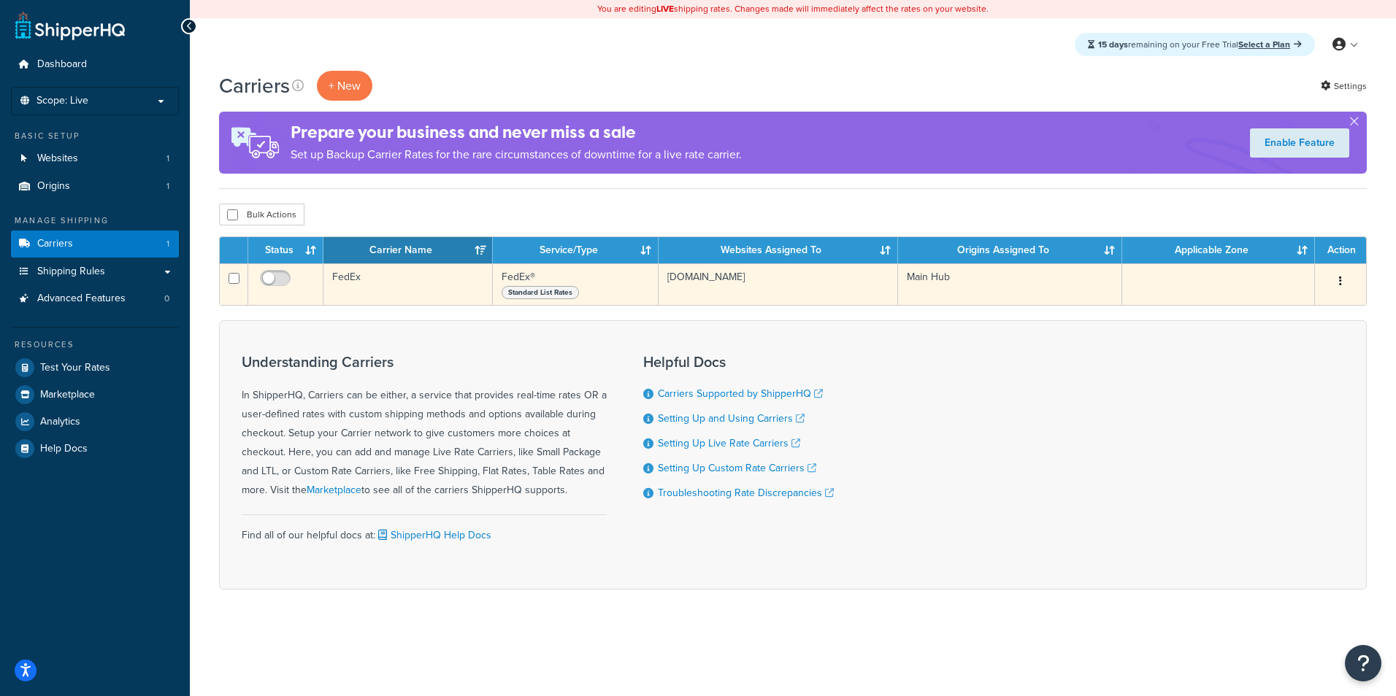
click at [444, 288] on td "FedEx" at bounding box center [407, 284] width 169 height 42
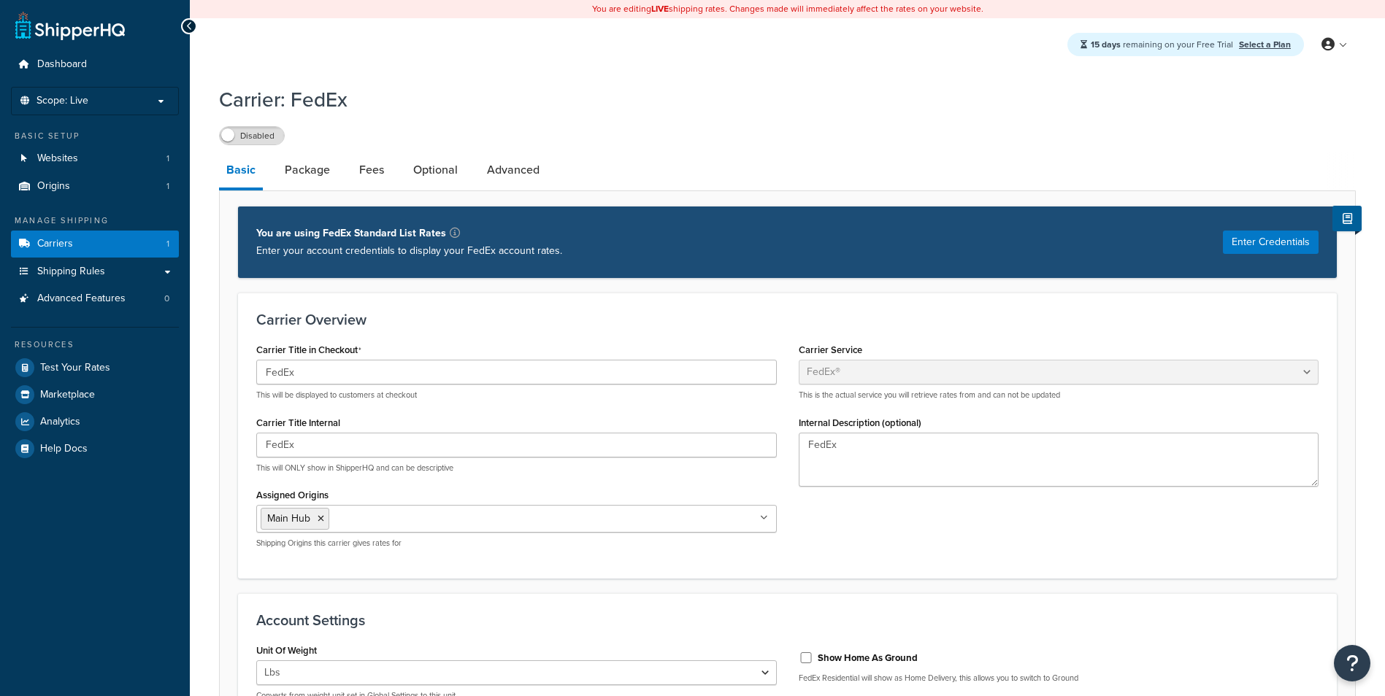
select select "fedEx"
select select "REGULAR_PICKUP"
select select "YOUR_PACKAGING"
click at [262, 123] on div "Carrier: FedEx Disabled" at bounding box center [787, 111] width 1136 height 67
click at [267, 132] on label "Disabled" at bounding box center [252, 136] width 64 height 18
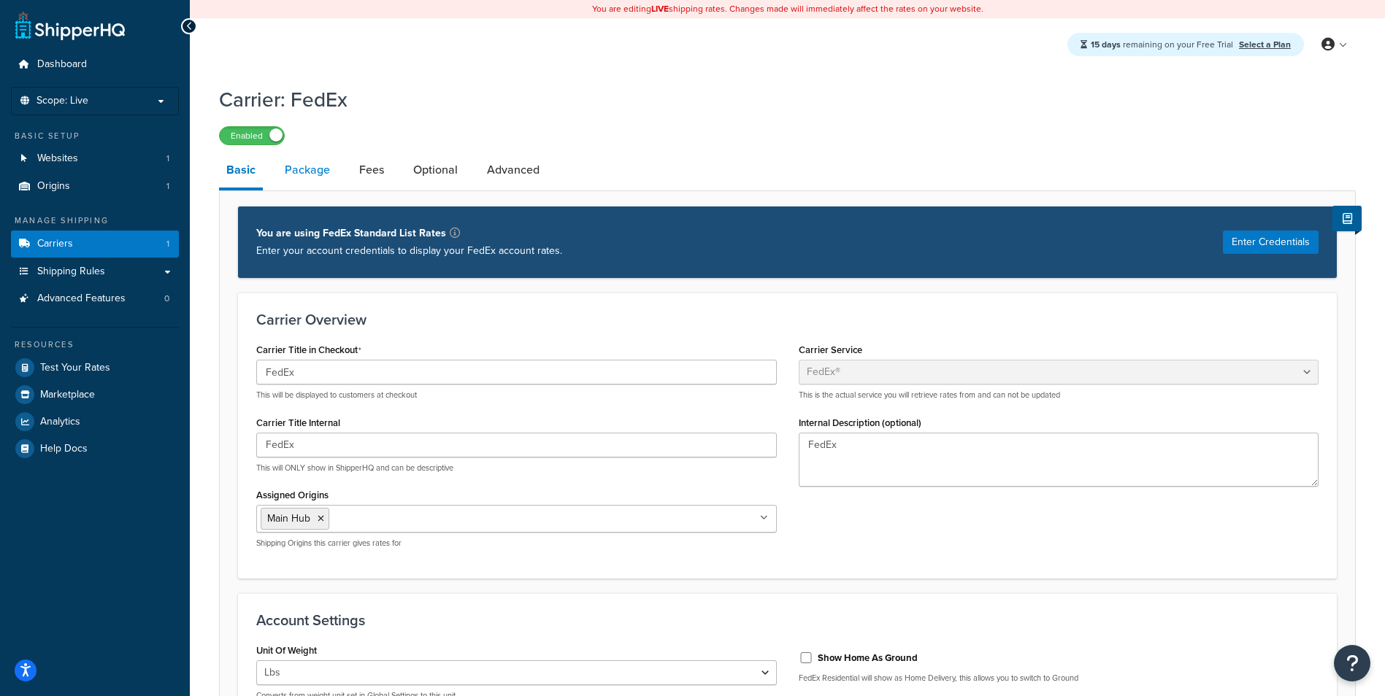
click at [319, 166] on link "Package" at bounding box center [307, 170] width 60 height 35
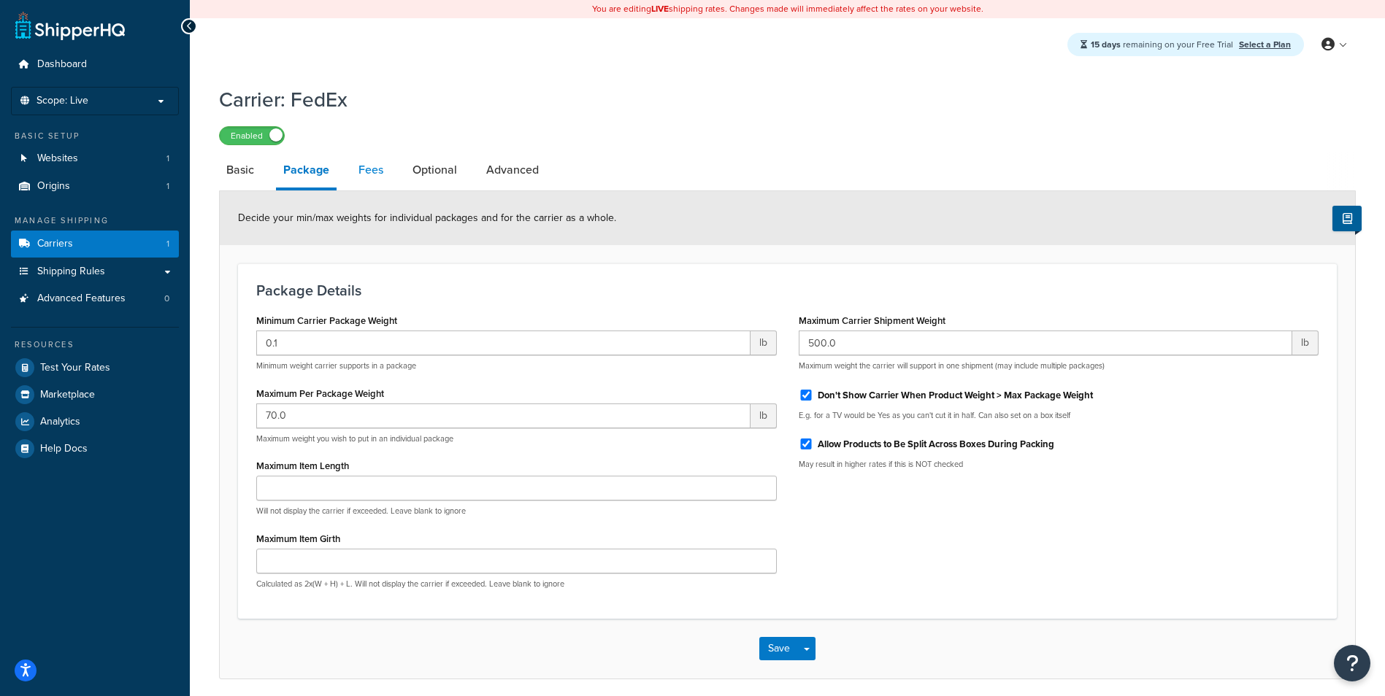
click at [382, 171] on link "Fees" at bounding box center [370, 170] width 39 height 35
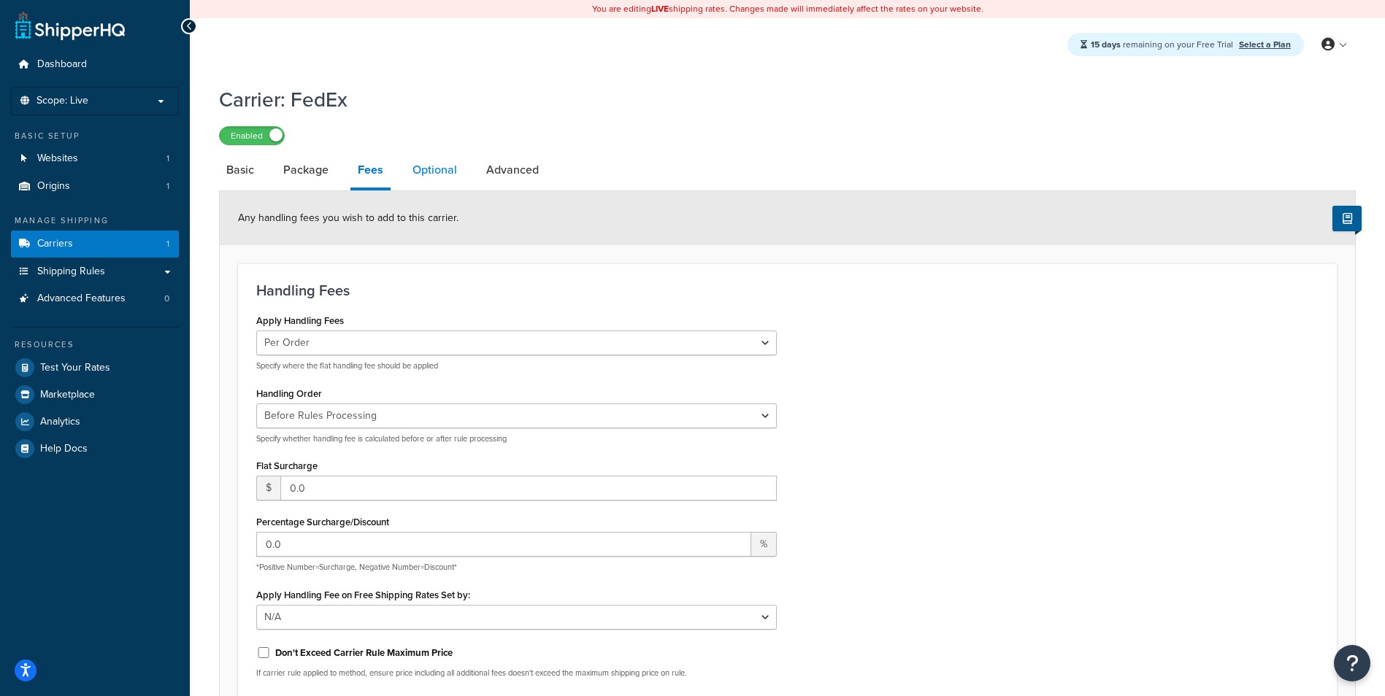
click at [435, 177] on link "Optional" at bounding box center [434, 170] width 59 height 35
select select "business"
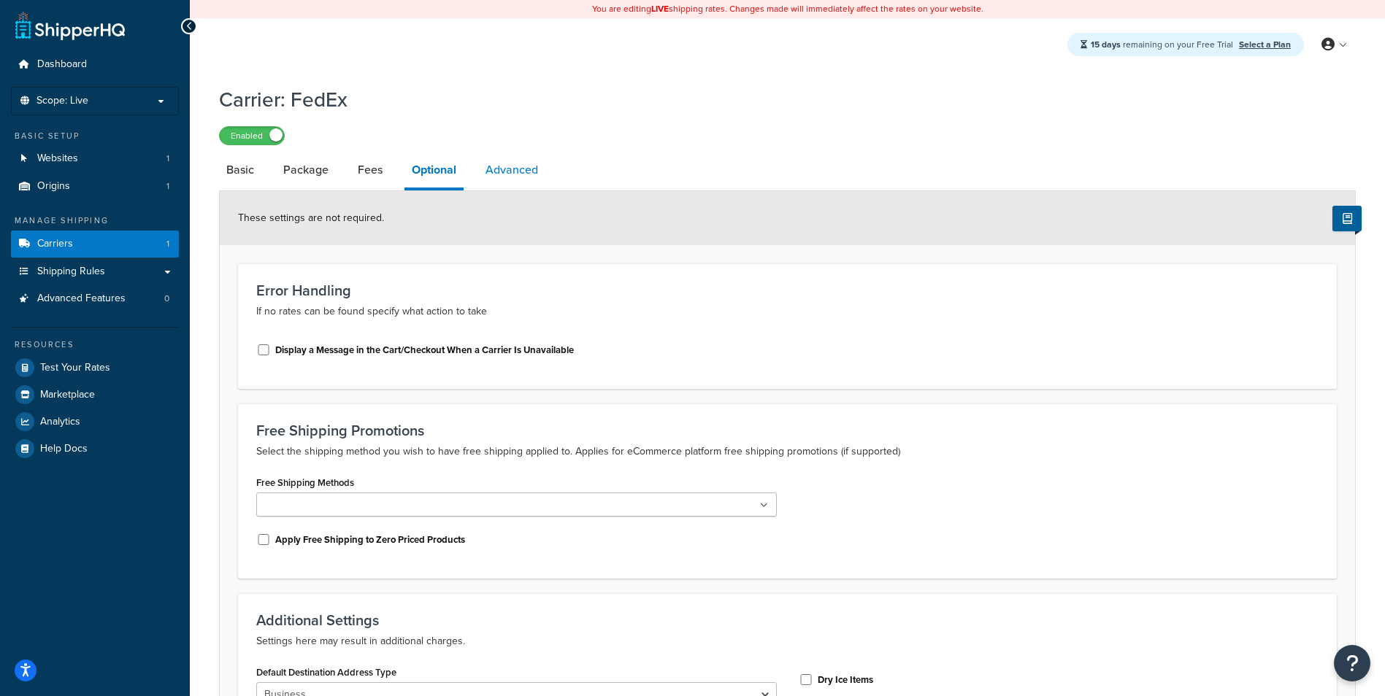
click at [514, 177] on link "Advanced" at bounding box center [511, 170] width 67 height 35
select select "false"
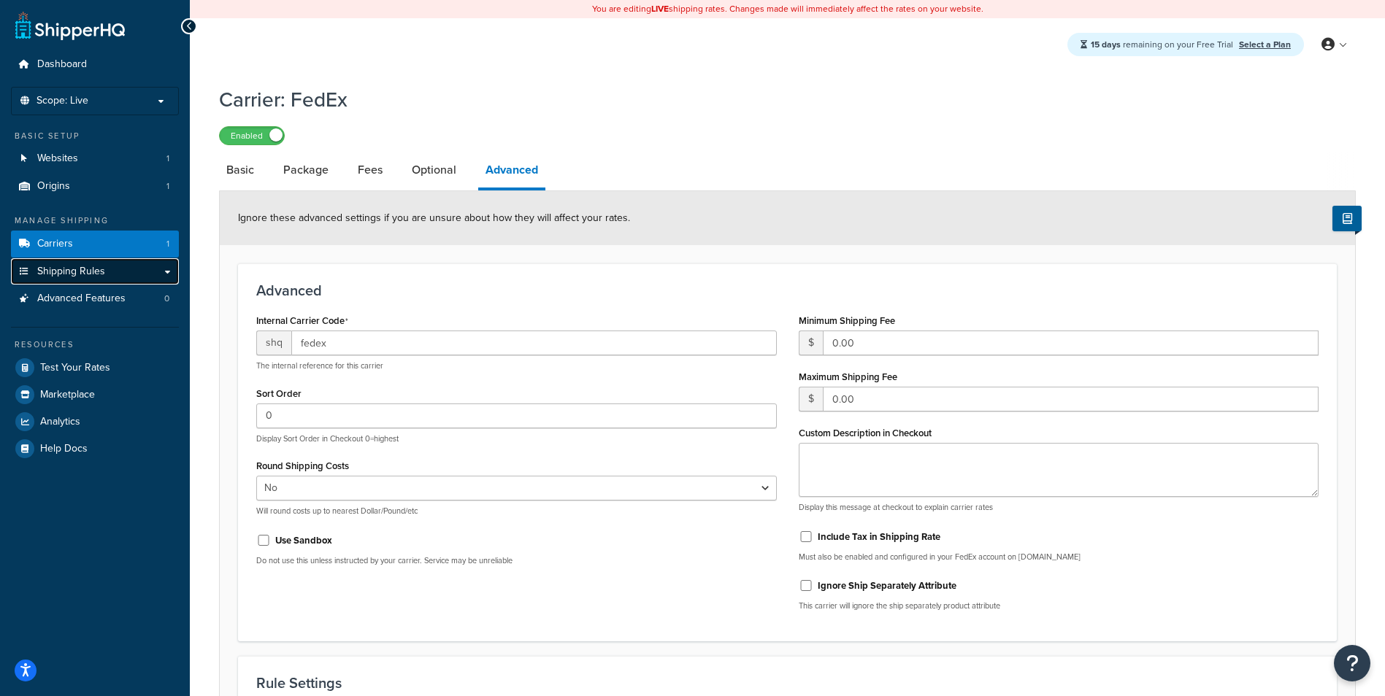
click at [153, 270] on link "Shipping Rules" at bounding box center [95, 271] width 168 height 27
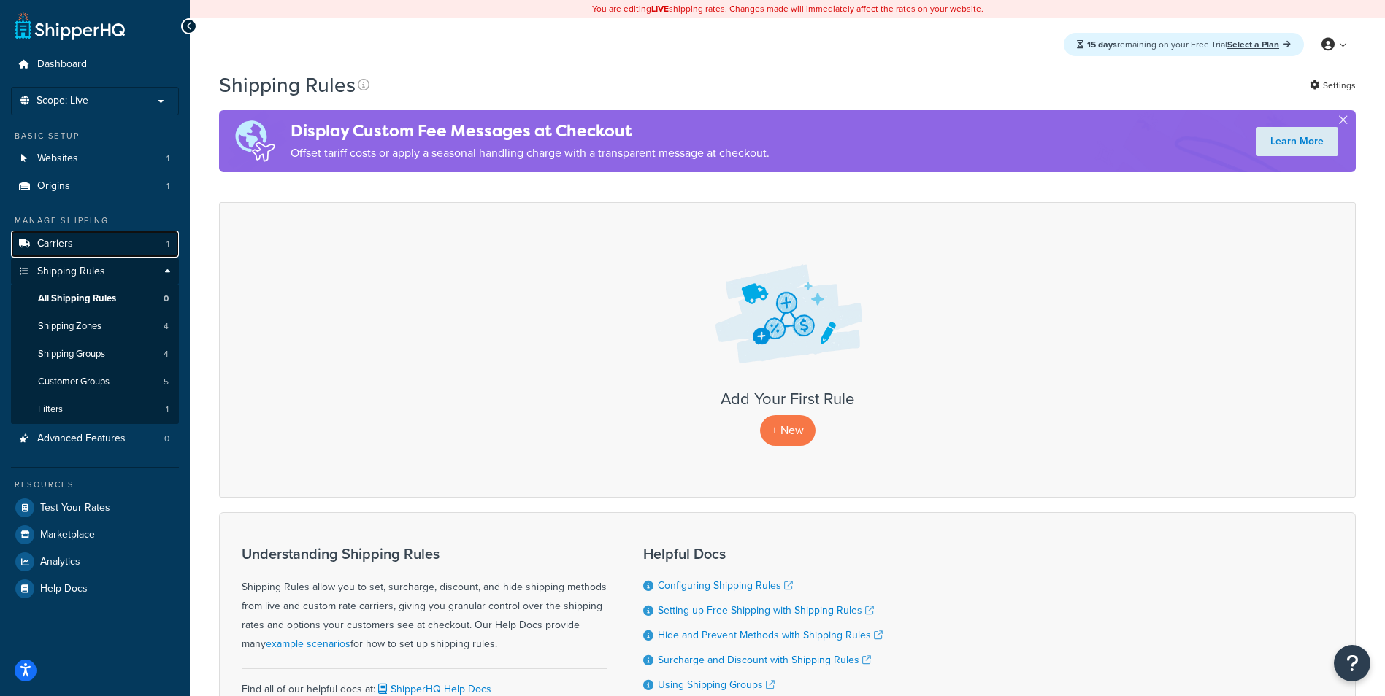
click at [64, 247] on span "Carriers" at bounding box center [55, 244] width 36 height 12
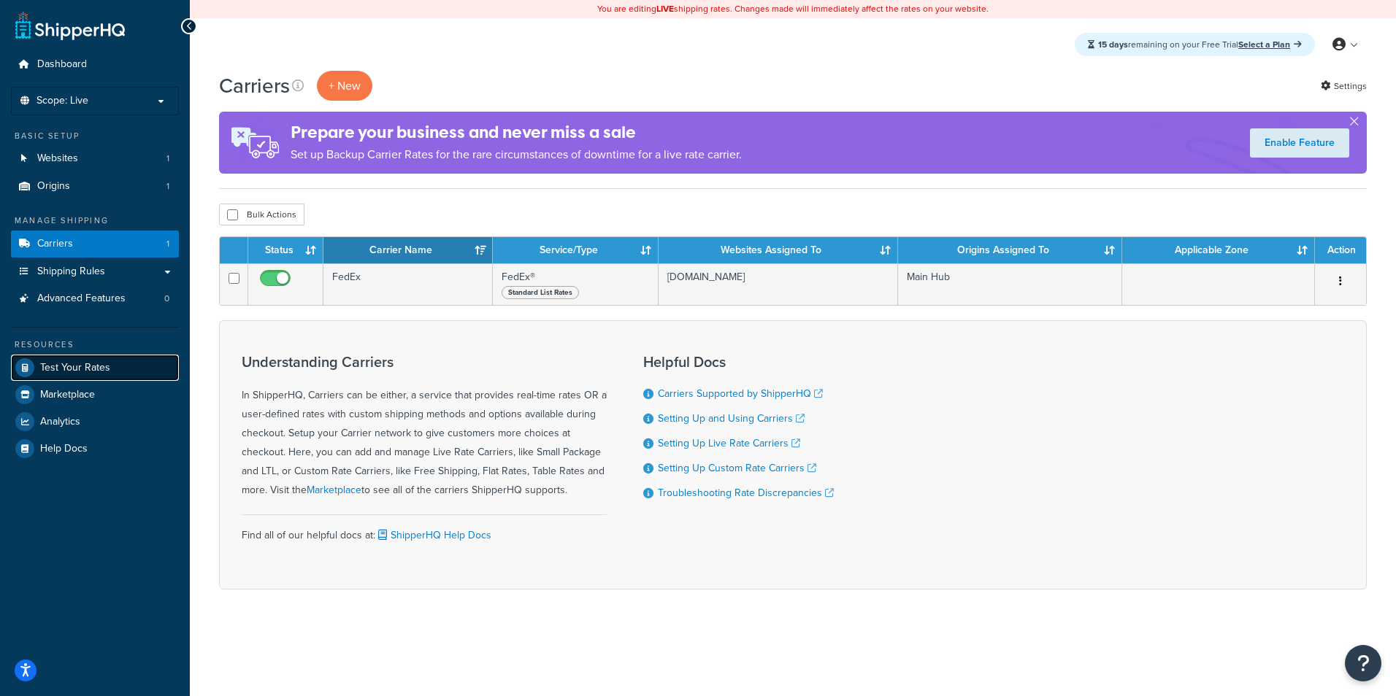
click at [112, 358] on link "Test Your Rates" at bounding box center [95, 368] width 168 height 26
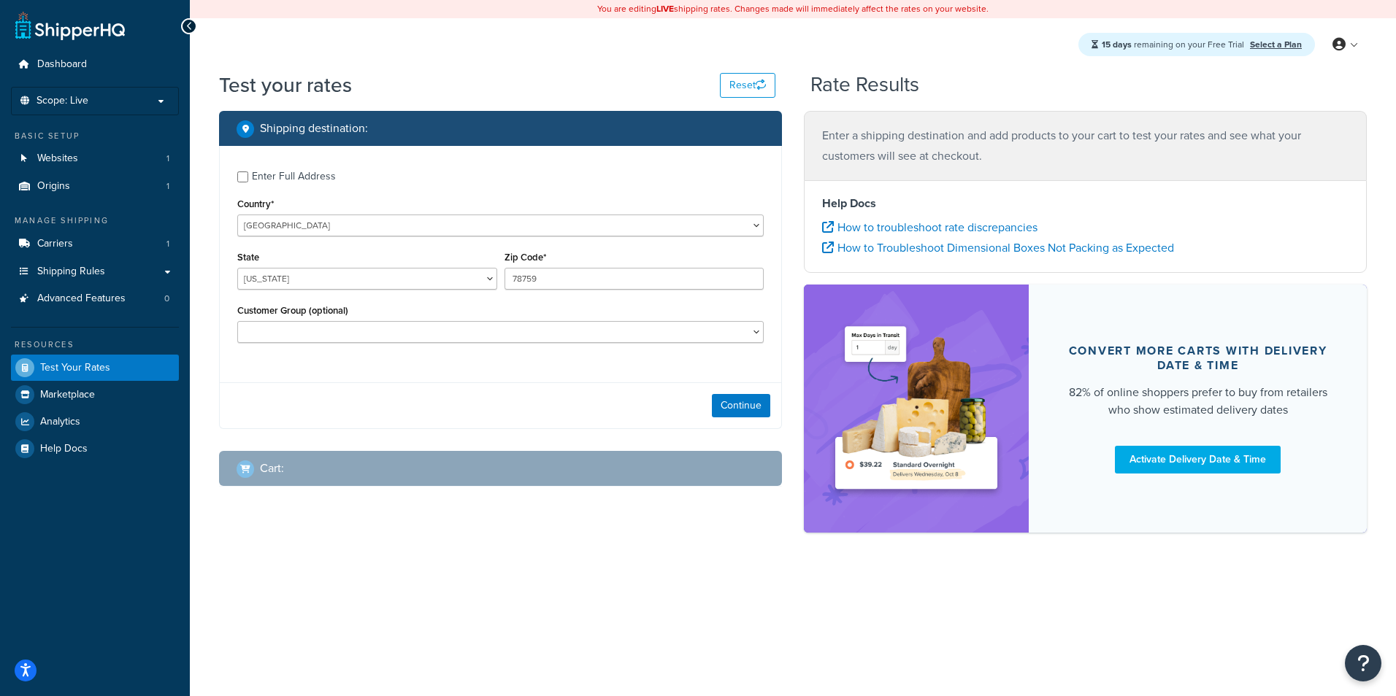
select select "[GEOGRAPHIC_DATA]"
click at [76, 300] on span "Advanced Features" at bounding box center [81, 299] width 88 height 12
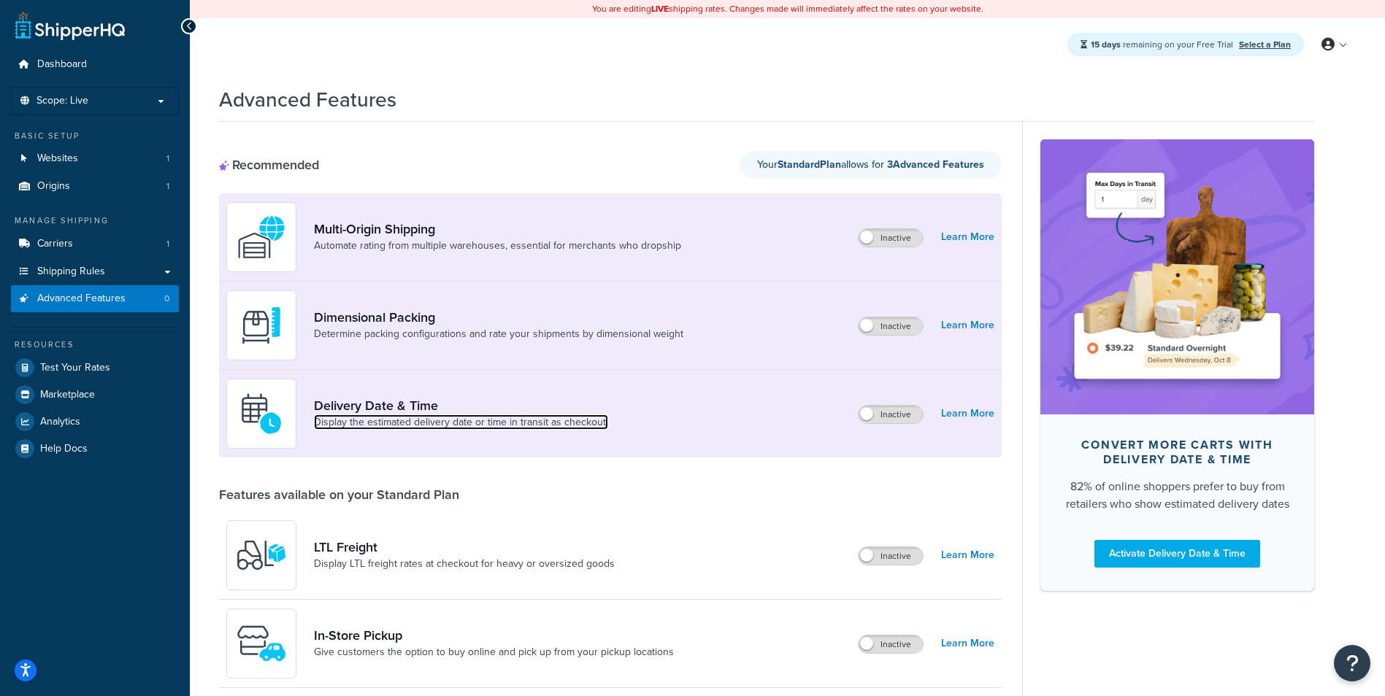
click at [364, 420] on link "Display the estimated delivery date or time in transit as checkout." at bounding box center [461, 422] width 294 height 15
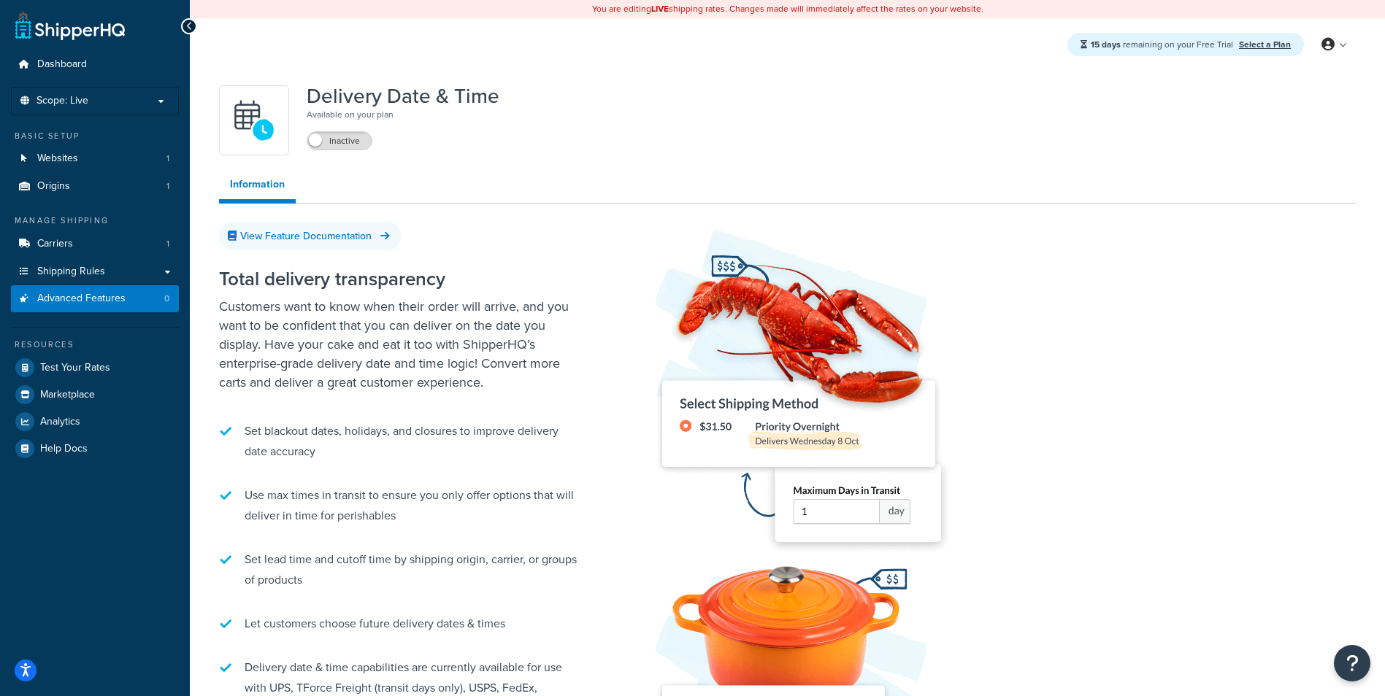
click at [343, 156] on div "Delivery Date & Time Available on your plan Inactive Information View Feature D…" at bounding box center [787, 478] width 1158 height 801
click at [339, 145] on label "Inactive" at bounding box center [339, 141] width 64 height 18
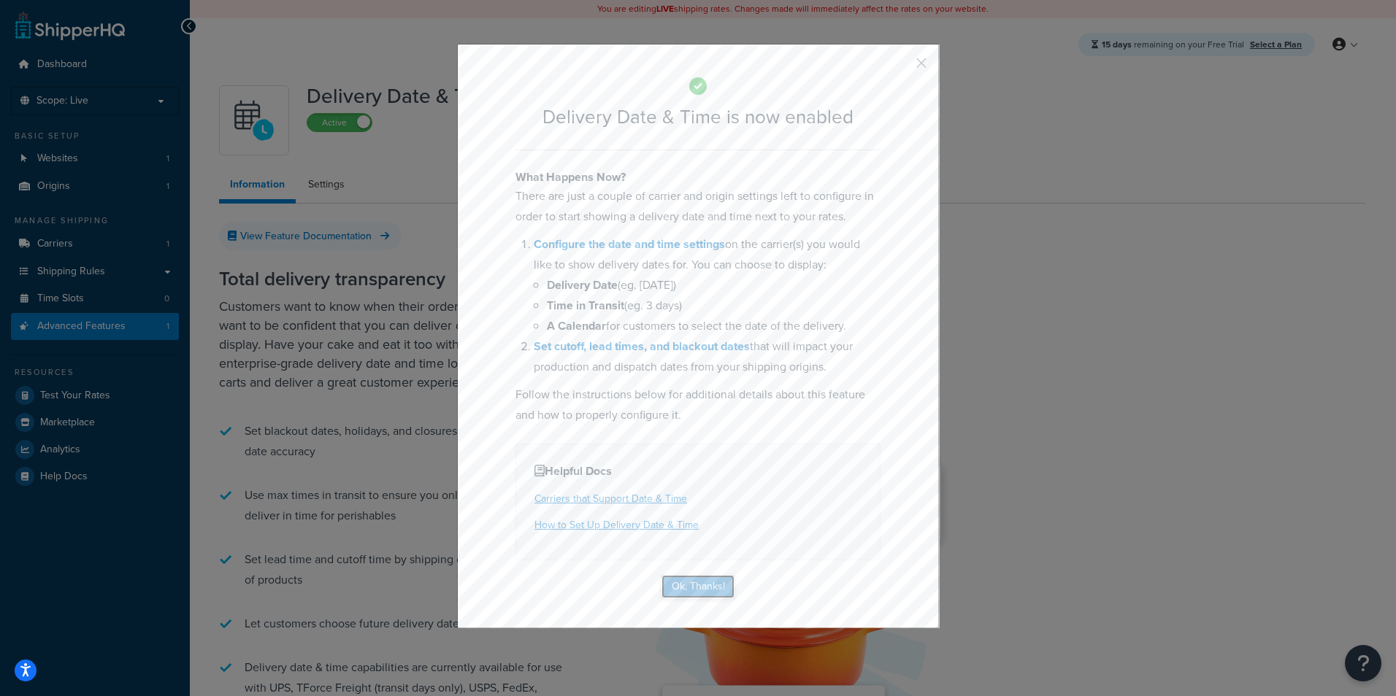
click at [699, 583] on button "Ok, Thanks!" at bounding box center [697, 586] width 73 height 23
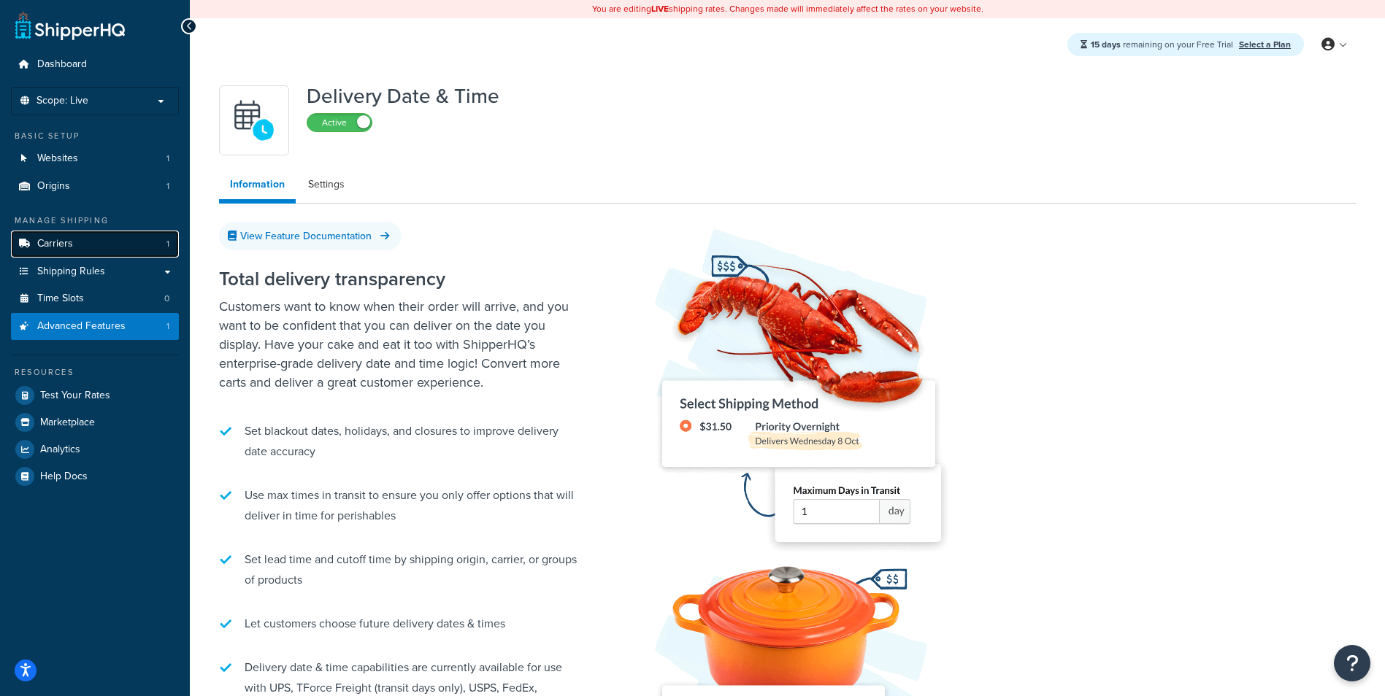
click at [87, 244] on link "Carriers 1" at bounding box center [95, 244] width 168 height 27
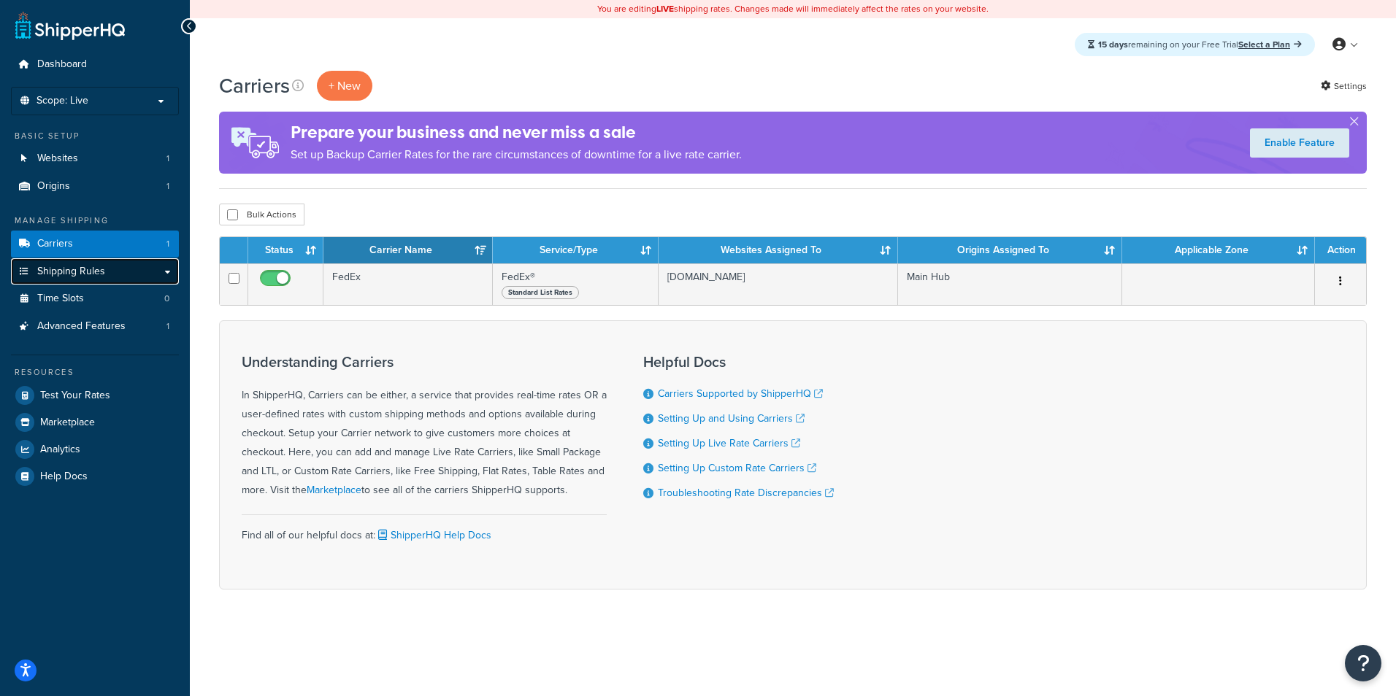
click at [92, 271] on span "Shipping Rules" at bounding box center [71, 272] width 68 height 12
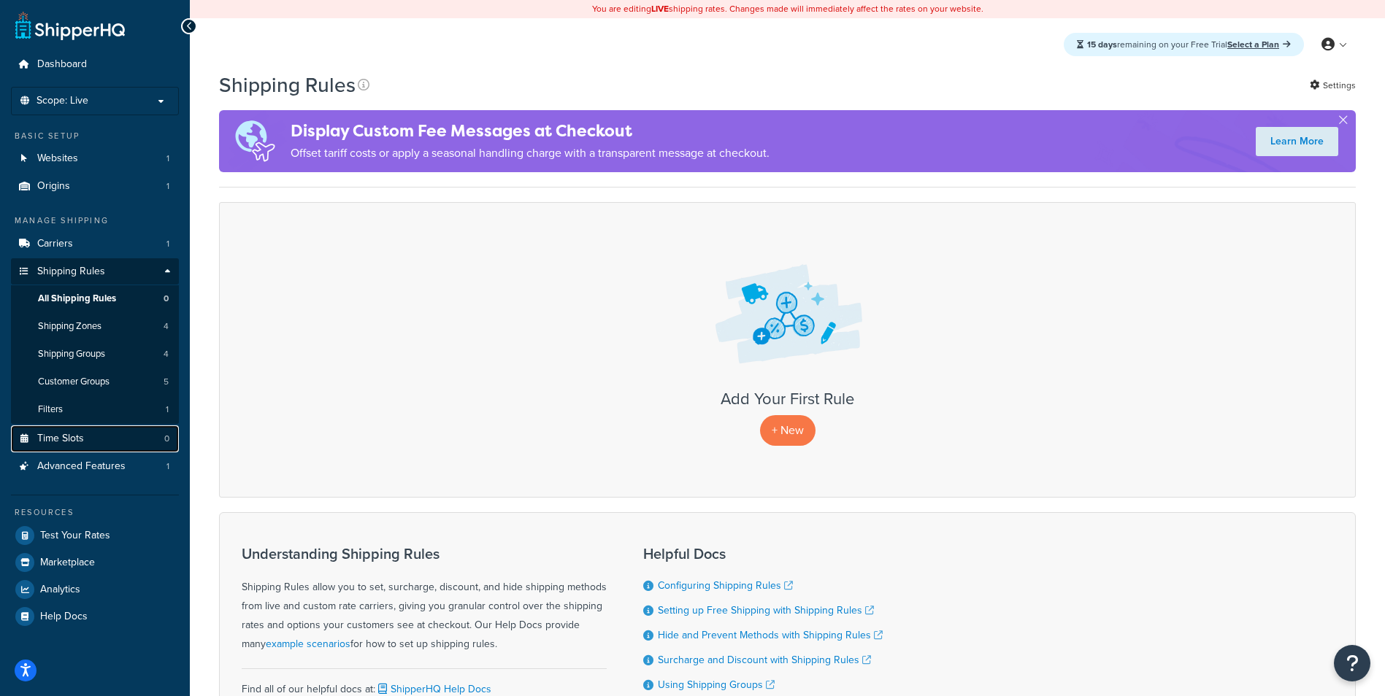
click at [99, 436] on link "Time Slots 0" at bounding box center [95, 439] width 168 height 27
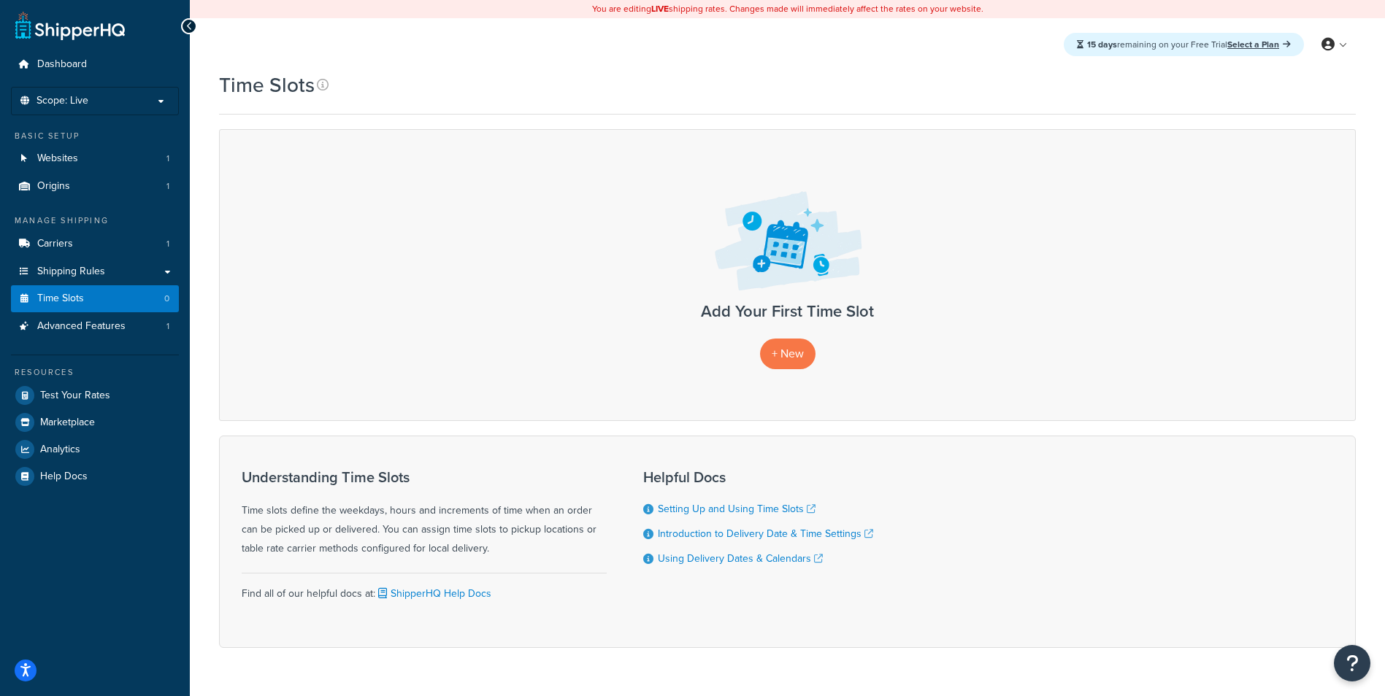
click at [348, 523] on div "Understanding Time Slots Time slots define the weekdays, hours and increments o…" at bounding box center [424, 513] width 365 height 89
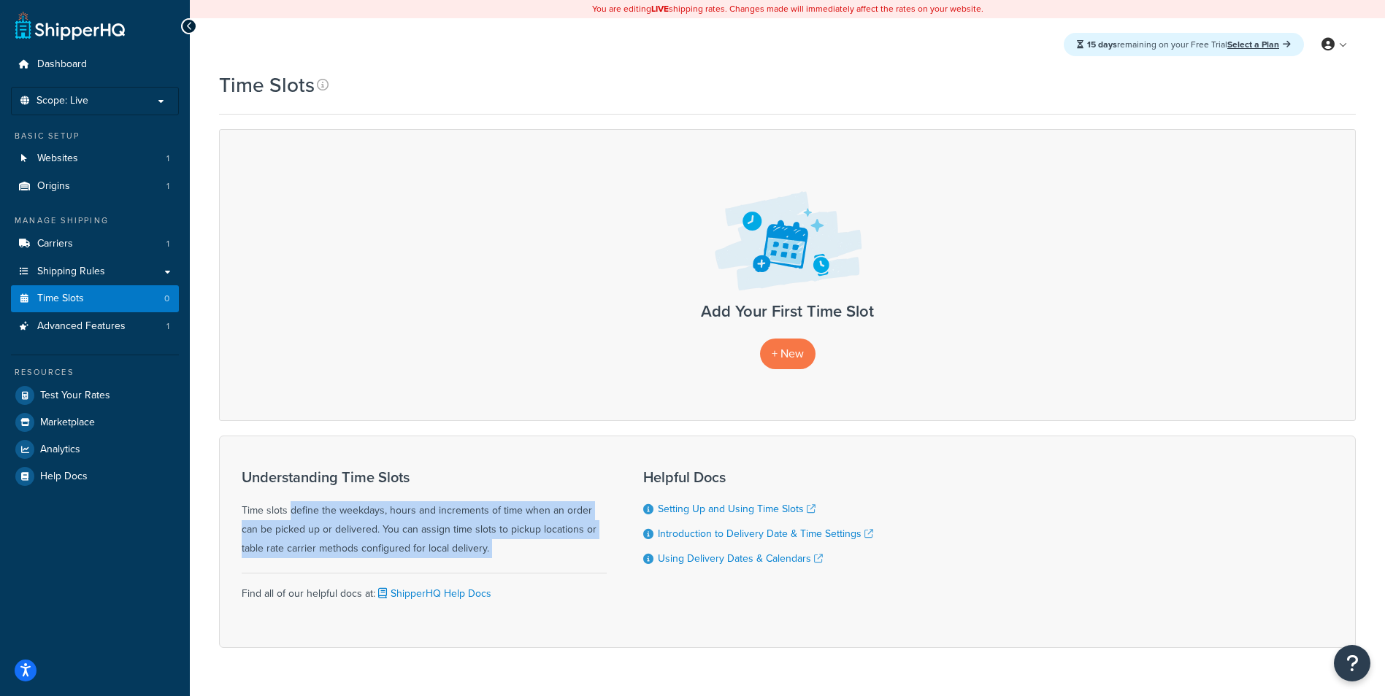
click at [348, 523] on div "Understanding Time Slots Time slots define the weekdays, hours and increments o…" at bounding box center [424, 513] width 365 height 89
drag, startPoint x: 348, startPoint y: 523, endPoint x: 480, endPoint y: 547, distance: 134.4
click at [478, 542] on div "Understanding Time Slots Time slots define the weekdays, hours and increments o…" at bounding box center [424, 513] width 365 height 89
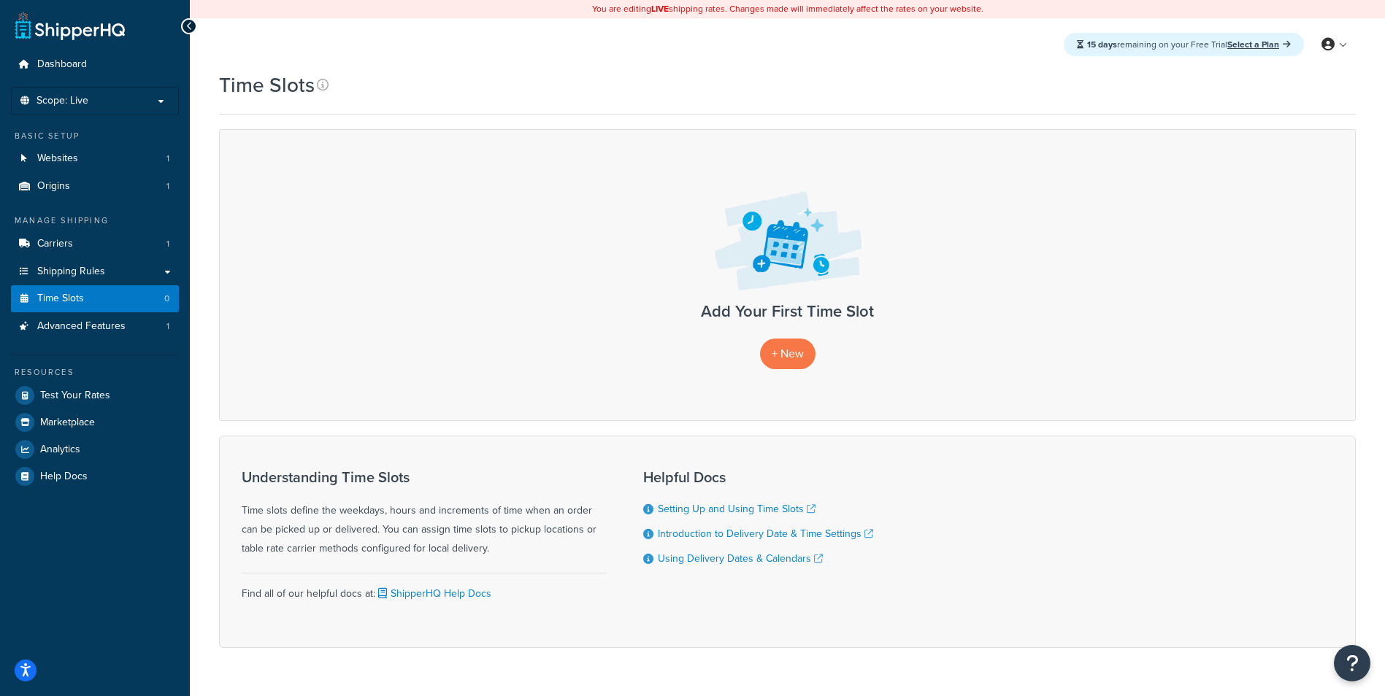
drag, startPoint x: 484, startPoint y: 558, endPoint x: 384, endPoint y: 544, distance: 101.0
click at [384, 544] on div "Understanding Time Slots Time slots define the weekdays, hours and increments o…" at bounding box center [424, 513] width 365 height 89
click at [385, 543] on div "Understanding Time Slots Time slots define the weekdays, hours and increments o…" at bounding box center [424, 513] width 365 height 89
click at [82, 330] on span "Advanced Features" at bounding box center [81, 326] width 88 height 12
